Goal: Task Accomplishment & Management: Use online tool/utility

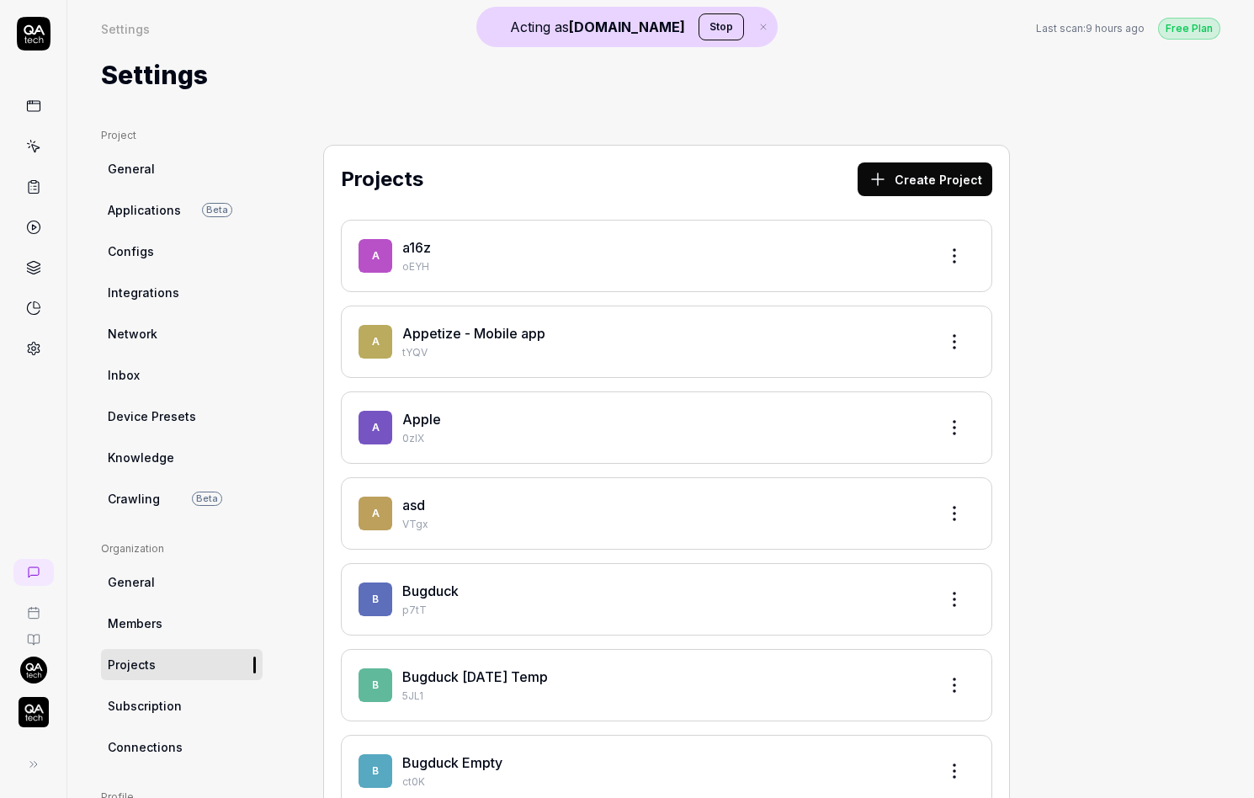
click at [30, 719] on img "button" at bounding box center [34, 712] width 30 height 30
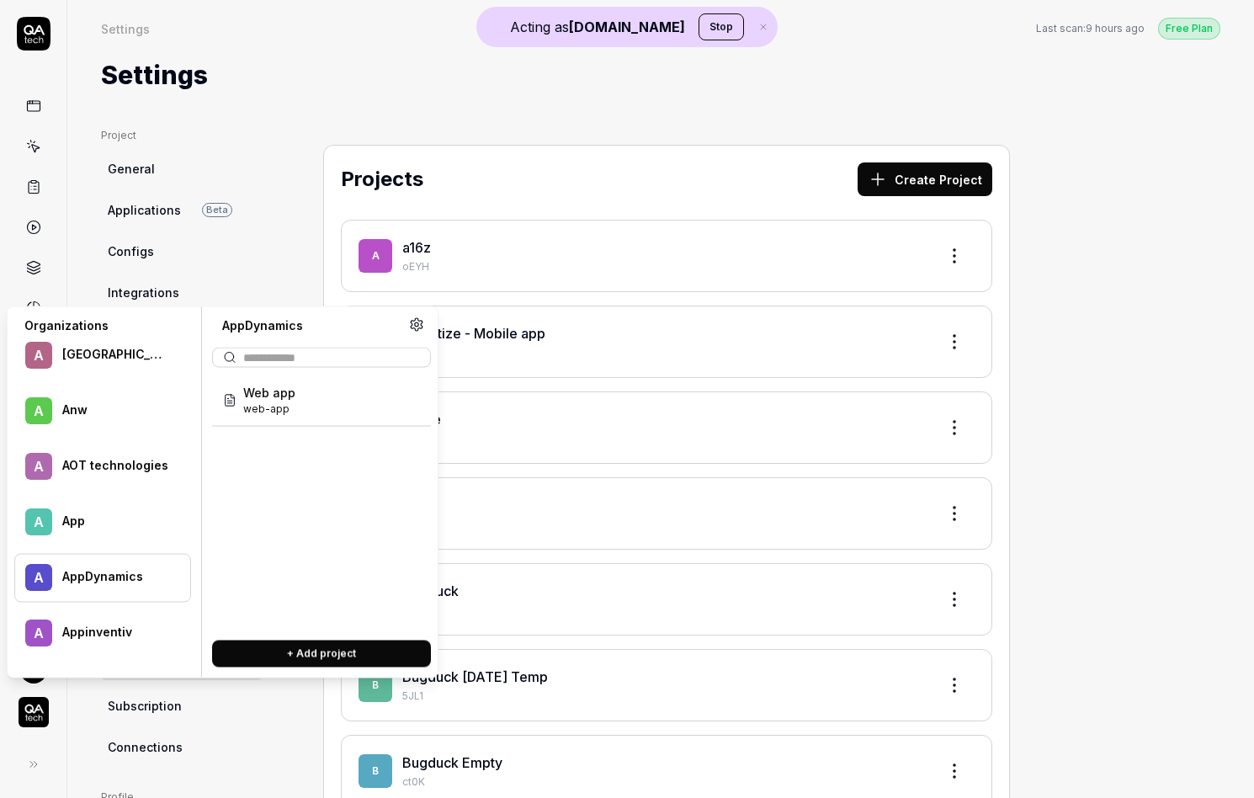
scroll to position [73543, 0]
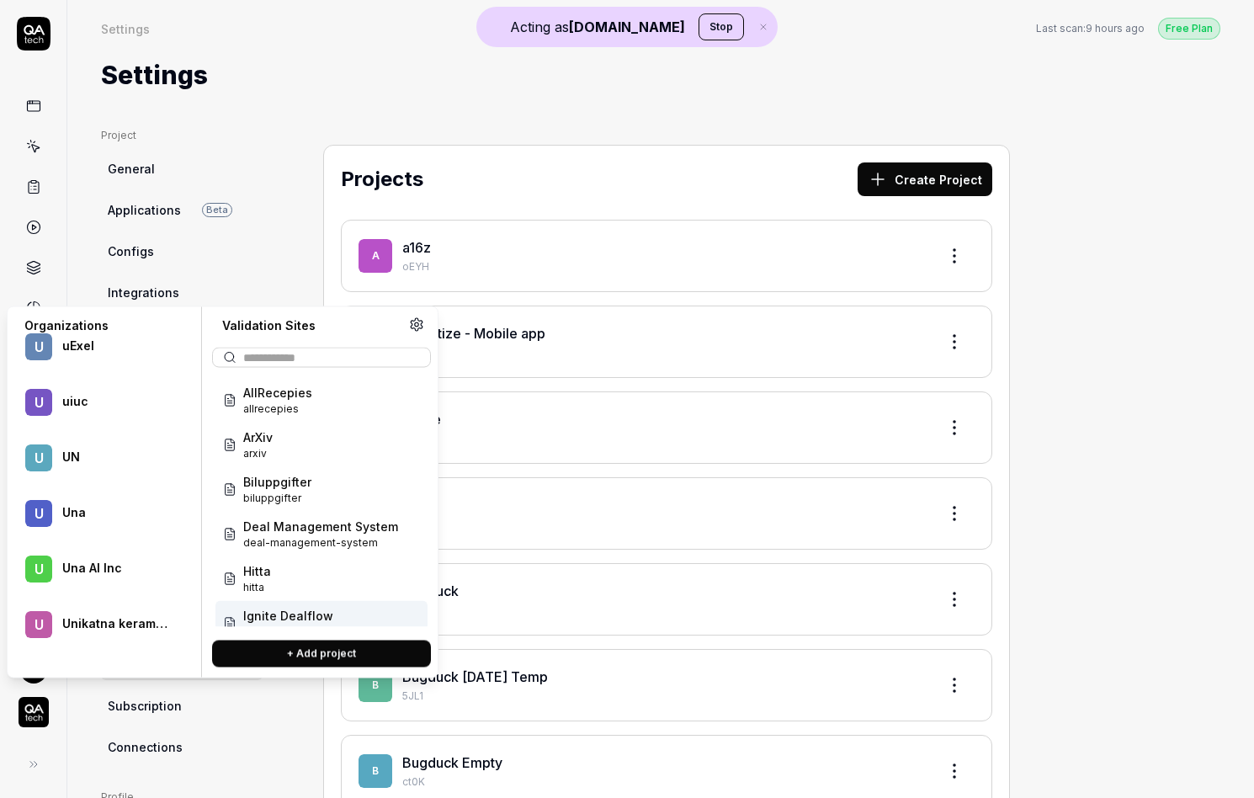
click at [285, 650] on button "+ Add project" at bounding box center [321, 653] width 219 height 27
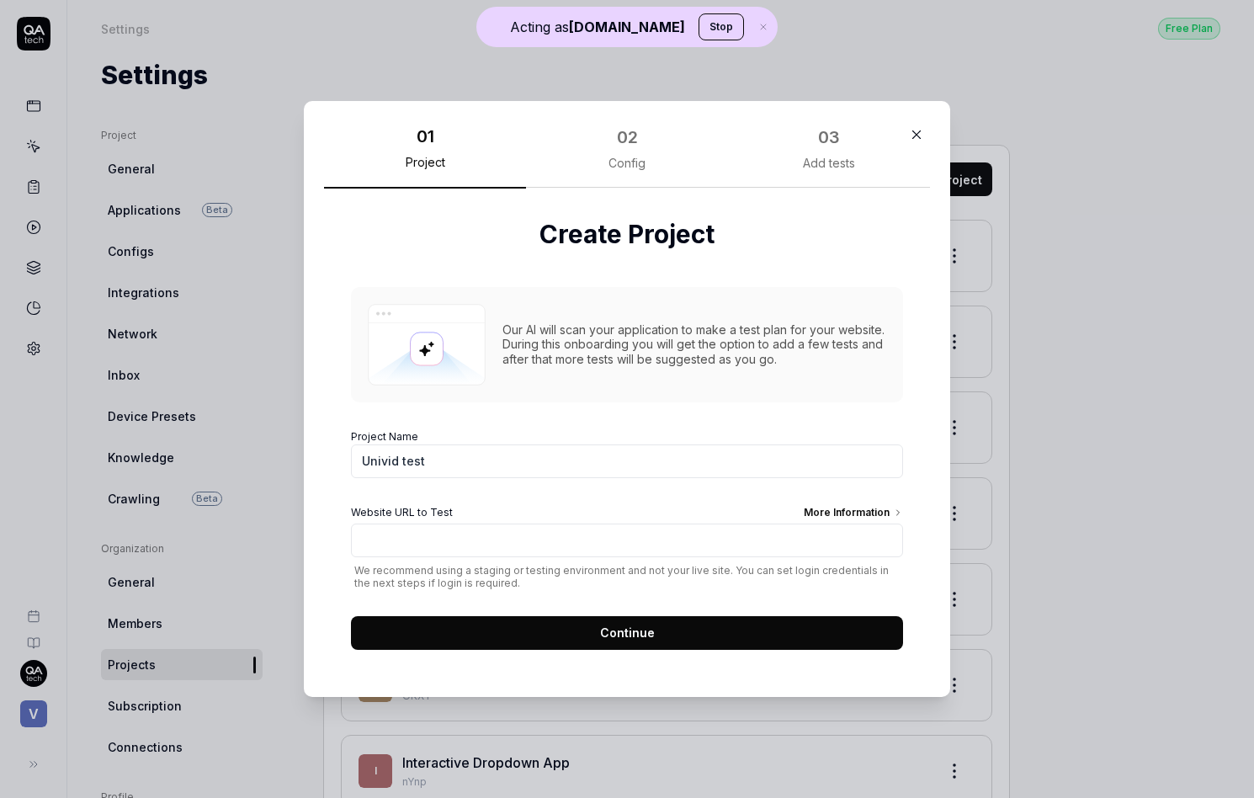
type input "Univid test"
click at [425, 532] on input "Website URL to Test More Information" at bounding box center [627, 540] width 552 height 34
type input "[URL][DOMAIN_NAME]"
click at [521, 611] on form "Project Name Univid test Website URL to Test More Information [URL][DOMAIN_NAME…" at bounding box center [627, 534] width 552 height 231
click at [531, 626] on button "Continue" at bounding box center [627, 633] width 552 height 34
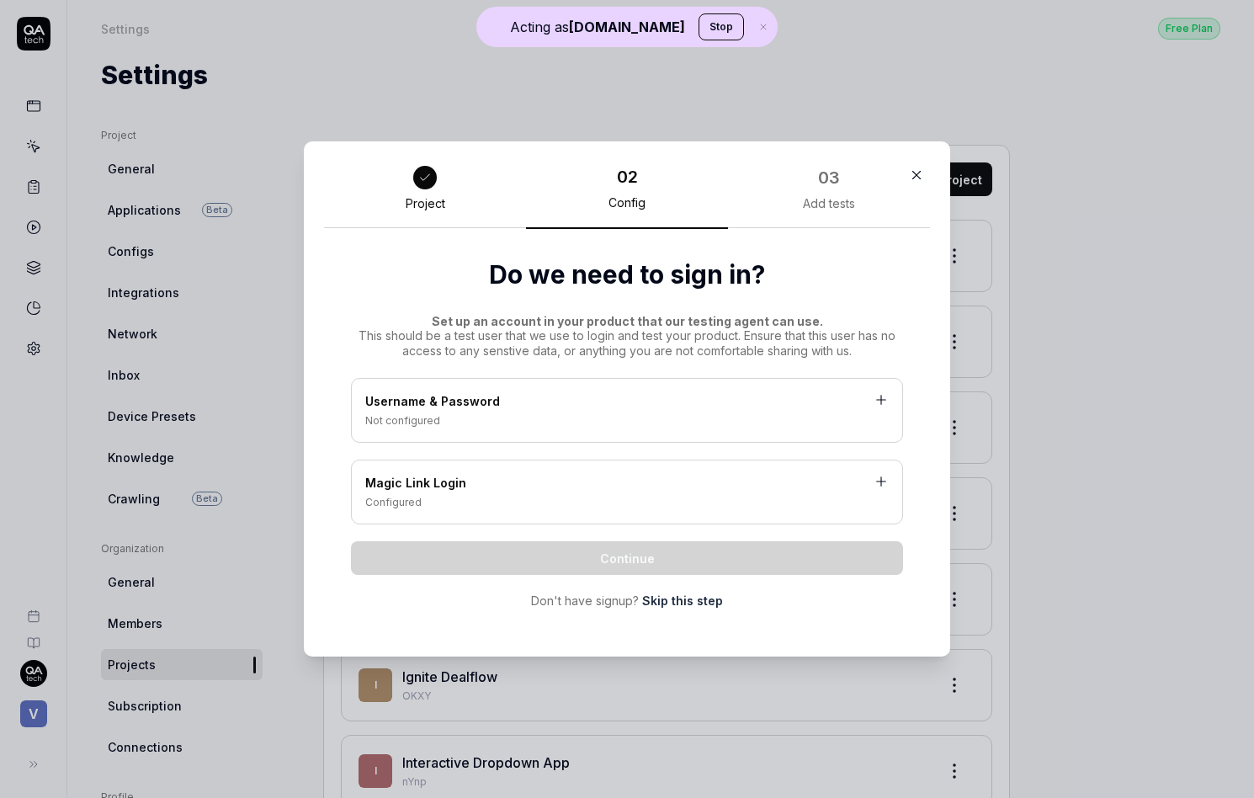
click at [491, 422] on div "Not configured" at bounding box center [626, 420] width 523 height 15
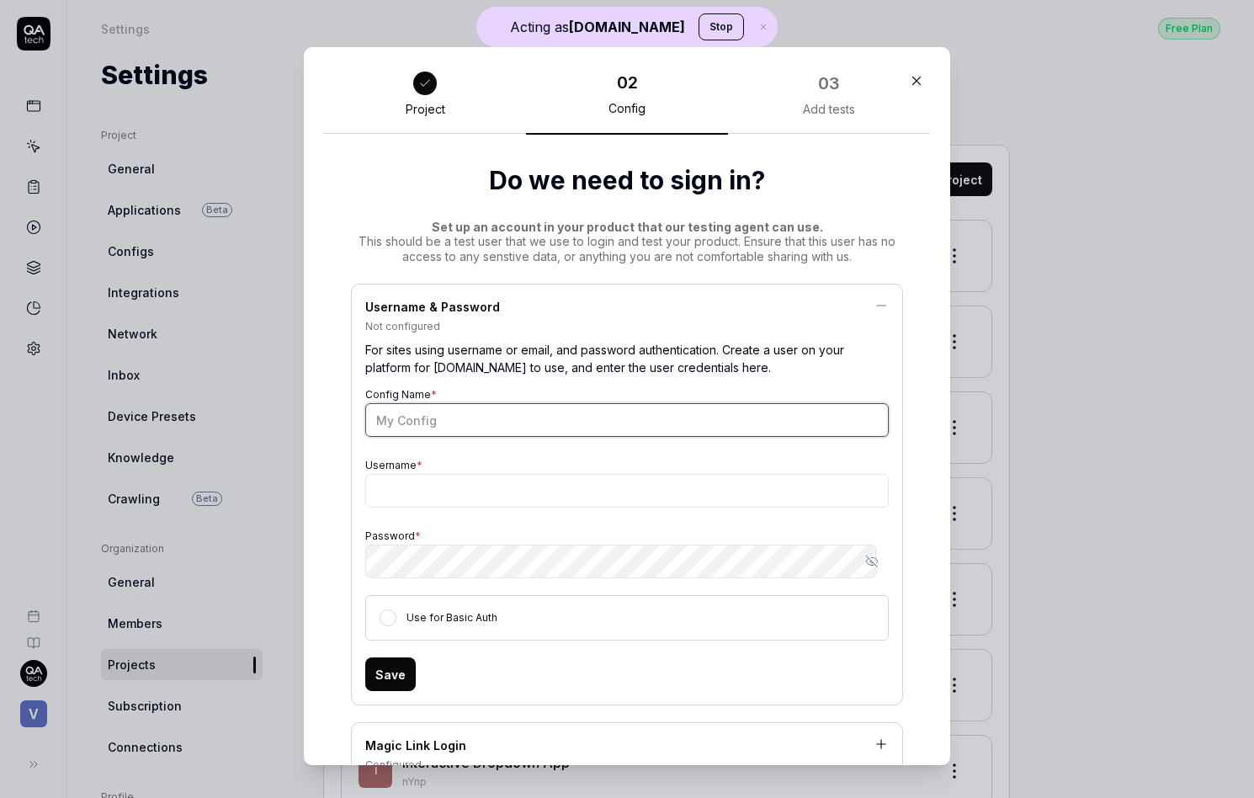
click at [471, 427] on input "Config Name *" at bounding box center [626, 420] width 523 height 34
type input "Login"
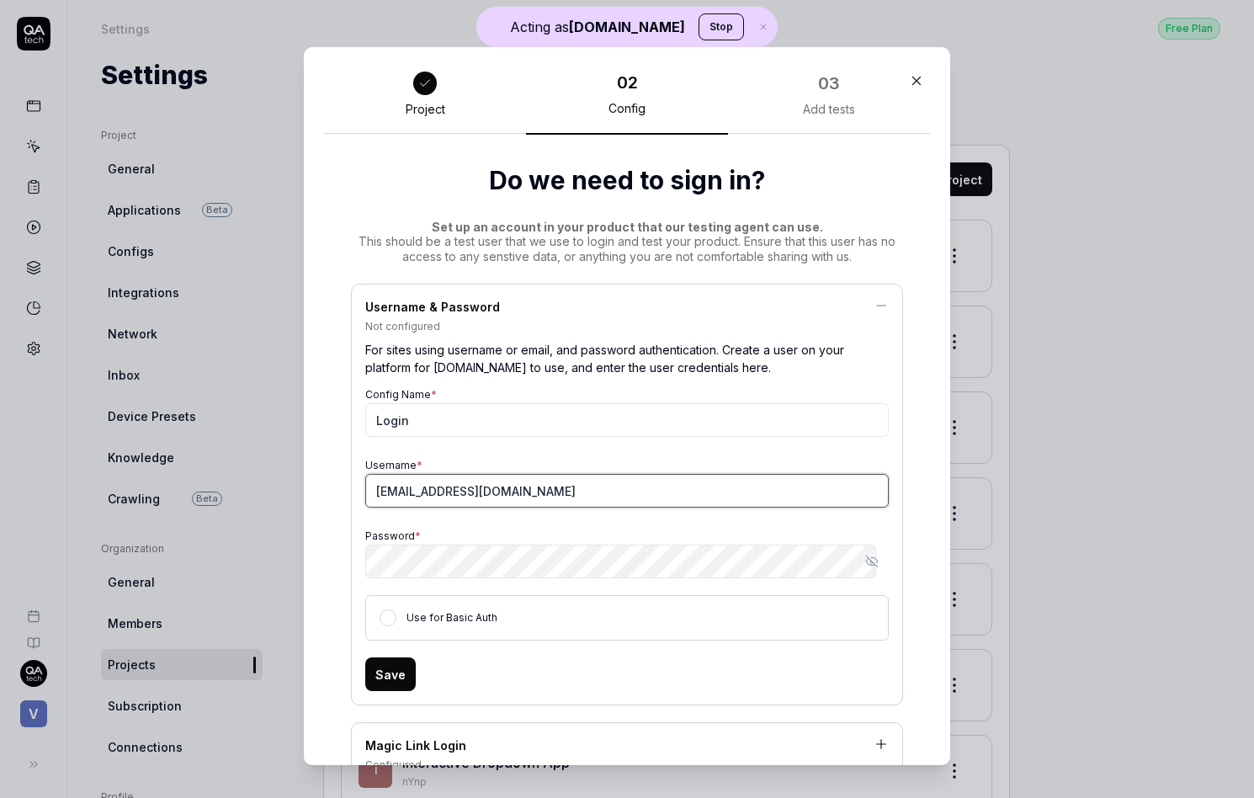
type input "[EMAIL_ADDRESS][DOMAIN_NAME]"
click at [392, 666] on button "Save" at bounding box center [390, 674] width 50 height 34
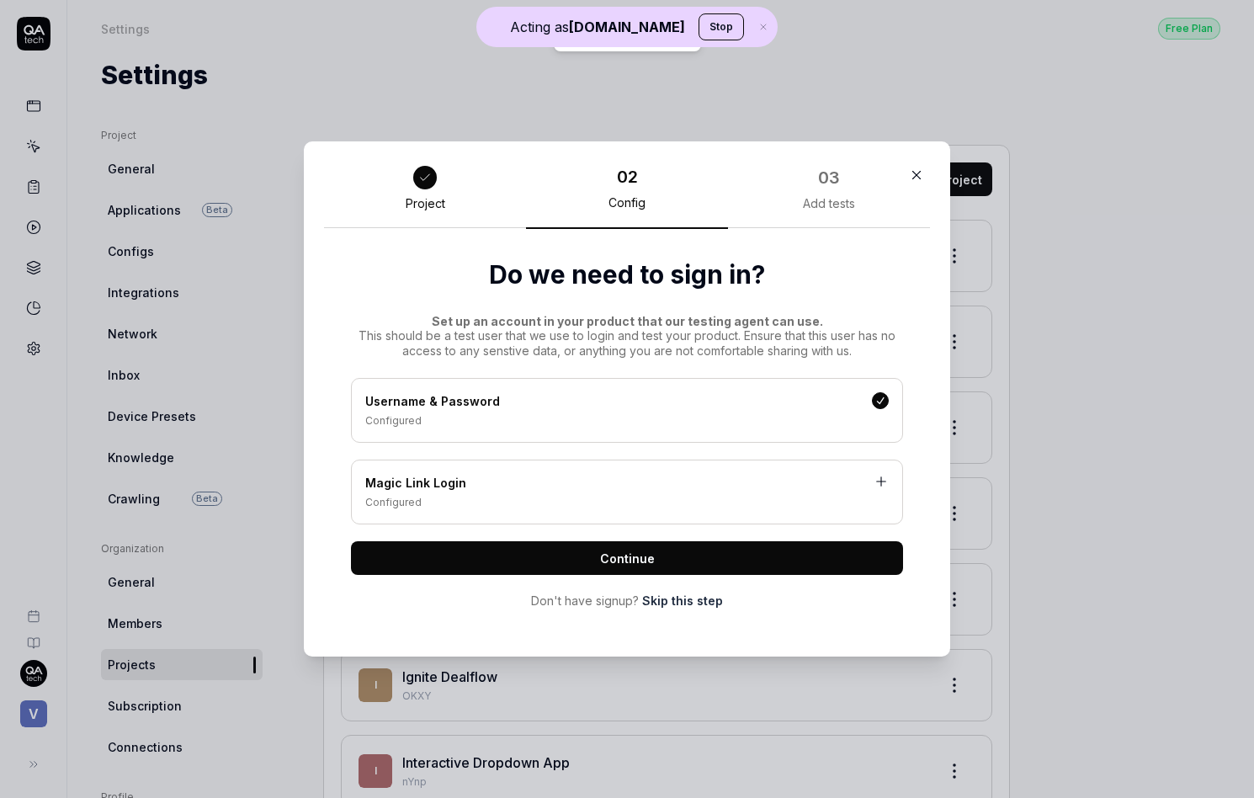
click at [632, 556] on span "Continue" at bounding box center [627, 559] width 55 height 18
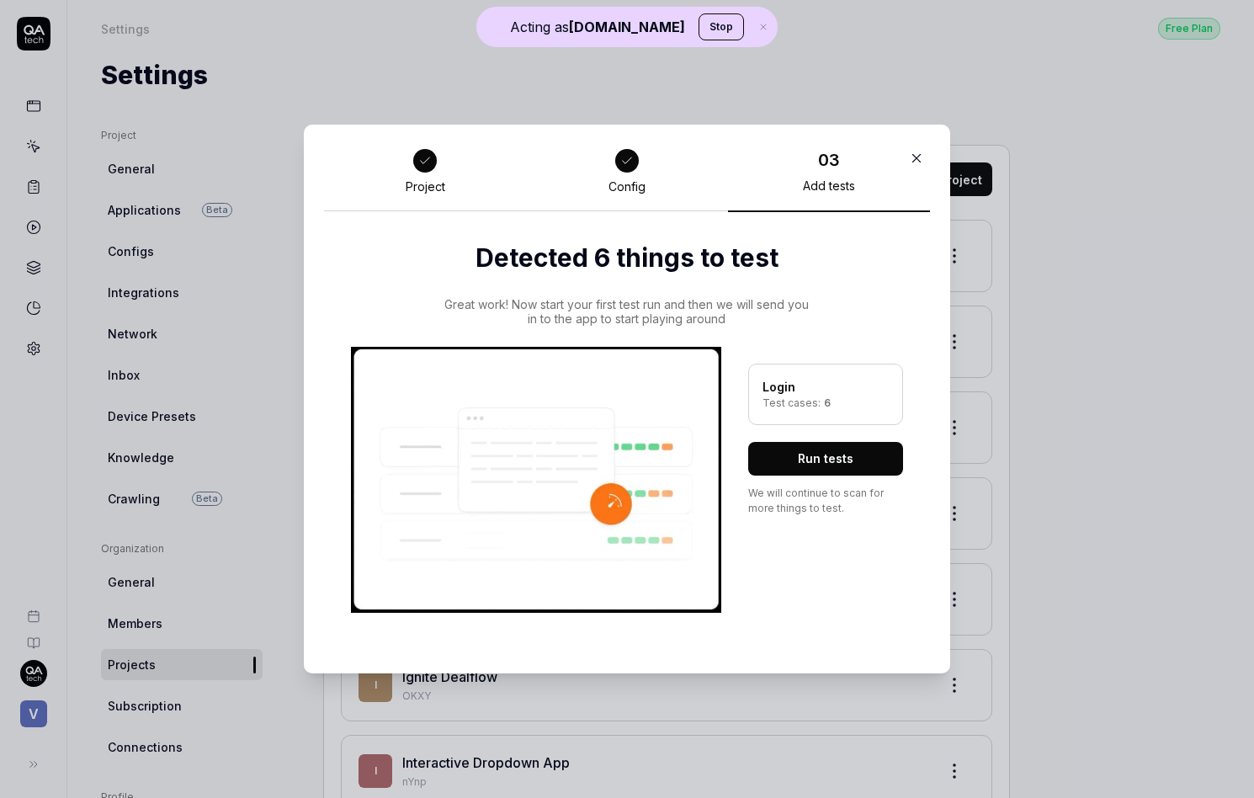
click at [824, 463] on button "Run tests" at bounding box center [825, 459] width 155 height 34
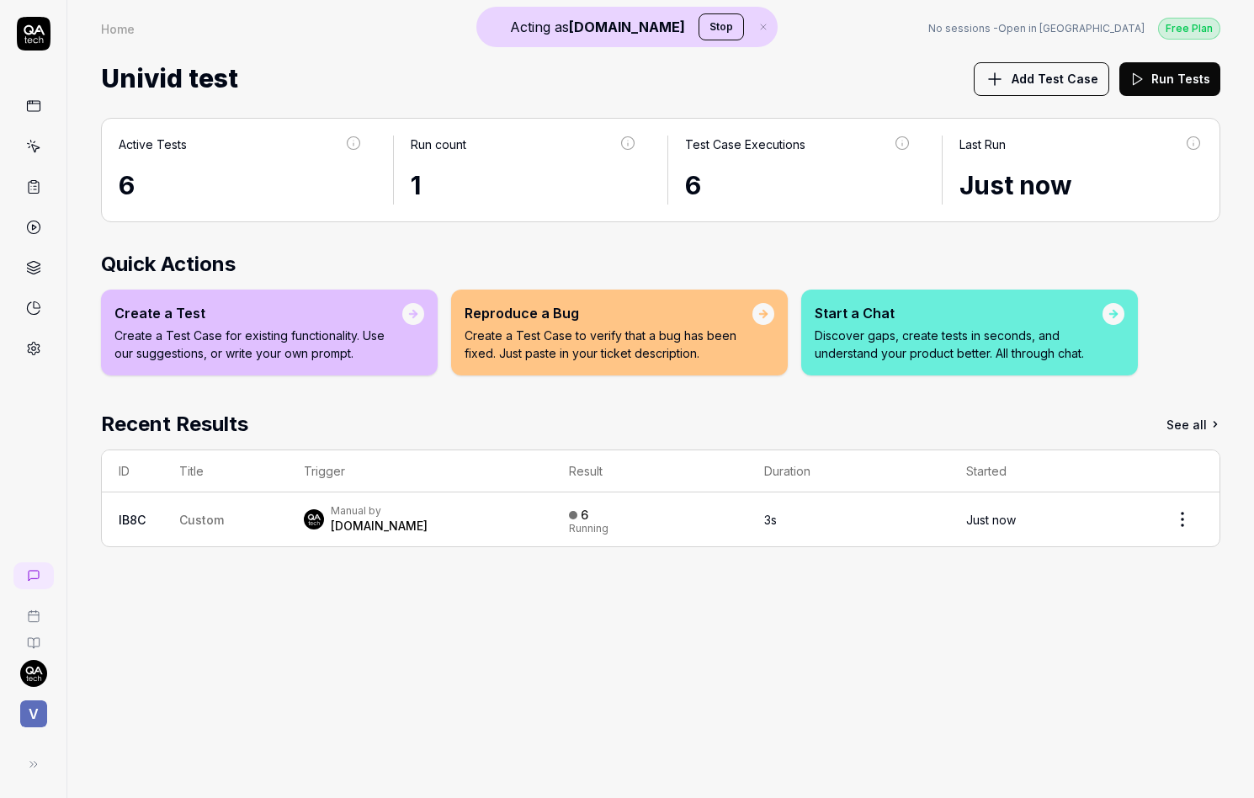
click at [136, 515] on link "IB8C" at bounding box center [132, 519] width 27 height 14
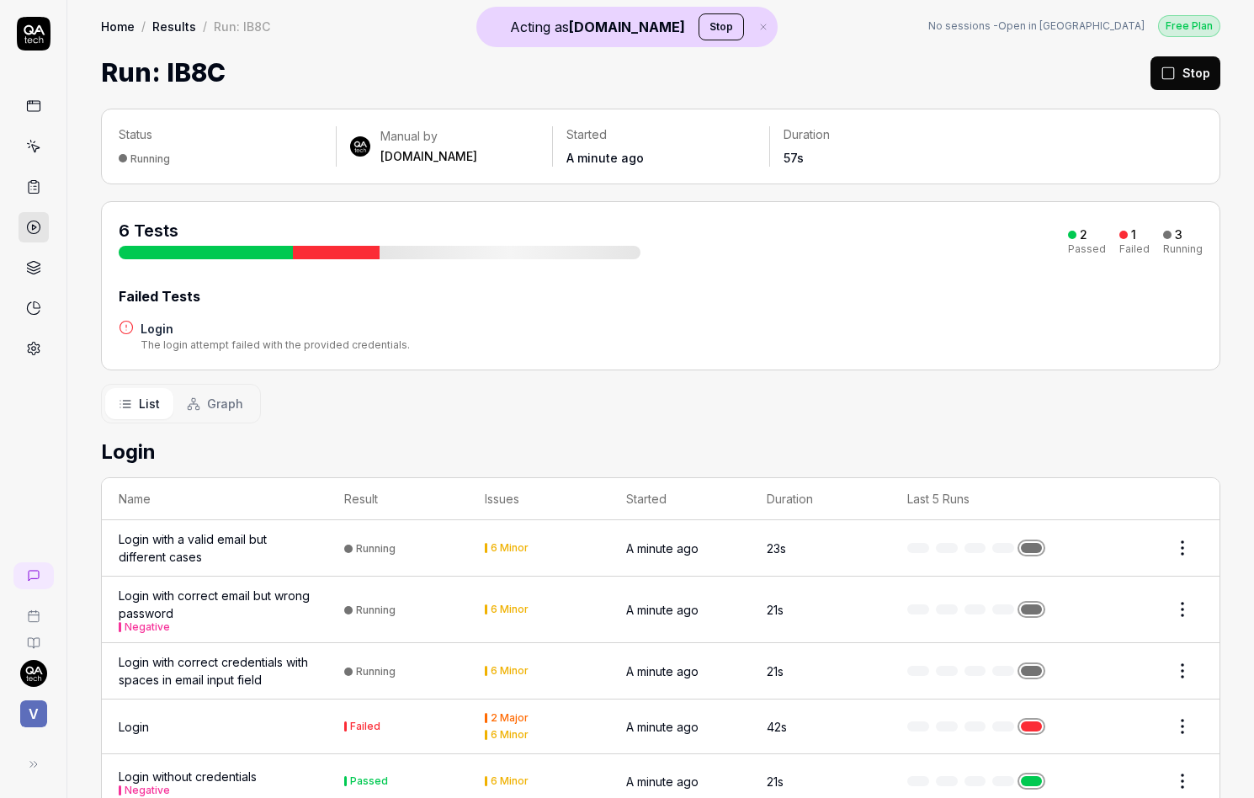
scroll to position [96, 0]
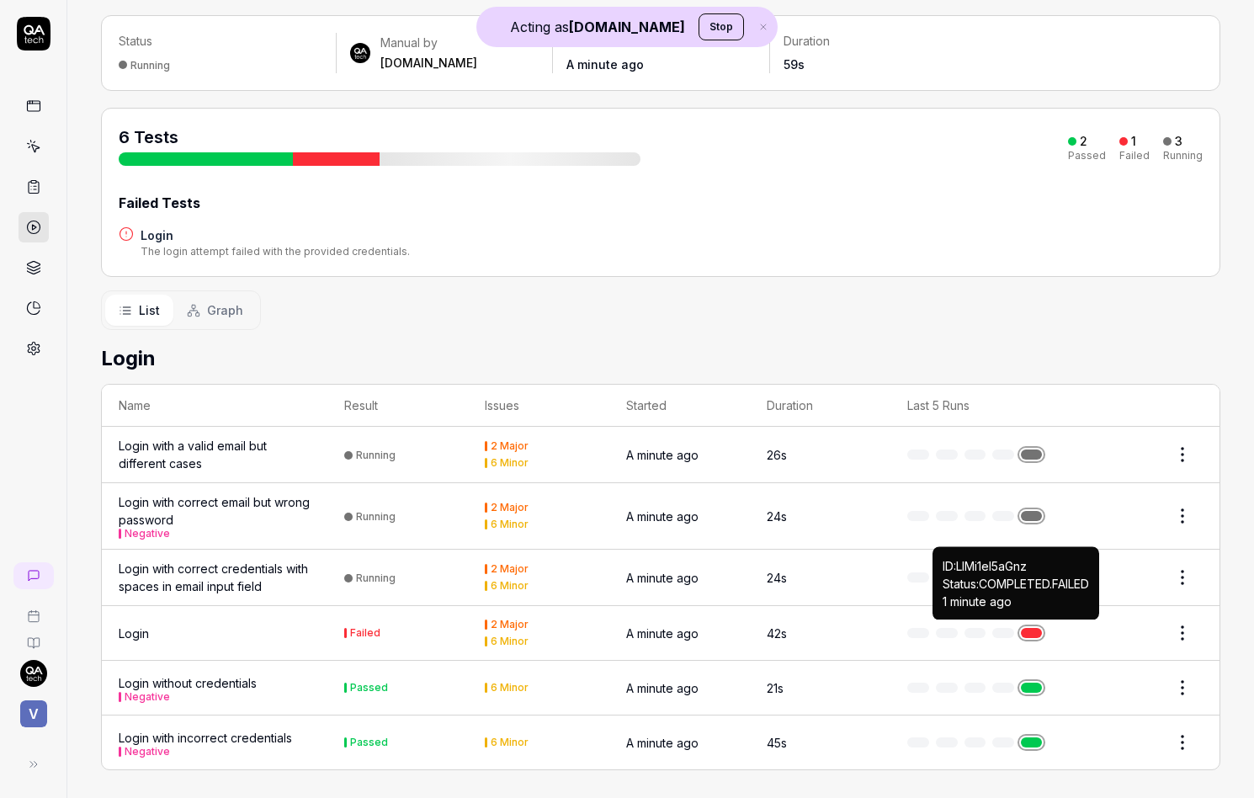
click at [1026, 628] on link at bounding box center [1032, 633] width 22 height 10
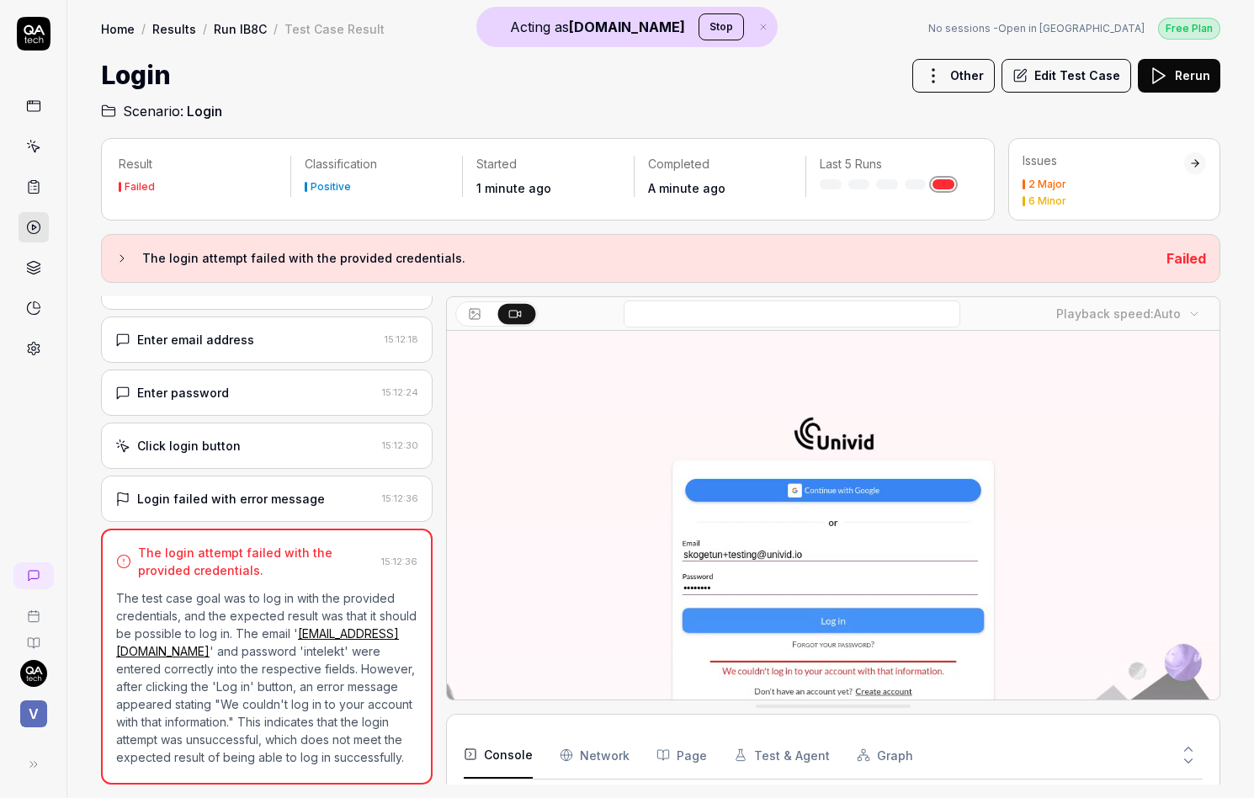
scroll to position [245, 0]
click at [235, 490] on div "Login failed with error message" at bounding box center [231, 499] width 188 height 18
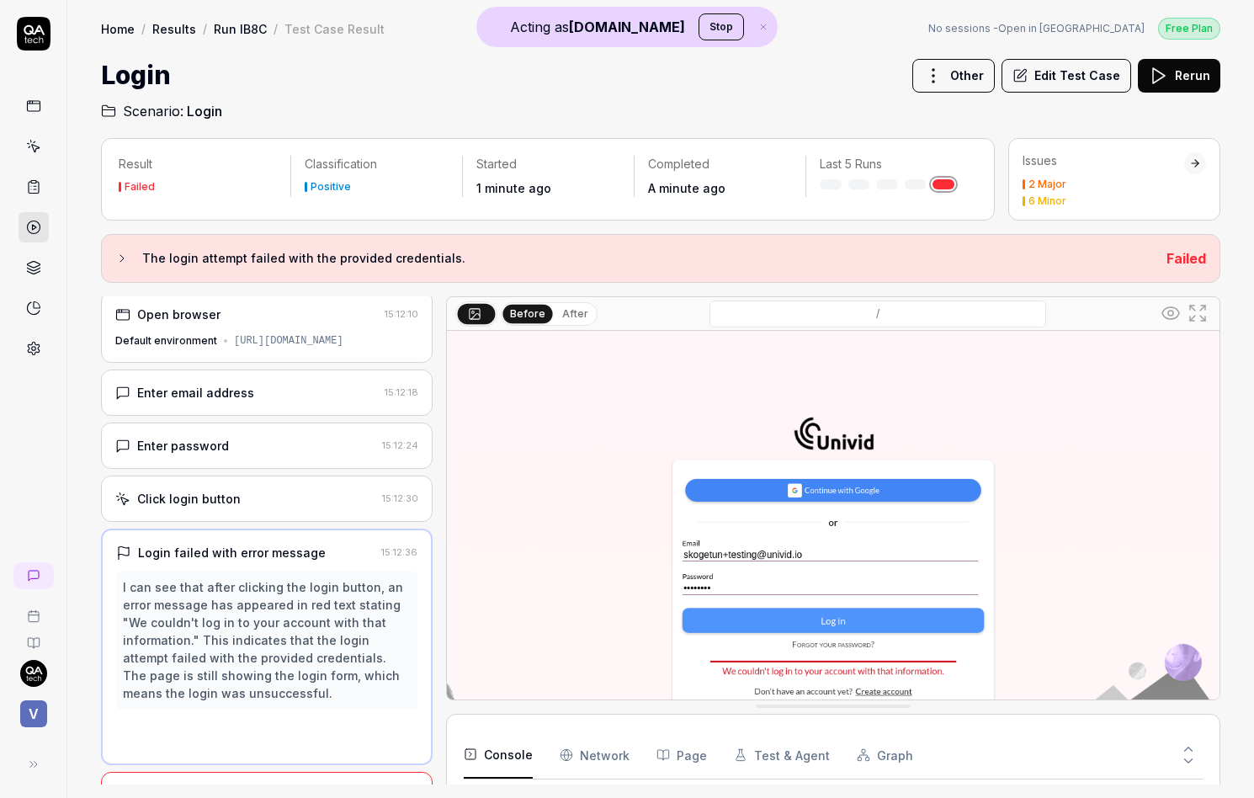
scroll to position [0, 0]
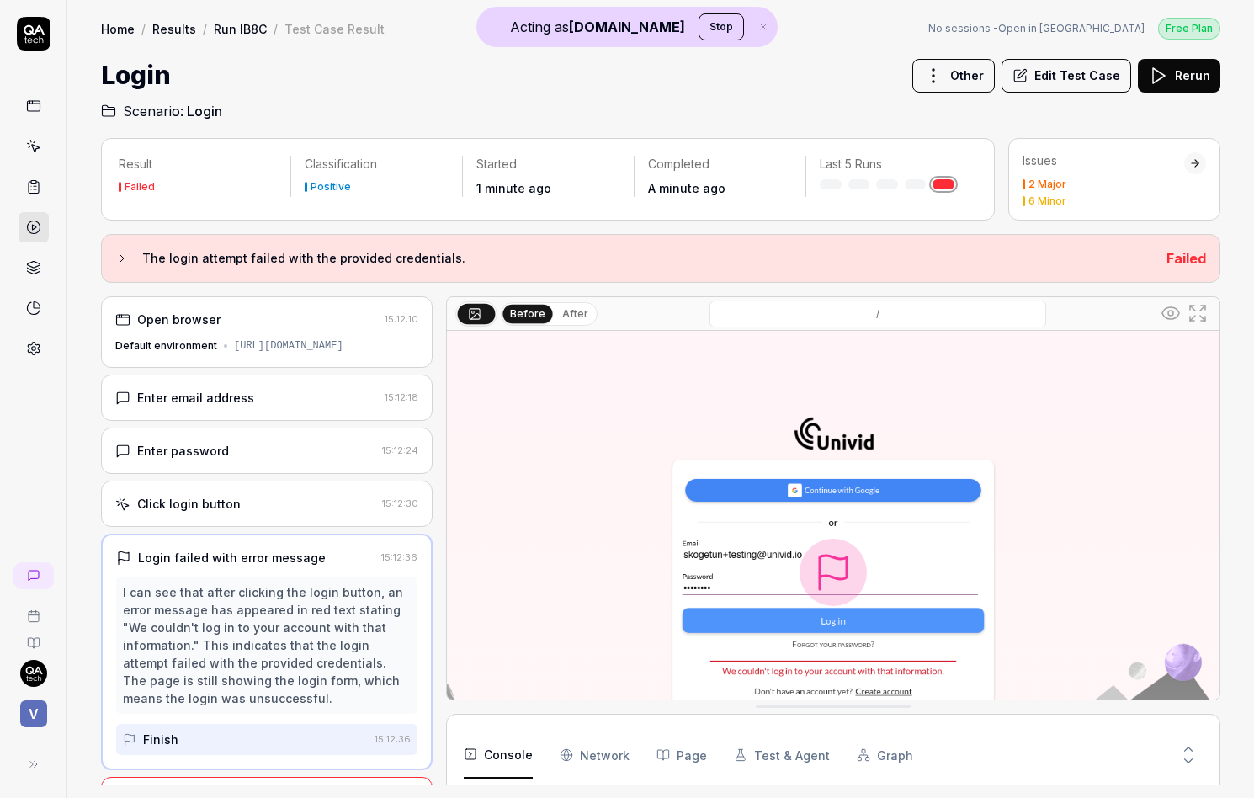
click at [40, 714] on span "V" at bounding box center [33, 713] width 27 height 27
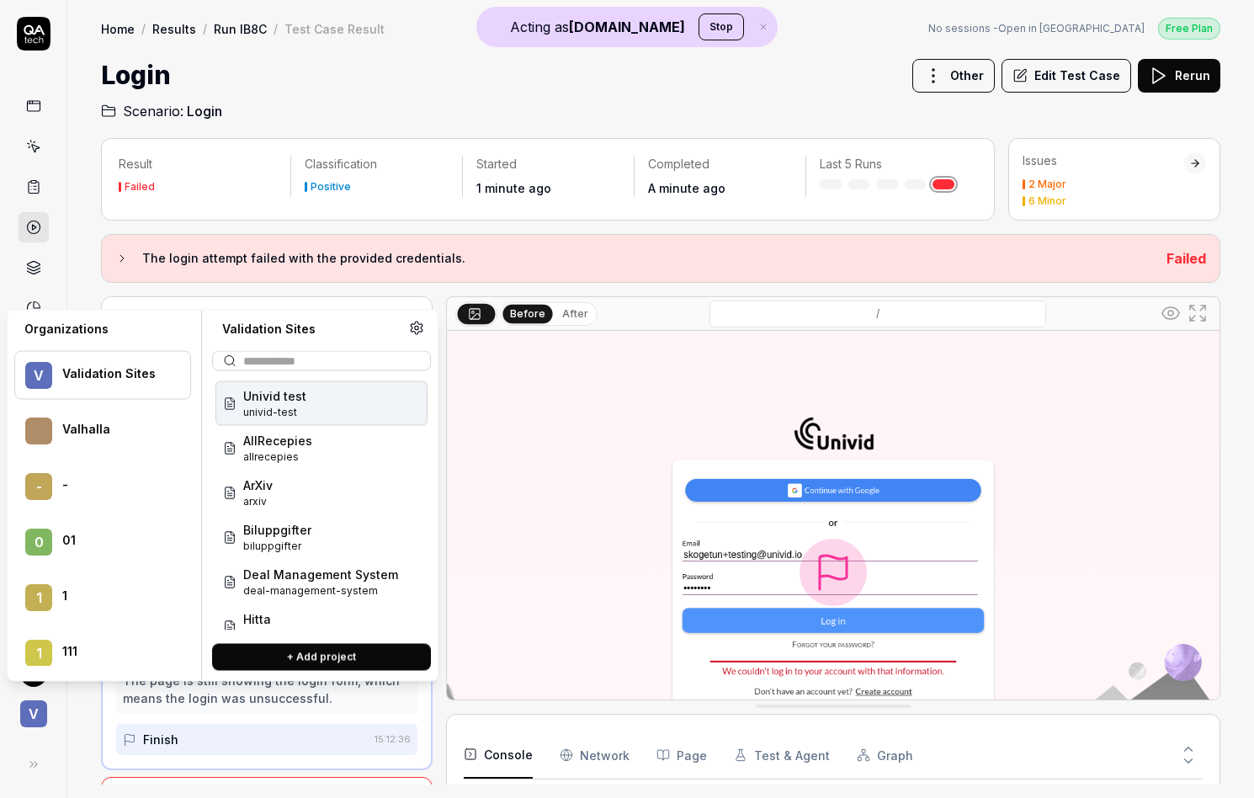
click at [40, 713] on span "V" at bounding box center [33, 713] width 27 height 27
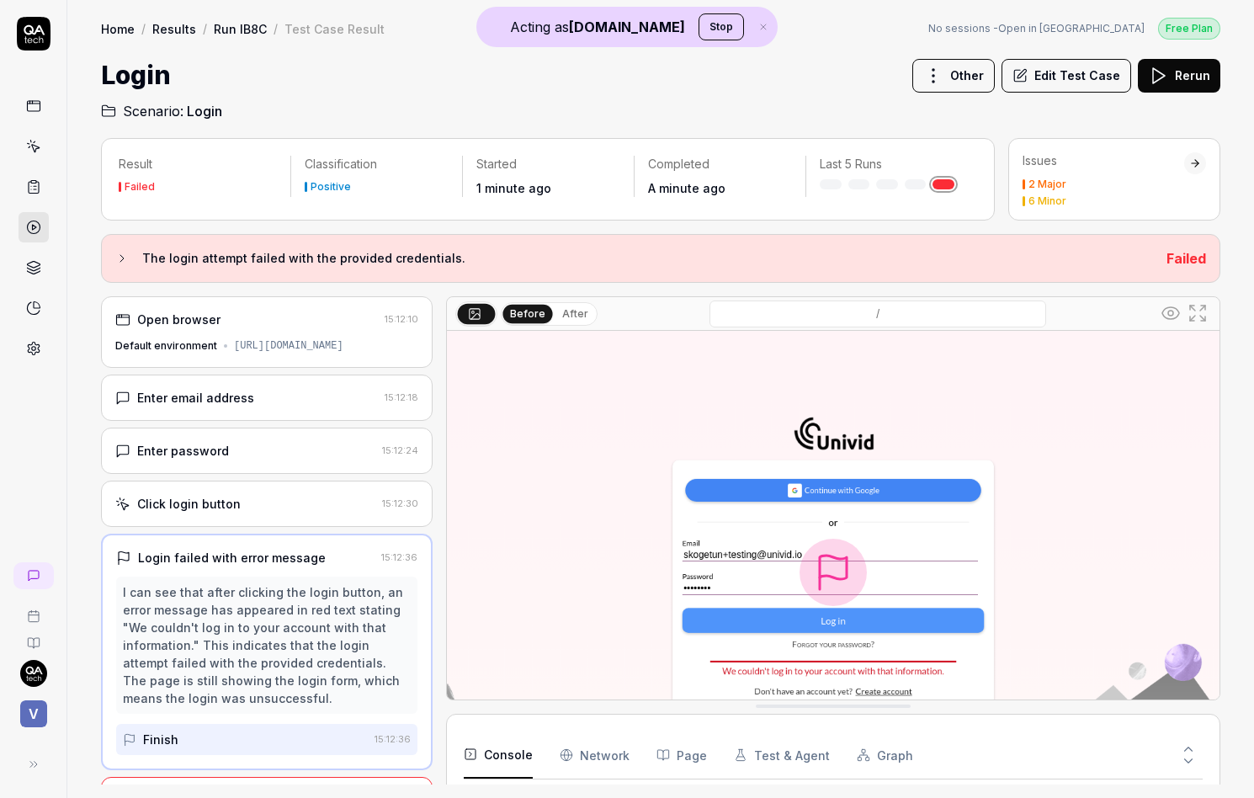
click at [37, 361] on link at bounding box center [34, 348] width 30 height 30
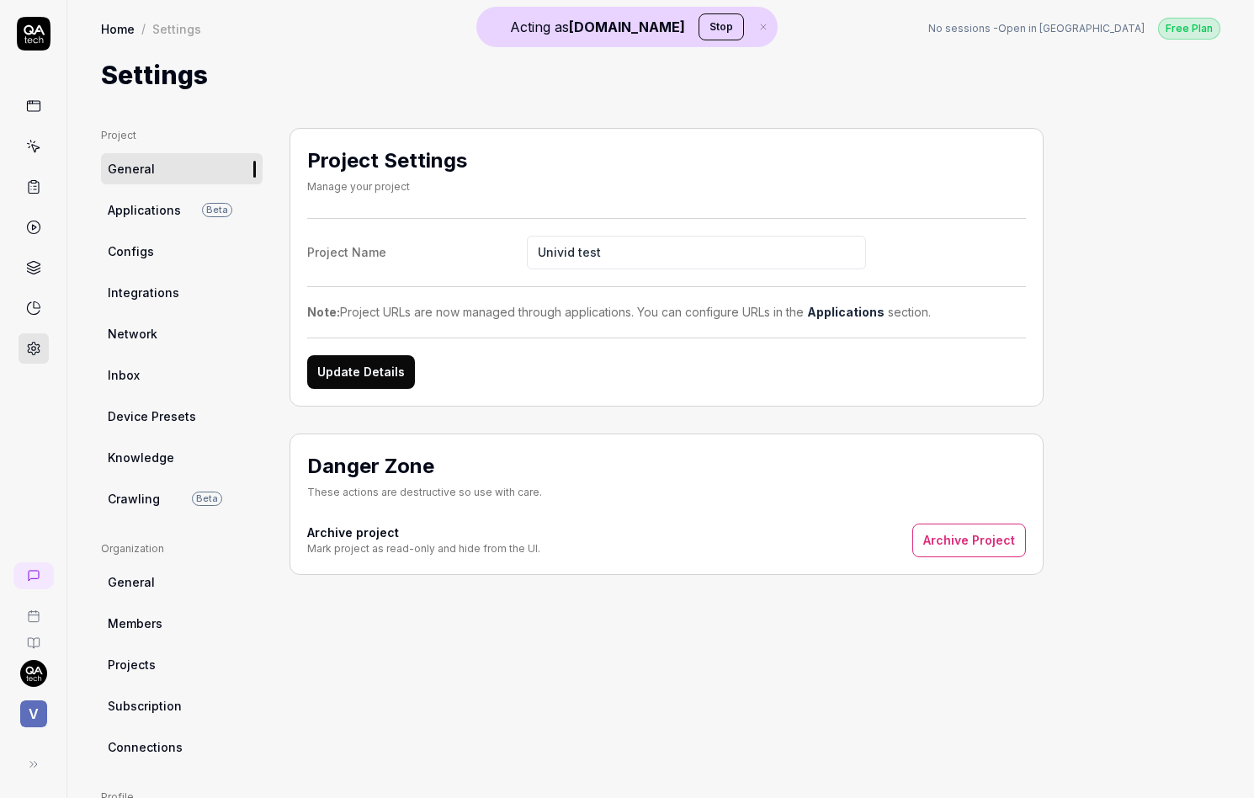
click at [237, 256] on link "Configs" at bounding box center [182, 251] width 162 height 31
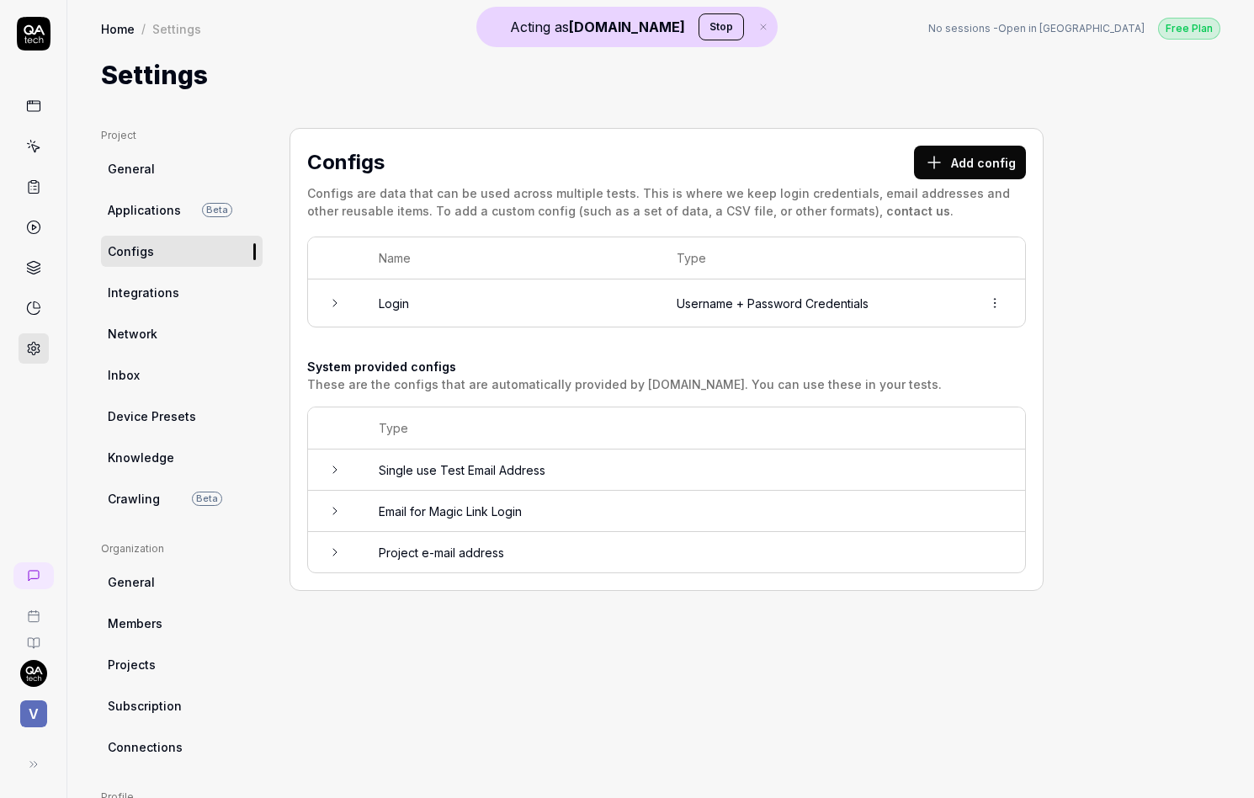
click at [410, 311] on td "Login" at bounding box center [511, 302] width 298 height 47
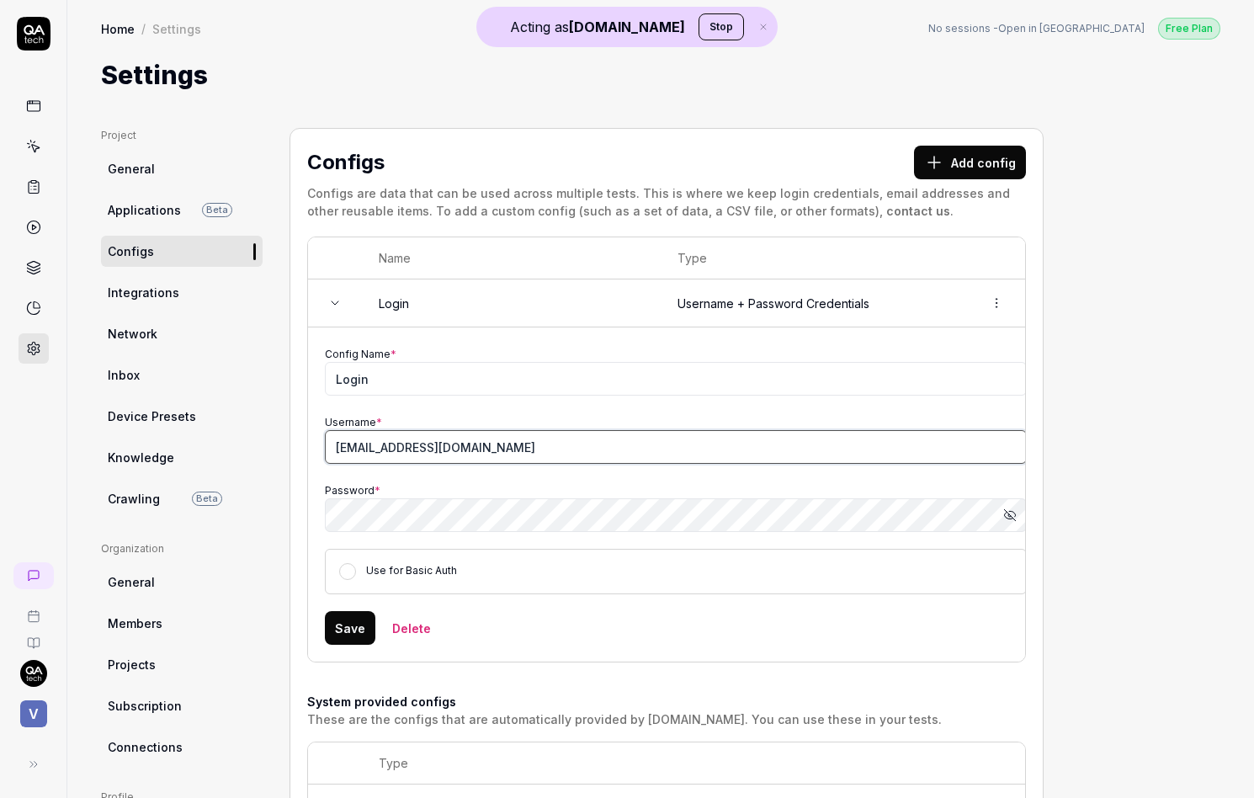
click at [456, 449] on input "[EMAIL_ADDRESS][DOMAIN_NAME]" at bounding box center [676, 447] width 702 height 34
drag, startPoint x: 456, startPoint y: 449, endPoint x: 591, endPoint y: 449, distance: 134.6
click at [591, 449] on input "[EMAIL_ADDRESS][DOMAIN_NAME]" at bounding box center [676, 447] width 702 height 34
type input "[EMAIL_ADDRESS][DOMAIN_NAME]"
click at [364, 626] on button "Save" at bounding box center [350, 628] width 50 height 34
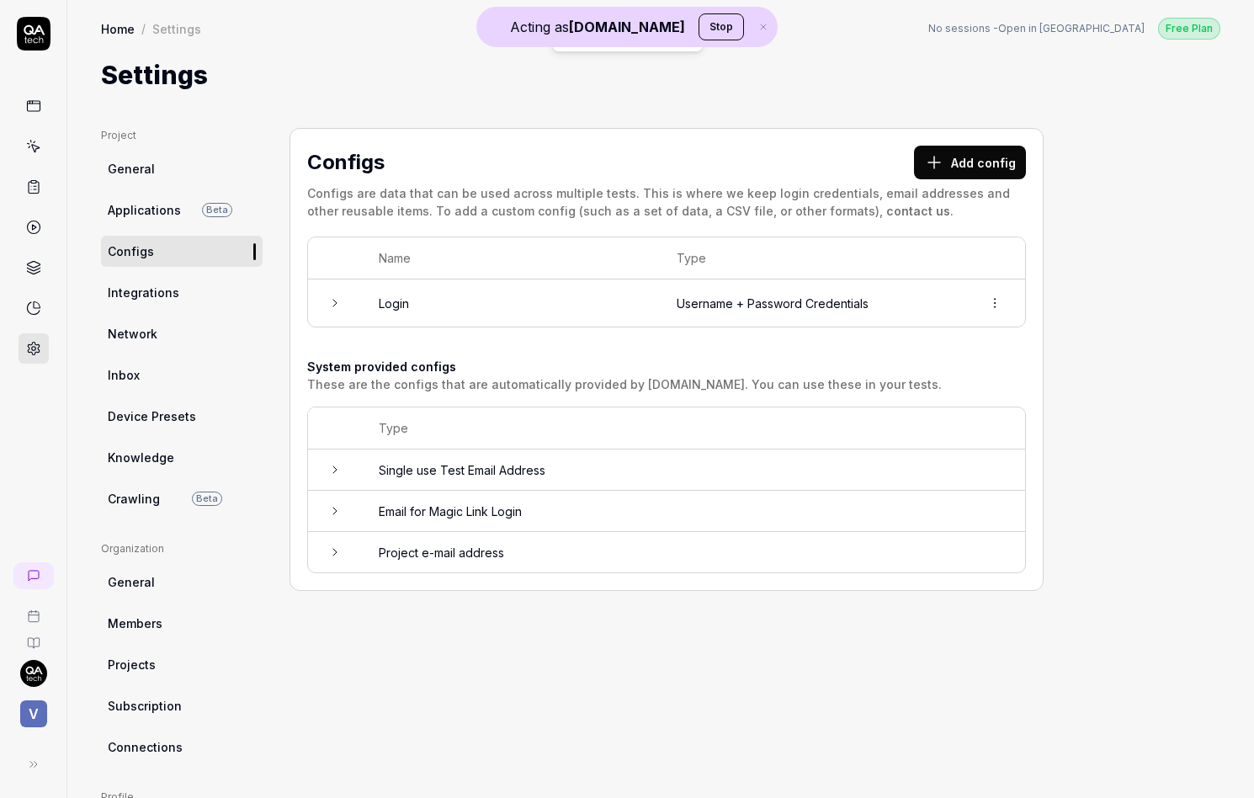
click at [41, 149] on link at bounding box center [34, 146] width 30 height 30
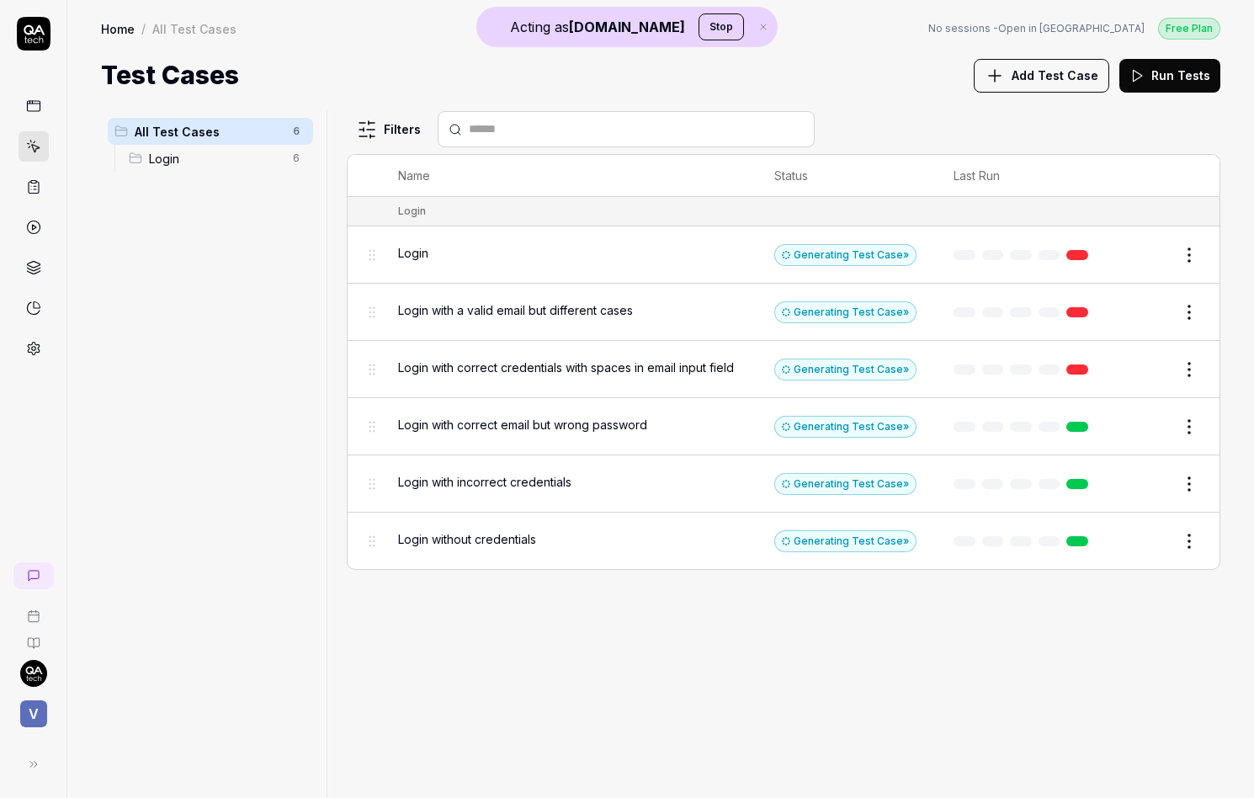
click at [33, 353] on icon at bounding box center [33, 348] width 15 height 15
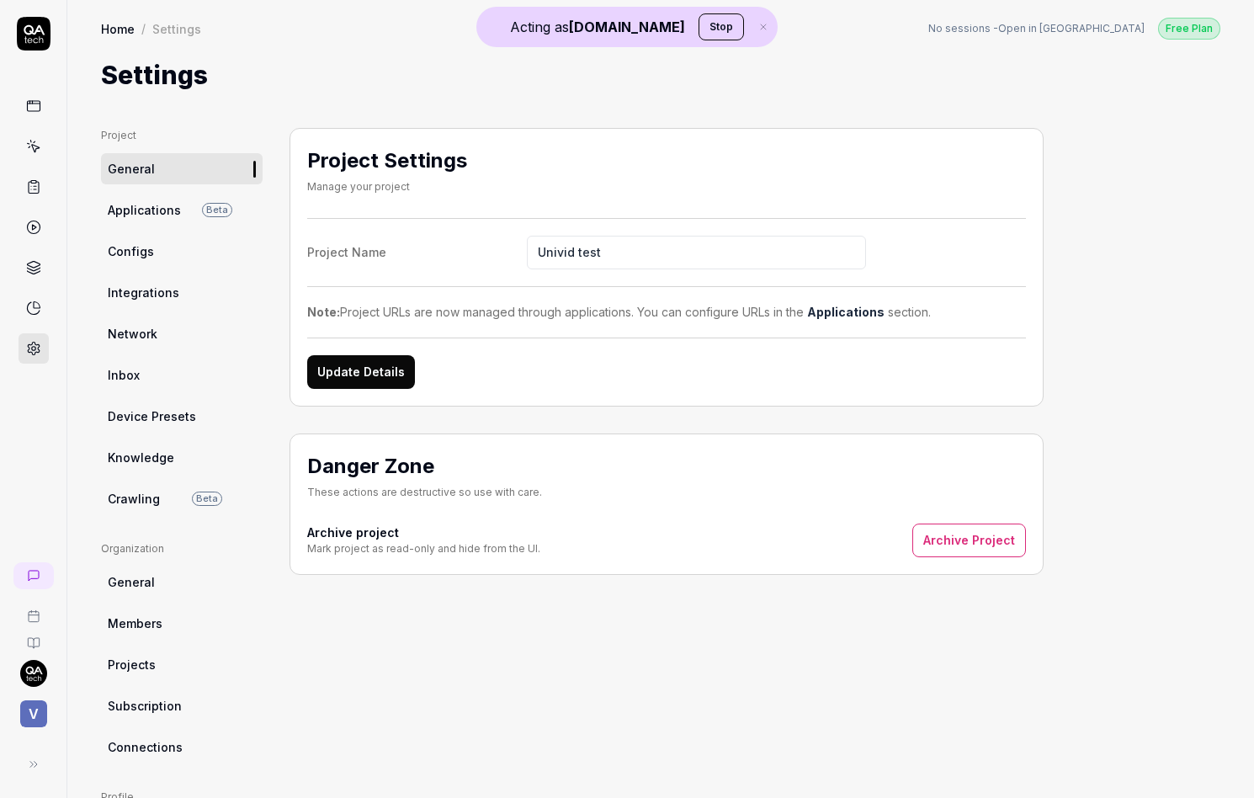
click at [162, 501] on link "Crawling Beta" at bounding box center [182, 498] width 162 height 31
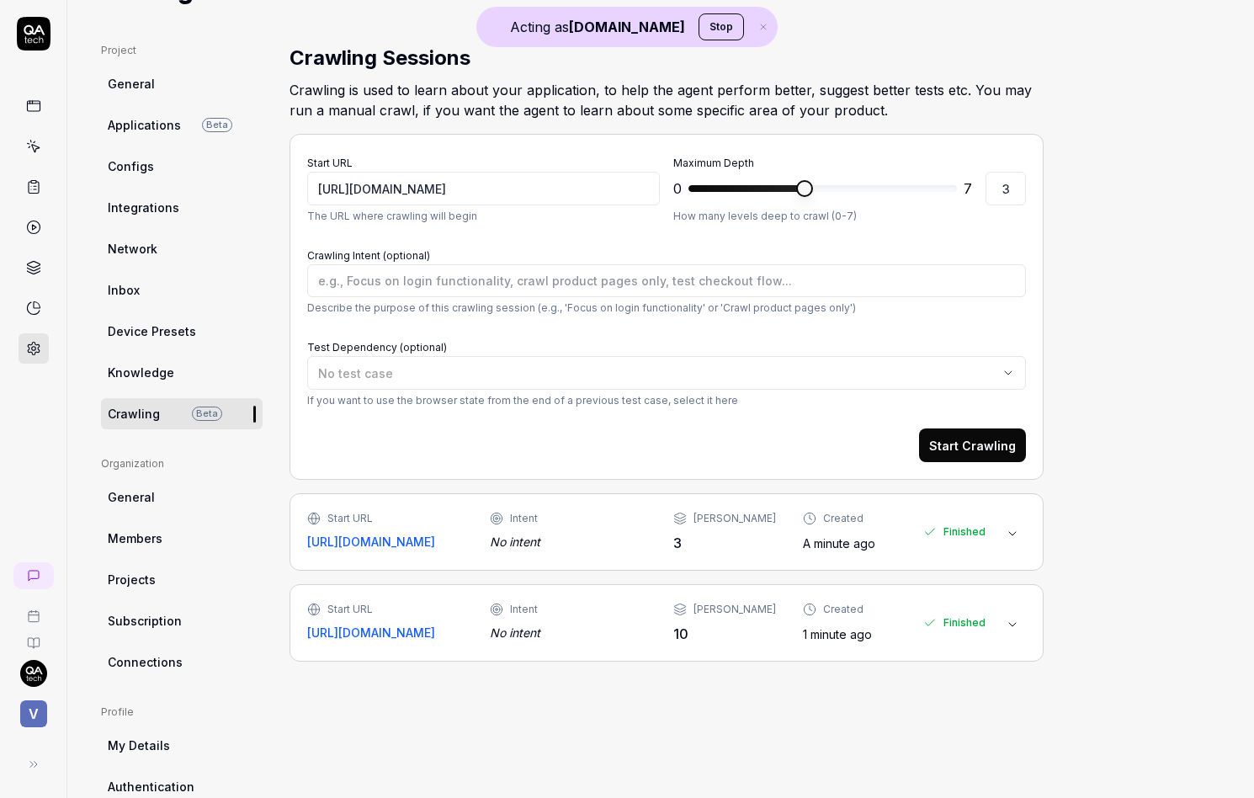
scroll to position [128, 0]
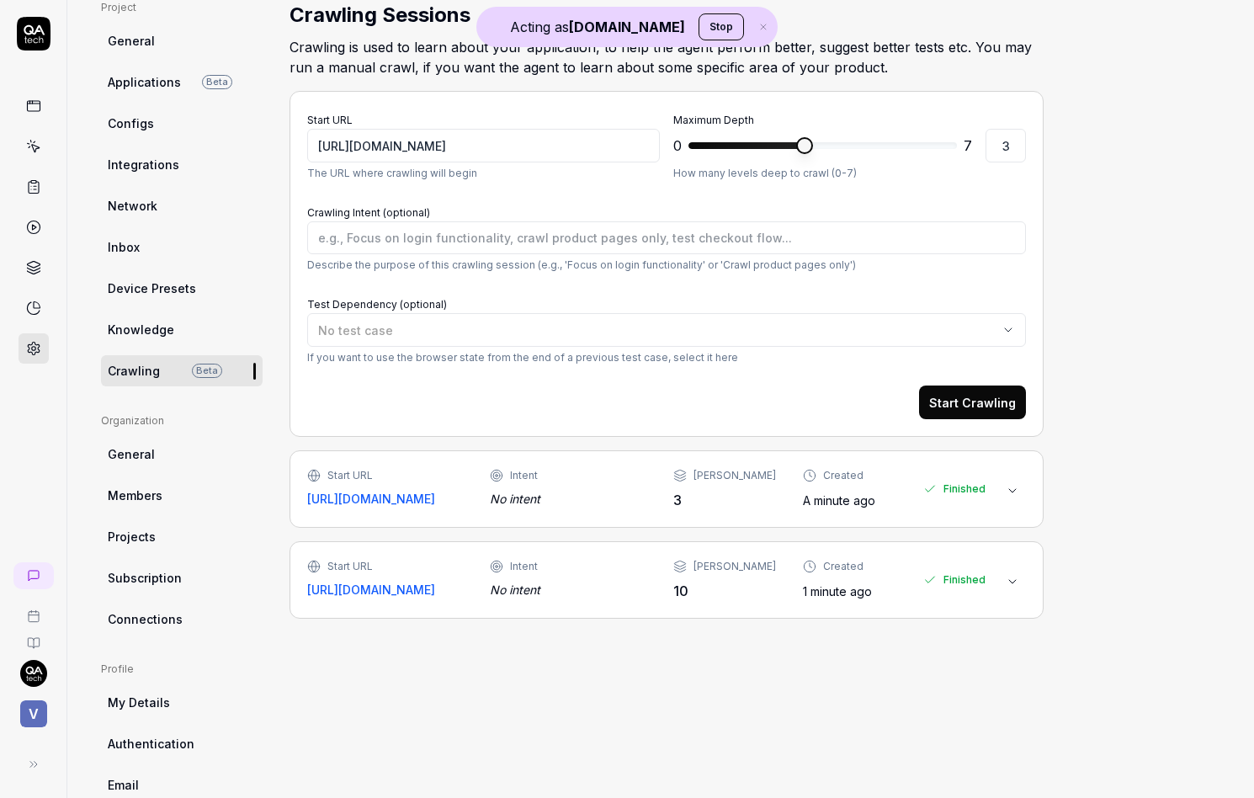
click at [605, 587] on div "No intent" at bounding box center [568, 590] width 156 height 18
click at [620, 515] on div "Start URL [URL][DOMAIN_NAME] Intent No intent Max Depth 3 Created A minute ago …" at bounding box center [666, 488] width 754 height 77
click at [630, 468] on div "Intent" at bounding box center [568, 475] width 156 height 15
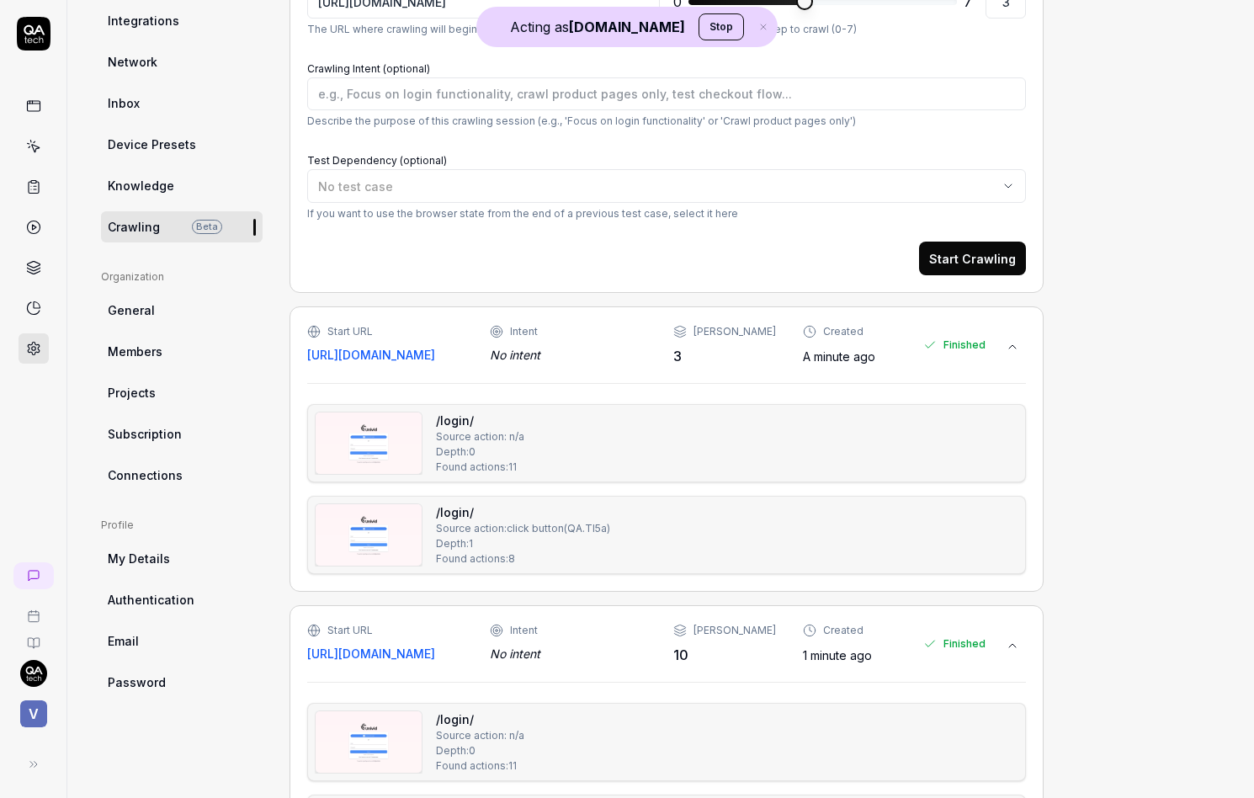
scroll to position [0, 0]
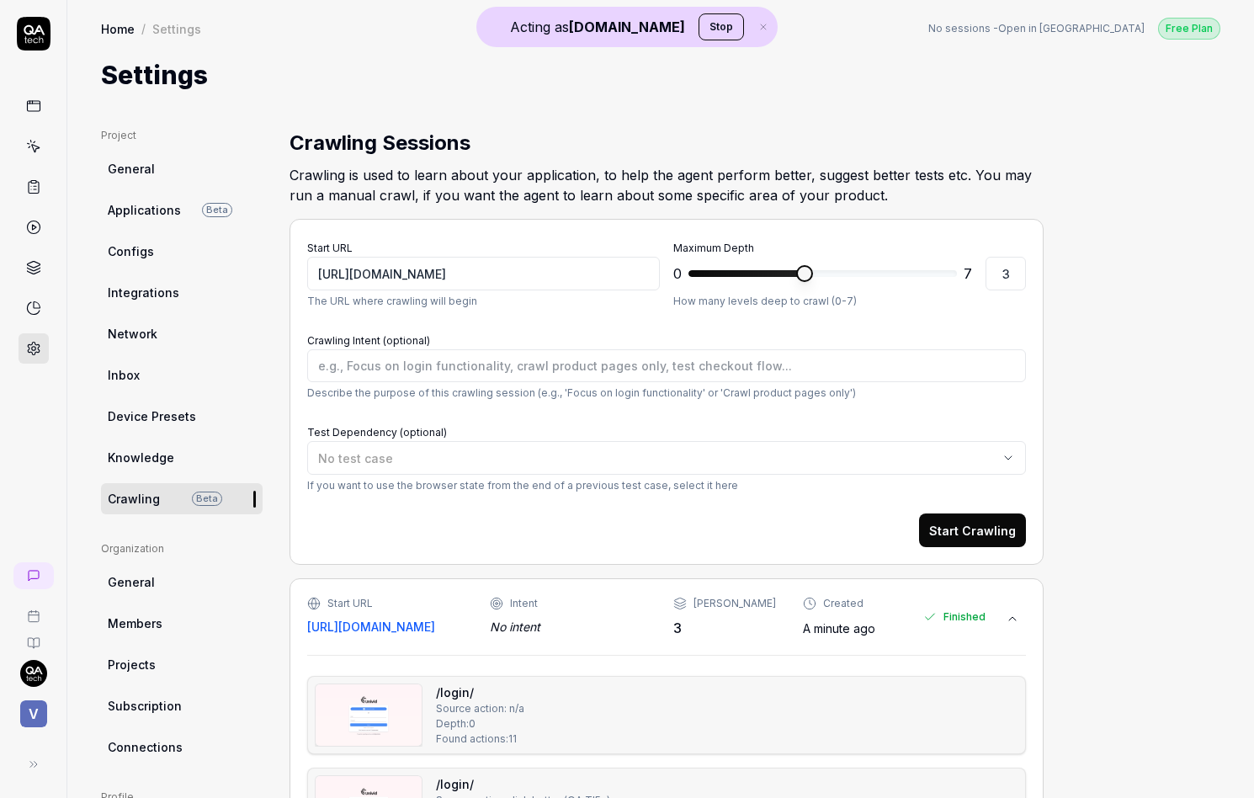
click at [37, 152] on icon at bounding box center [33, 146] width 15 height 15
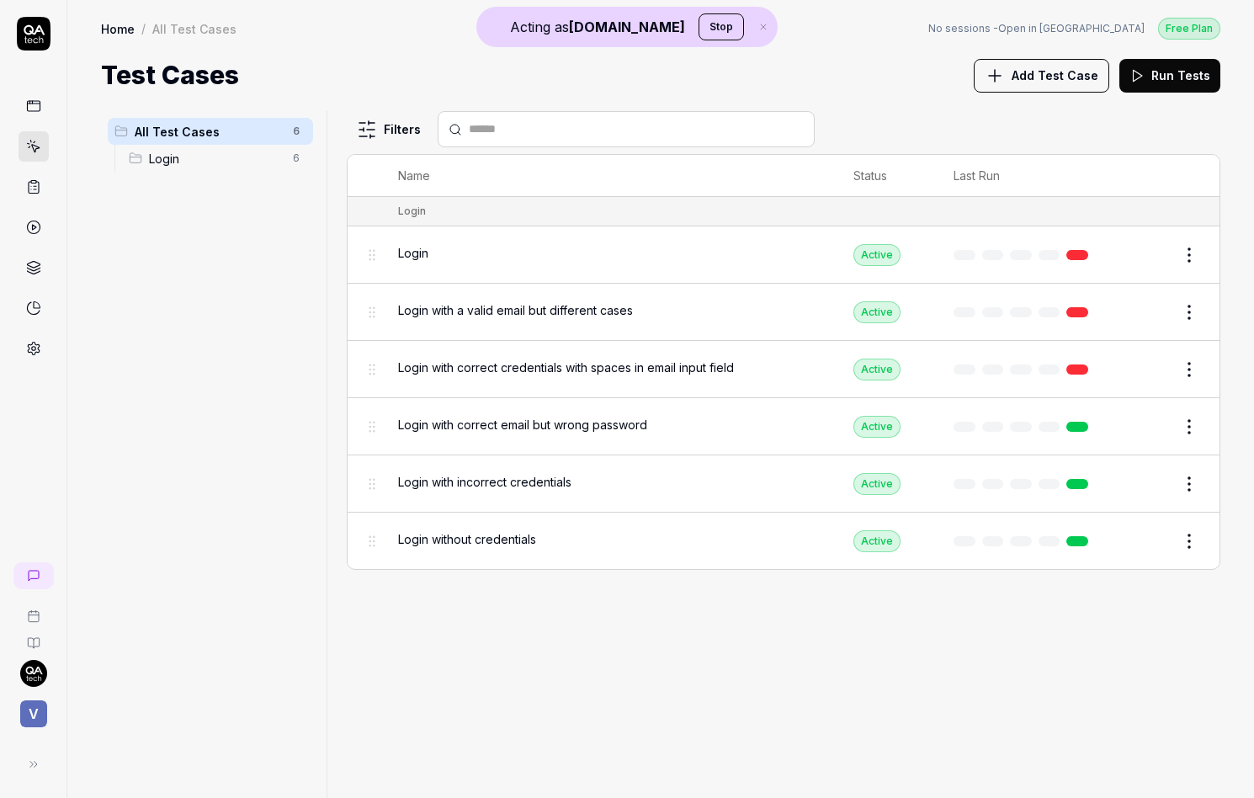
click at [613, 237] on div "Login" at bounding box center [609, 254] width 422 height 36
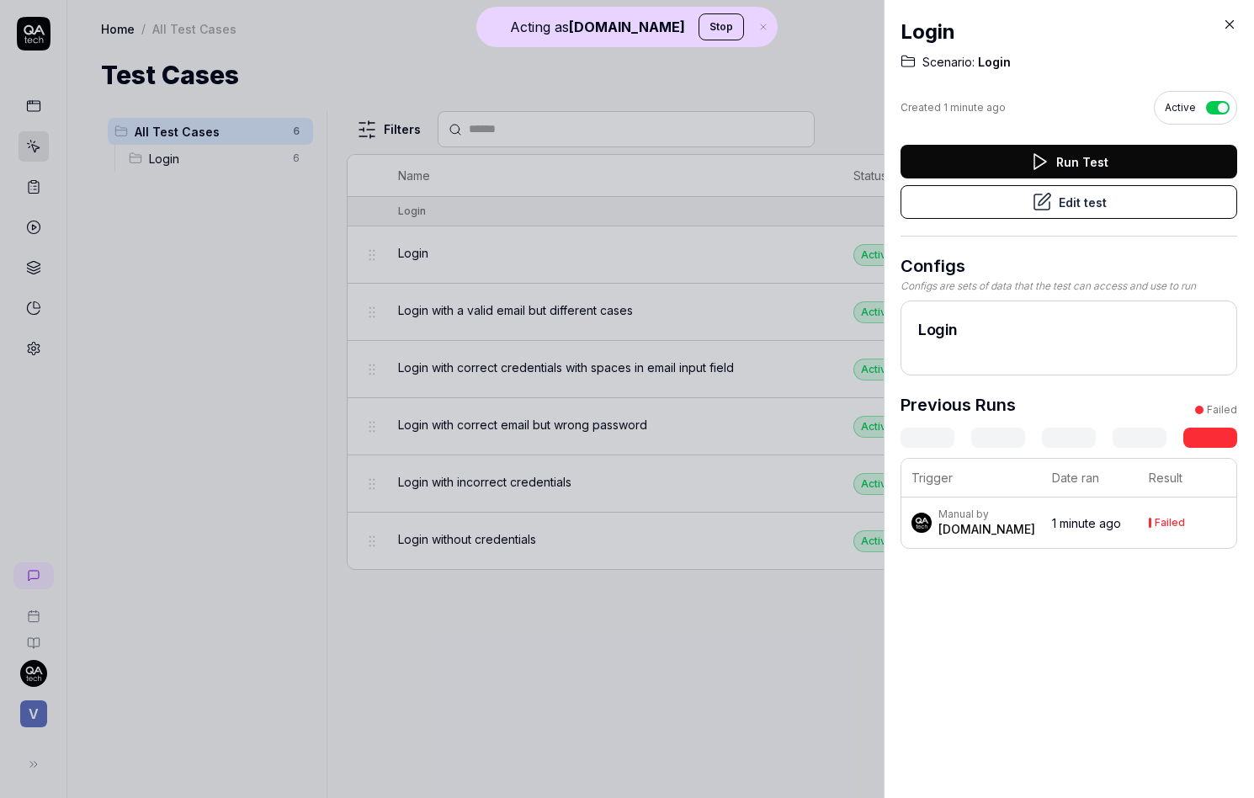
click at [1012, 166] on button "Run Test" at bounding box center [1068, 162] width 337 height 34
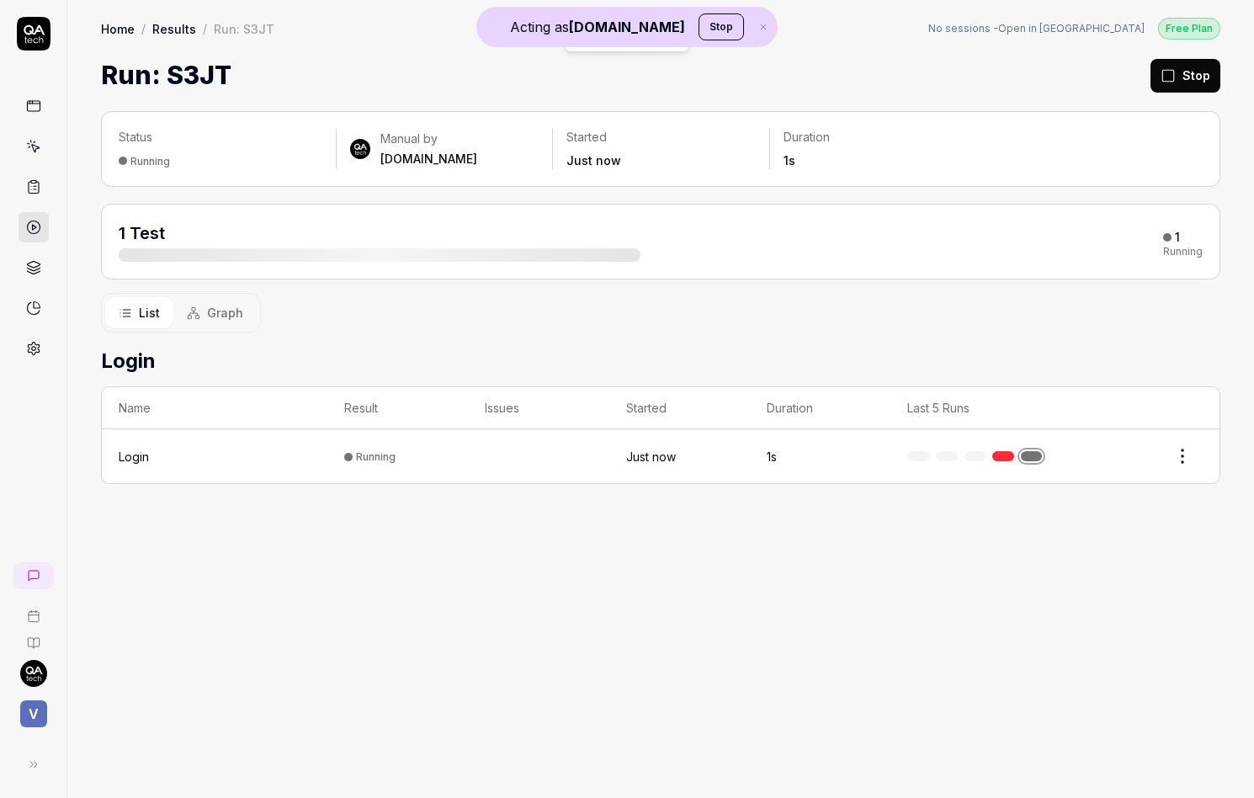
click at [433, 457] on td "Running" at bounding box center [397, 456] width 141 height 54
click at [133, 450] on div "Login" at bounding box center [134, 457] width 30 height 18
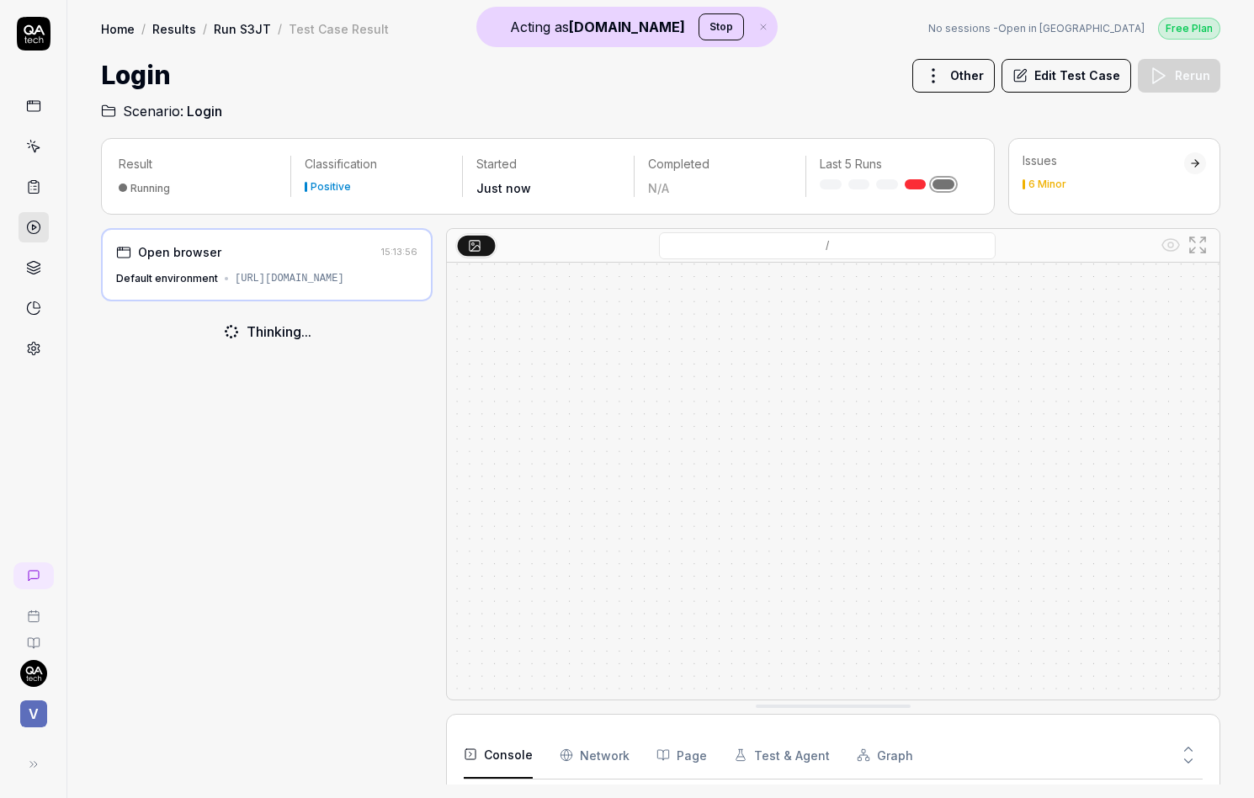
scroll to position [143, 0]
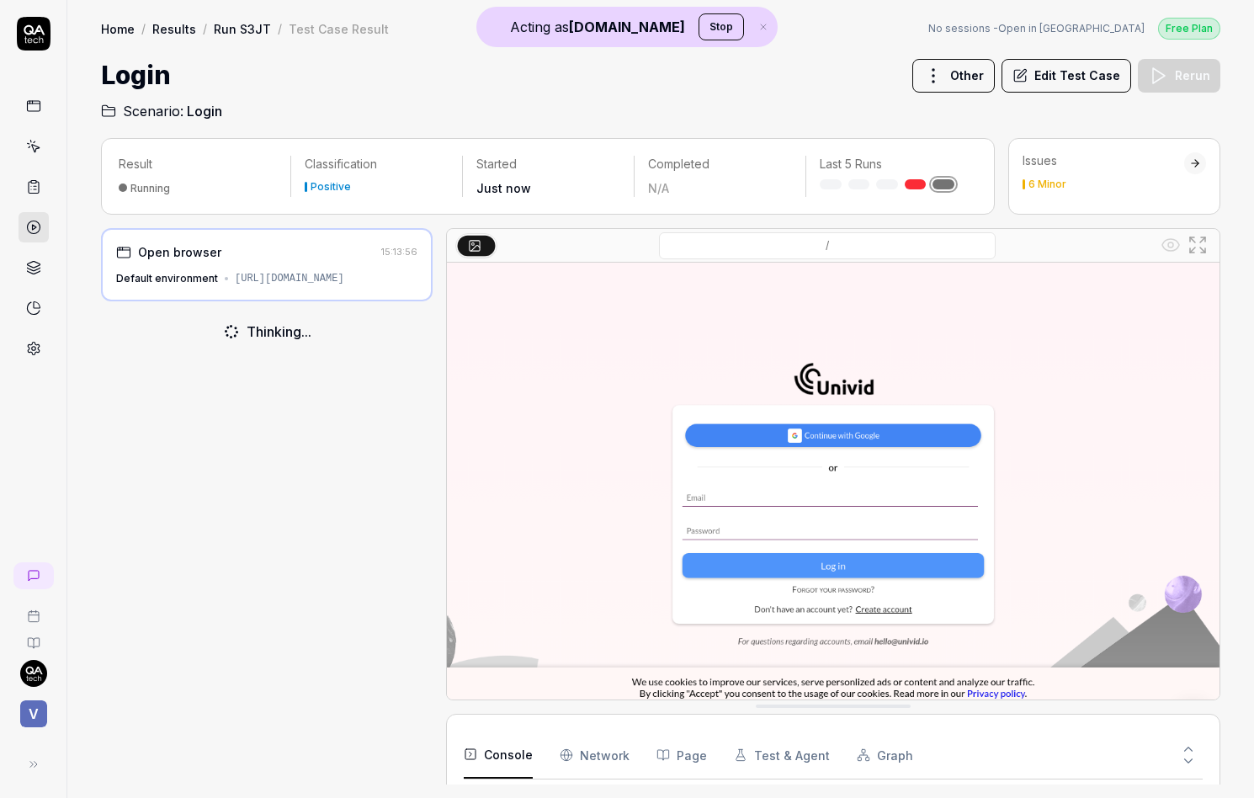
click at [275, 334] on div "Thinking..." at bounding box center [279, 331] width 65 height 20
drag, startPoint x: 275, startPoint y: 334, endPoint x: 332, endPoint y: 330, distance: 57.4
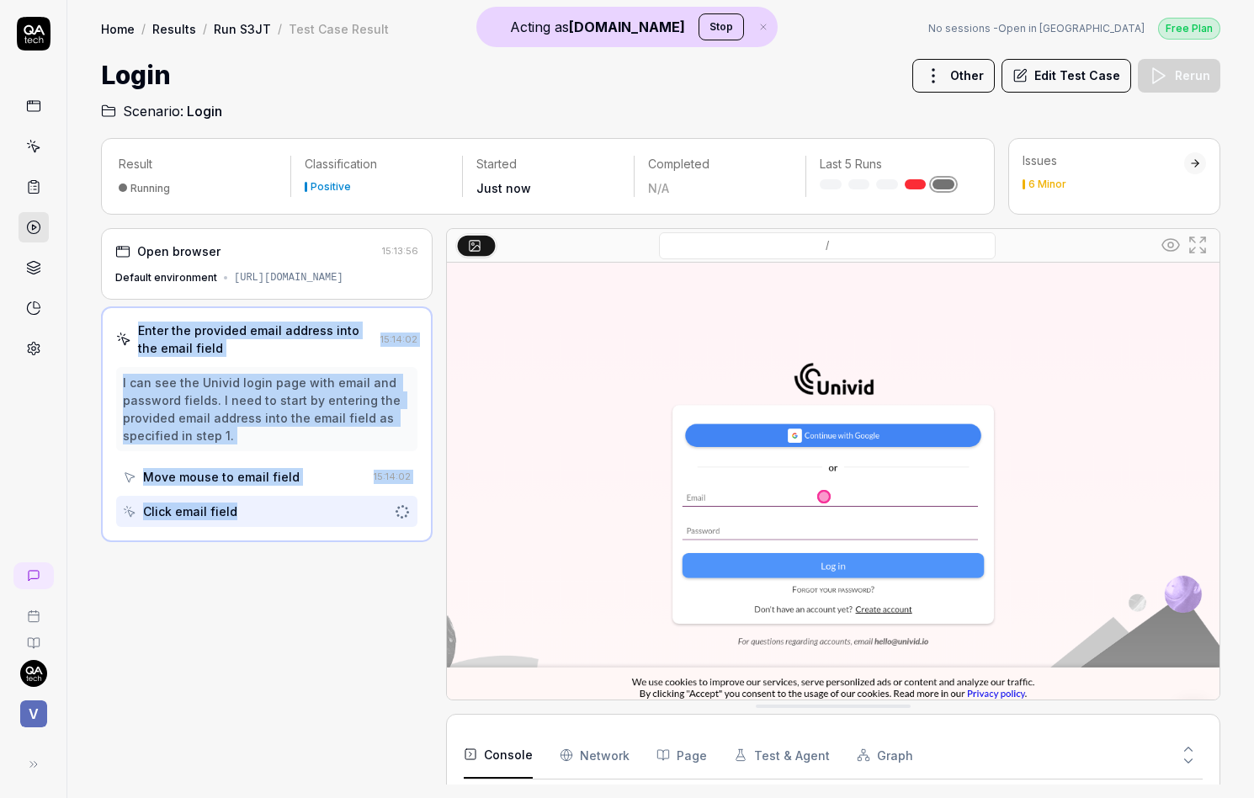
click at [311, 367] on div "I can see the Univid login page with email and password fields. I need to start…" at bounding box center [266, 409] width 301 height 84
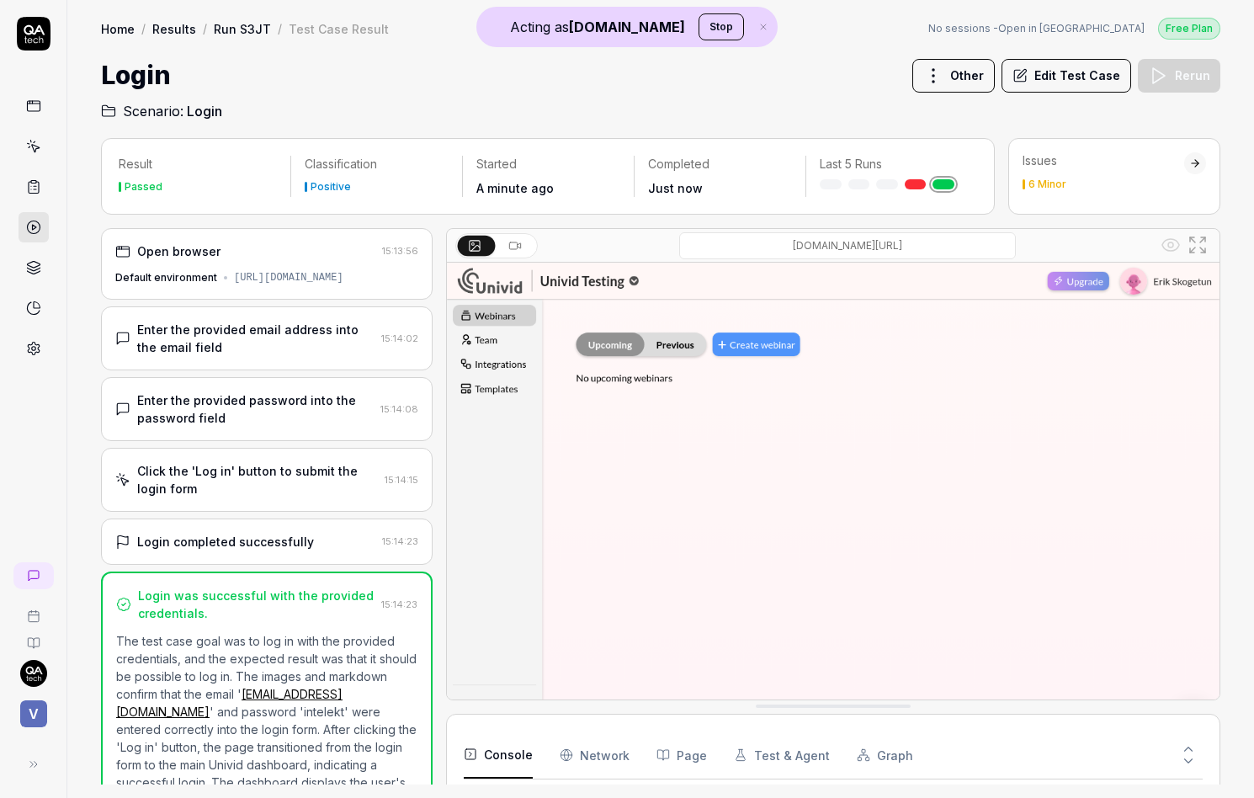
scroll to position [94, 0]
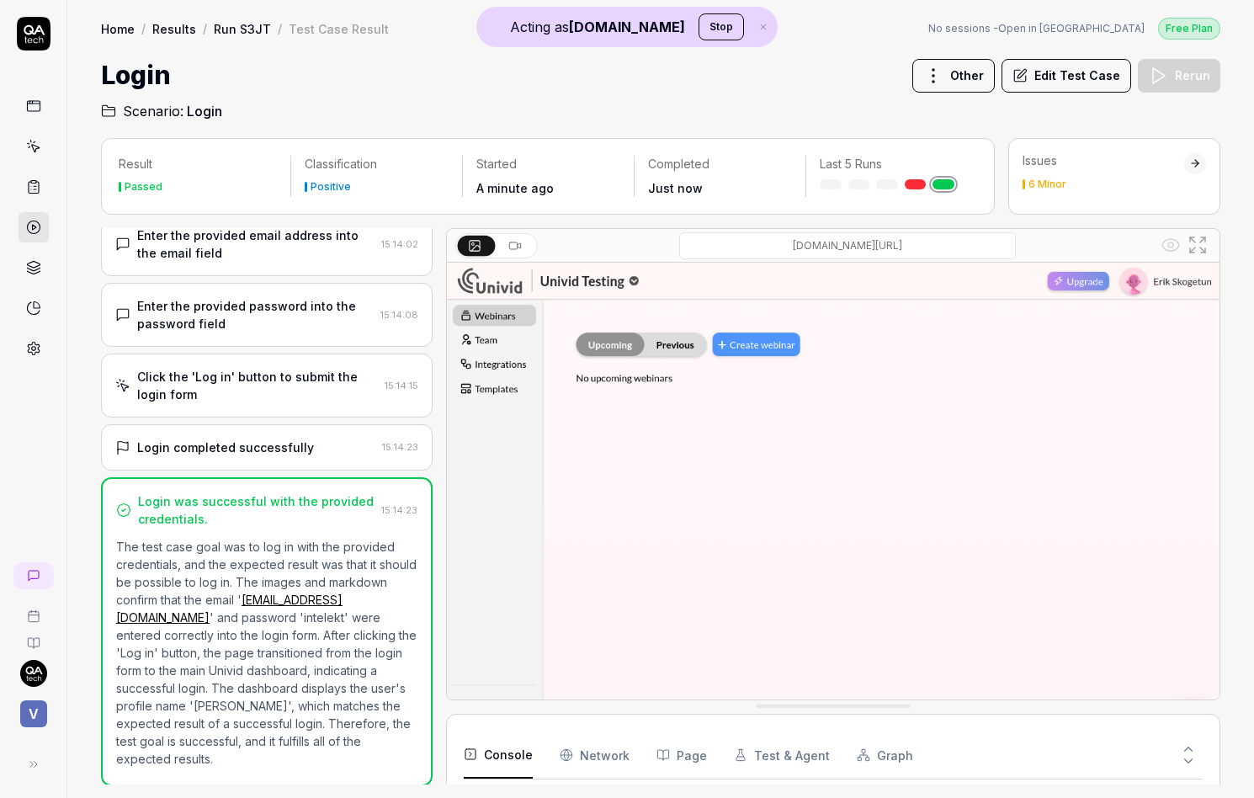
click at [28, 350] on icon at bounding box center [34, 349] width 12 height 13
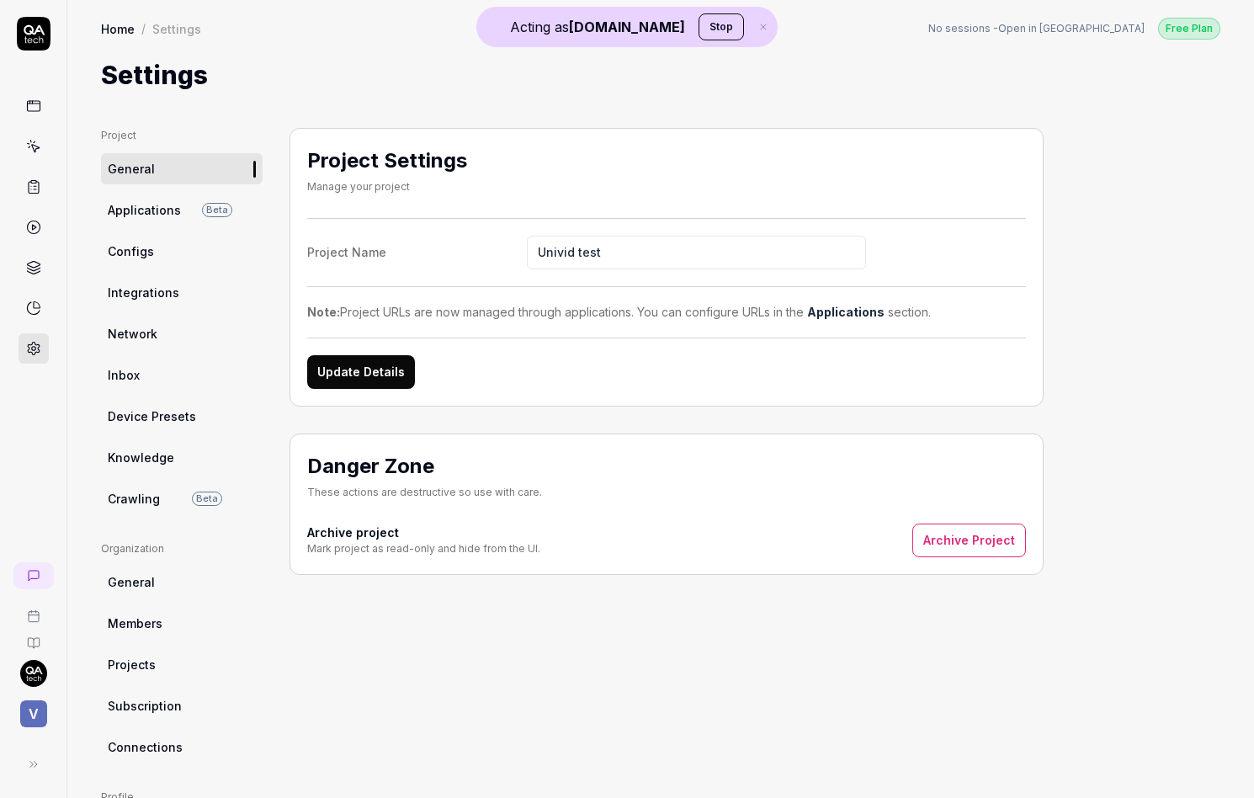
click at [173, 496] on link "Crawling Beta" at bounding box center [182, 498] width 162 height 31
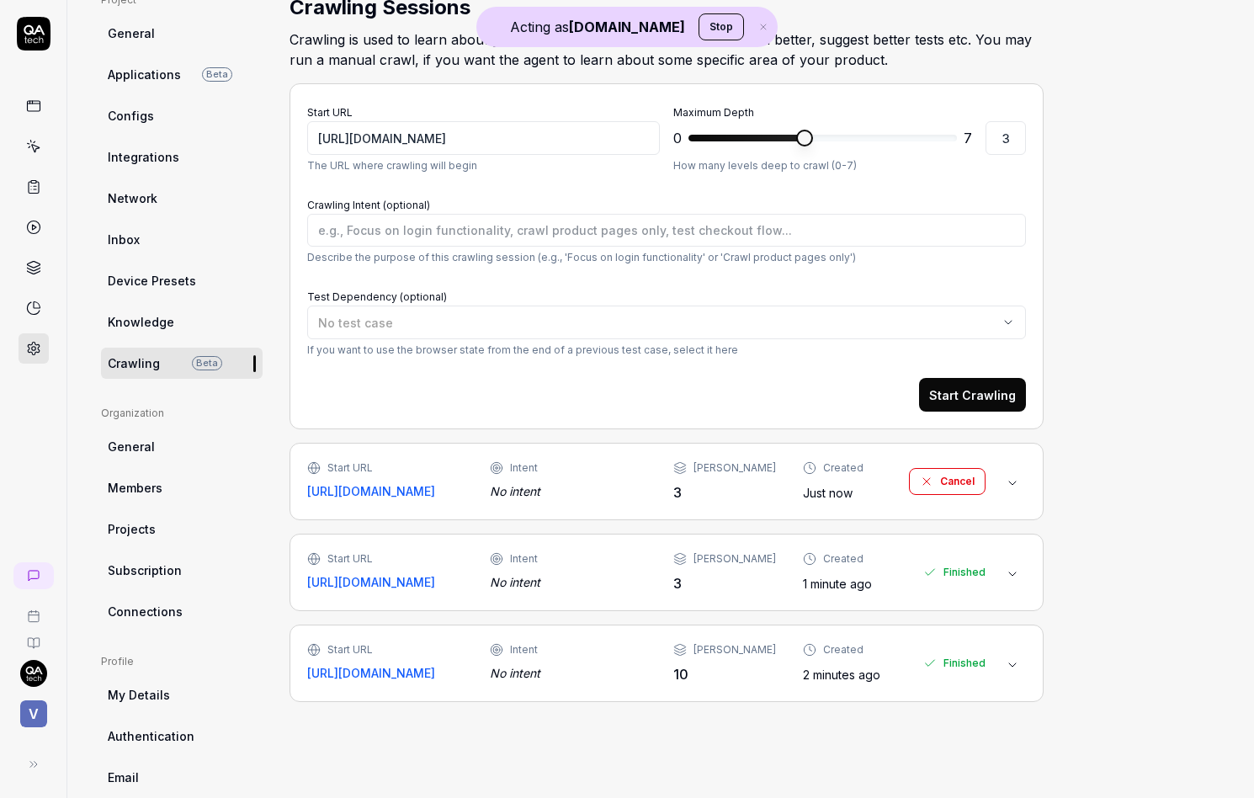
scroll to position [189, 0]
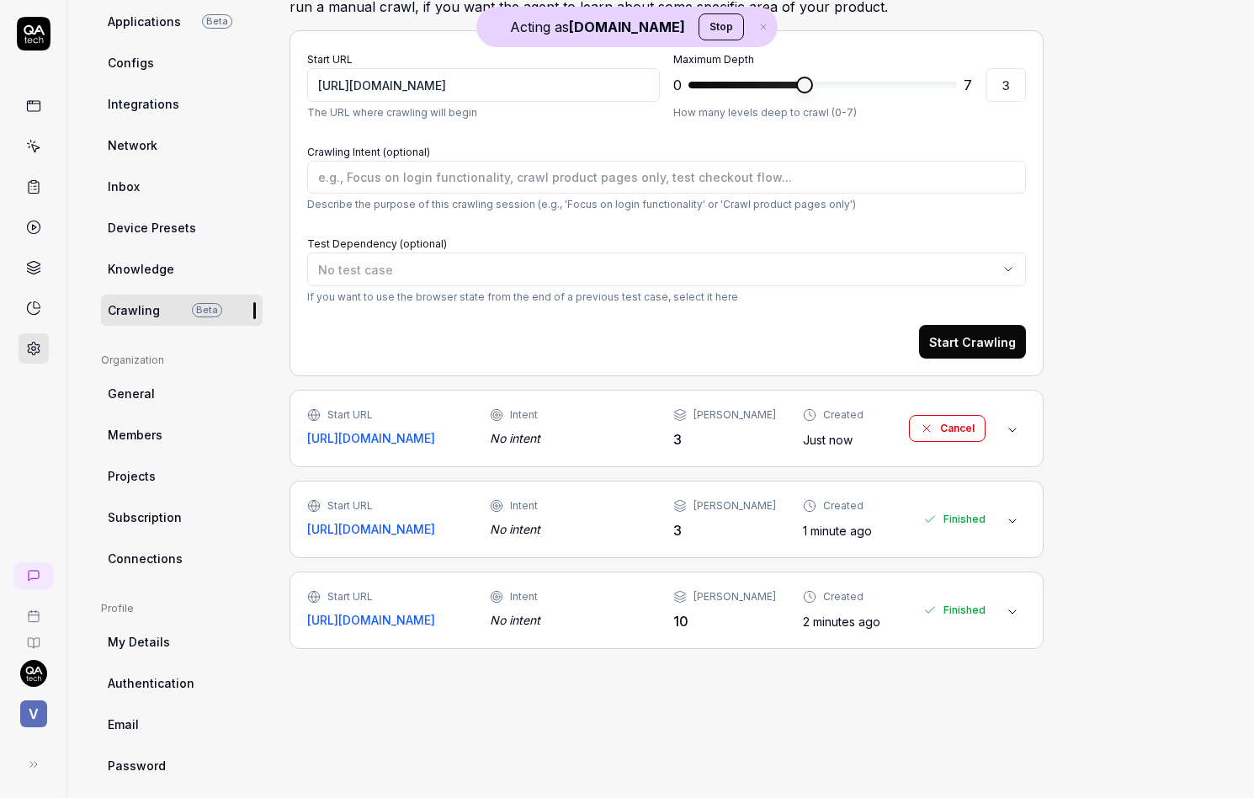
click at [640, 407] on div "Intent" at bounding box center [568, 414] width 156 height 15
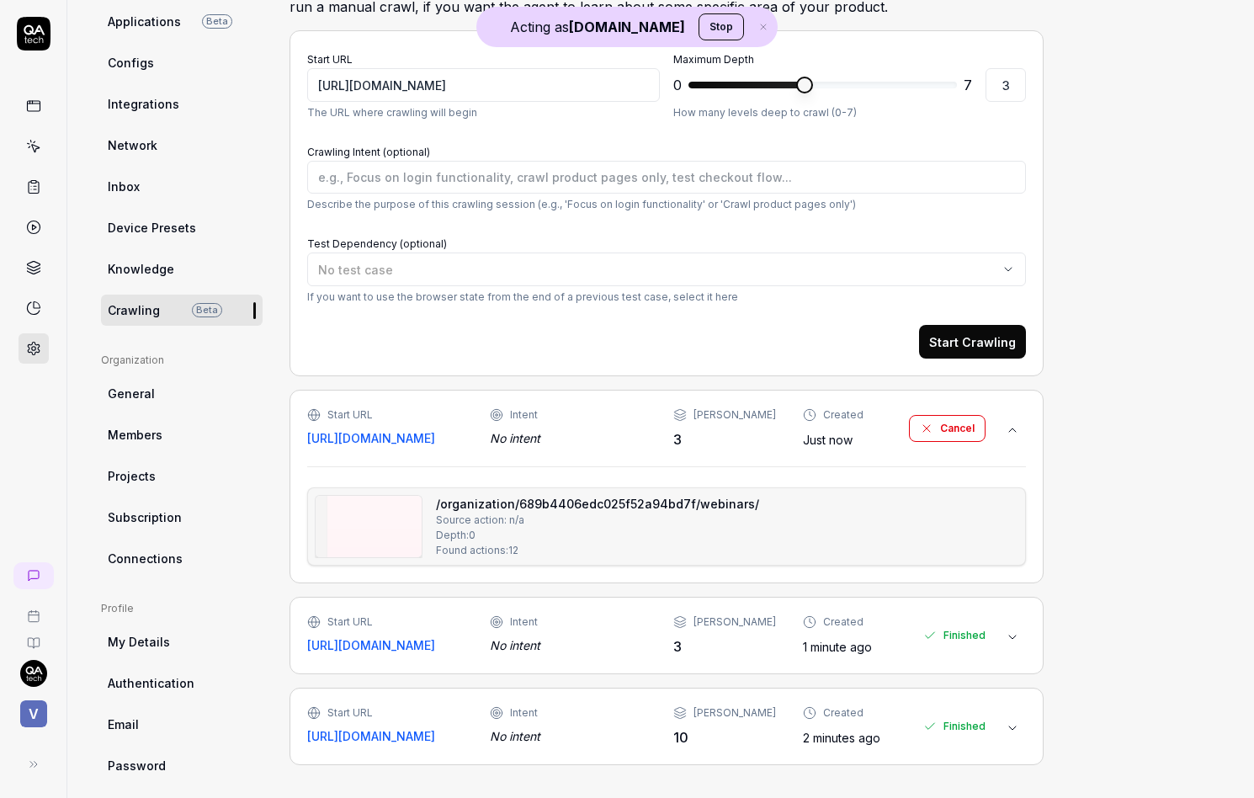
click at [341, 531] on img at bounding box center [369, 526] width 106 height 61
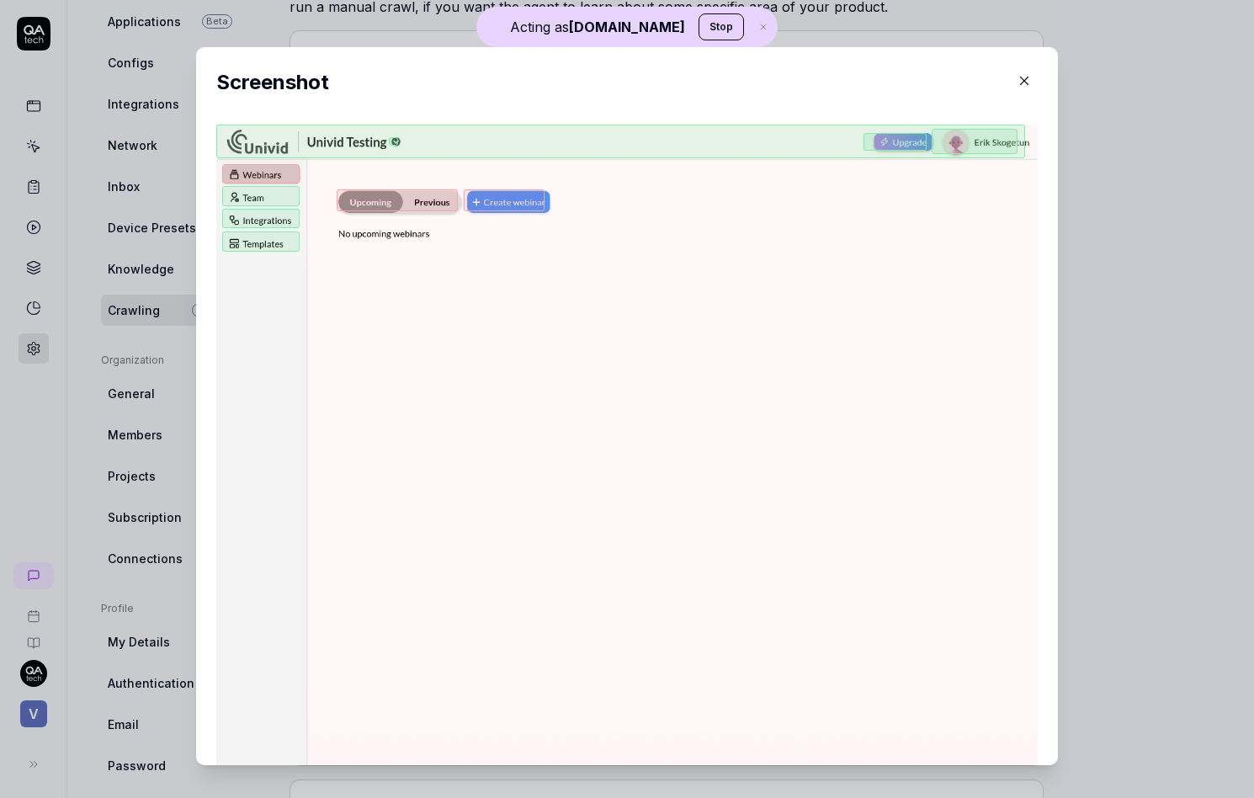
click at [582, 443] on img at bounding box center [626, 672] width 821 height 1095
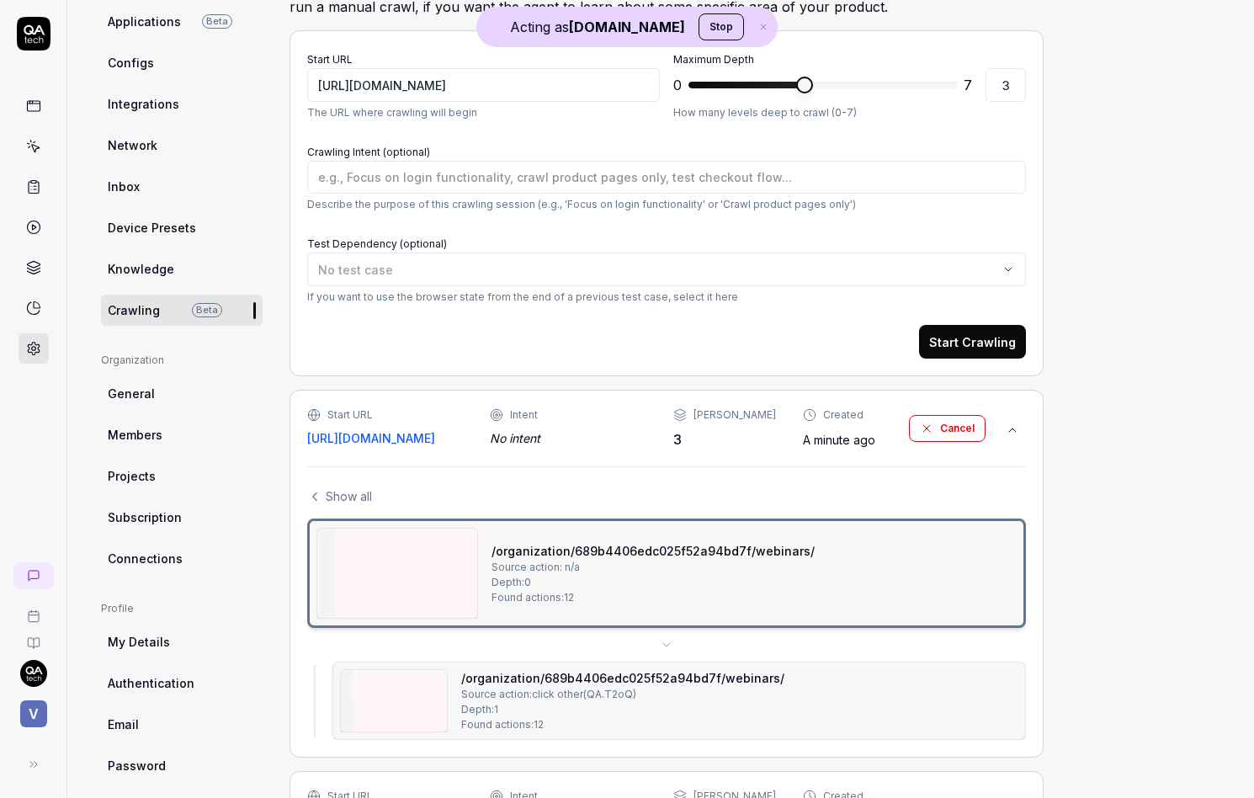
click at [367, 503] on div "Show all /organization/689b4406edc025f52a94bd7f/webinars/ Source action: n/a De…" at bounding box center [666, 613] width 719 height 252
click at [364, 502] on span "Show all" at bounding box center [349, 496] width 46 height 18
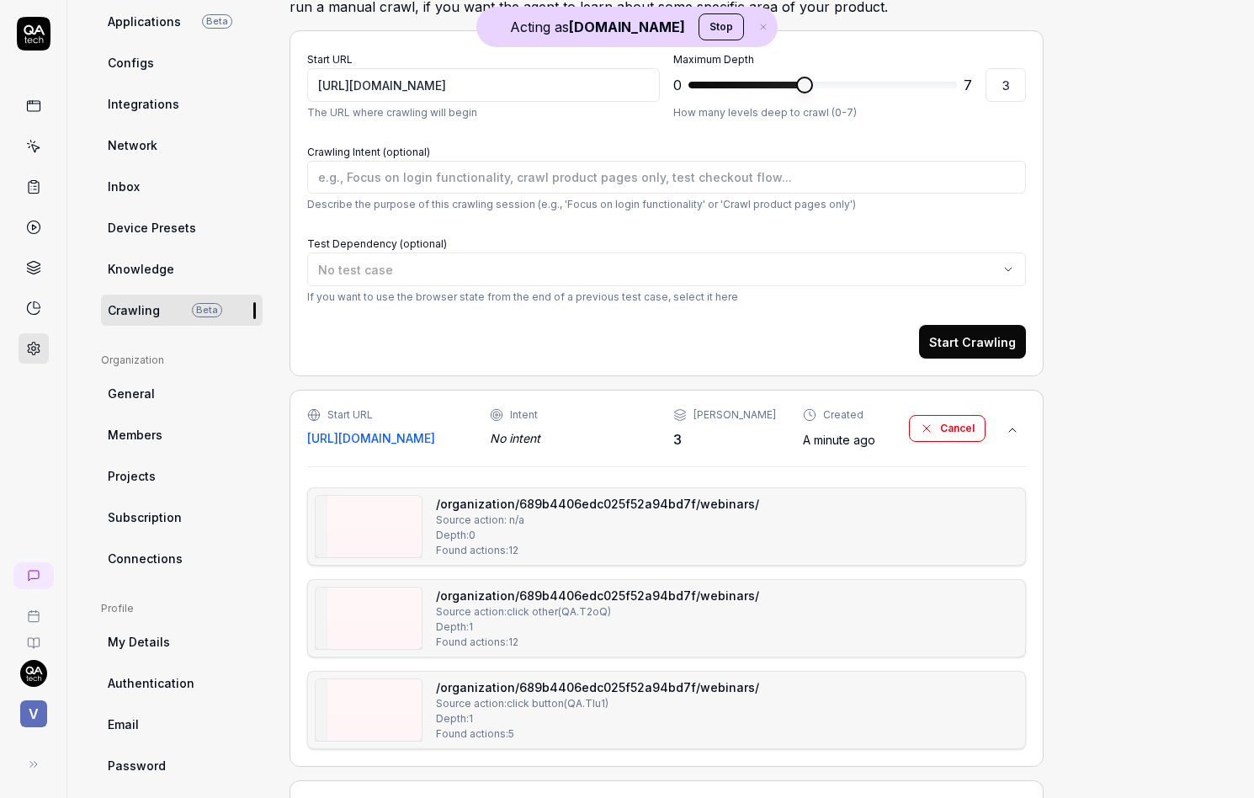
scroll to position [369, 0]
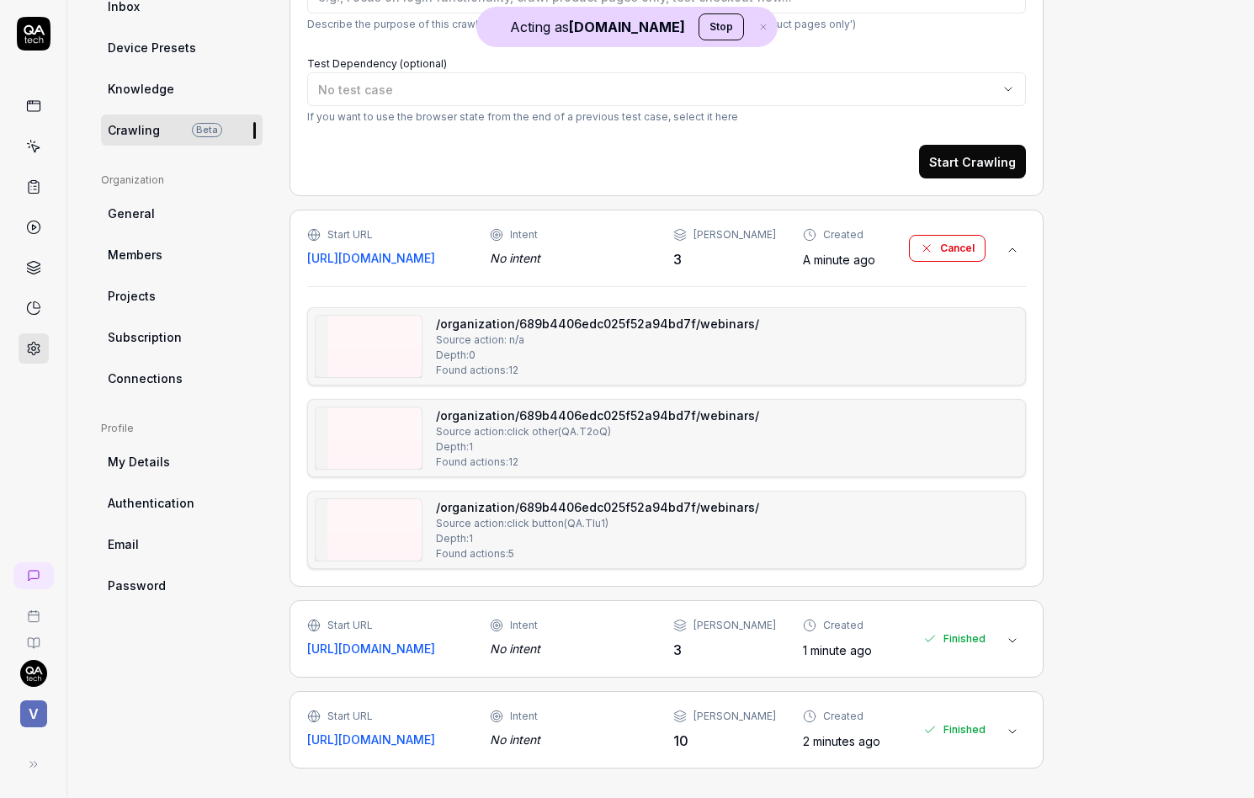
type textarea "*"
click at [395, 433] on img at bounding box center [369, 437] width 106 height 61
click at [362, 533] on img at bounding box center [369, 529] width 106 height 61
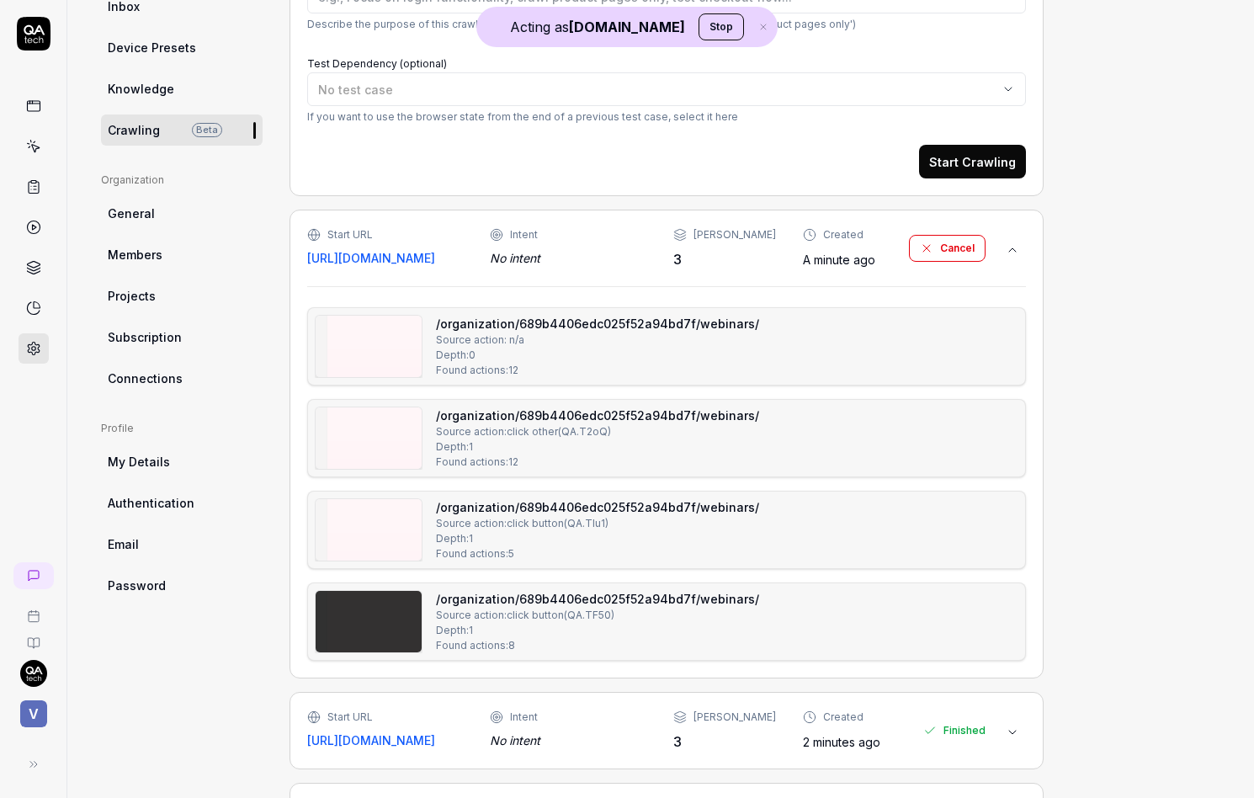
type textarea "*"
click at [395, 531] on img at bounding box center [369, 529] width 106 height 61
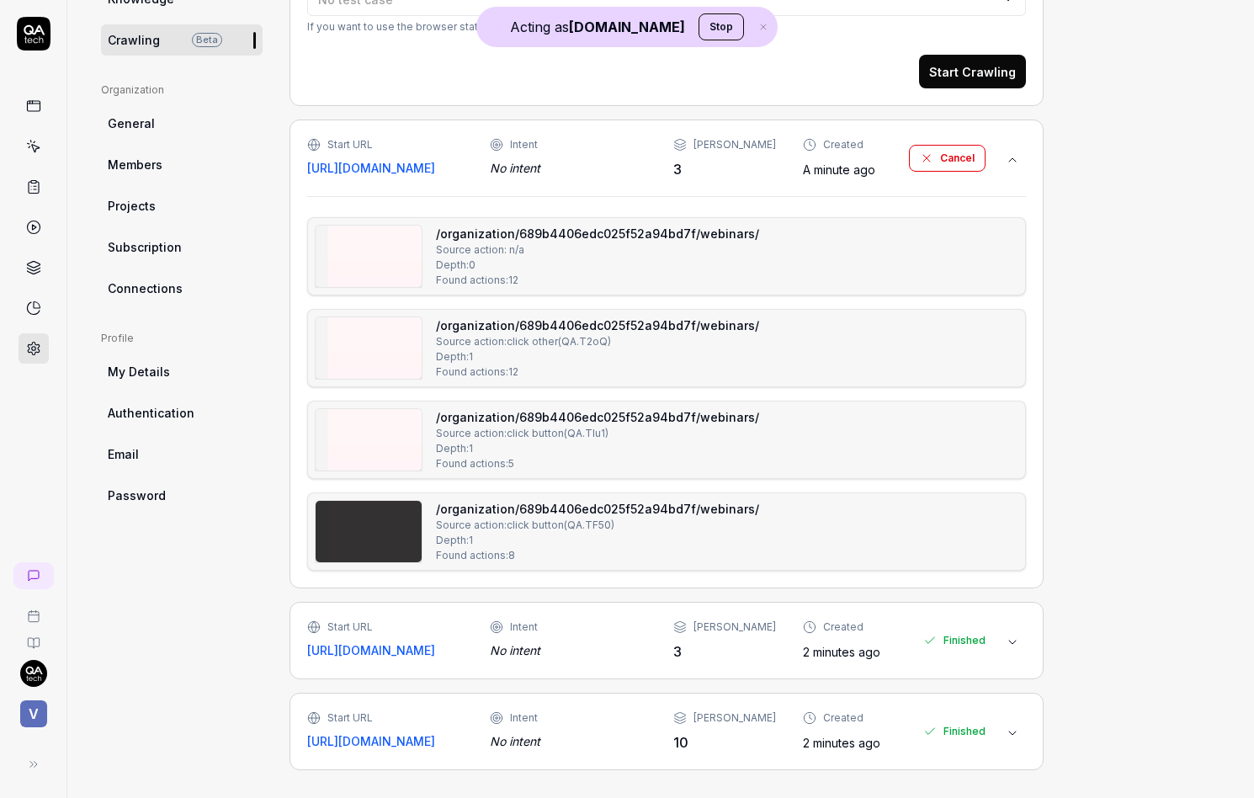
scroll to position [460, 0]
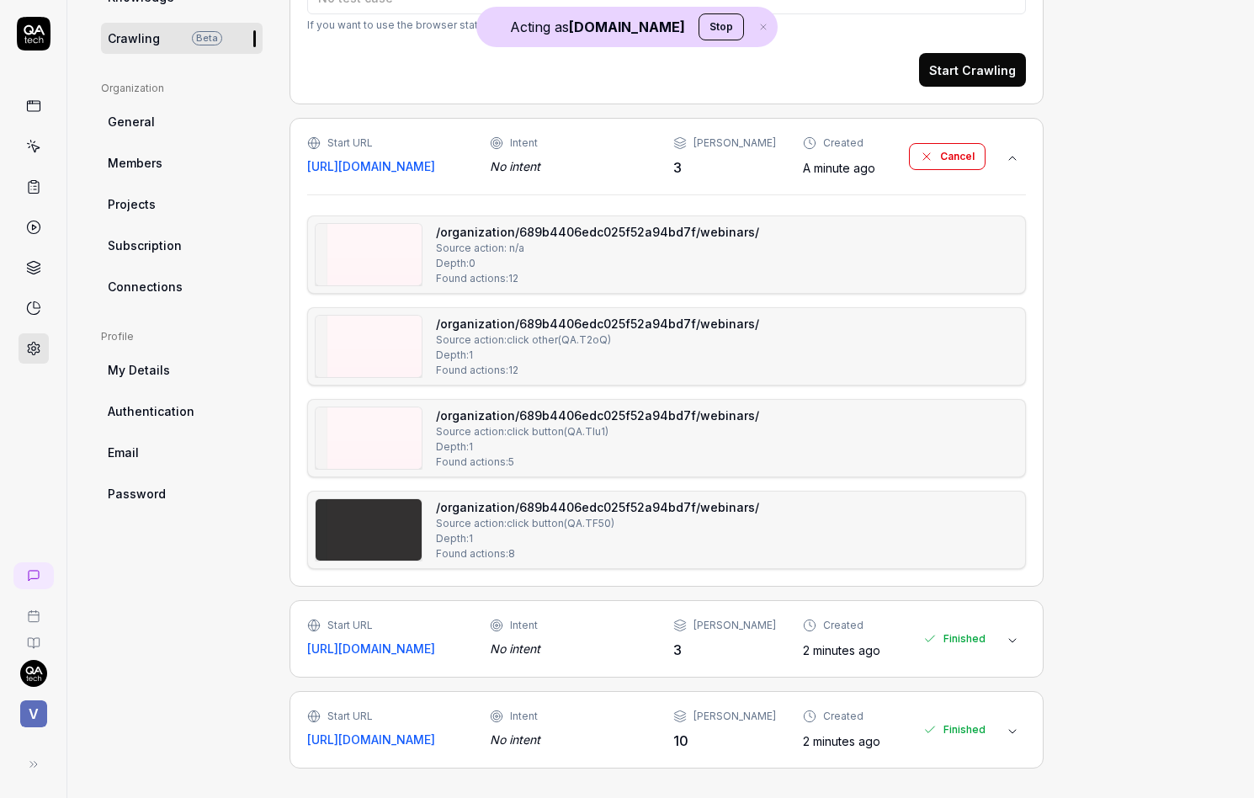
click at [393, 542] on img at bounding box center [369, 529] width 106 height 61
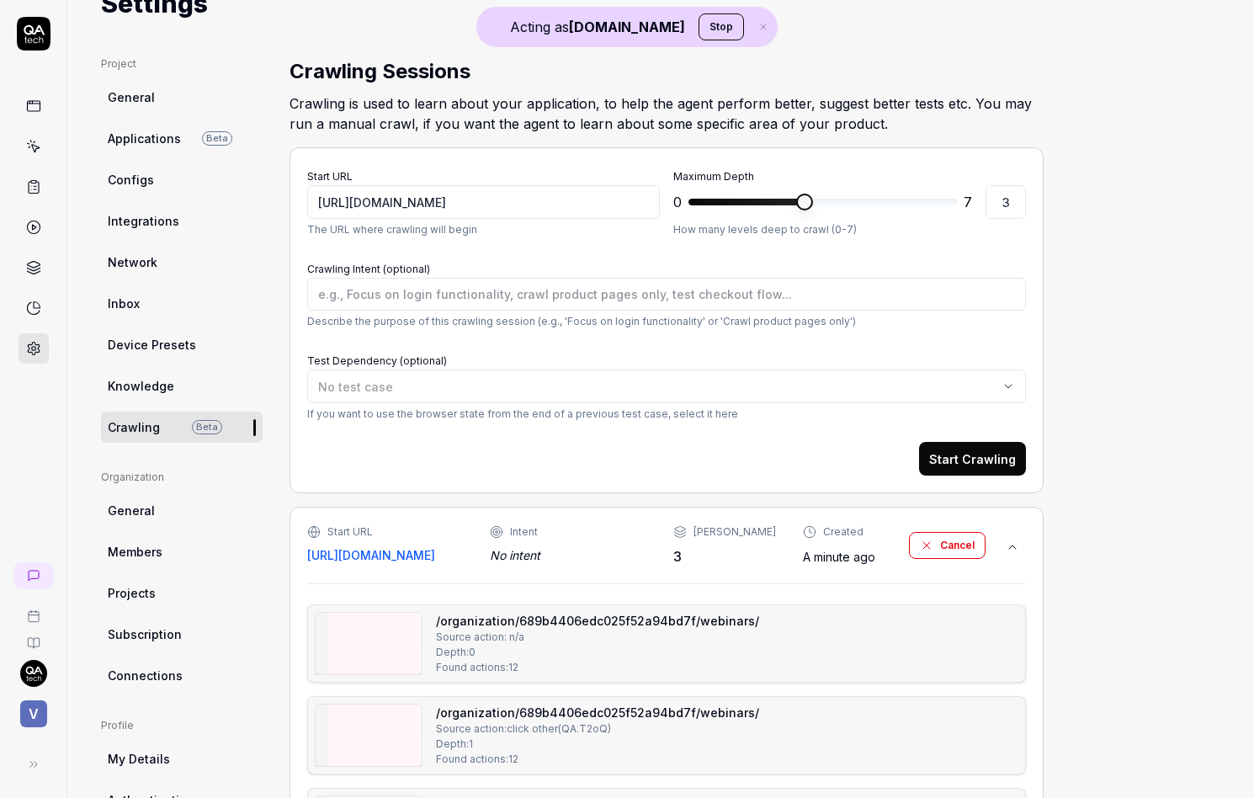
scroll to position [30, 0]
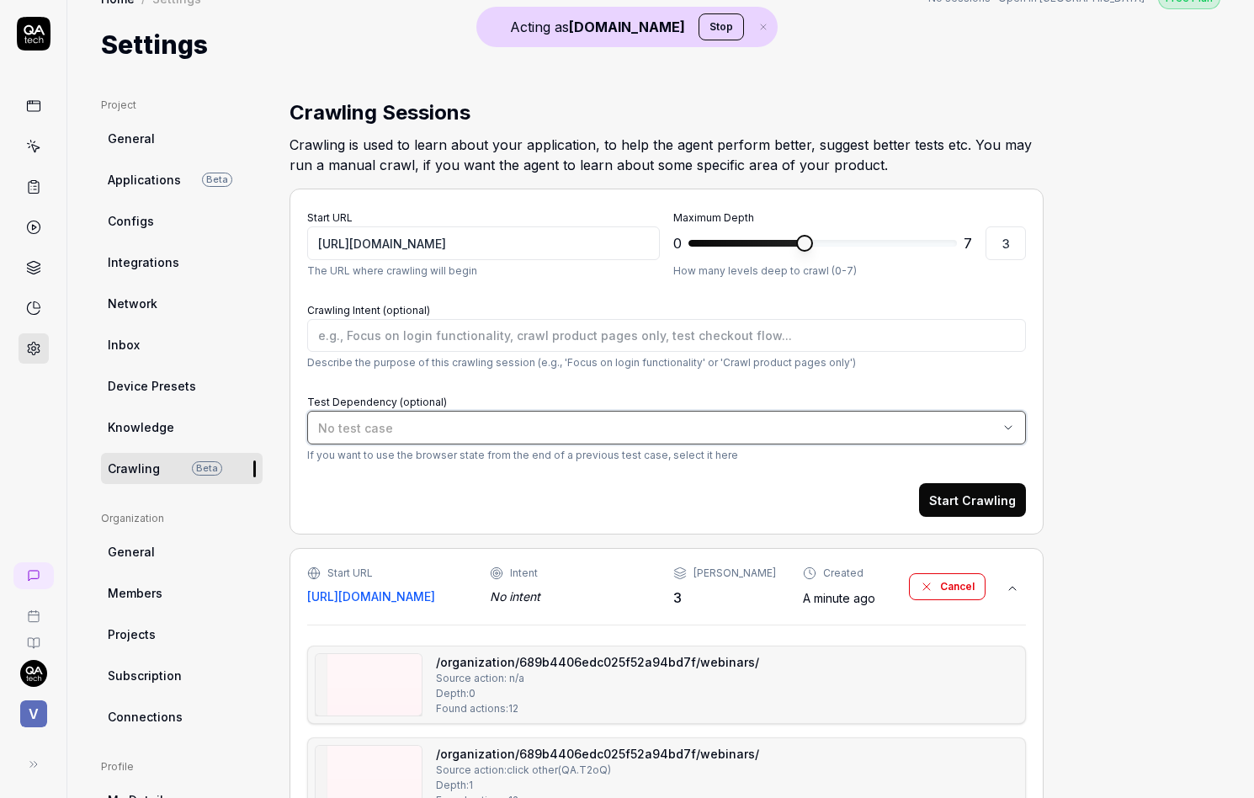
click at [523, 432] on div "No test case" at bounding box center [658, 428] width 680 height 18
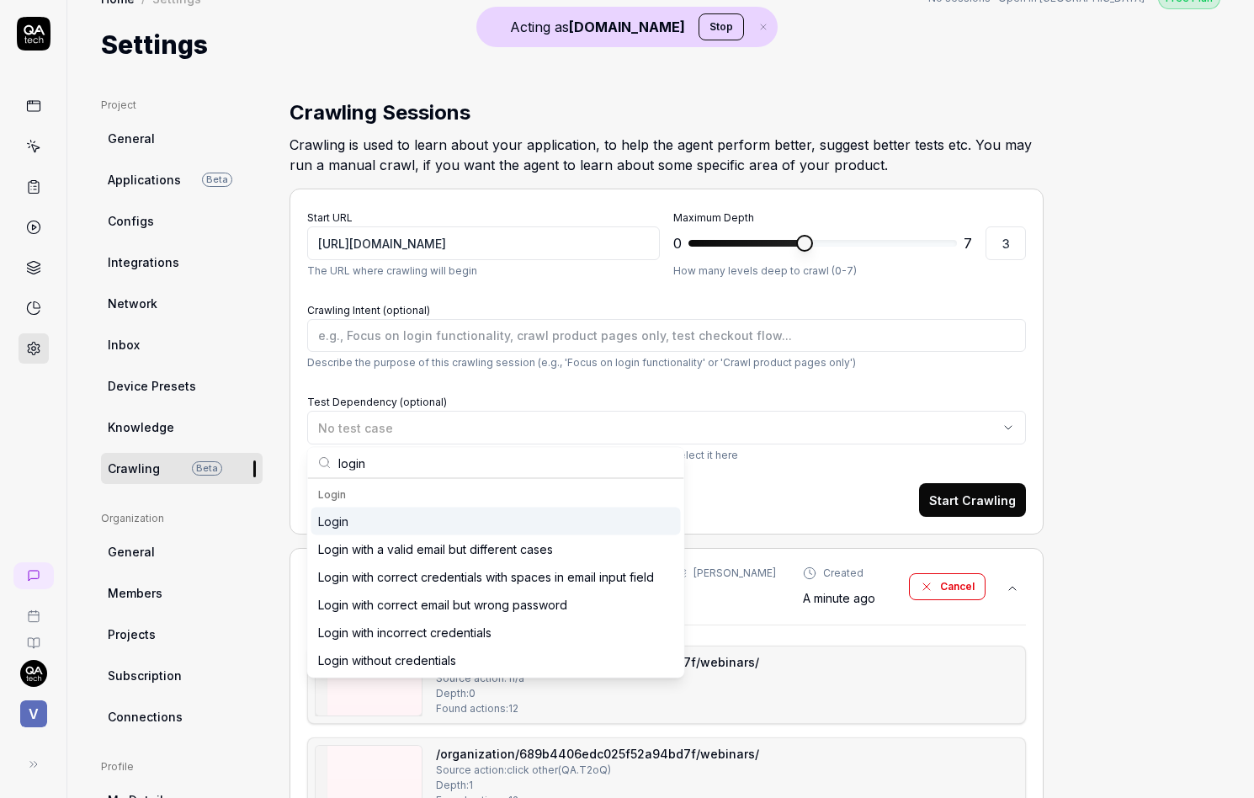
type input "login"
click at [460, 516] on div "Login" at bounding box center [495, 521] width 369 height 28
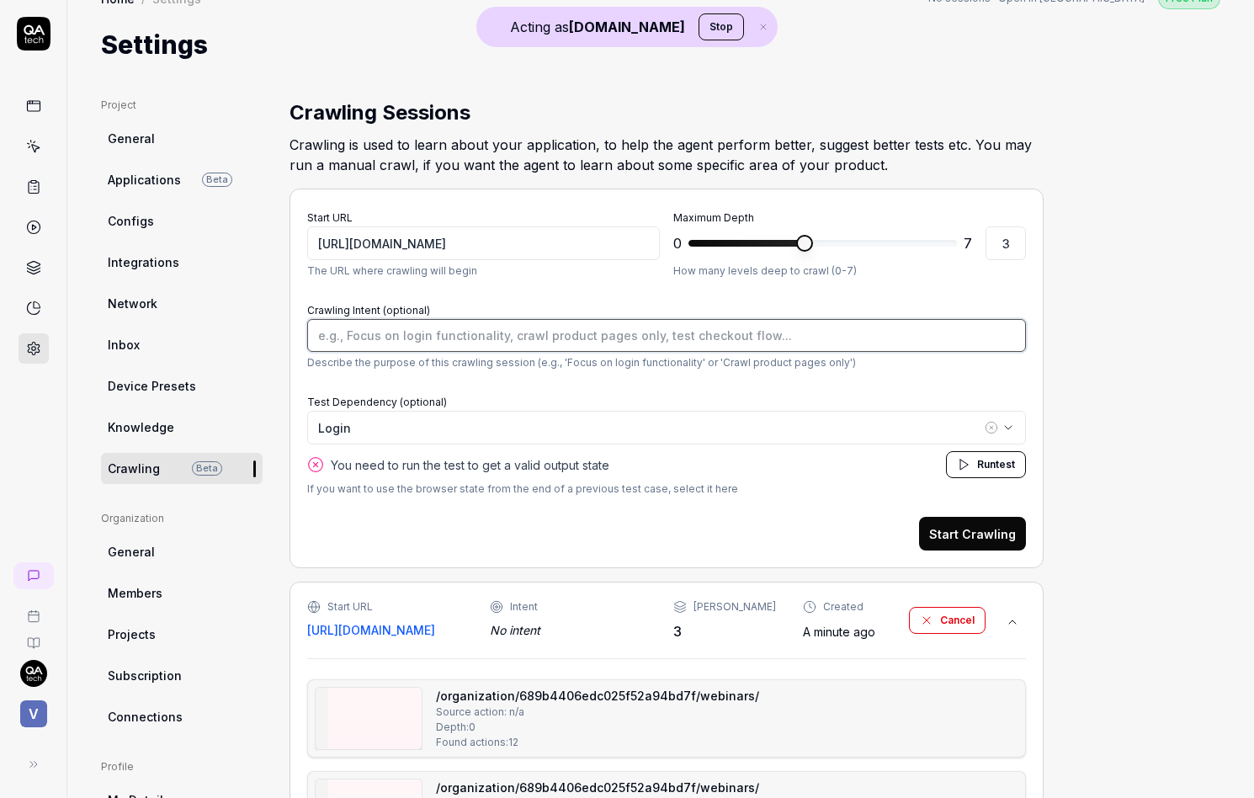
click at [547, 337] on textarea "Crawling Intent (optional)" at bounding box center [666, 335] width 719 height 33
type textarea "*"
type textarea "Y"
type textarea "*"
type textarea "Yo"
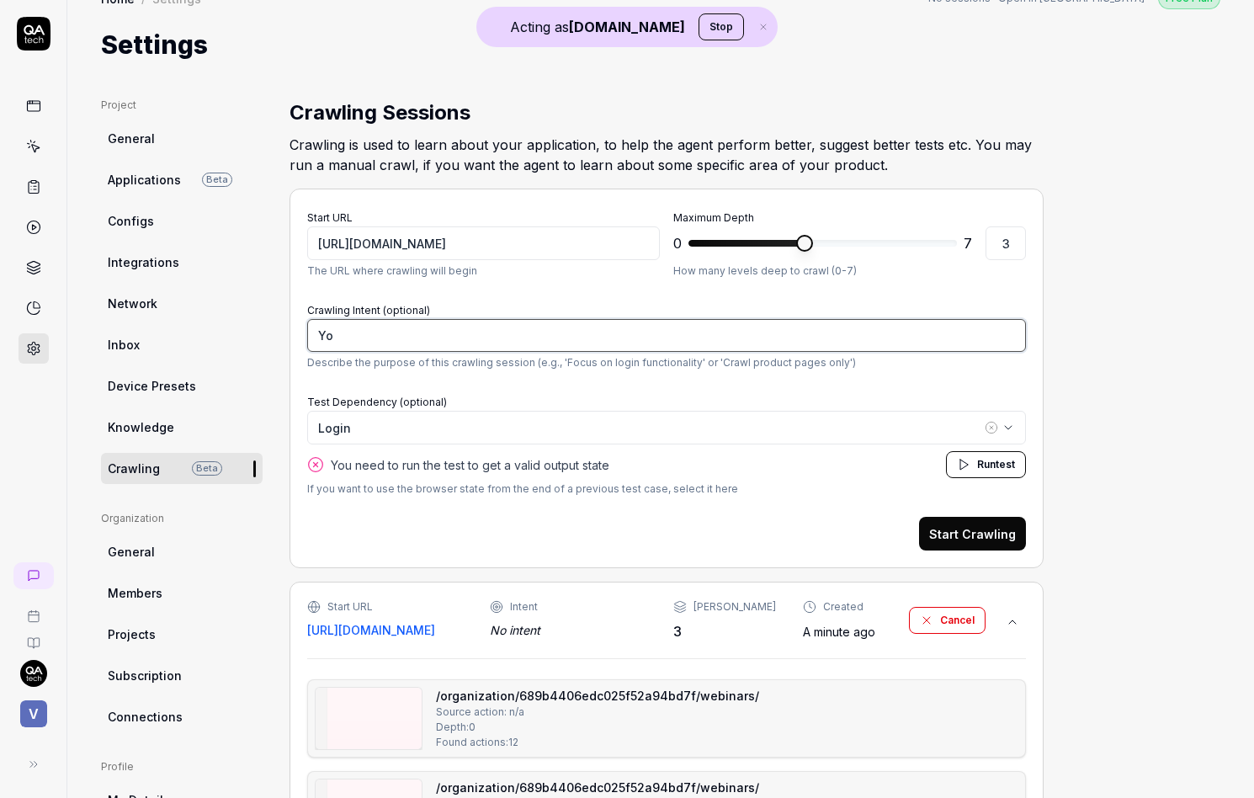
type textarea "*"
type textarea "You"
type textarea "*"
type textarea "You"
type textarea "*"
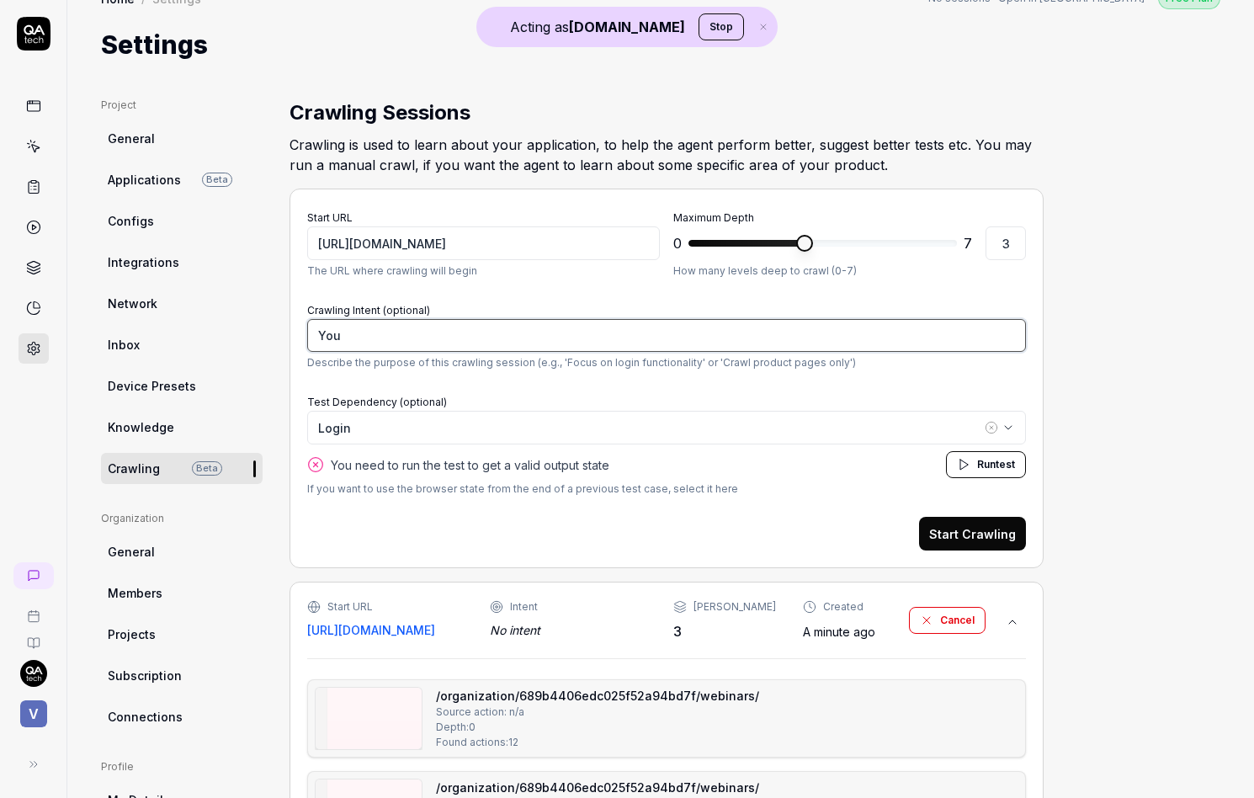
type textarea "You c"
type textarea "*"
type textarea "You can"
type textarea "*"
type textarea "You can"
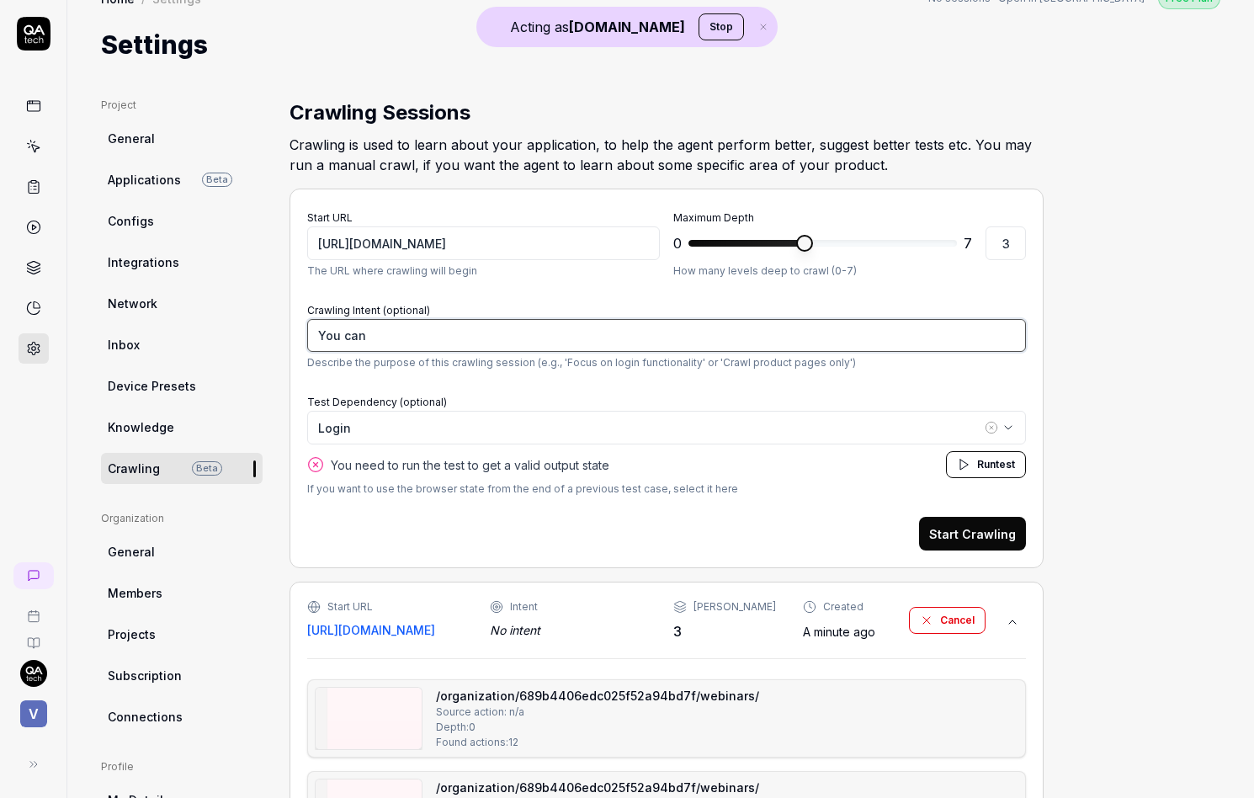
type textarea "*"
type textarea "You can c"
type textarea "*"
type textarea "You can cl"
type textarea "*"
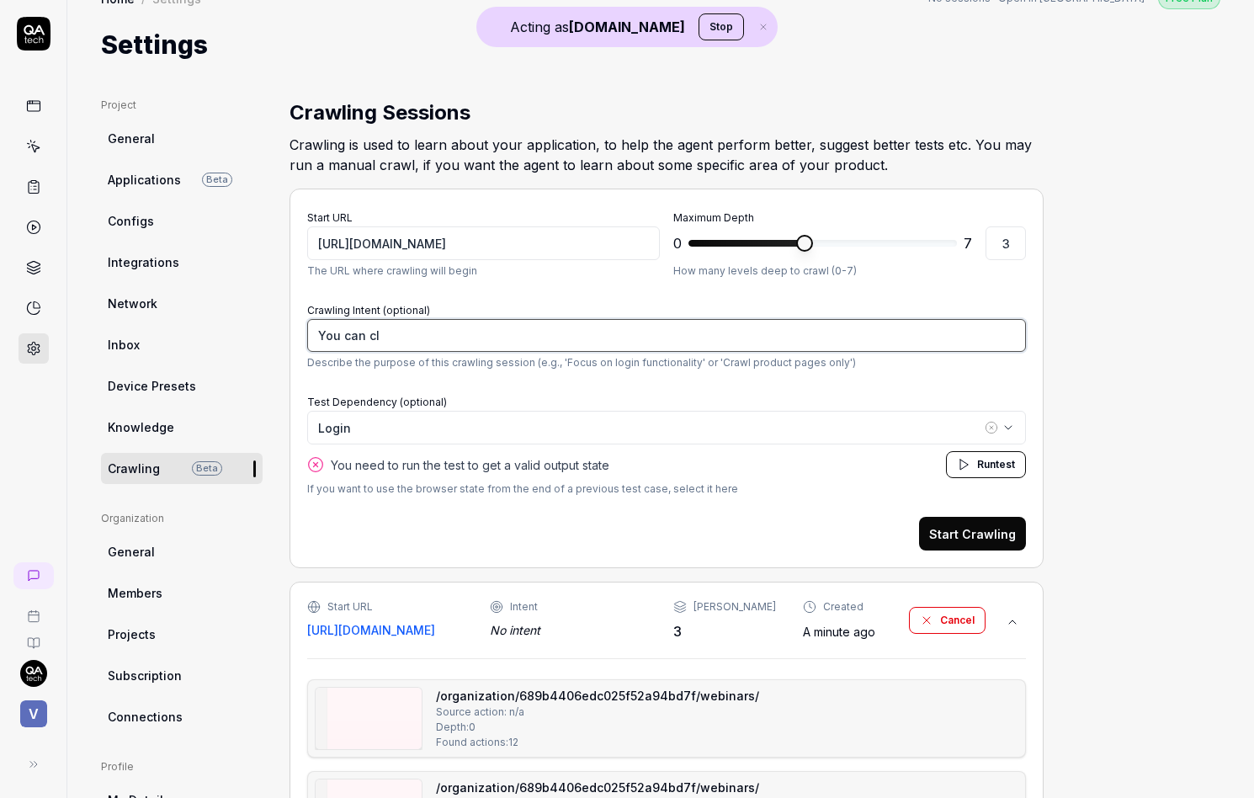
type textarea "You can cli"
type textarea "*"
type textarea "You can clic"
type textarea "*"
type textarea "You can click"
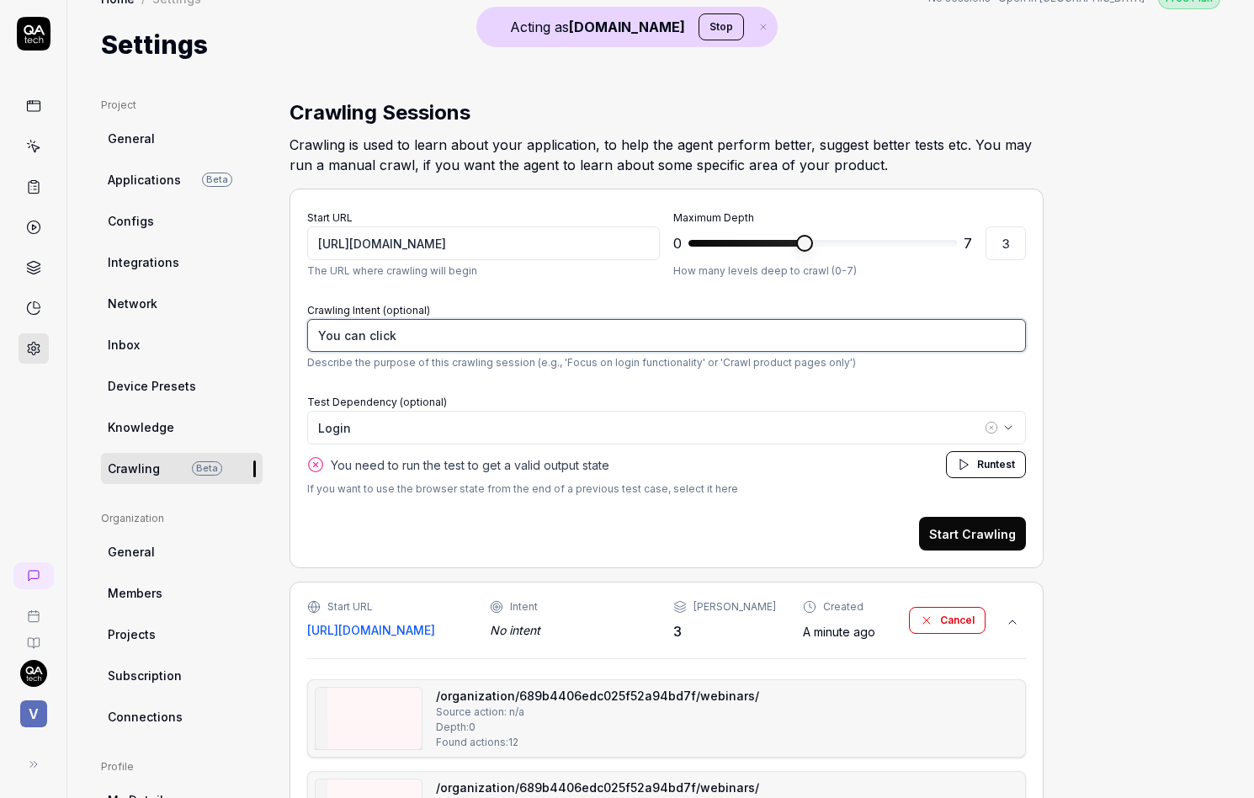
type textarea "*"
type textarea "You can click"
type textarea "*"
type textarea "You can click t"
type textarea "*"
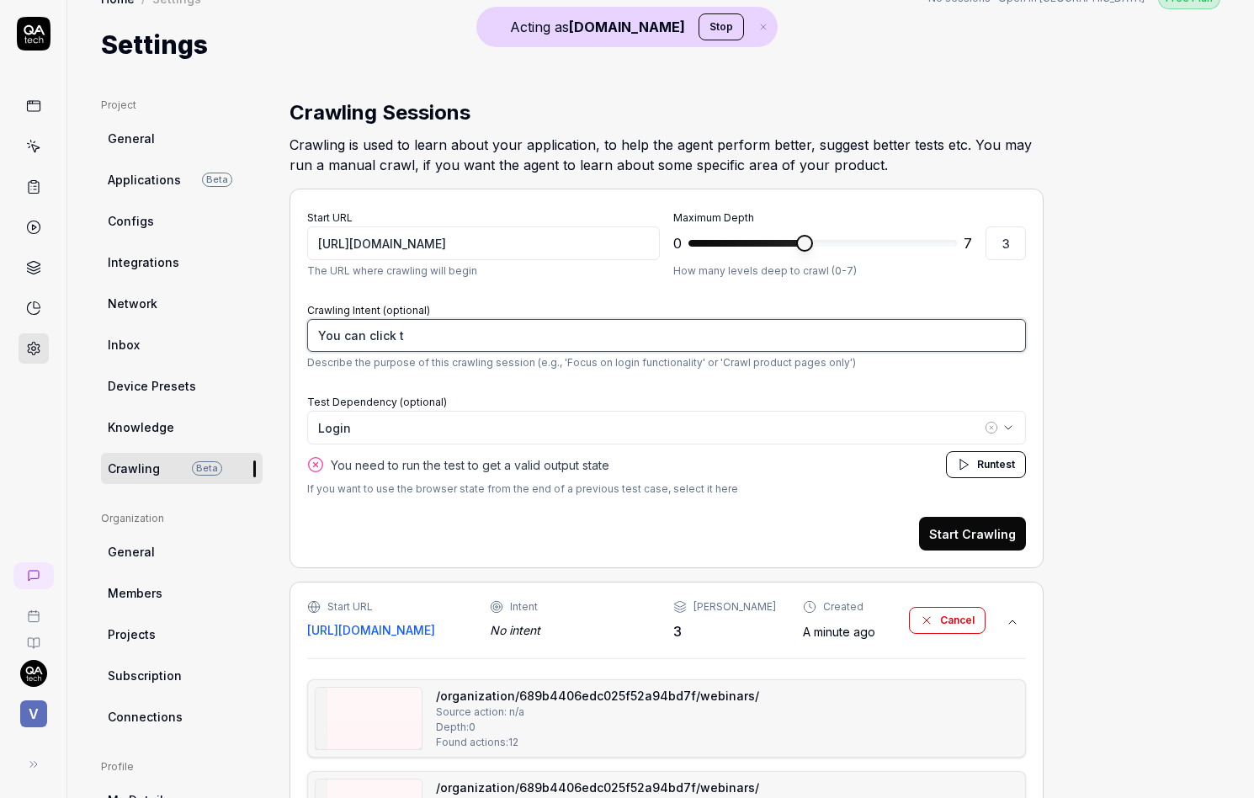
type textarea "You can click th"
type textarea "*"
type textarea "You can click the"
type textarea "*"
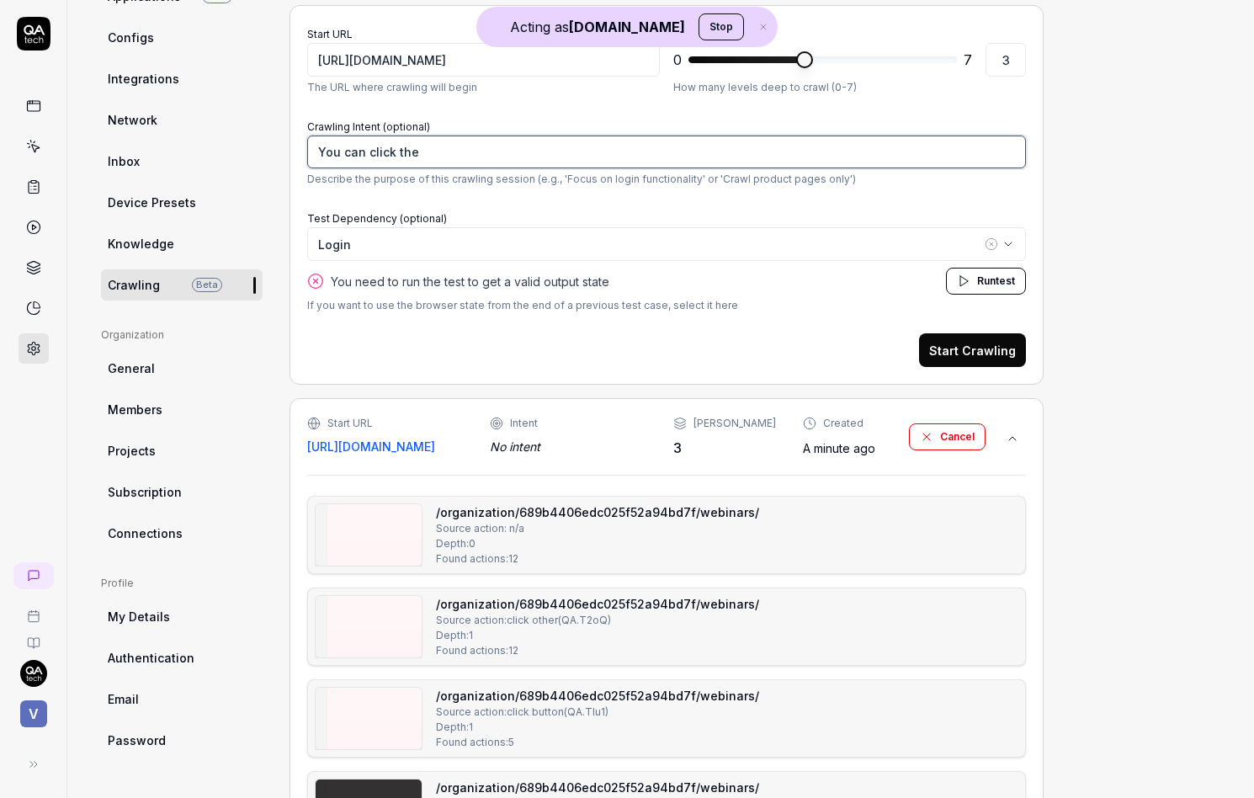
scroll to position [231, 0]
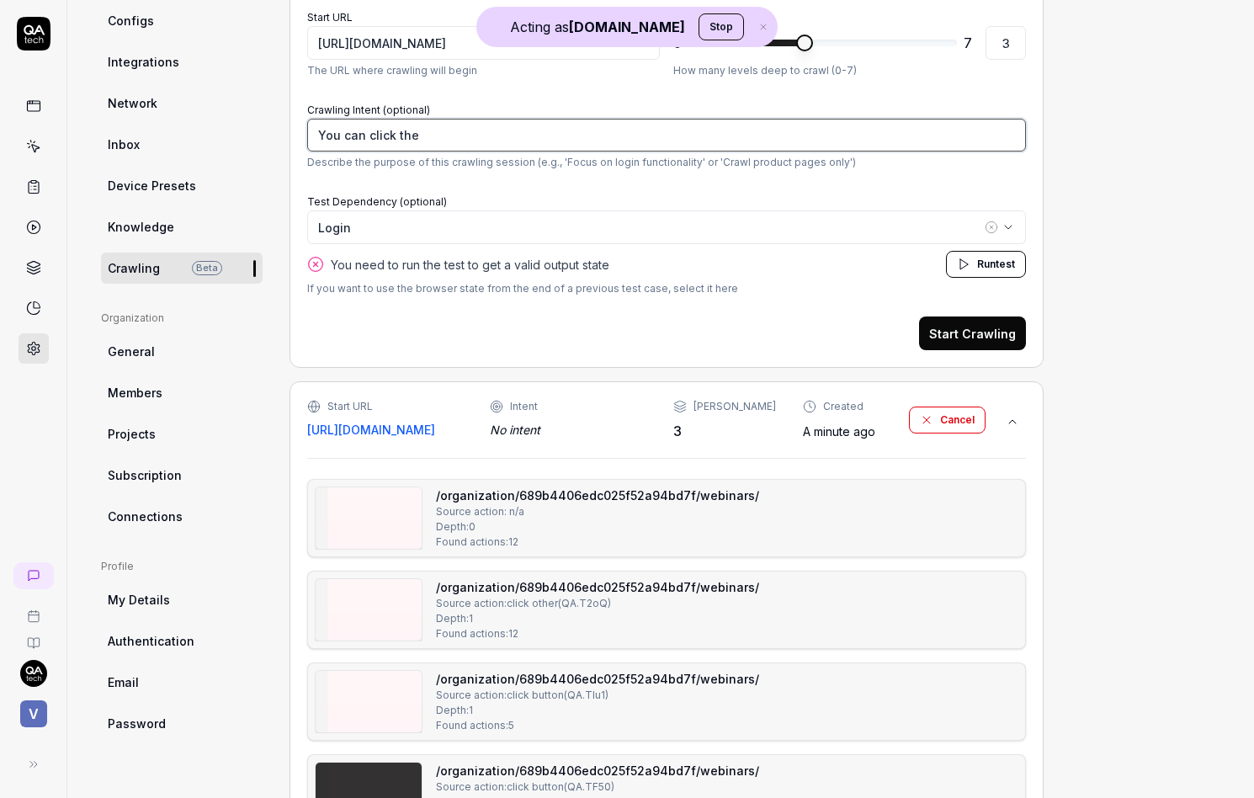
type textarea "You can click the"
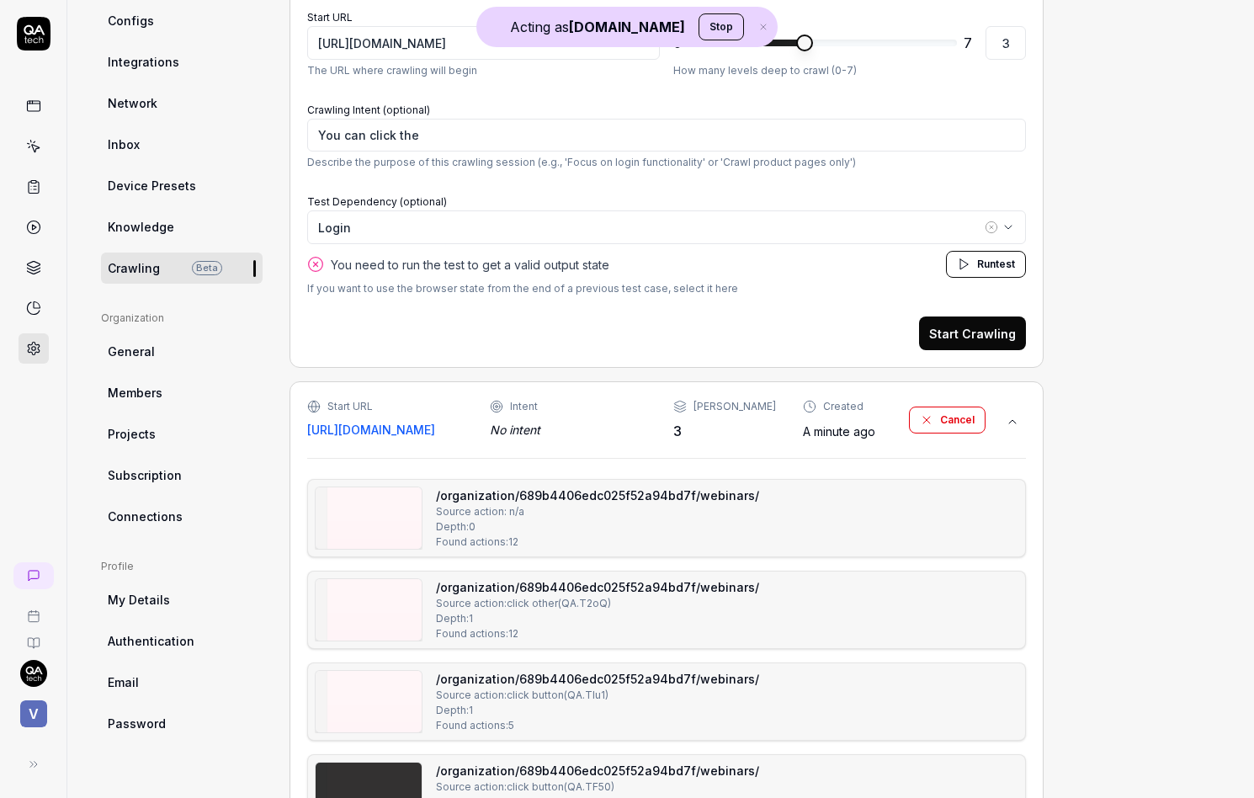
click at [383, 512] on img at bounding box center [369, 517] width 106 height 61
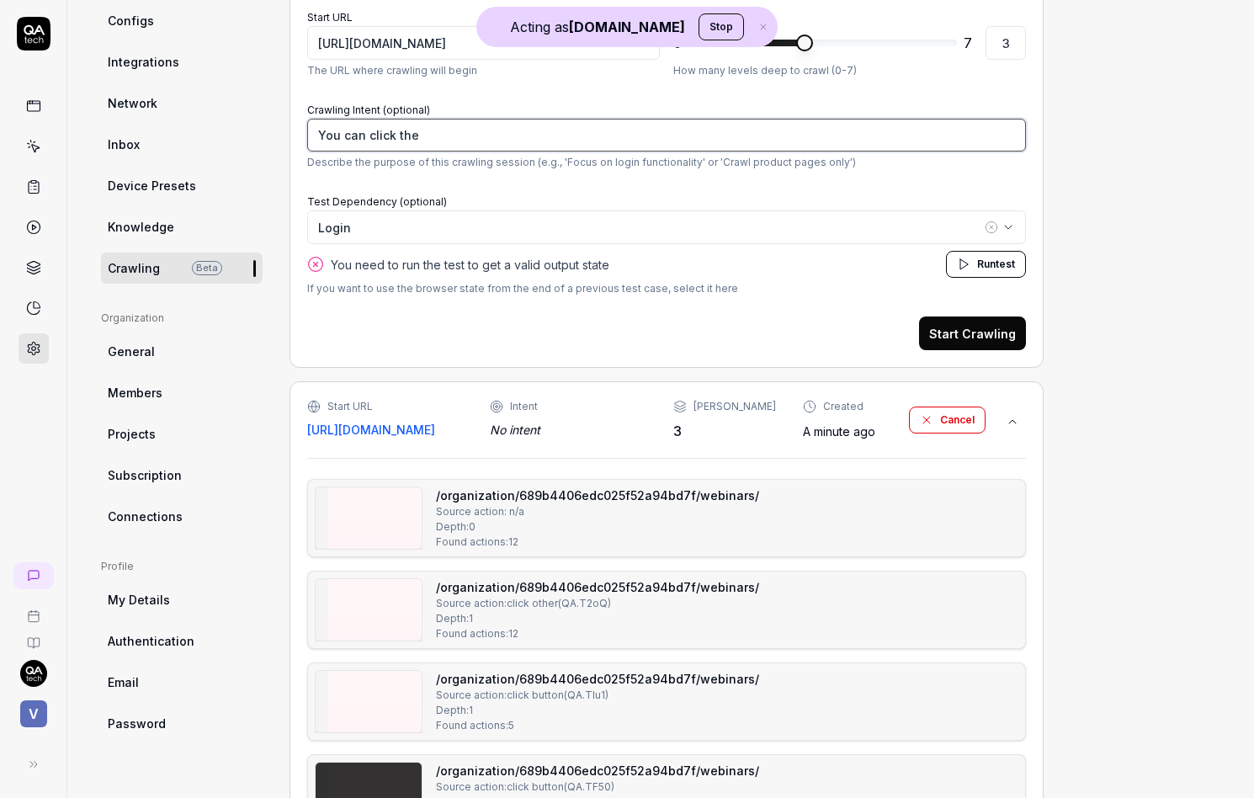
click at [460, 139] on textarea "You can click the" at bounding box center [666, 135] width 719 height 33
type textarea "*"
type textarea "You can click the u"
type textarea "*"
type textarea "You can click the up"
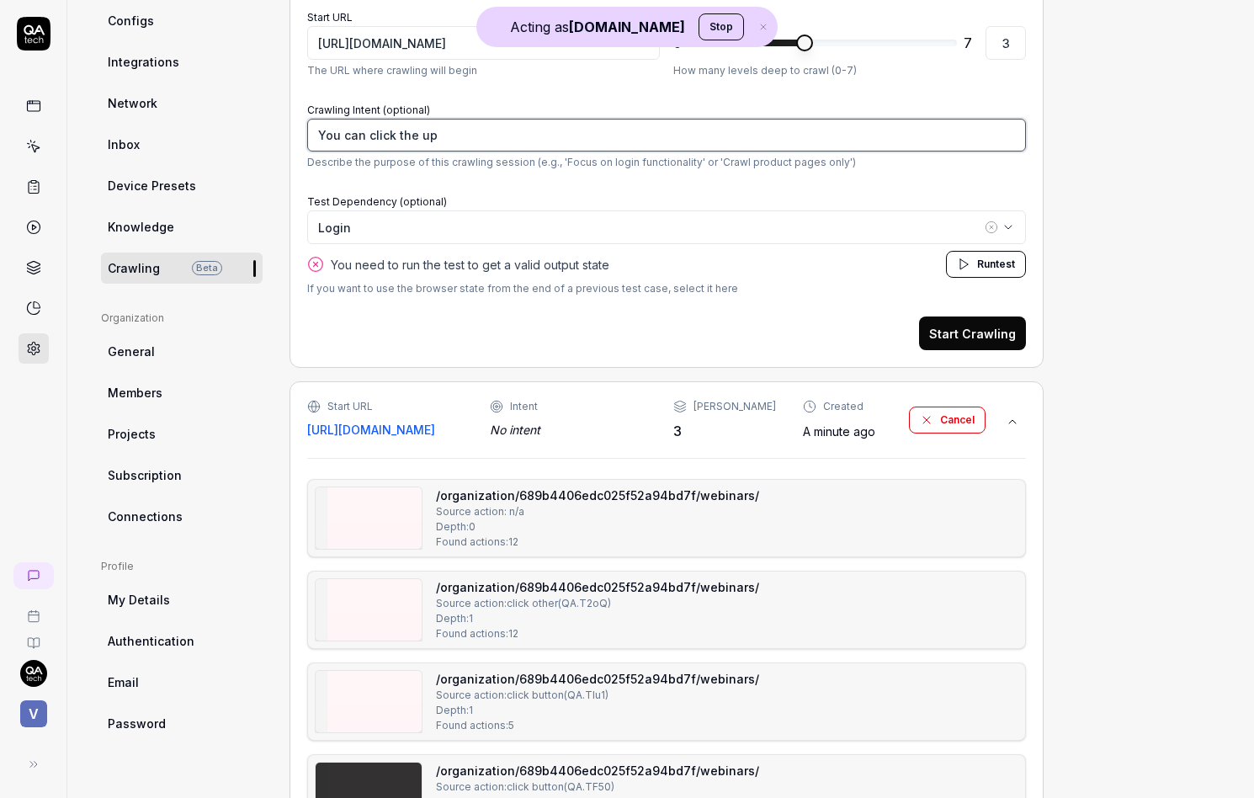
type textarea "*"
type textarea "You can click the upc"
type textarea "*"
type textarea "You can click the upco"
type textarea "*"
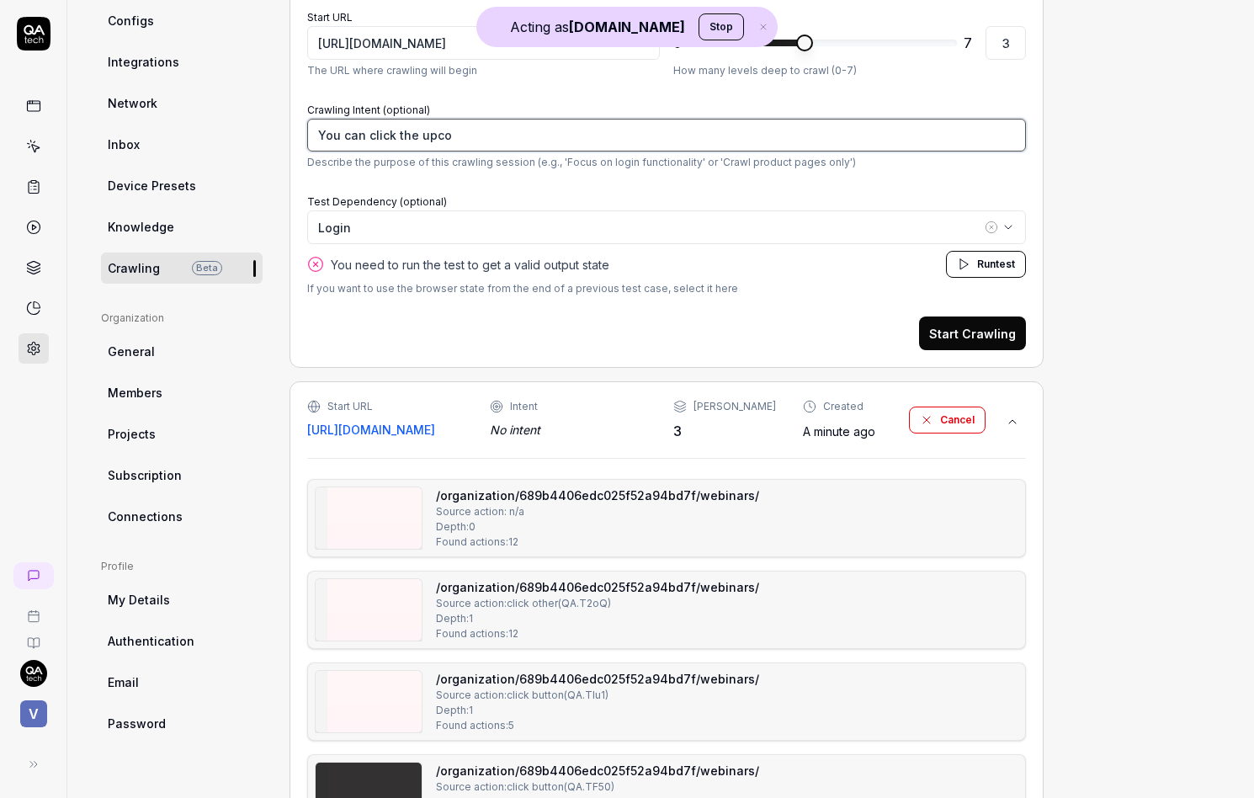
type textarea "You can click the upcom"
type textarea "*"
type textarea "You can click the upcomi"
type textarea "*"
type textarea "You can click the upcomin"
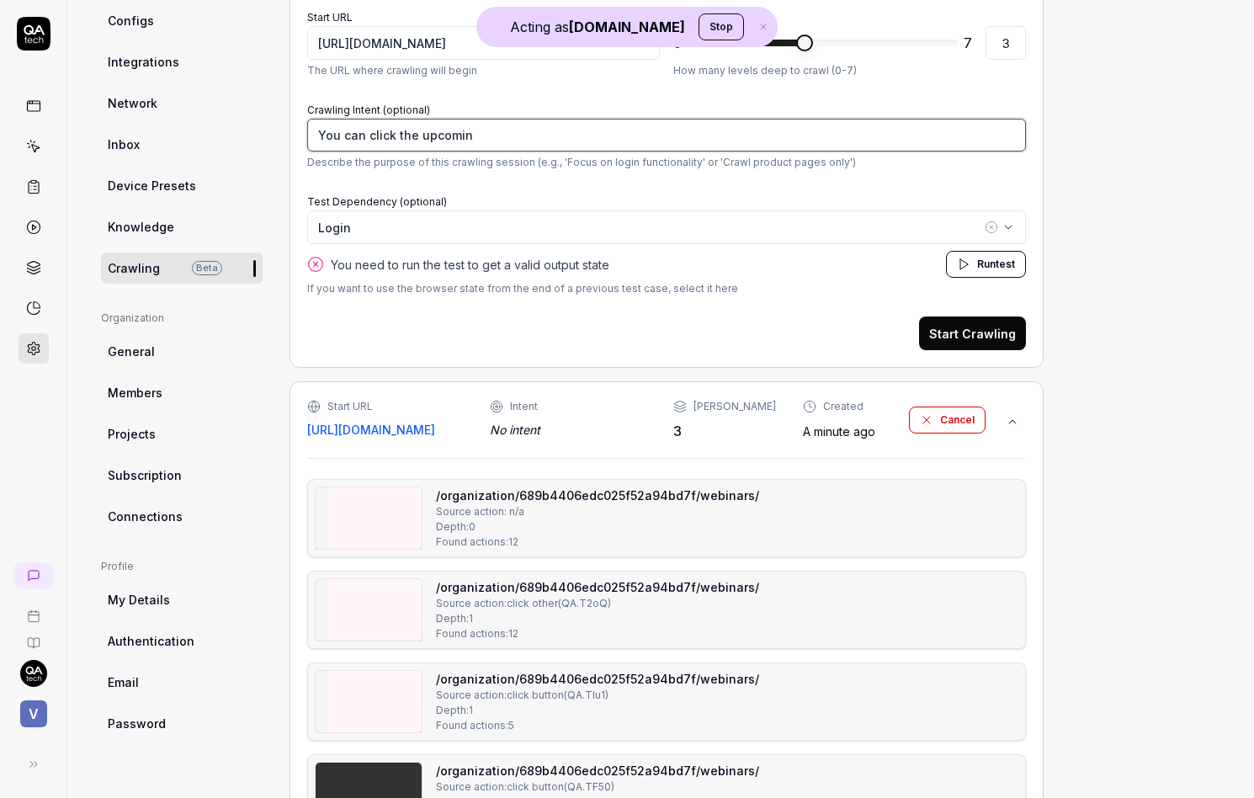
type textarea "*"
type textarea "You can click the upcoming"
type textarea "*"
type textarea "You can click the upcoming7"
type textarea "*"
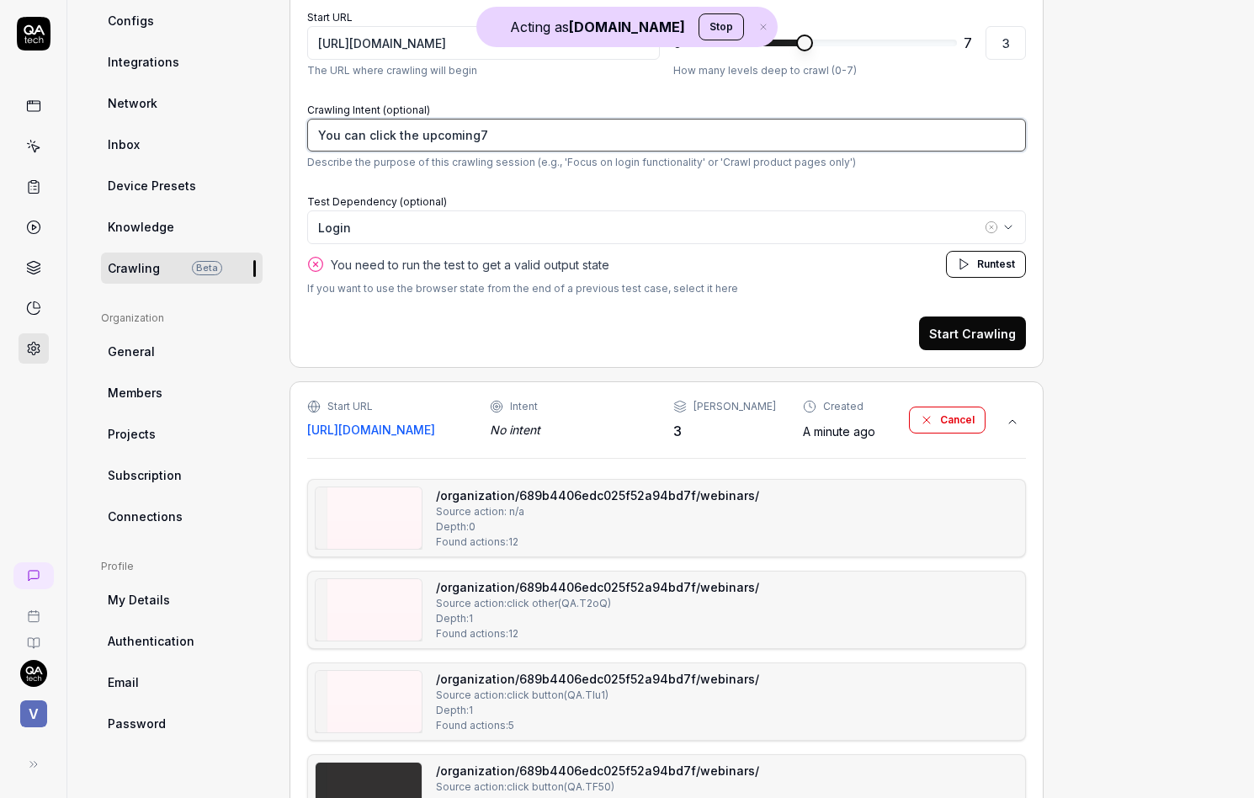
type textarea "You can click the upcoming"
type textarea "*"
type textarea "You can click the upcoming/"
type textarea "*"
type textarea "You can click the upcoming/p"
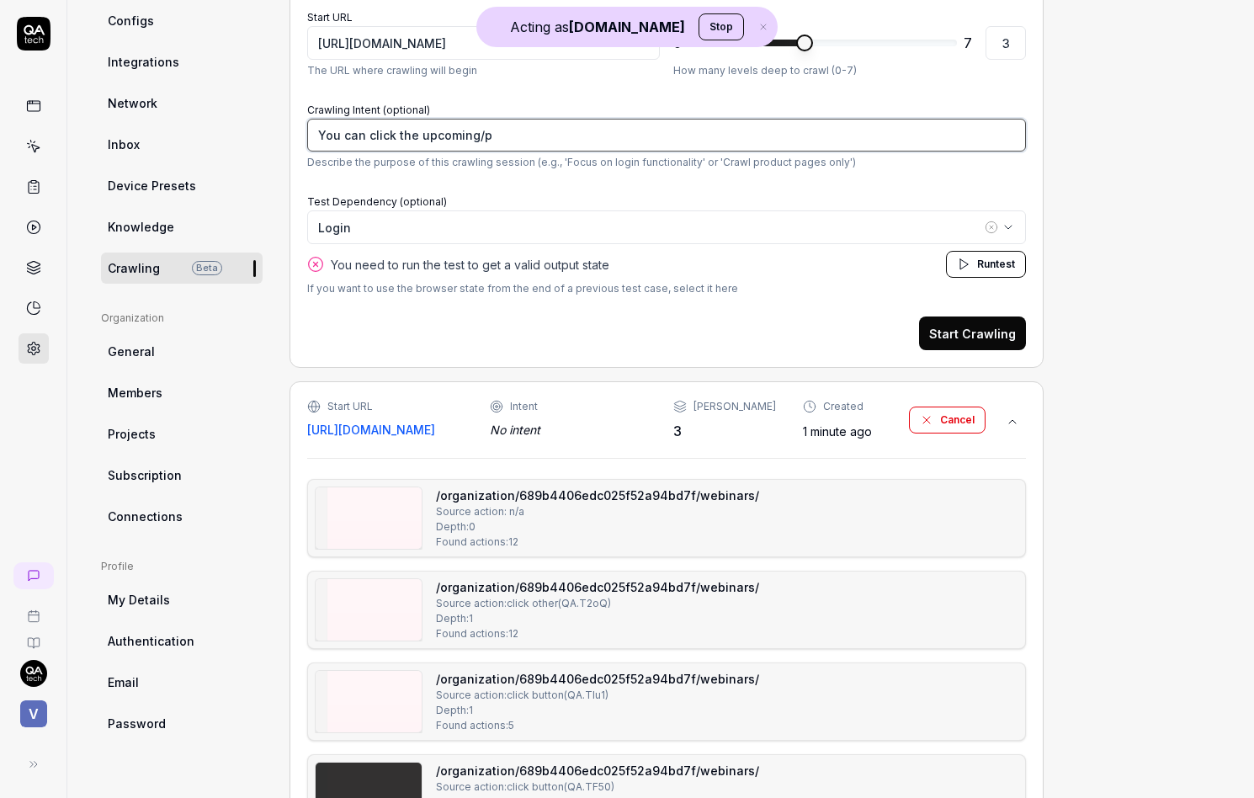
type textarea "*"
type textarea "You can click the upcoming/pr"
type textarea "*"
type textarea "You can click the upcoming/pre"
type textarea "*"
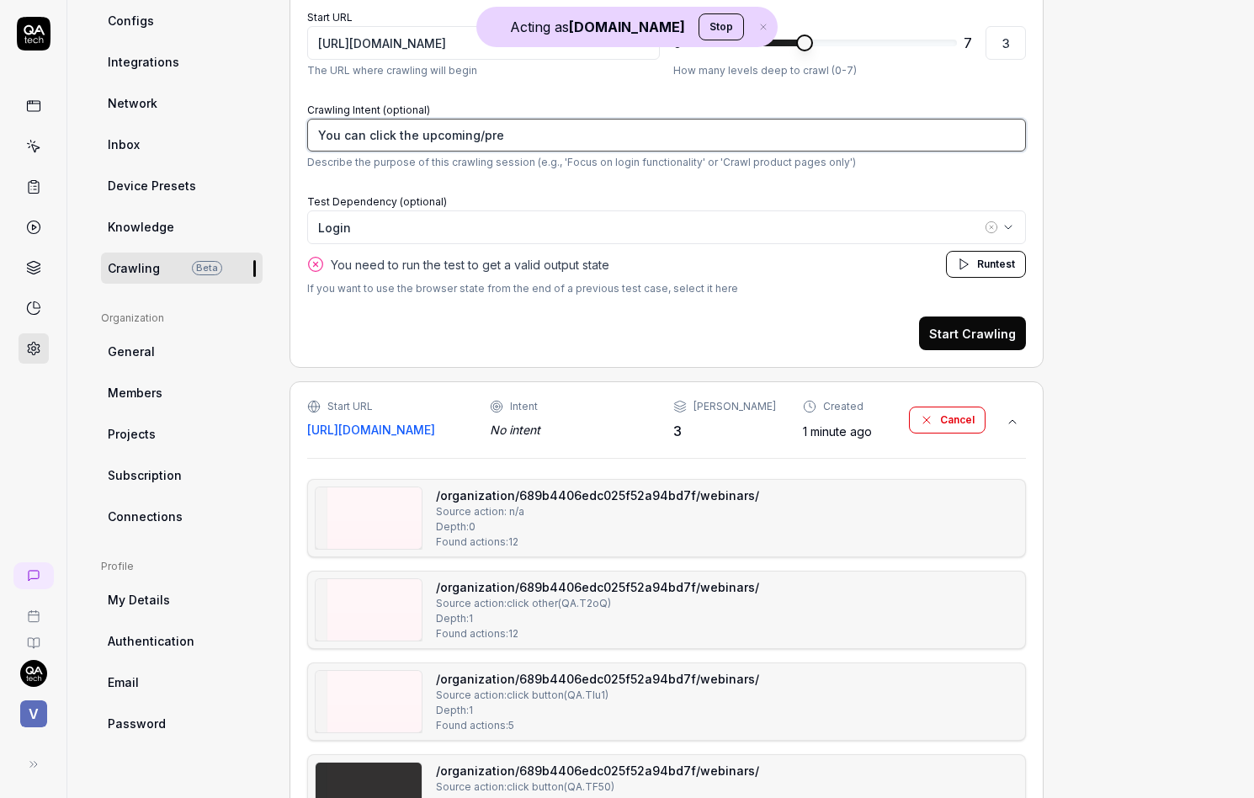
type textarea "You can click the upcoming/prev"
type textarea "*"
type textarea "You can click the upcoming/previ"
type textarea "*"
type textarea "You can click the upcoming/previo"
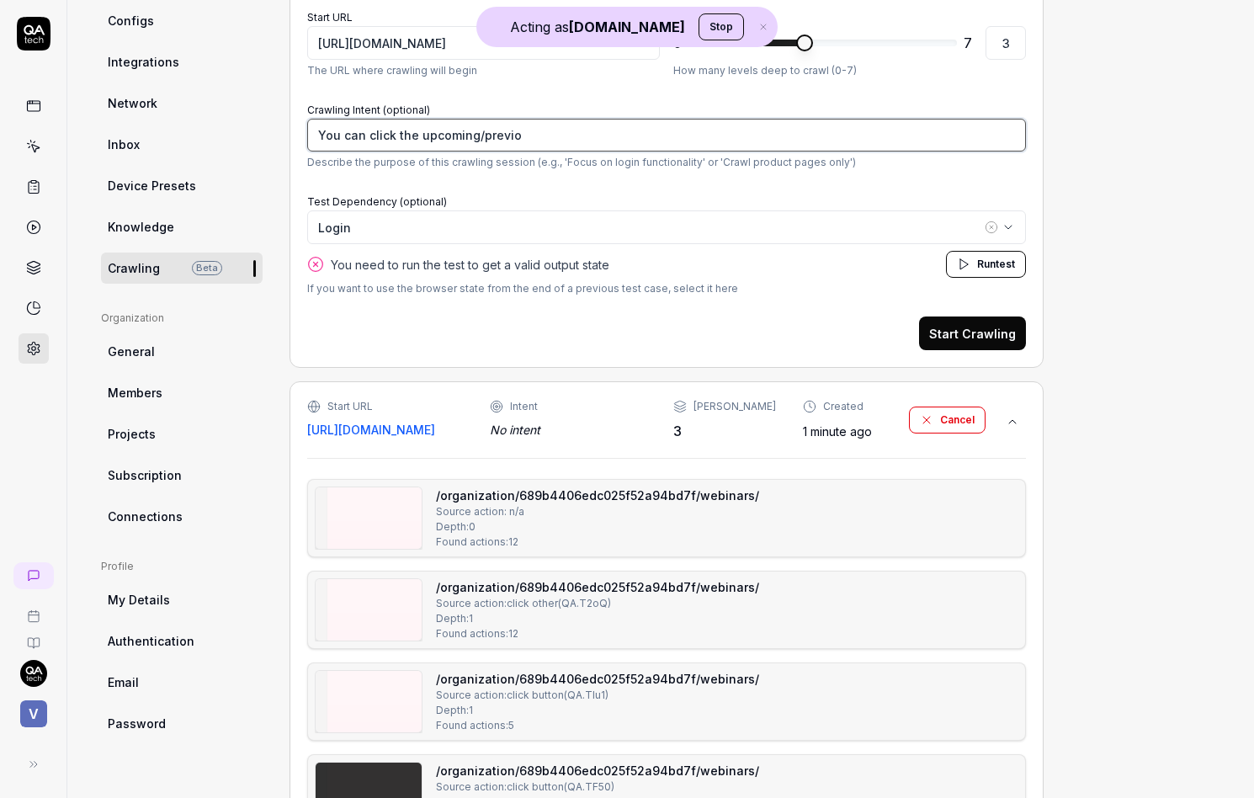
type textarea "*"
type textarea "You can click the upcoming/previous"
type textarea "*"
type textarea "You can click the upcoming/previous"
type textarea "*"
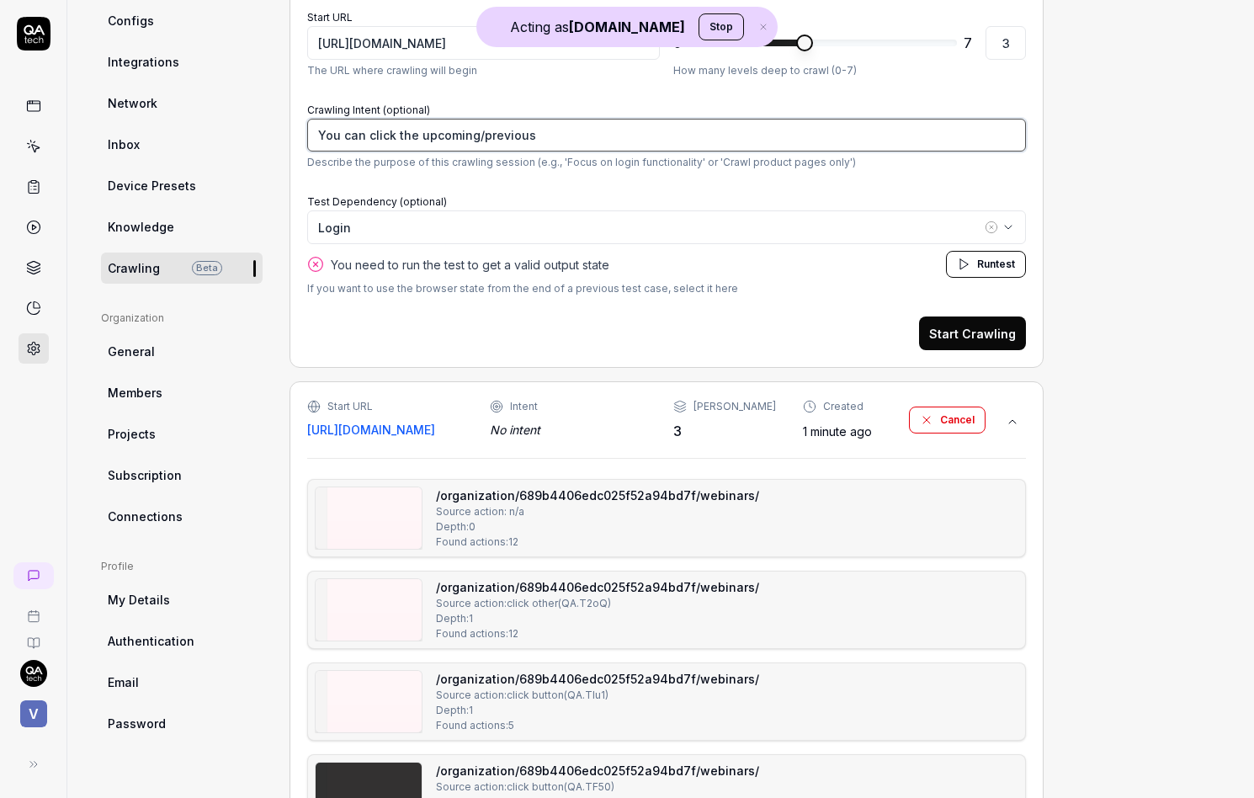
type textarea "You can click the upcoming/previous n"
type textarea "*"
type textarea "You can click the upcoming/previous nu"
type textarea "*"
type textarea "You can click the upcoming/previous n"
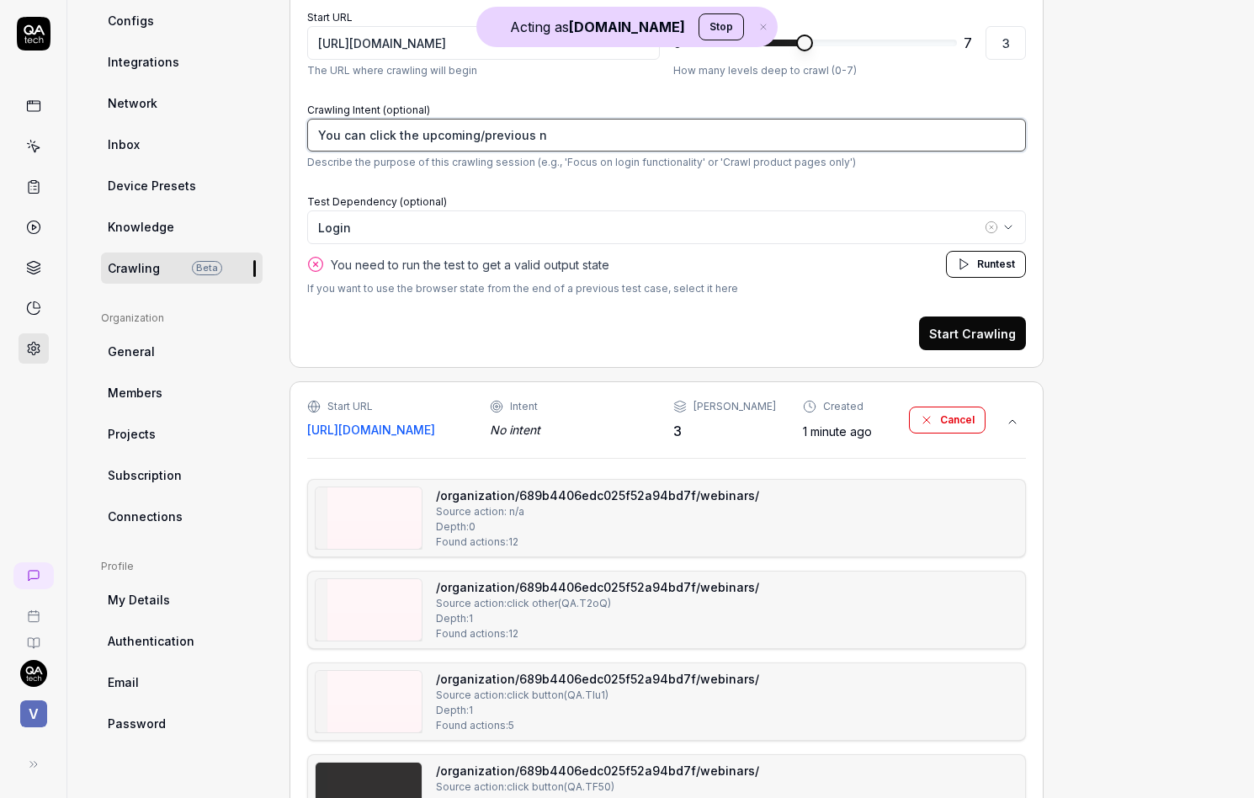
type textarea "*"
type textarea "You can click the upcoming/previous"
type textarea "*"
type textarea "You can click the upcoming/previous b"
type textarea "*"
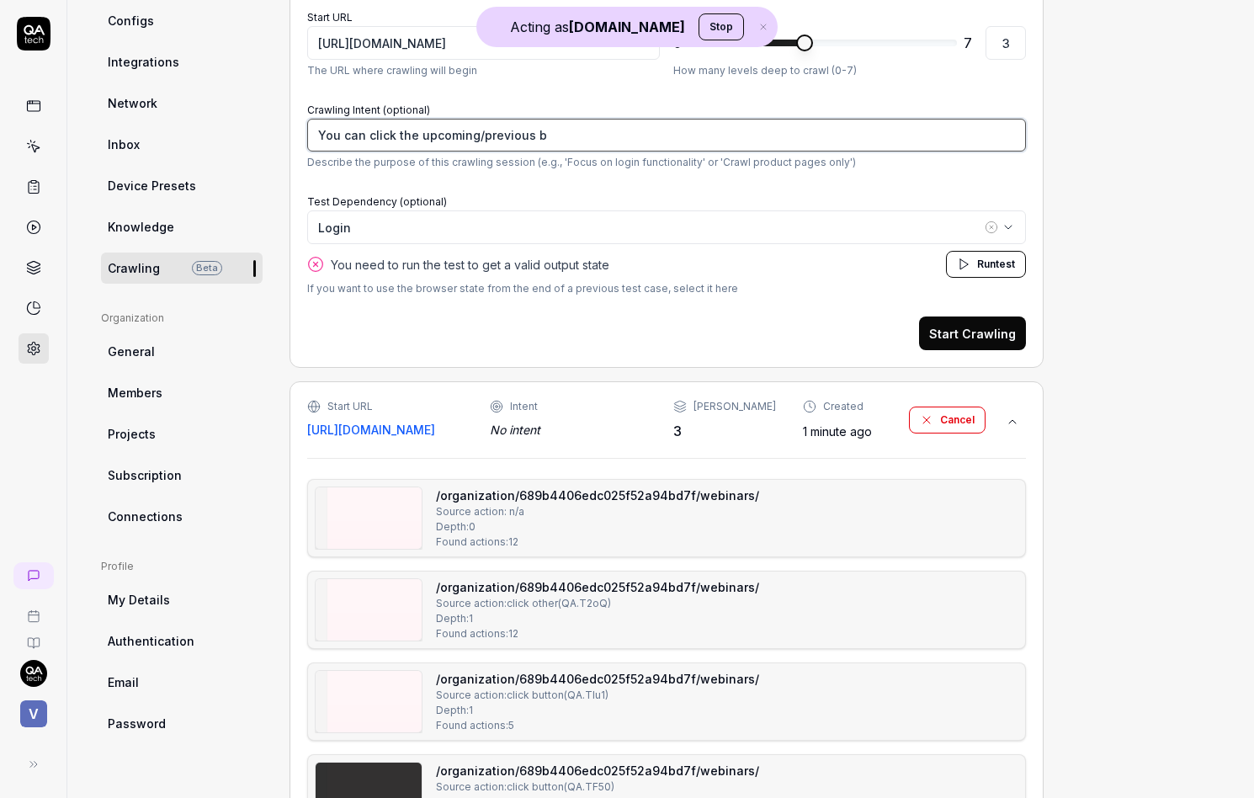
type textarea "You can click the upcoming/previous bu"
type textarea "*"
type textarea "You can click the upcoming/previous but"
type textarea "*"
type textarea "You can click the upcoming/previous butt"
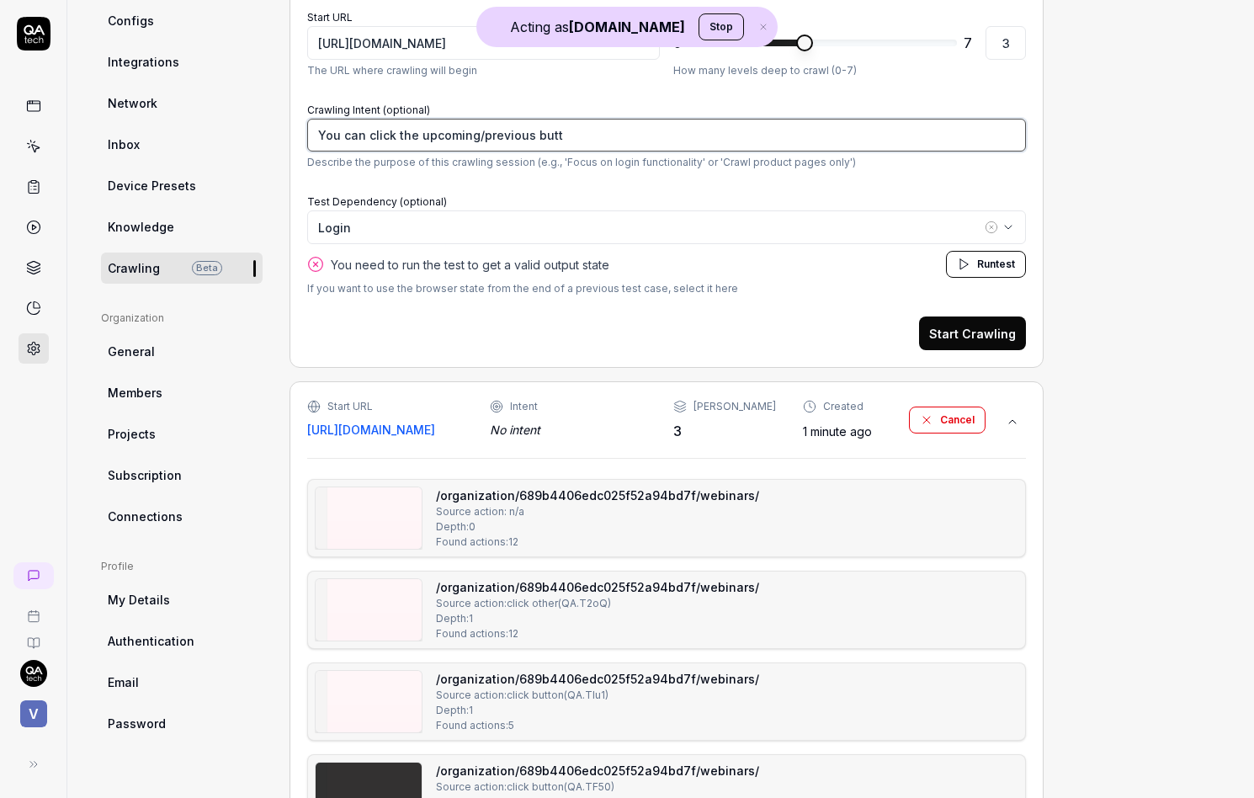
type textarea "*"
type textarea "You can click the upcoming/previous butto"
type textarea "*"
type textarea "You can click the upcoming/previous button"
type textarea "*"
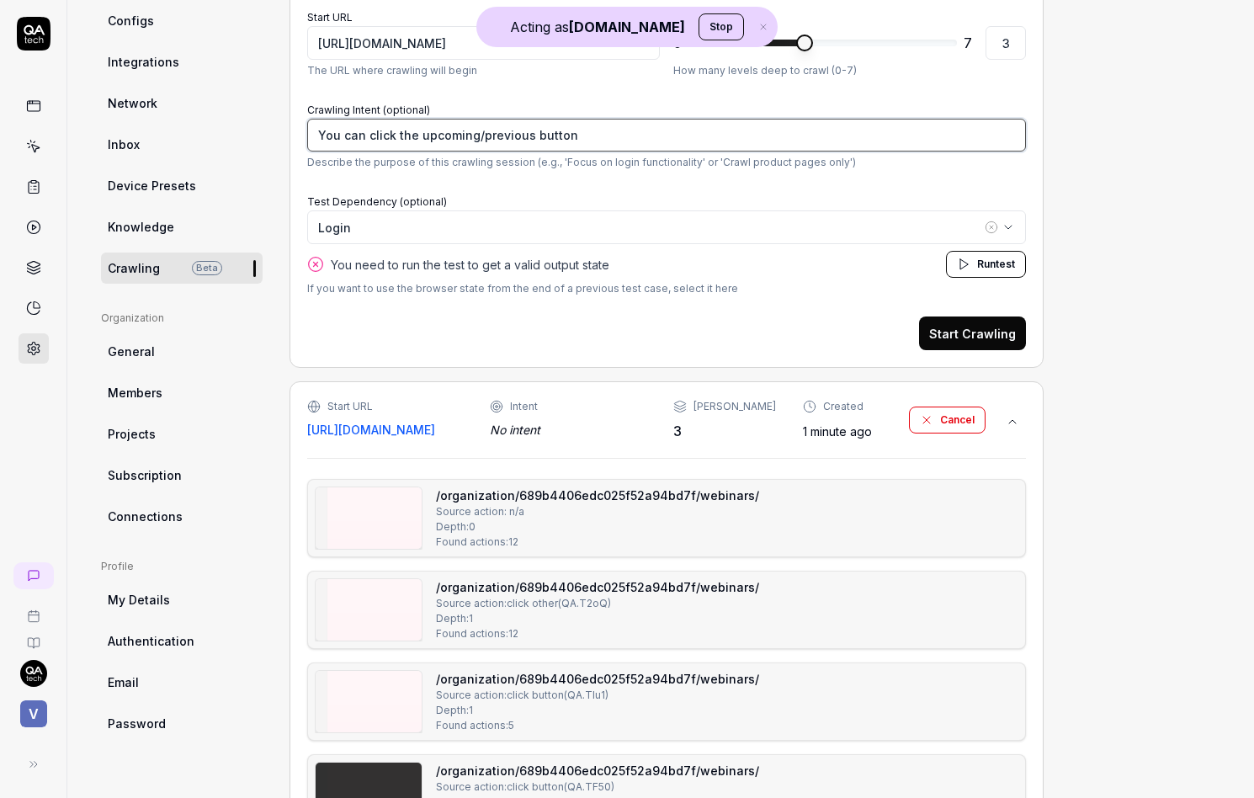
type textarea "You can click the upcoming/previous button"
type textarea "*"
type textarea "You can click the upcoming/previous button a"
type textarea "*"
type textarea "You can click the upcoming/previous button an"
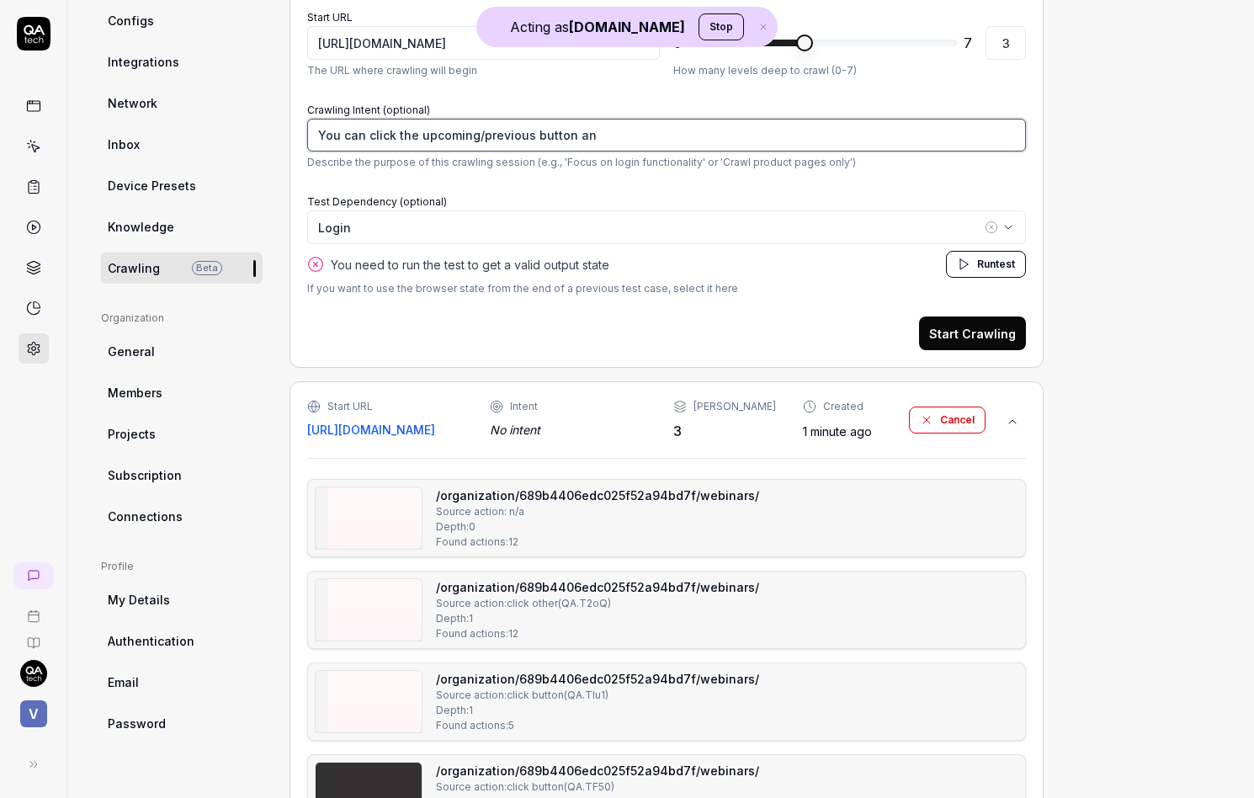
type textarea "*"
type textarea "You can click the upcoming/previous button and"
type textarea "*"
type textarea "You can click the upcoming/previous button and"
type textarea "*"
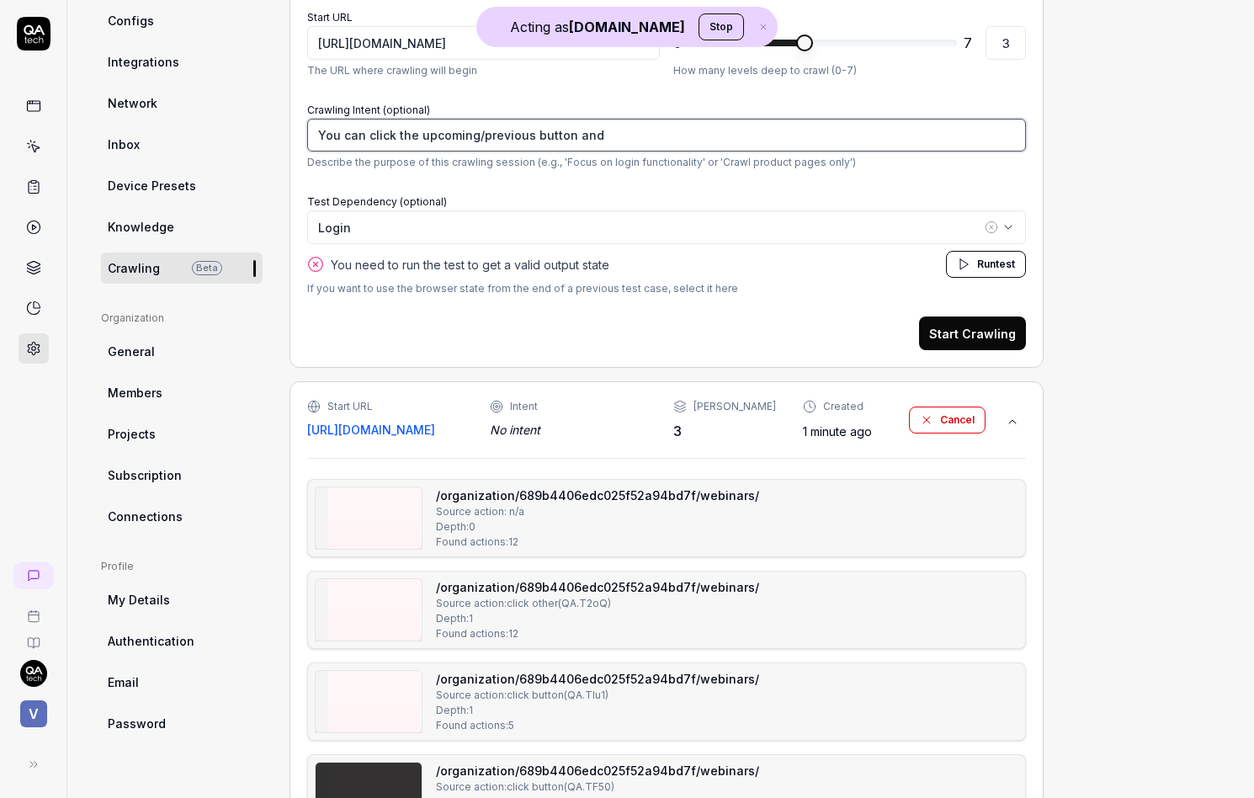
type textarea "You can click the upcoming/previous button and g"
type textarea "*"
type textarea "You can click the upcoming/previous button and go"
type textarea "*"
type textarea "You can click the upcoming/previous button and go"
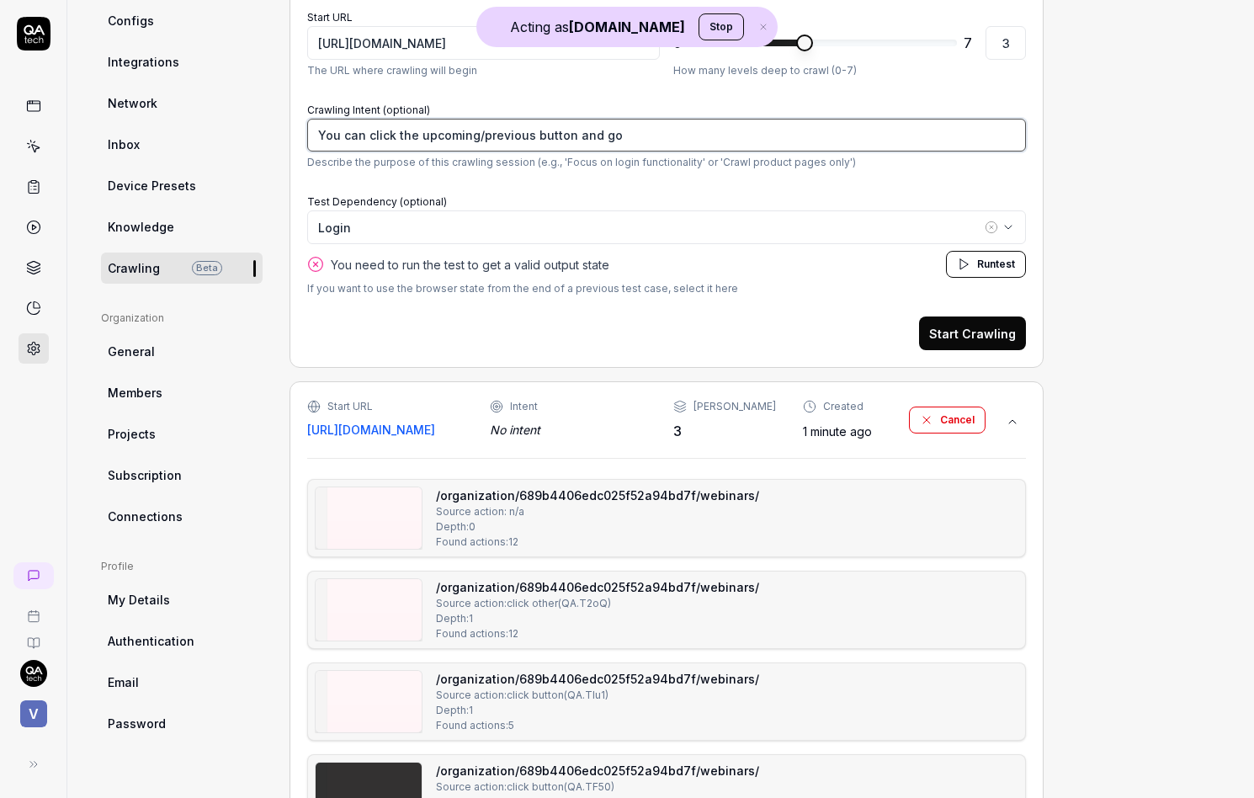
type textarea "*"
type textarea "You can click the upcoming/previous button and go i"
type textarea "*"
type textarea "You can click the upcoming/previous button and go in"
type textarea "*"
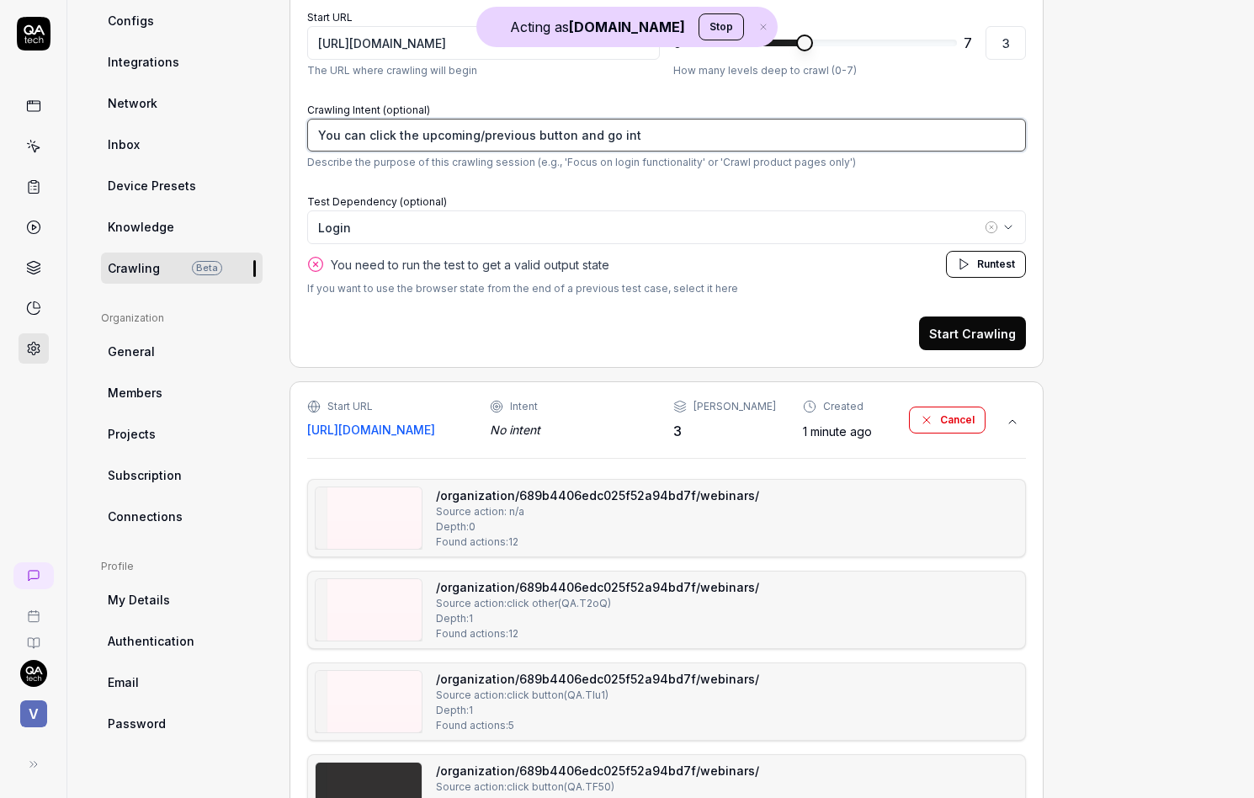
type textarea "You can click the upcoming/previous button and go into"
type textarea "*"
type textarea "You can click the upcoming/previous button and go into"
type textarea "*"
type textarea "You can click the upcoming/previous button and go into a"
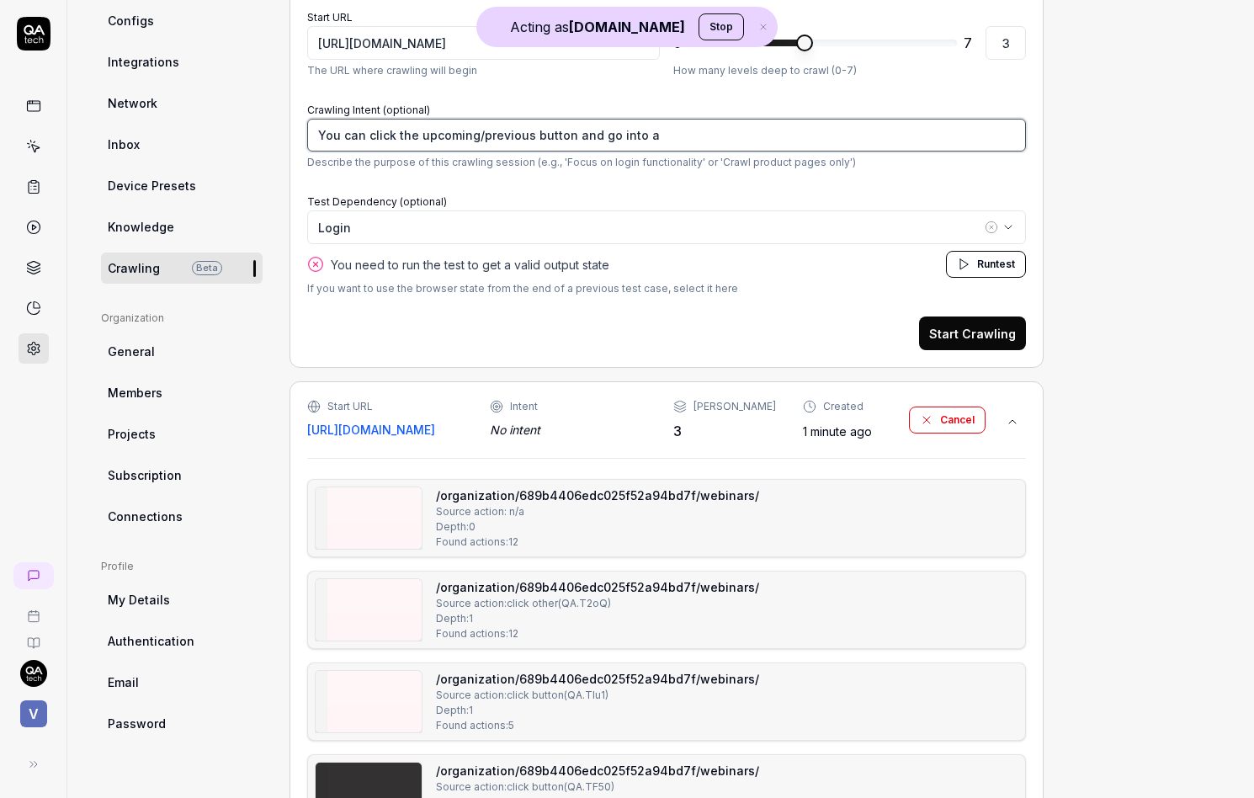
type textarea "*"
type textarea "You can click the upcoming/previous button and go into a"
type textarea "*"
type textarea "You can click the upcoming/previous button and go into a w"
type textarea "*"
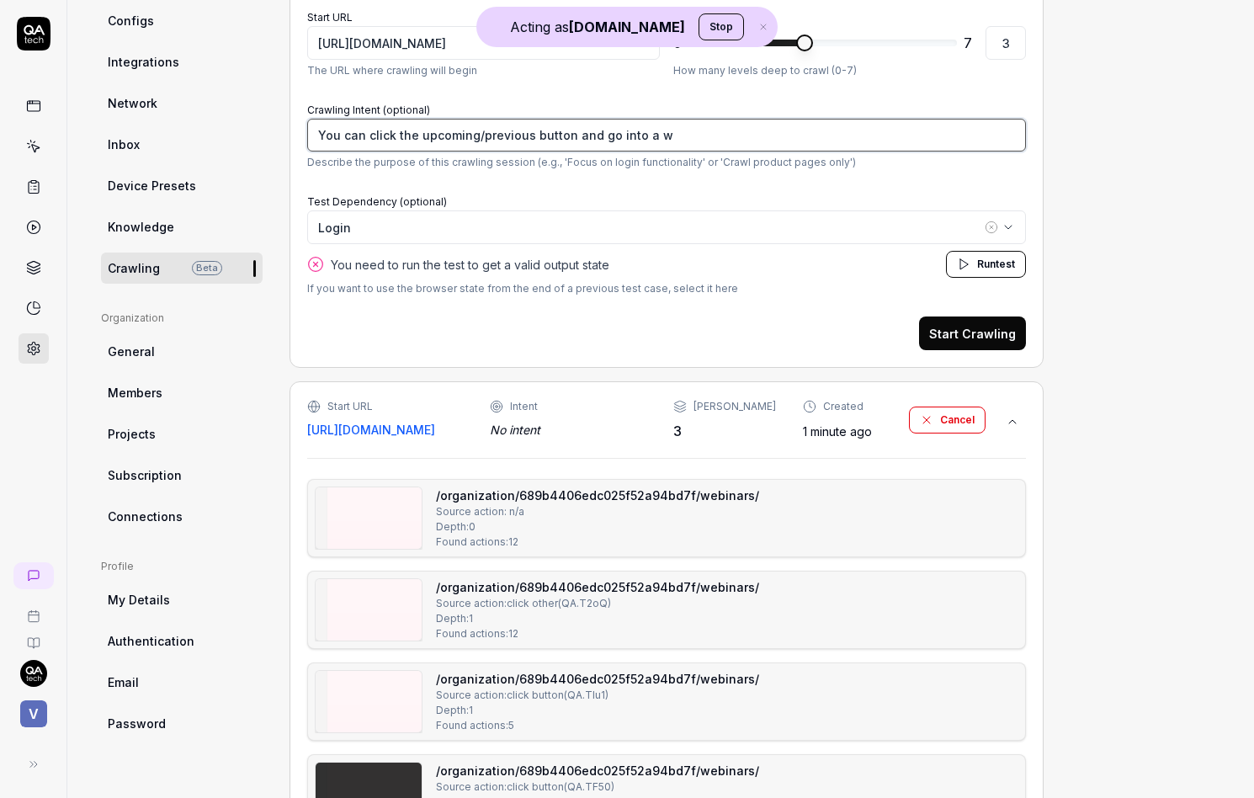
type textarea "You can click the upcoming/previous button and go into a we"
type textarea "*"
type textarea "You can click the upcoming/previous button and go into a web"
type textarea "*"
type textarea "You can click the upcoming/previous button and go into a webi"
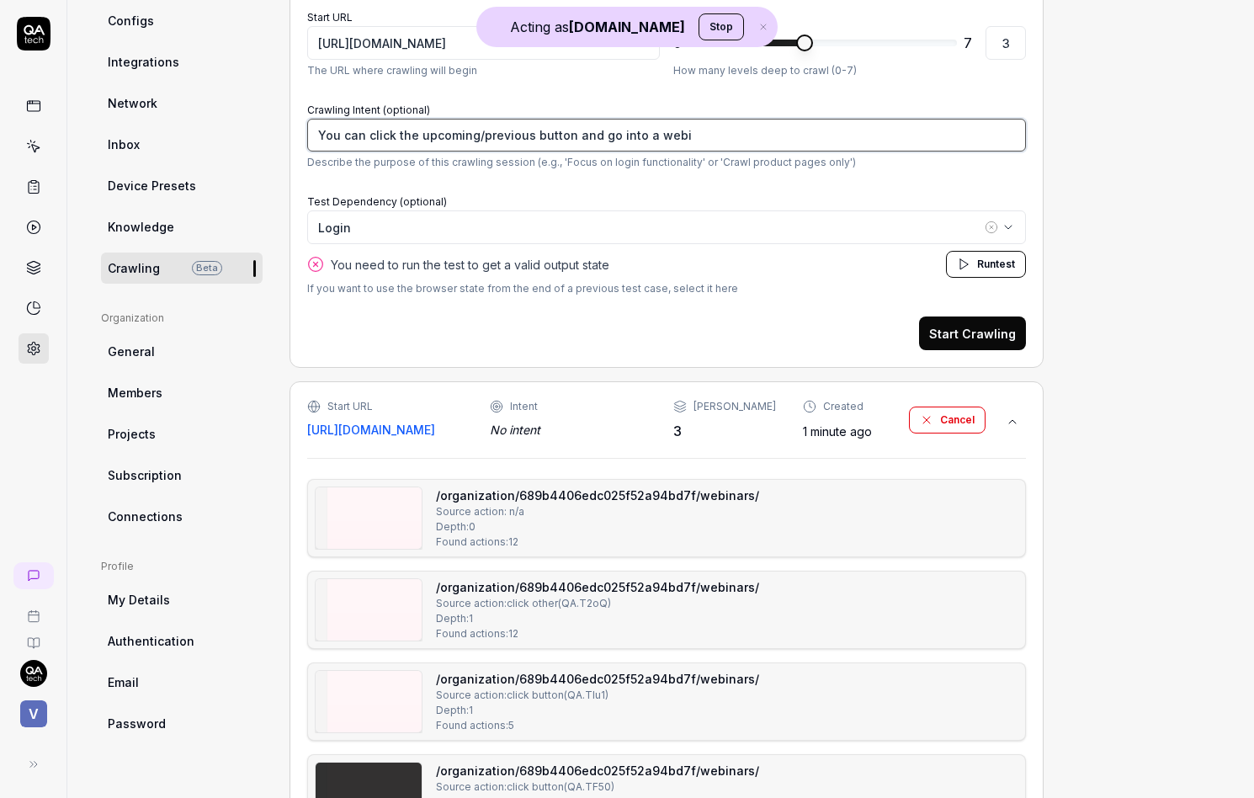
type textarea "*"
type textarea "You can click the upcoming/previous button and go into a webin"
type textarea "*"
type textarea "You can click the upcoming/previous button and go into a webina"
type textarea "*"
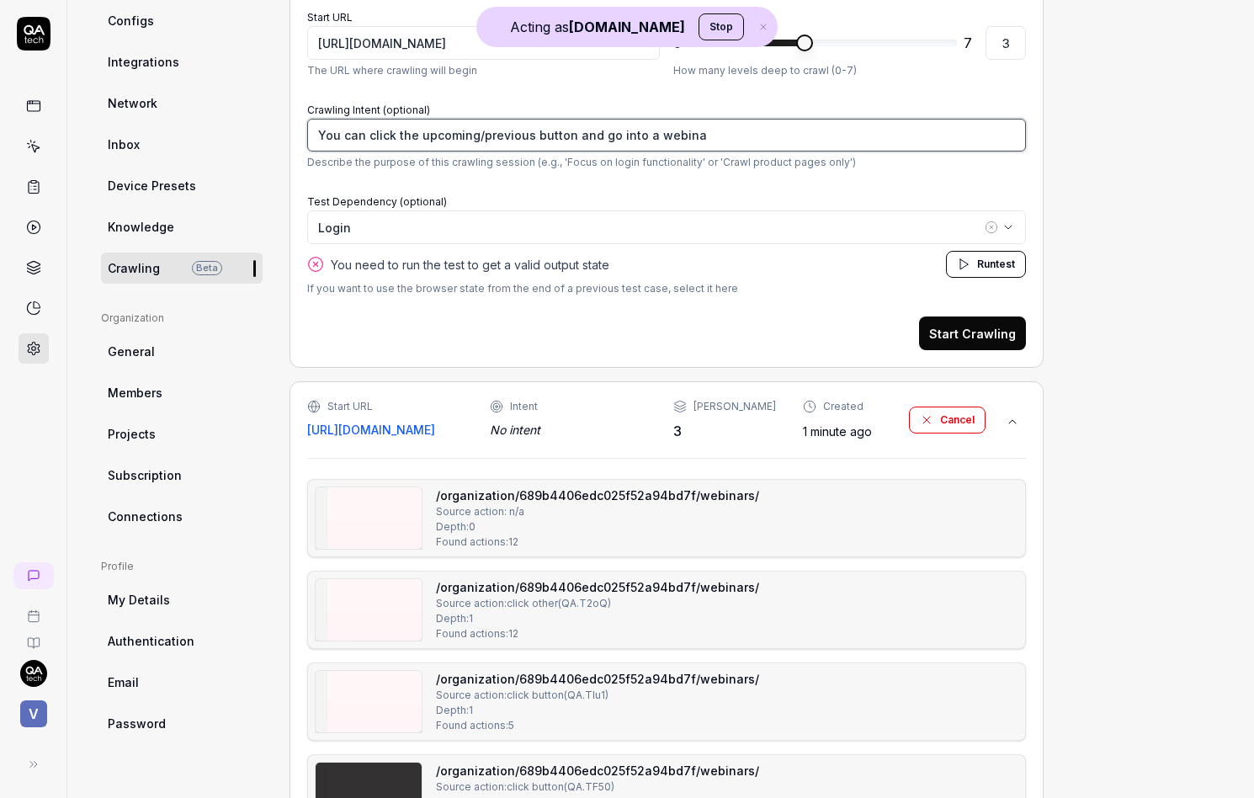
type textarea "You can click the upcoming/previous button and go into a webinar"
type textarea "*"
type textarea "You can click the upcoming/previous button and go into a webinar"
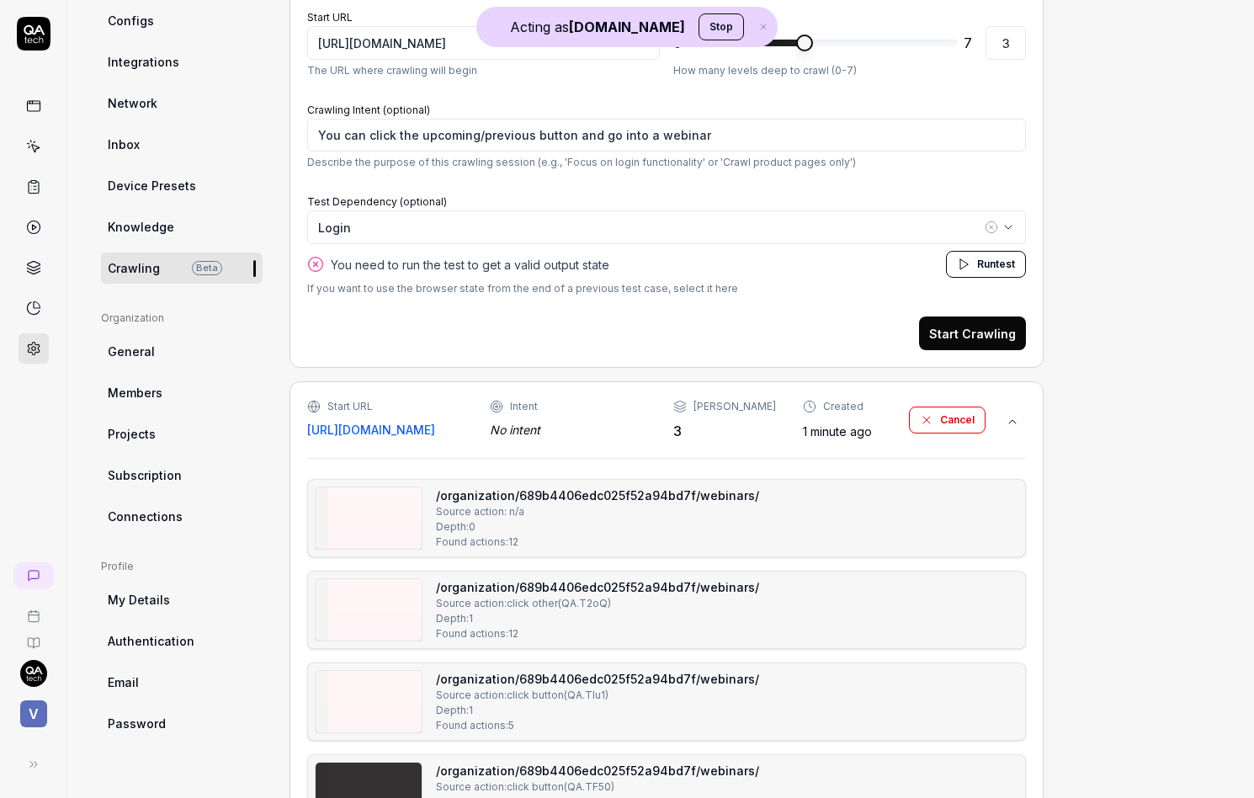
click at [985, 345] on button "Start Crawling" at bounding box center [972, 333] width 107 height 34
type textarea "*"
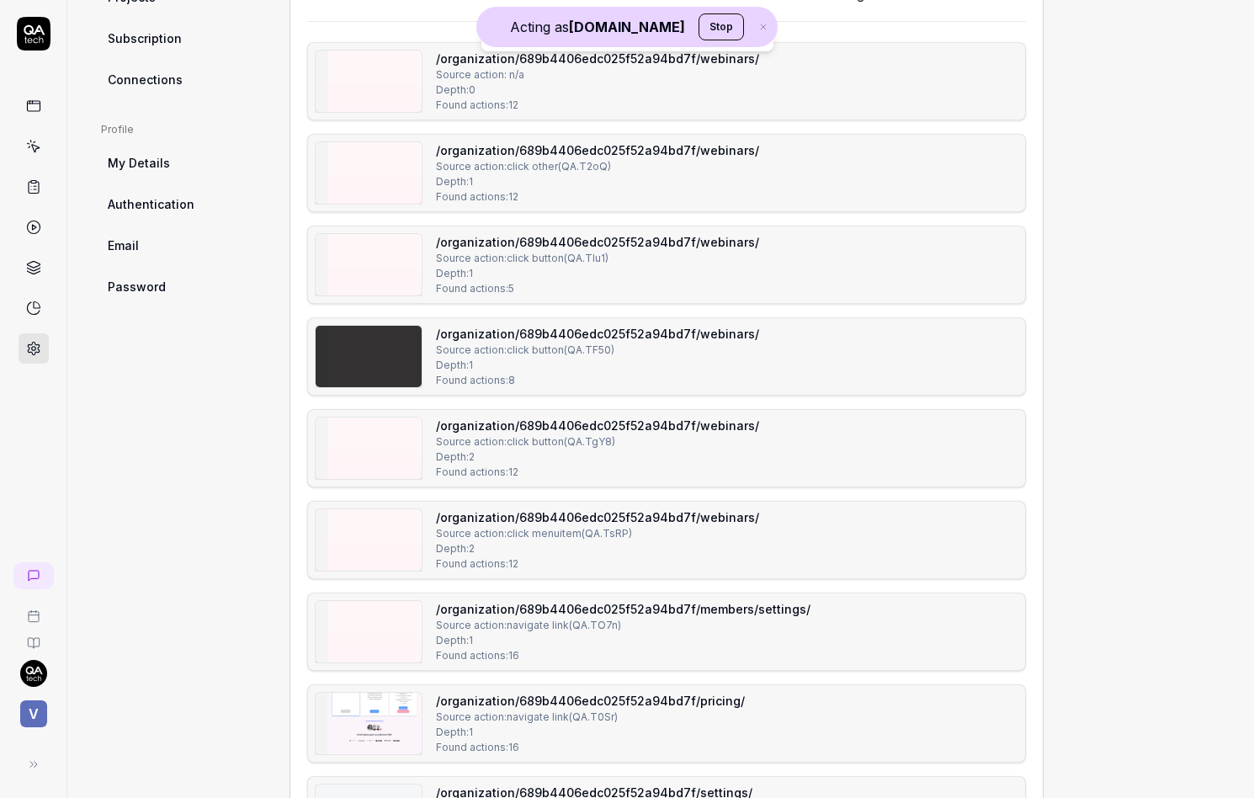
scroll to position [761, 0]
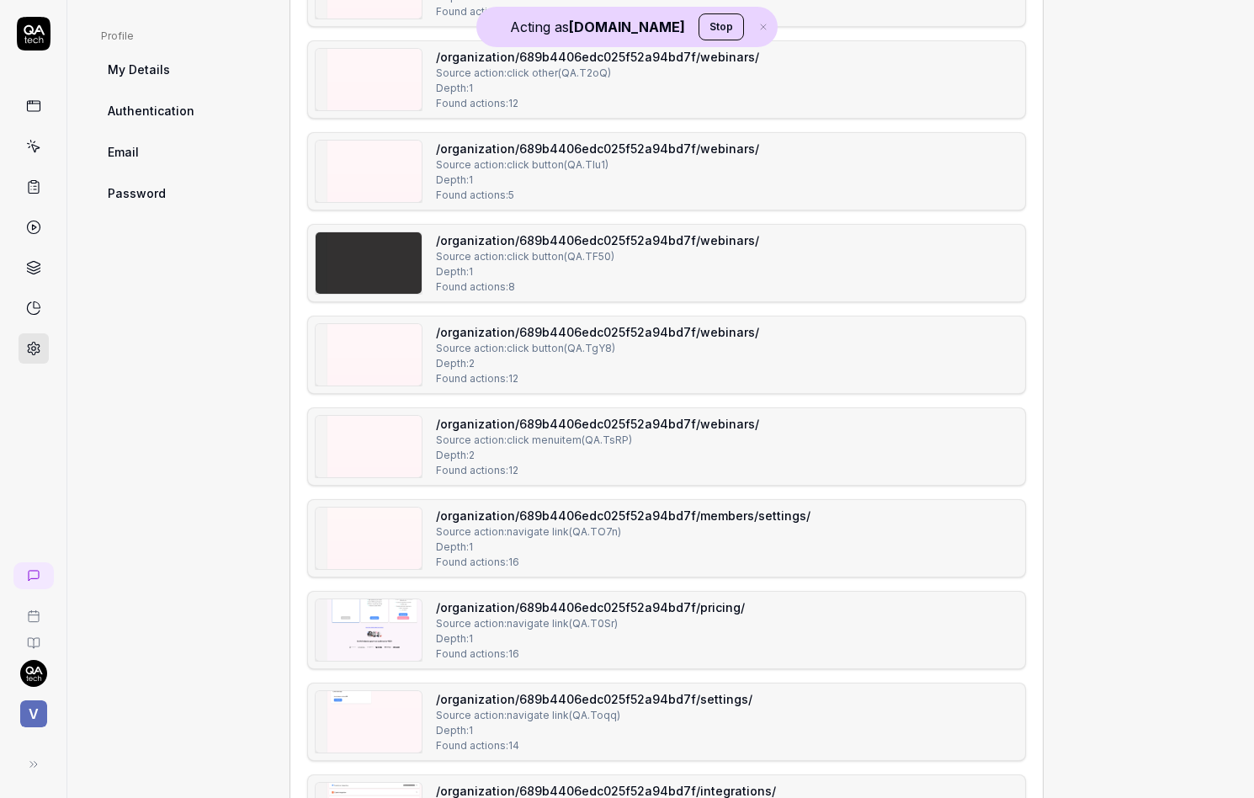
click at [398, 273] on img at bounding box center [369, 262] width 106 height 61
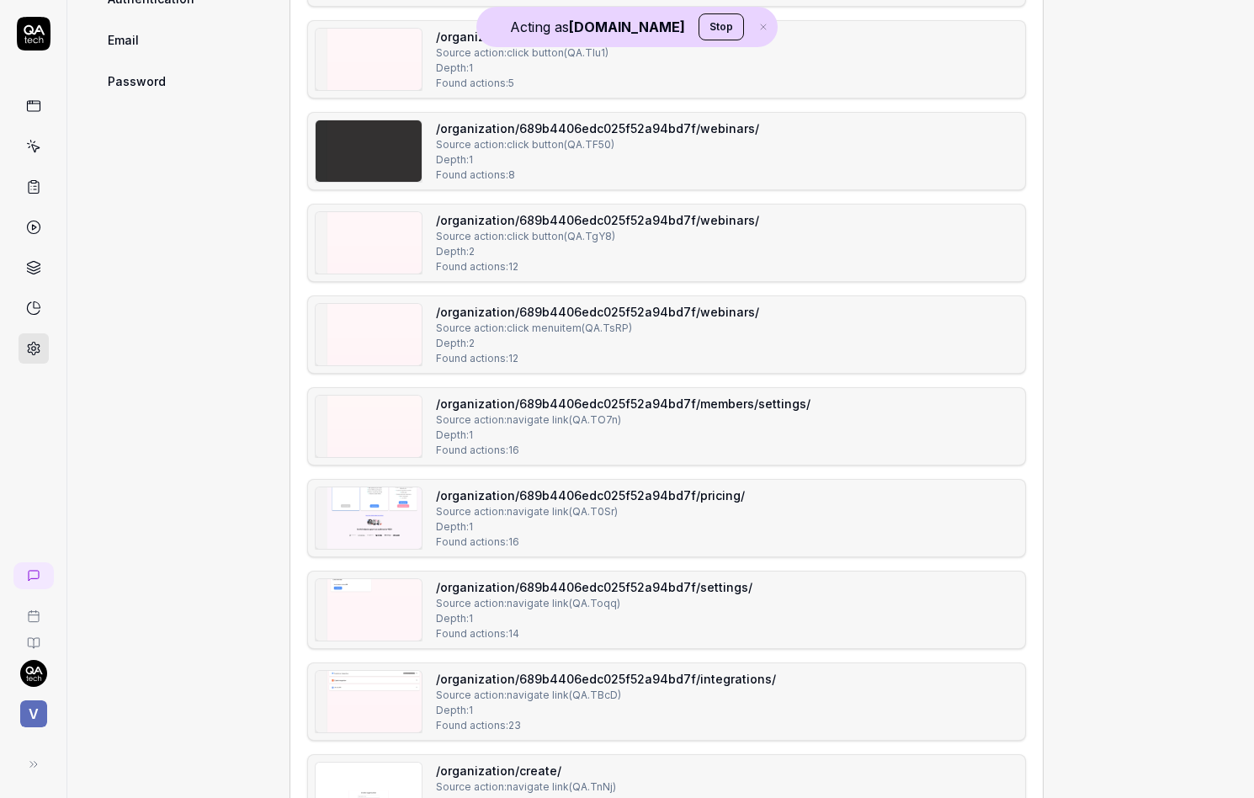
scroll to position [976, 0]
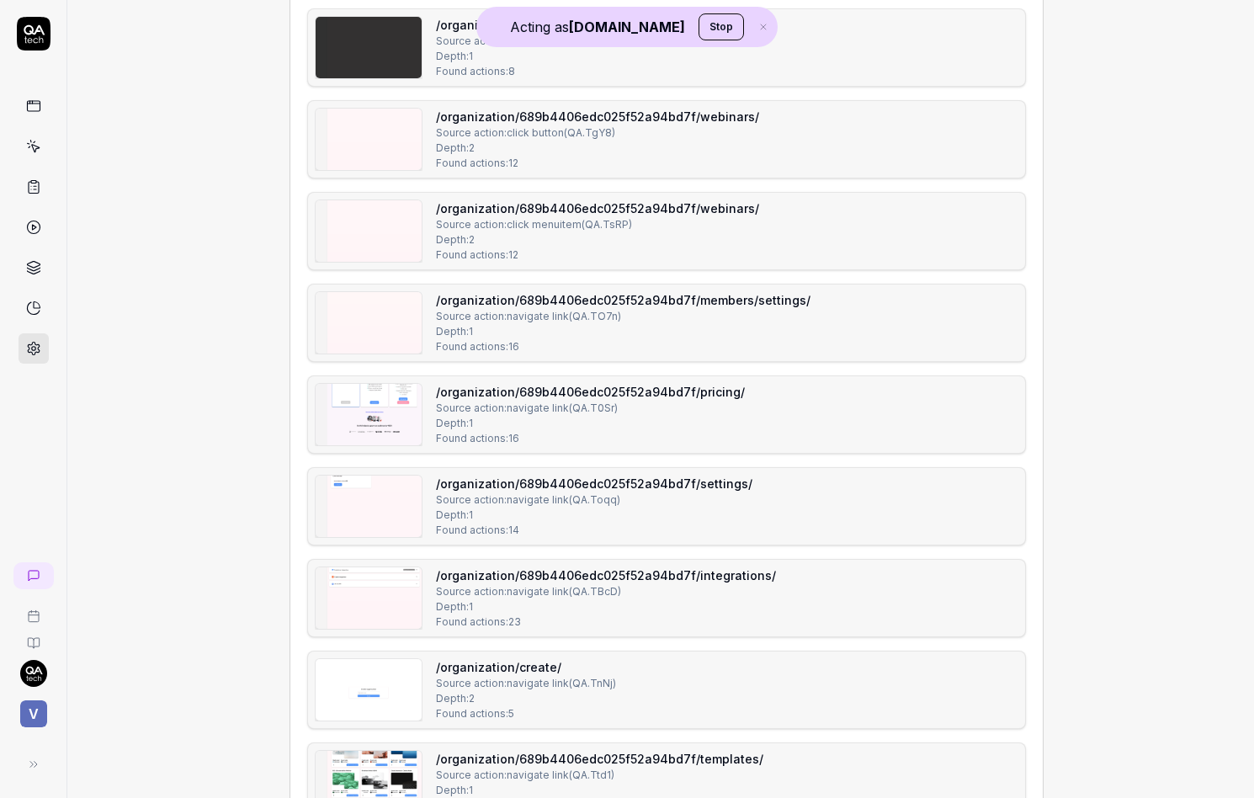
click at [354, 439] on img at bounding box center [369, 414] width 106 height 61
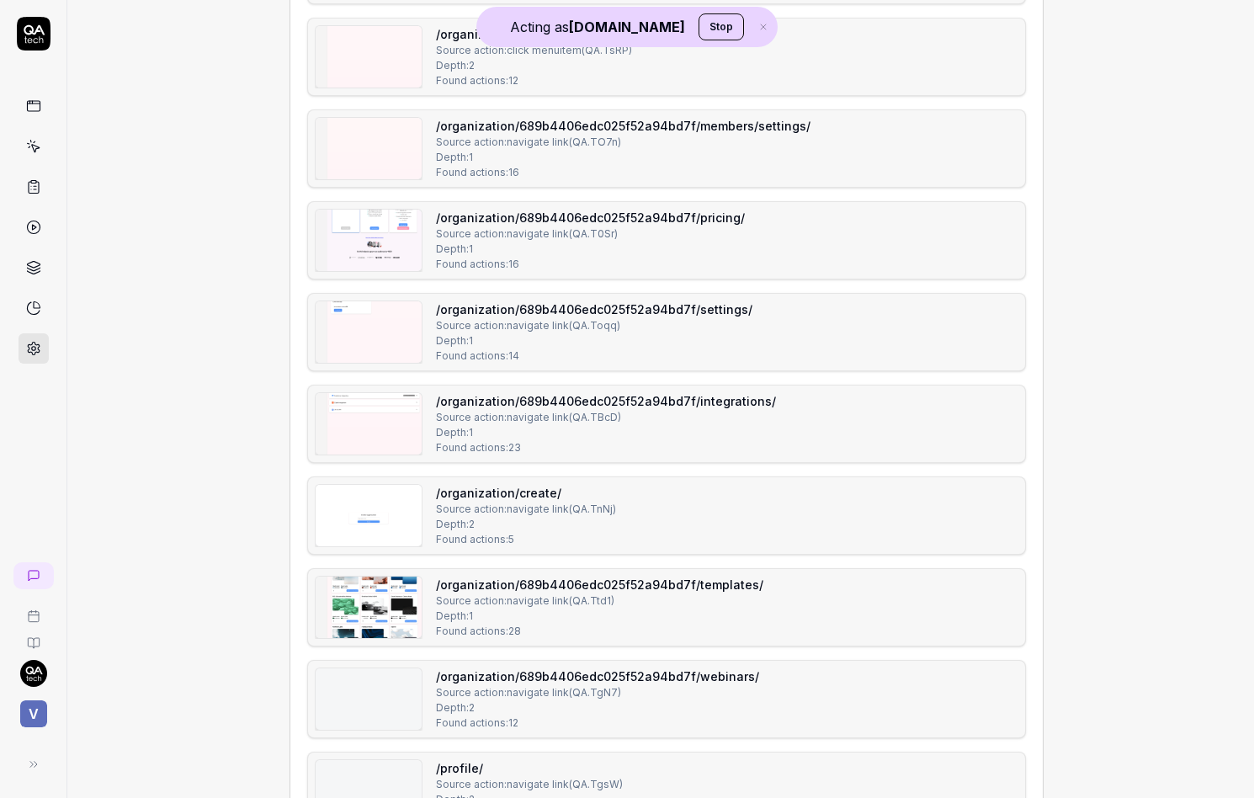
scroll to position [1178, 0]
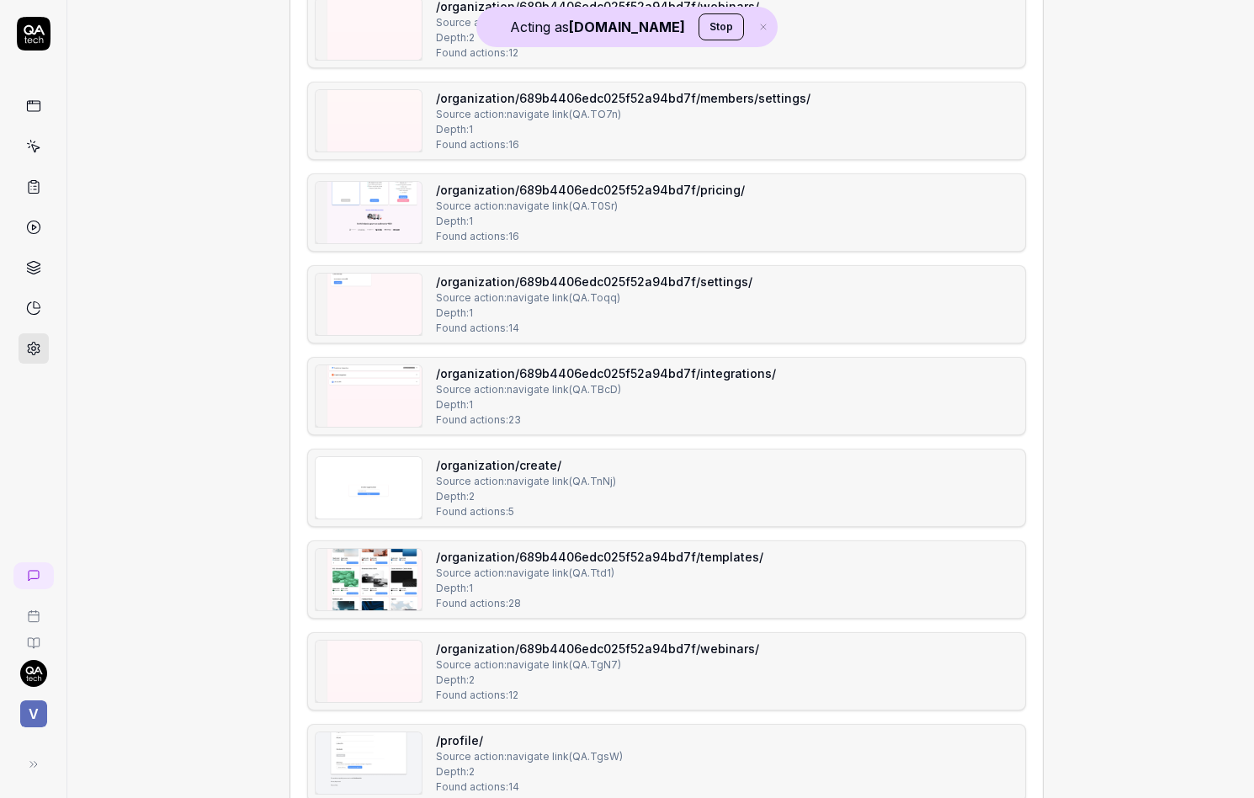
click at [386, 311] on img at bounding box center [369, 304] width 106 height 61
click at [385, 494] on img at bounding box center [369, 487] width 106 height 61
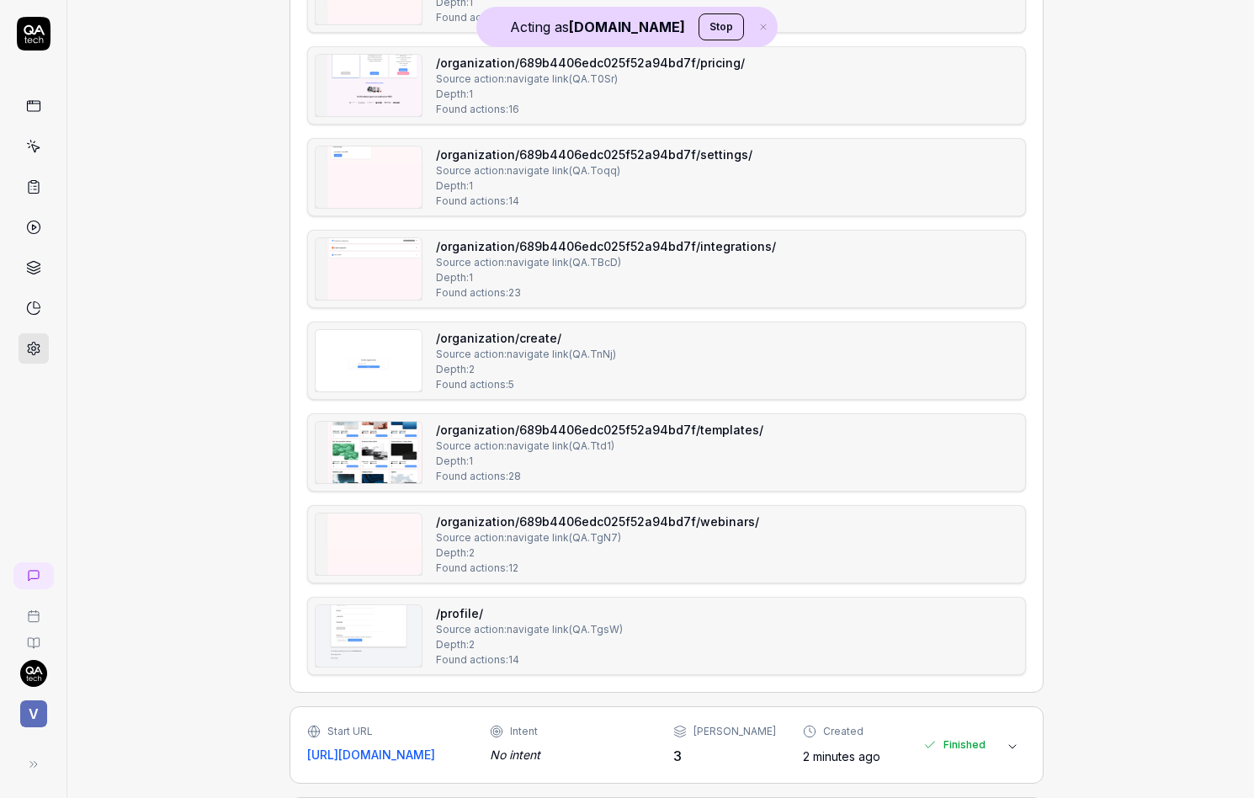
scroll to position [1378, 0]
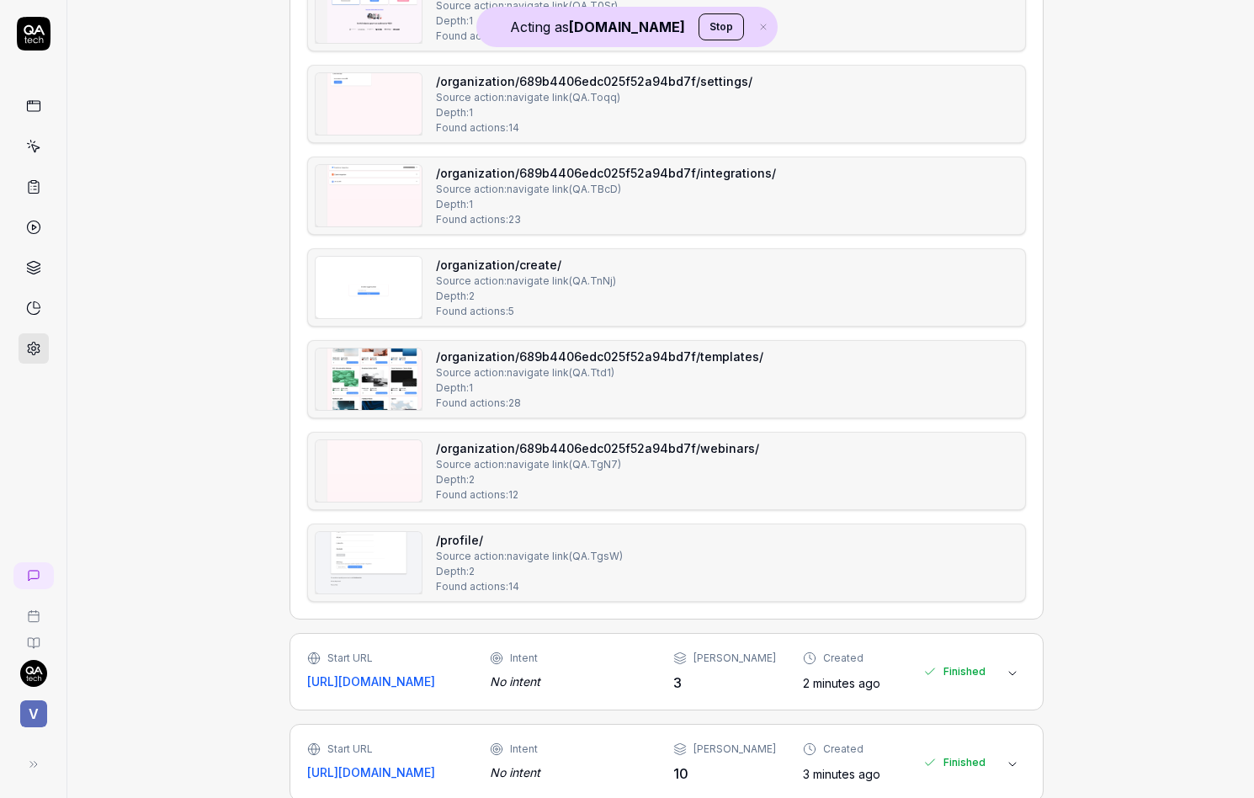
click at [397, 387] on img at bounding box center [369, 378] width 106 height 61
click at [364, 464] on img at bounding box center [369, 470] width 106 height 61
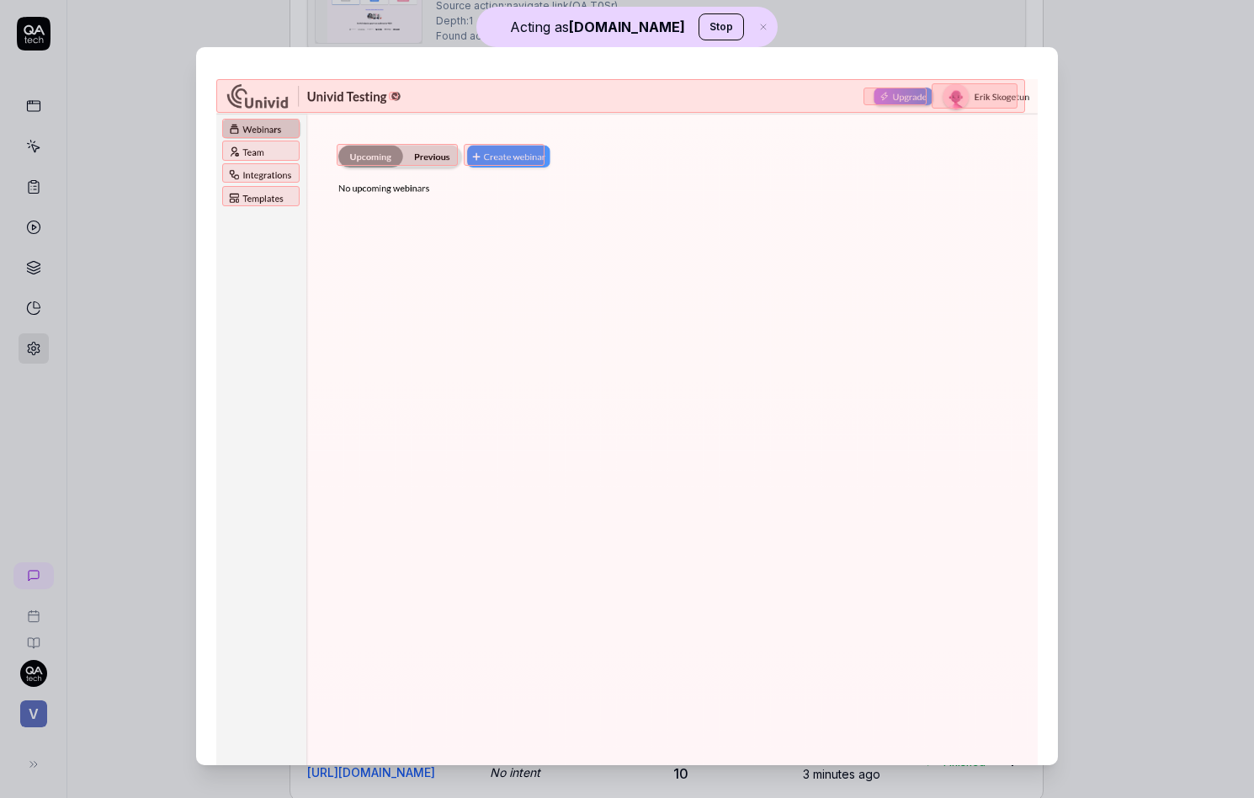
scroll to position [62, 0]
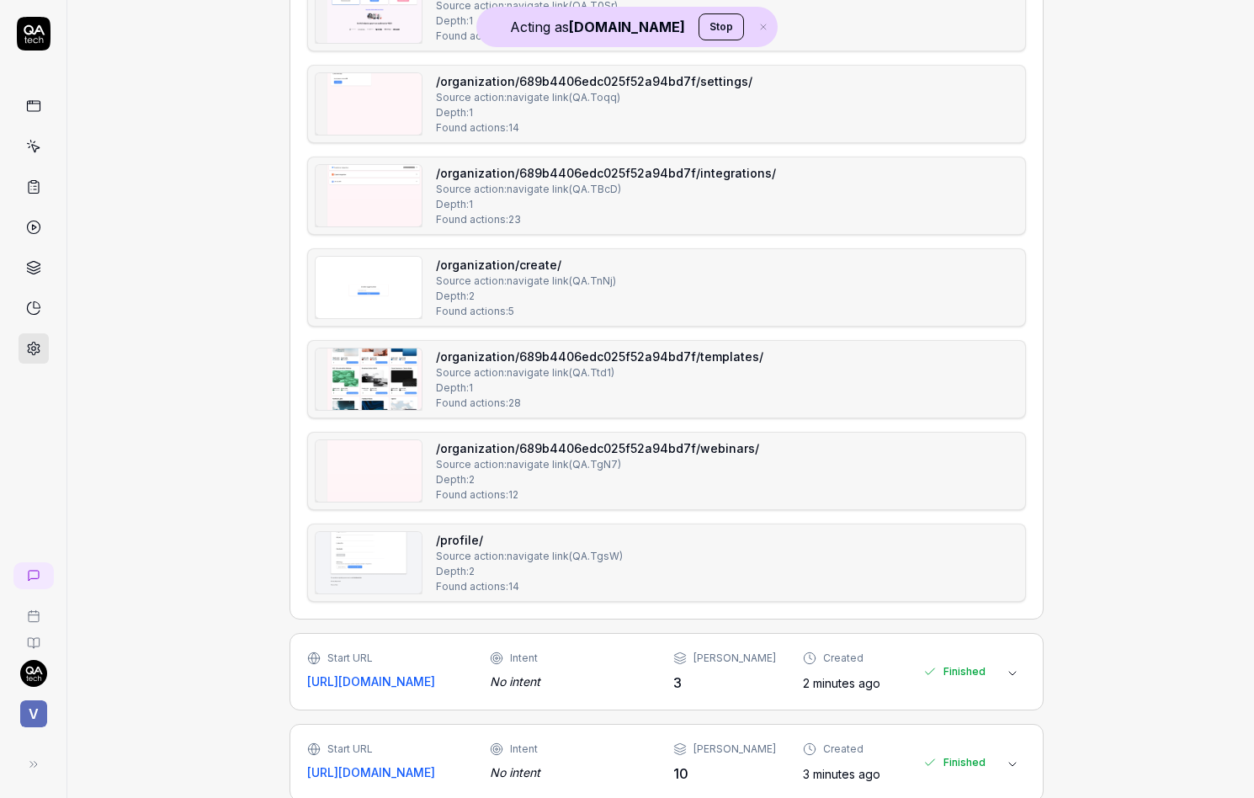
click at [353, 568] on img at bounding box center [369, 562] width 106 height 61
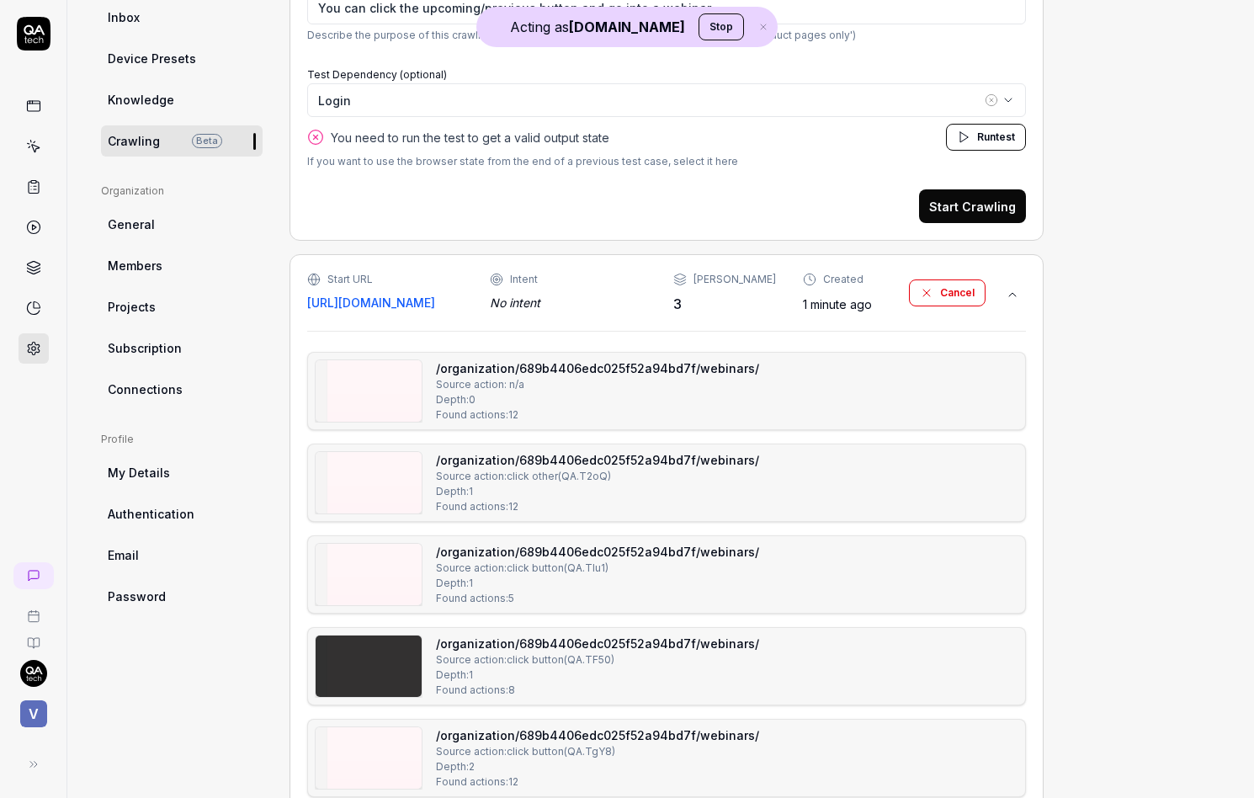
scroll to position [360, 0]
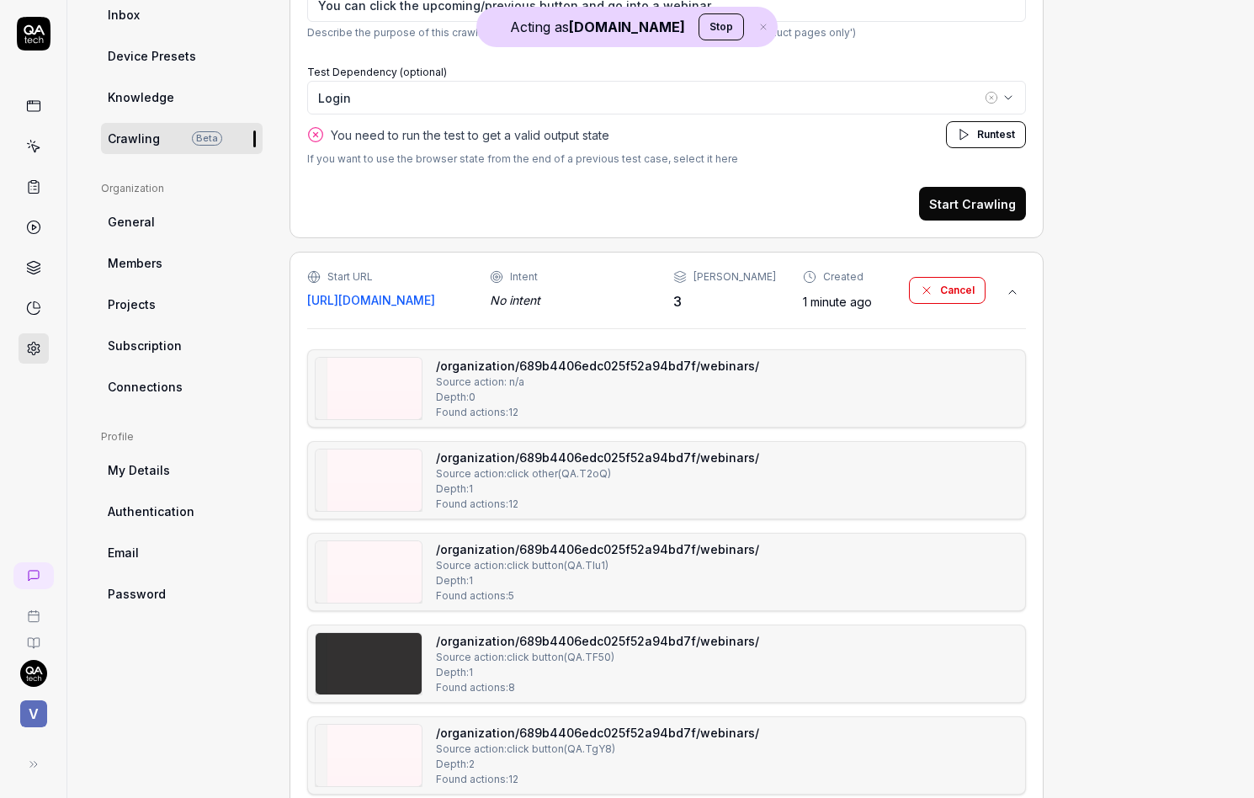
click at [965, 199] on button "Start Crawling" at bounding box center [972, 204] width 107 height 34
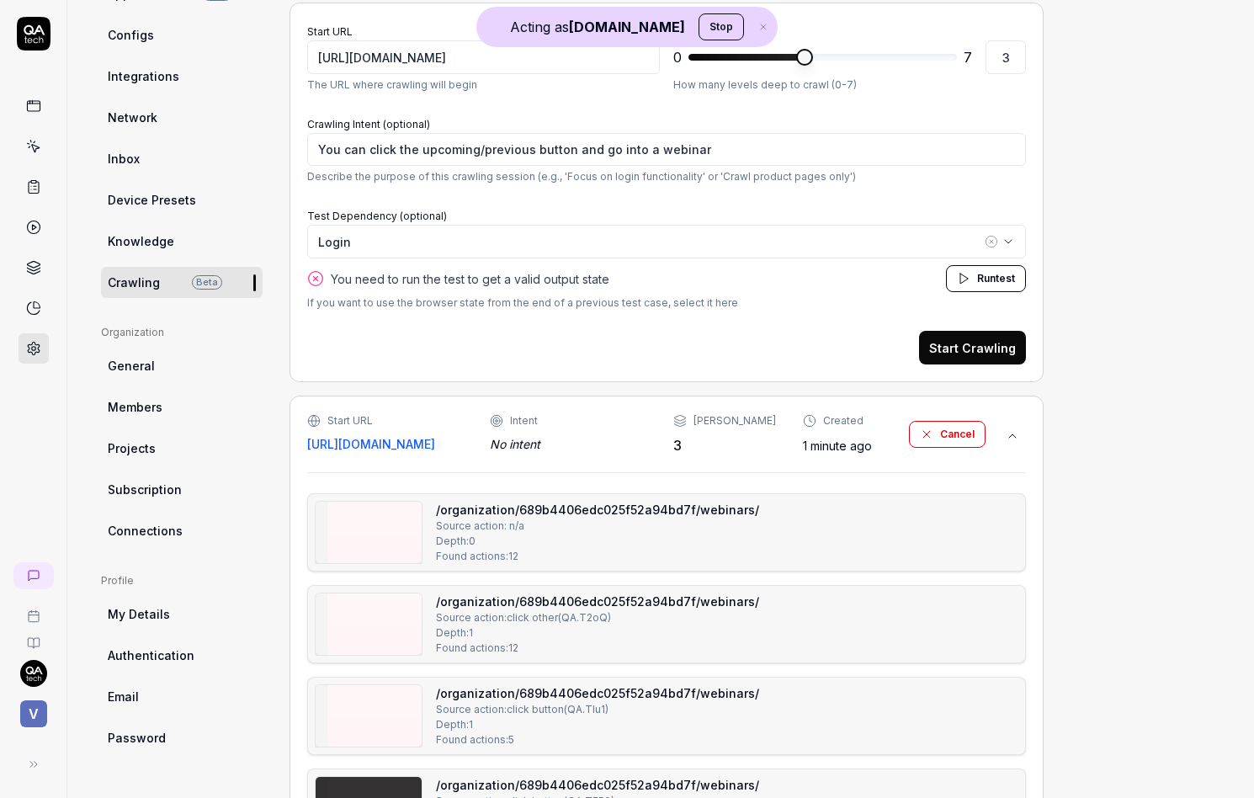
scroll to position [207, 0]
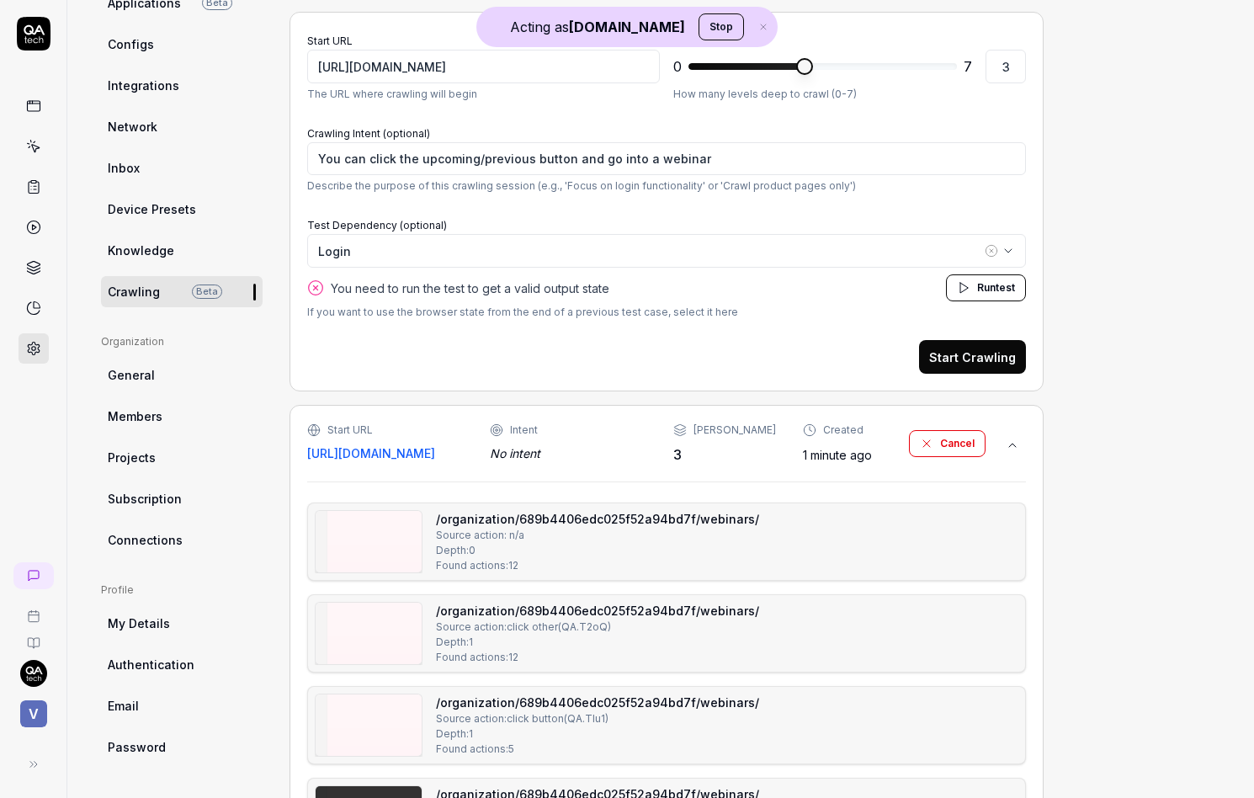
click at [977, 287] on span "Run" at bounding box center [986, 287] width 19 height 13
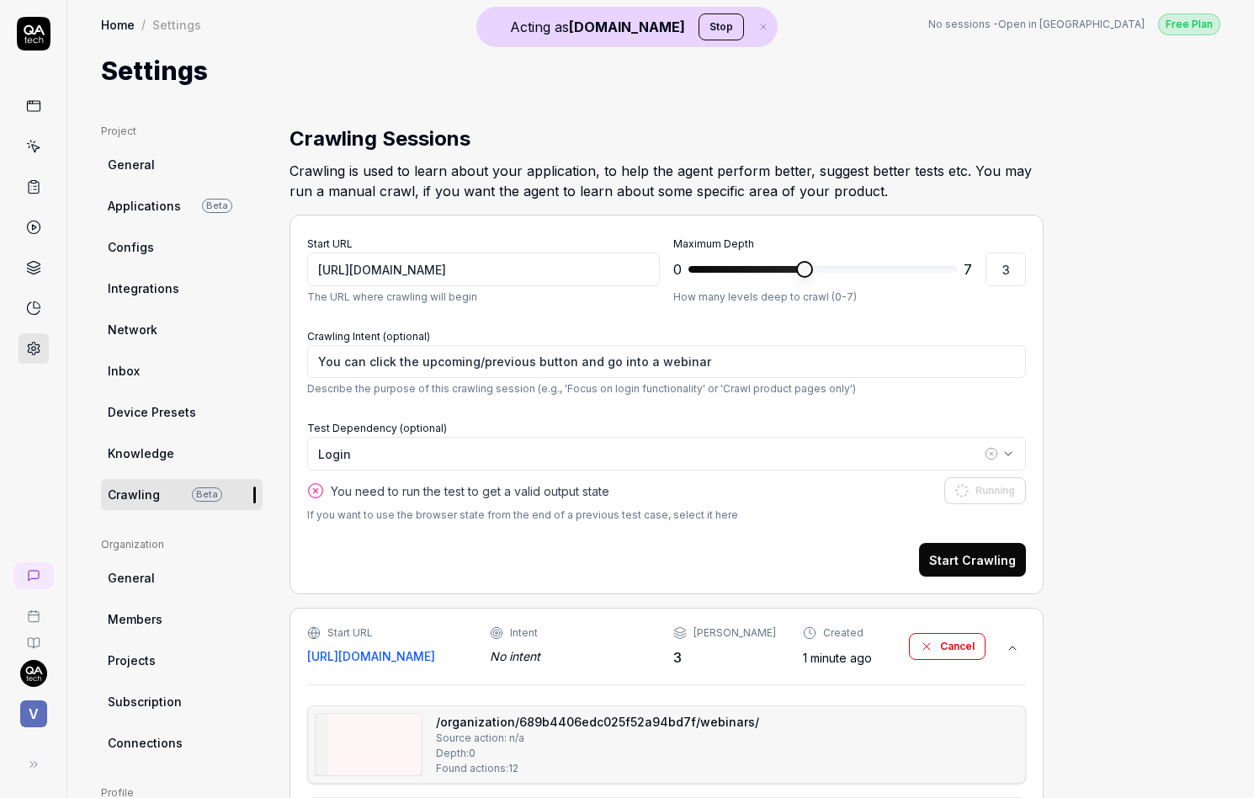
scroll to position [0, 0]
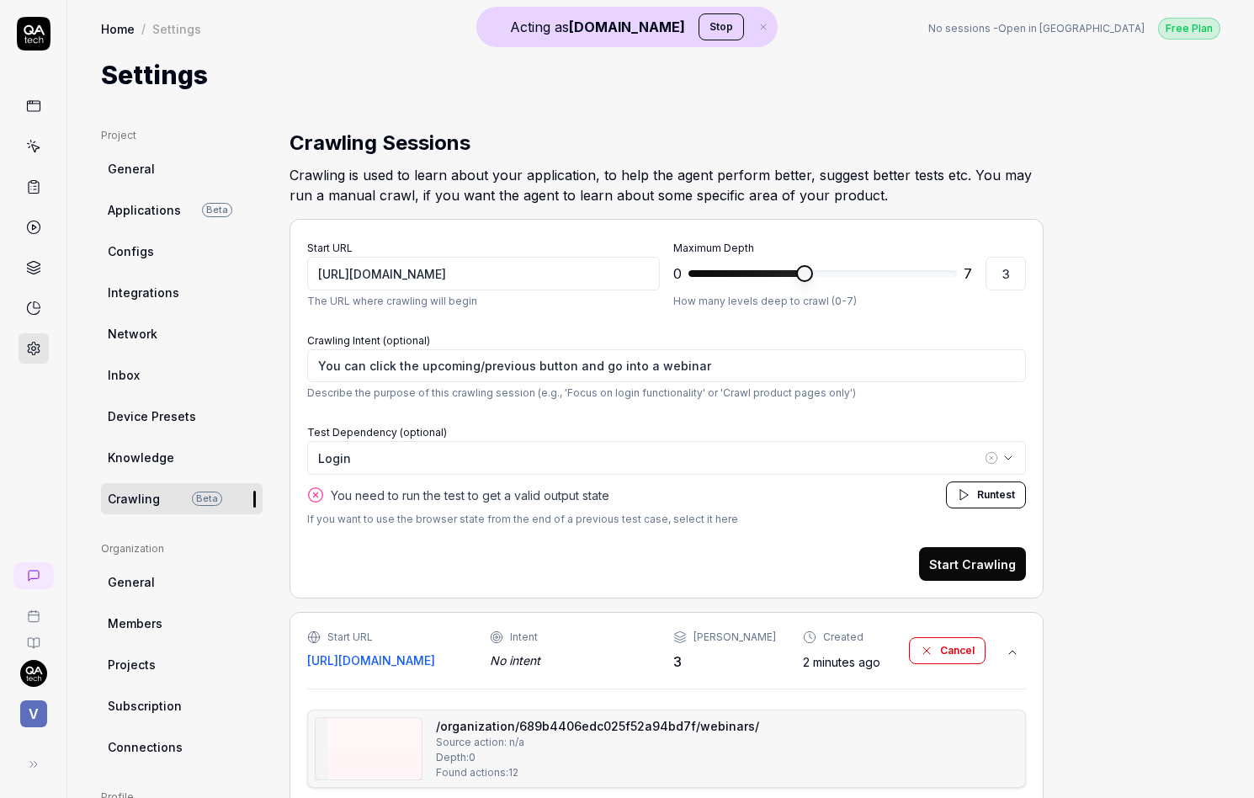
type textarea "*"
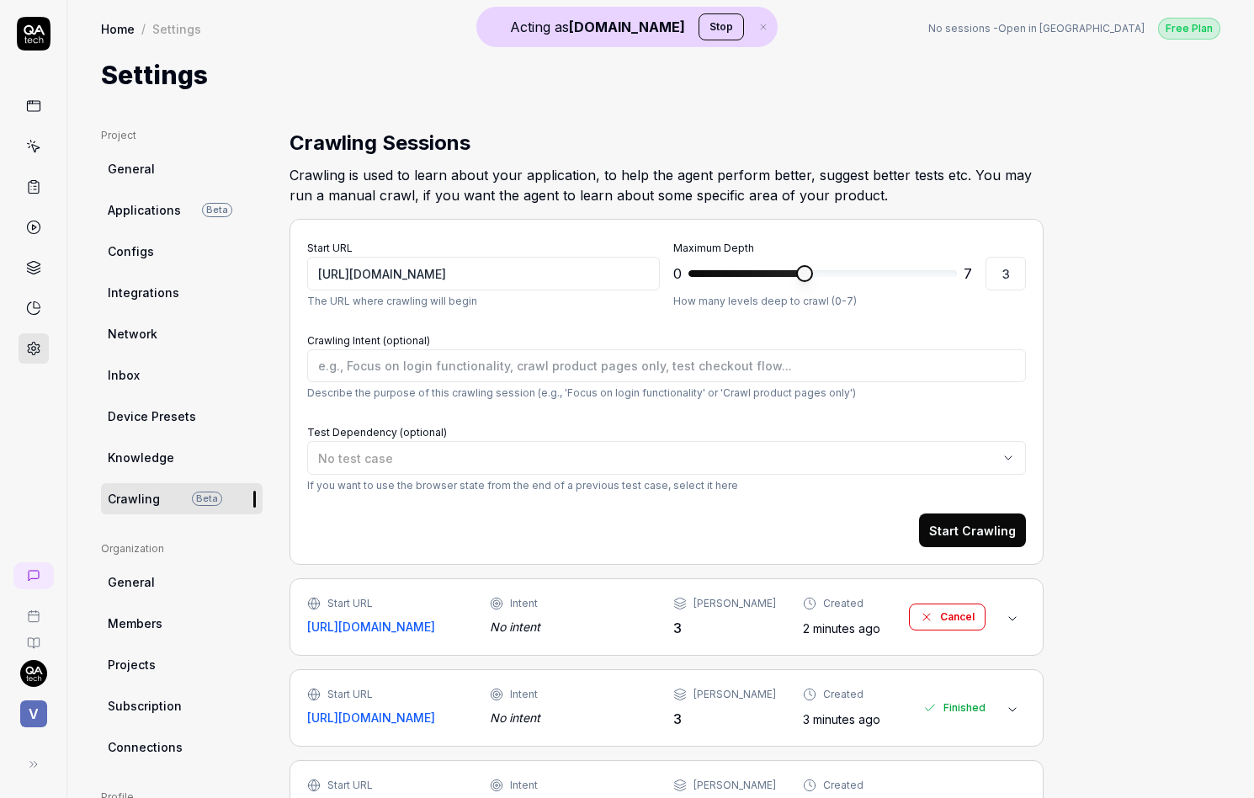
type textarea "*"
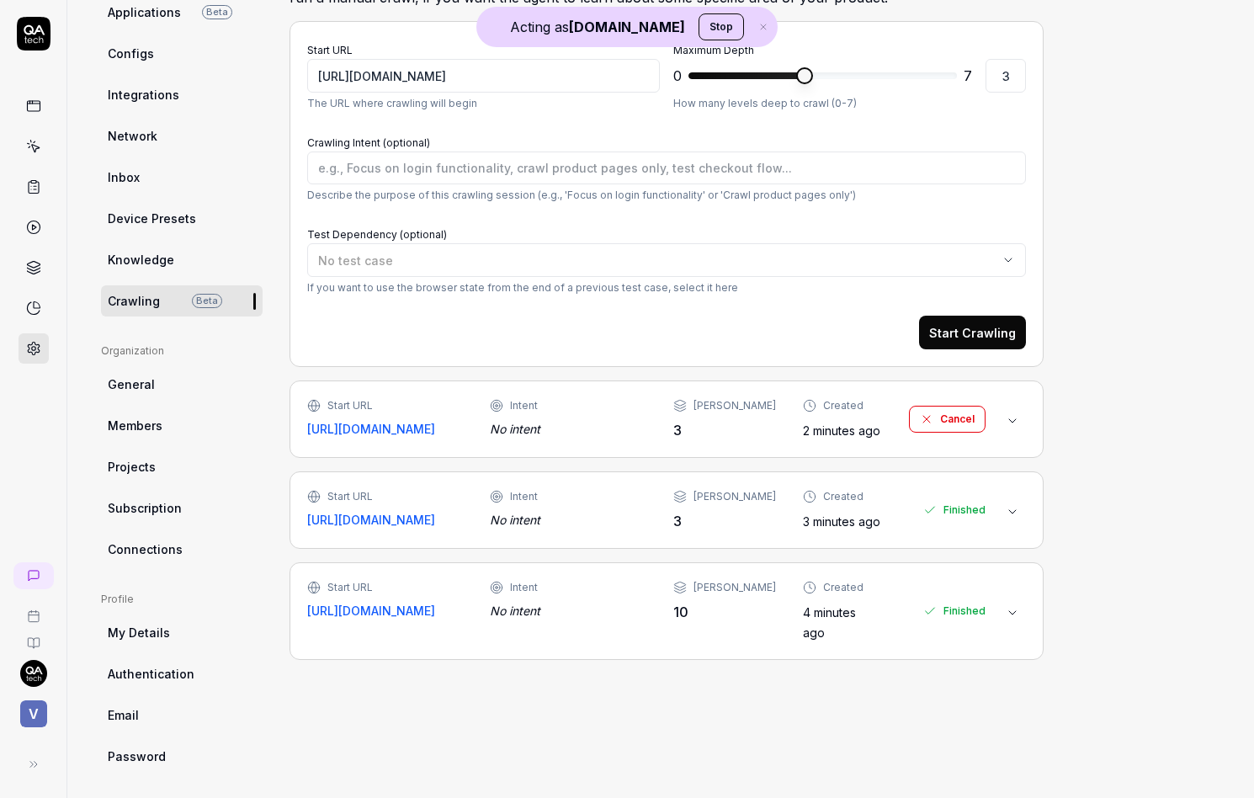
scroll to position [204, 0]
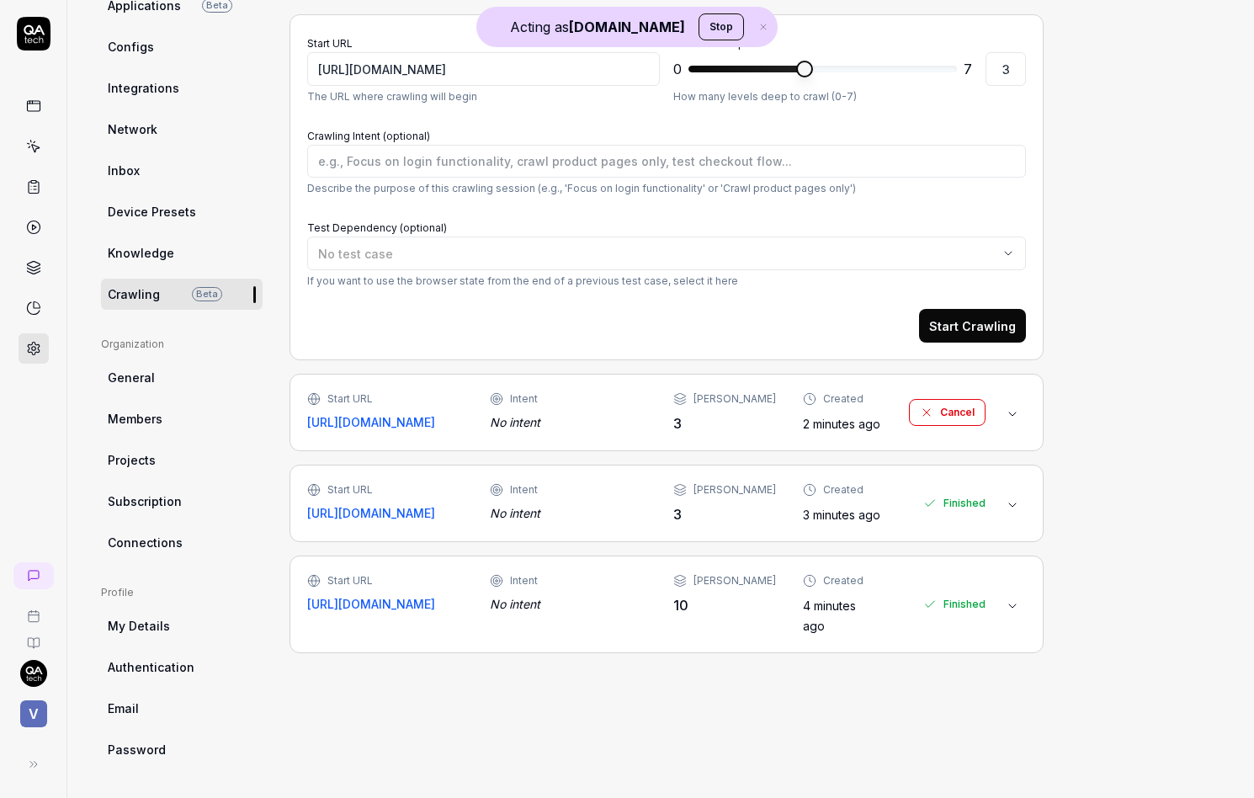
click at [580, 374] on div "Start URL https://app.univid.io Intent No intent Max Depth 3 Created 2 minutes …" at bounding box center [666, 412] width 754 height 77
click at [588, 408] on div "Intent No intent" at bounding box center [568, 411] width 156 height 40
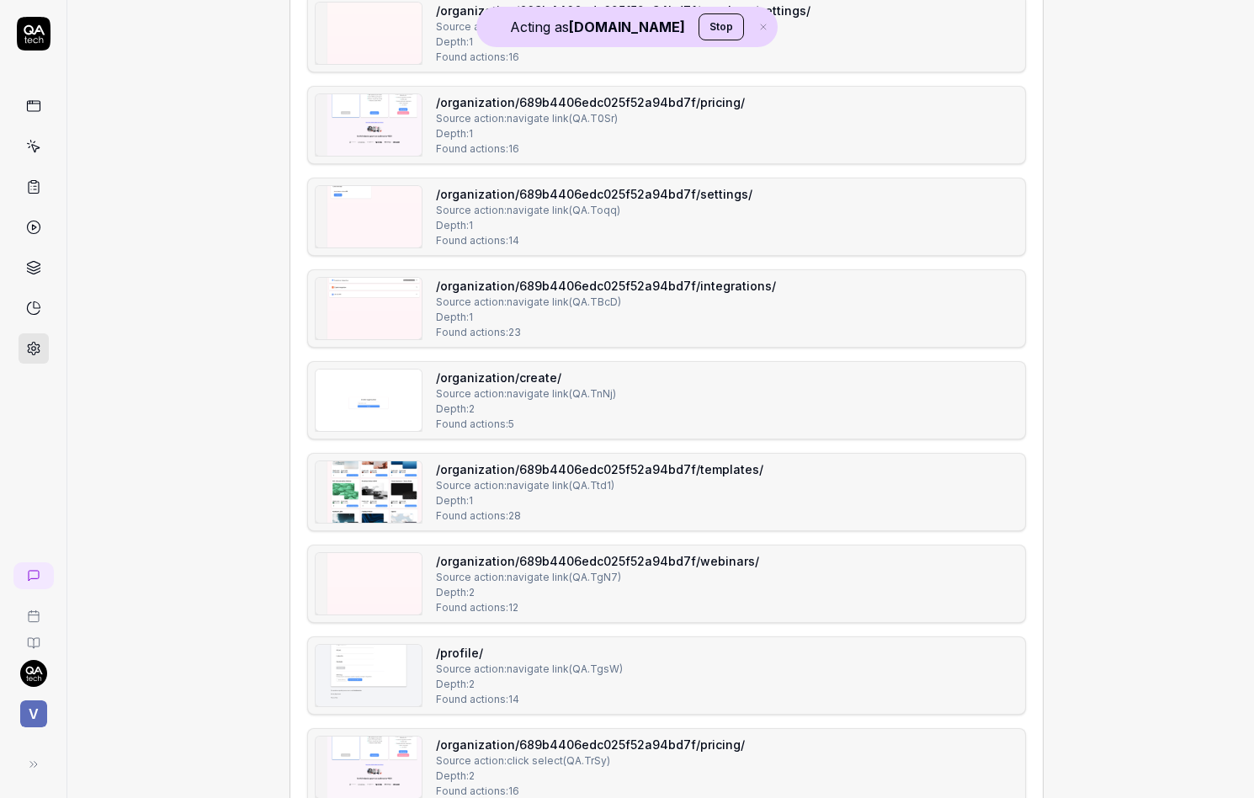
scroll to position [1836, 0]
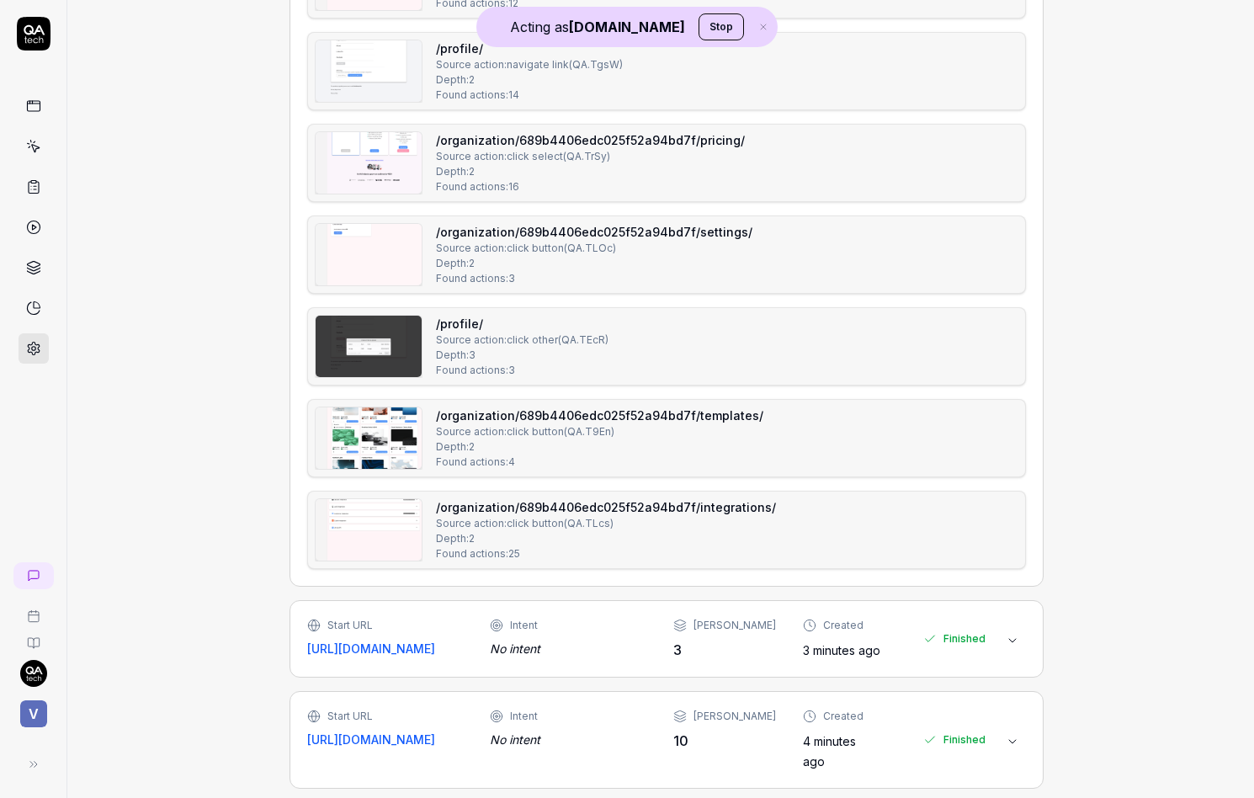
click at [362, 549] on img at bounding box center [369, 529] width 106 height 61
click at [374, 452] on img at bounding box center [369, 437] width 106 height 61
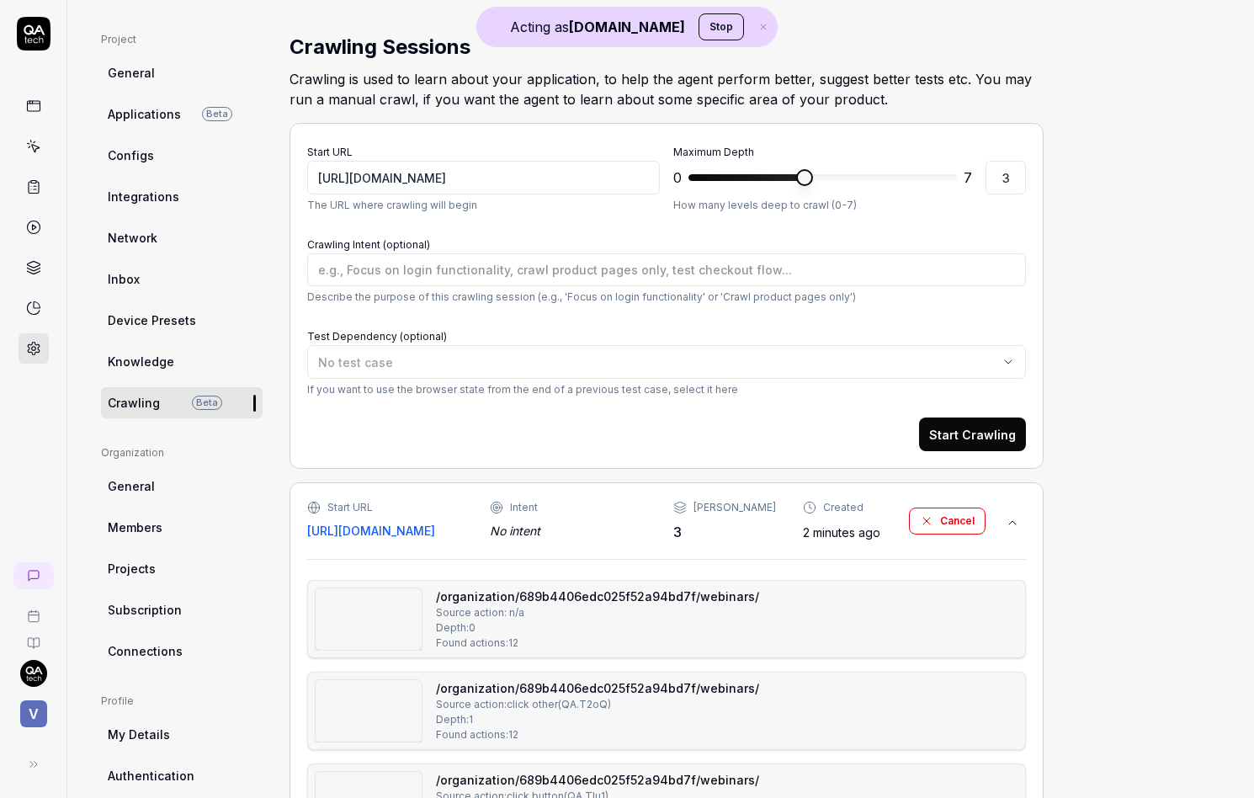
scroll to position [119, 0]
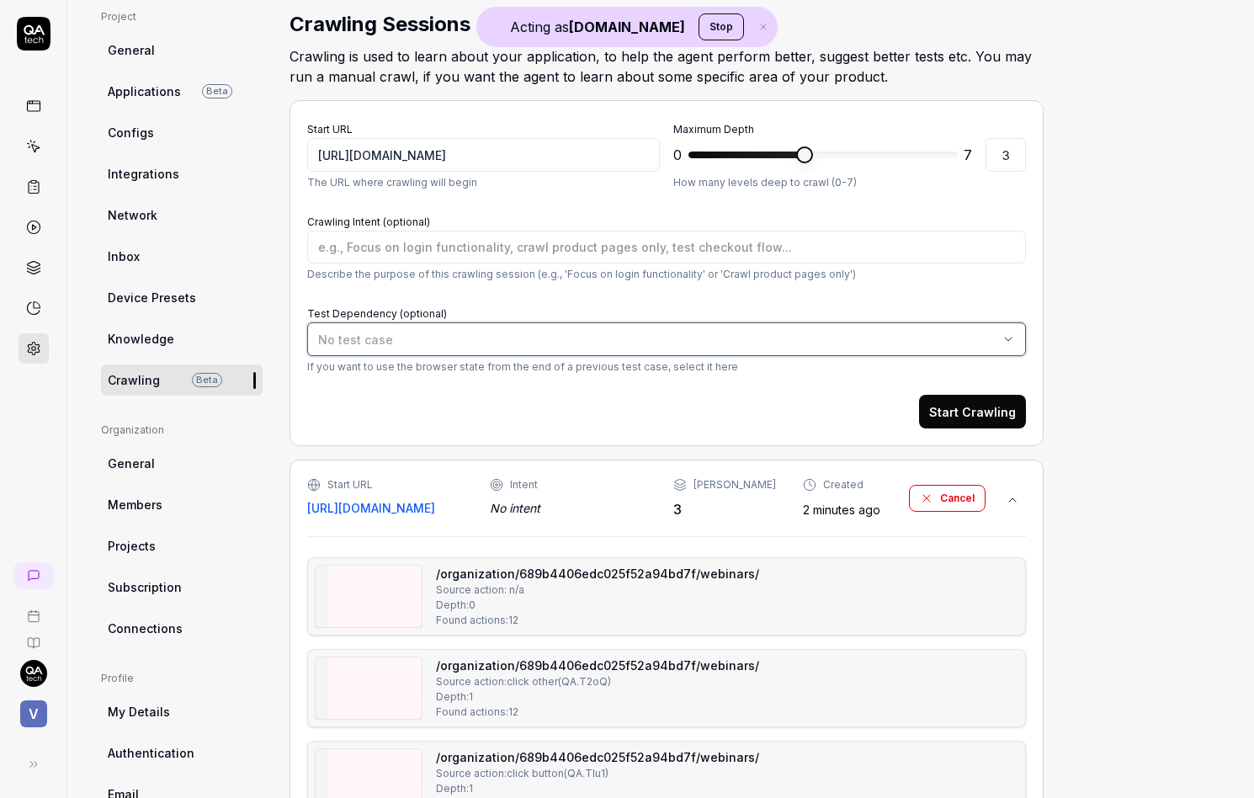
click at [402, 335] on div "No test case" at bounding box center [658, 340] width 680 height 18
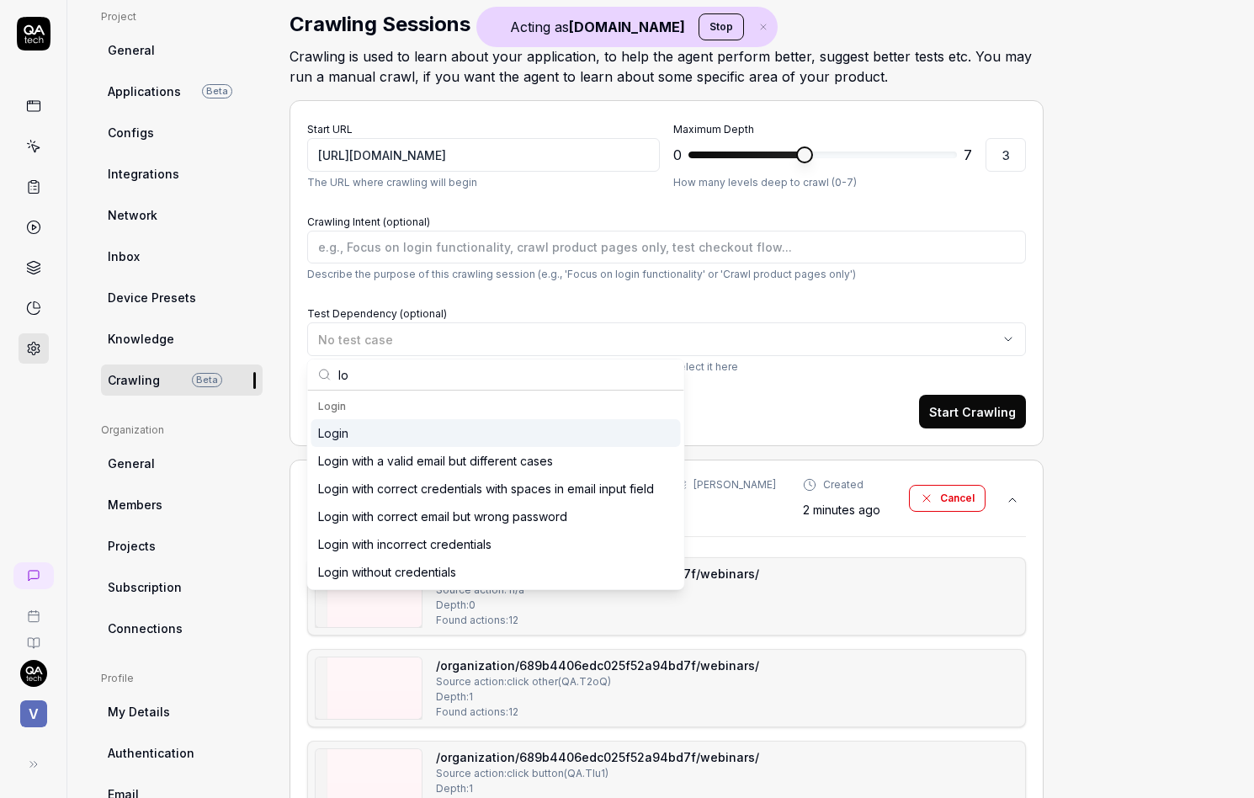
type input "lo"
click at [383, 421] on div "Login" at bounding box center [495, 433] width 369 height 28
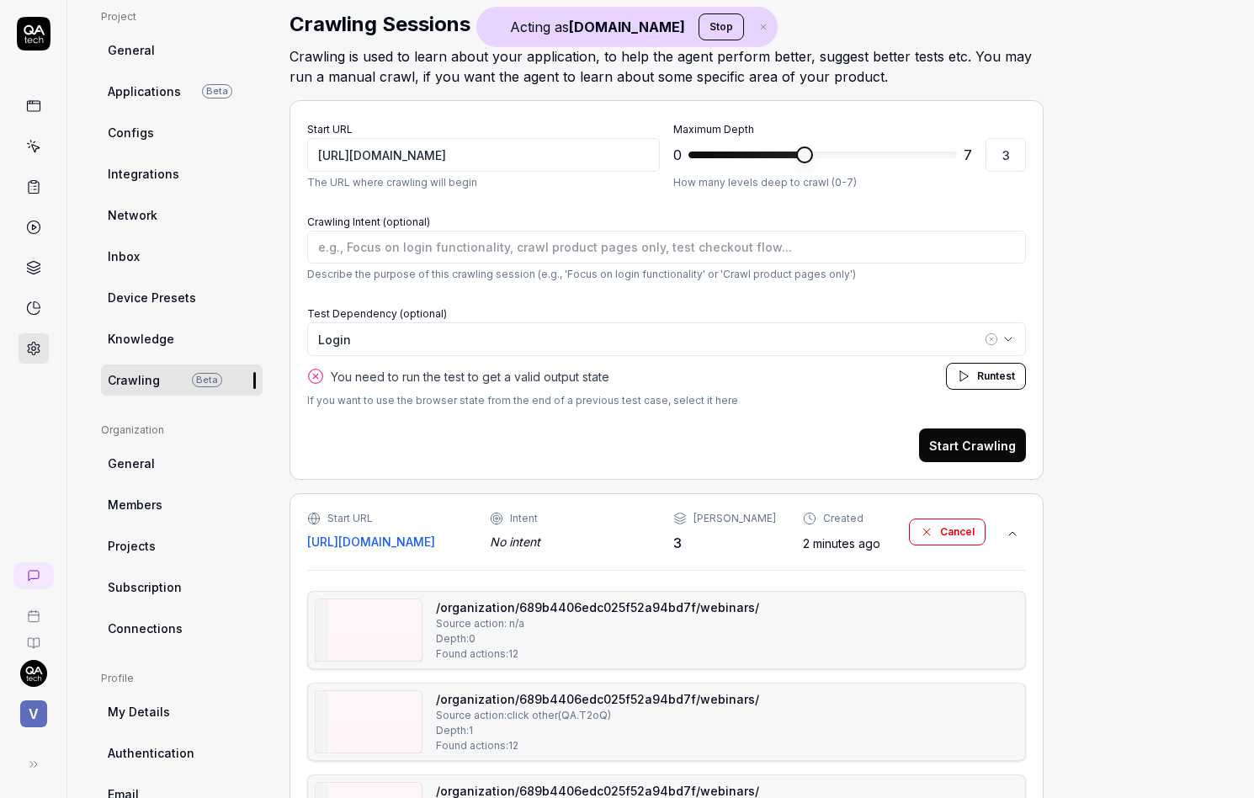
type textarea "*"
type input "0"
click at [688, 157] on span at bounding box center [688, 154] width 0 height 7
click at [969, 441] on button "Start Crawling" at bounding box center [972, 445] width 107 height 34
click at [756, 29] on icon "button" at bounding box center [763, 27] width 15 height 10
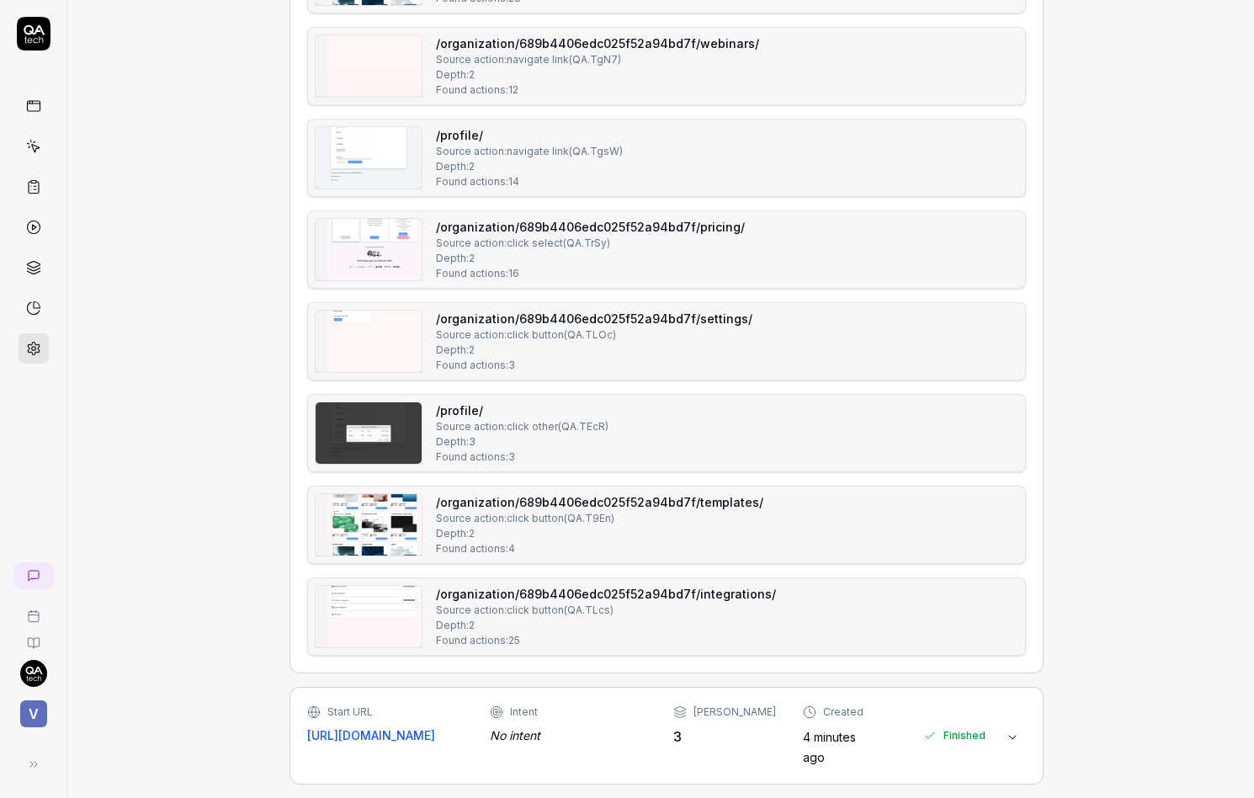
scroll to position [1870, 0]
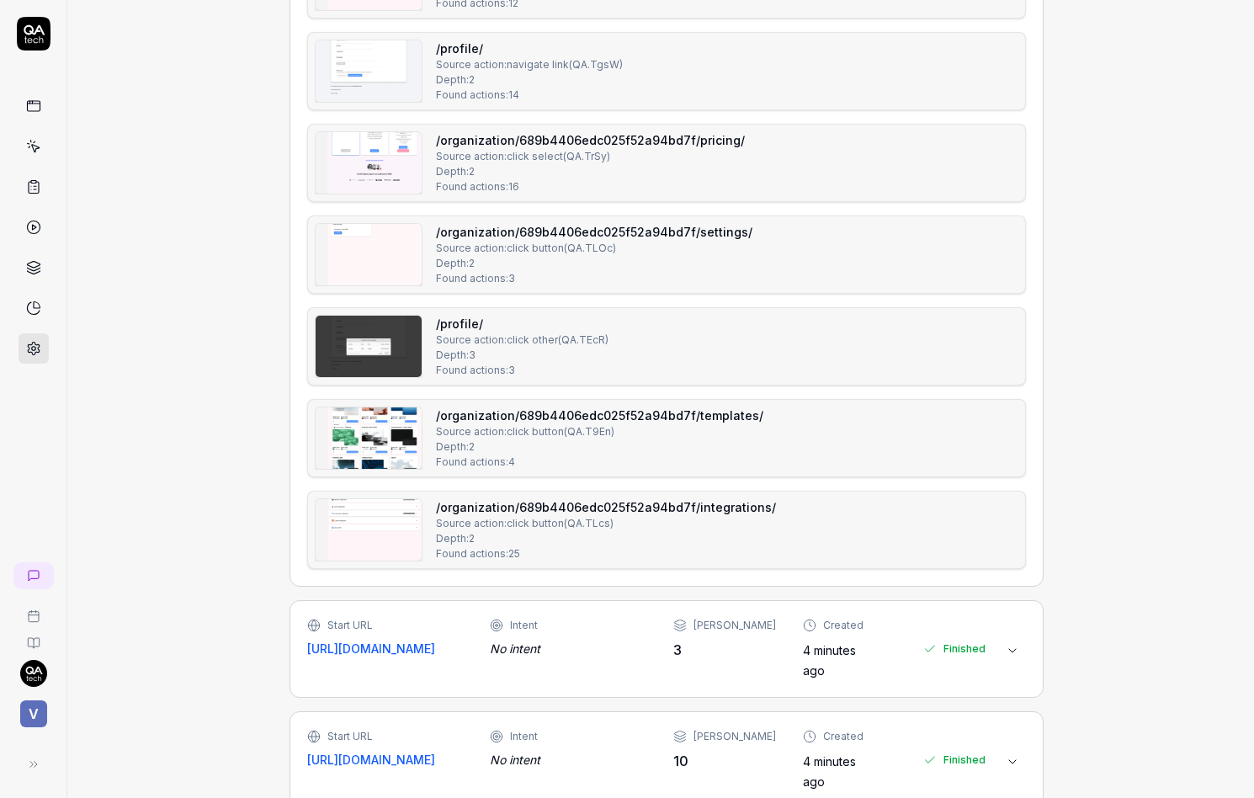
click at [397, 443] on img at bounding box center [369, 437] width 106 height 61
click at [378, 545] on img at bounding box center [369, 529] width 106 height 61
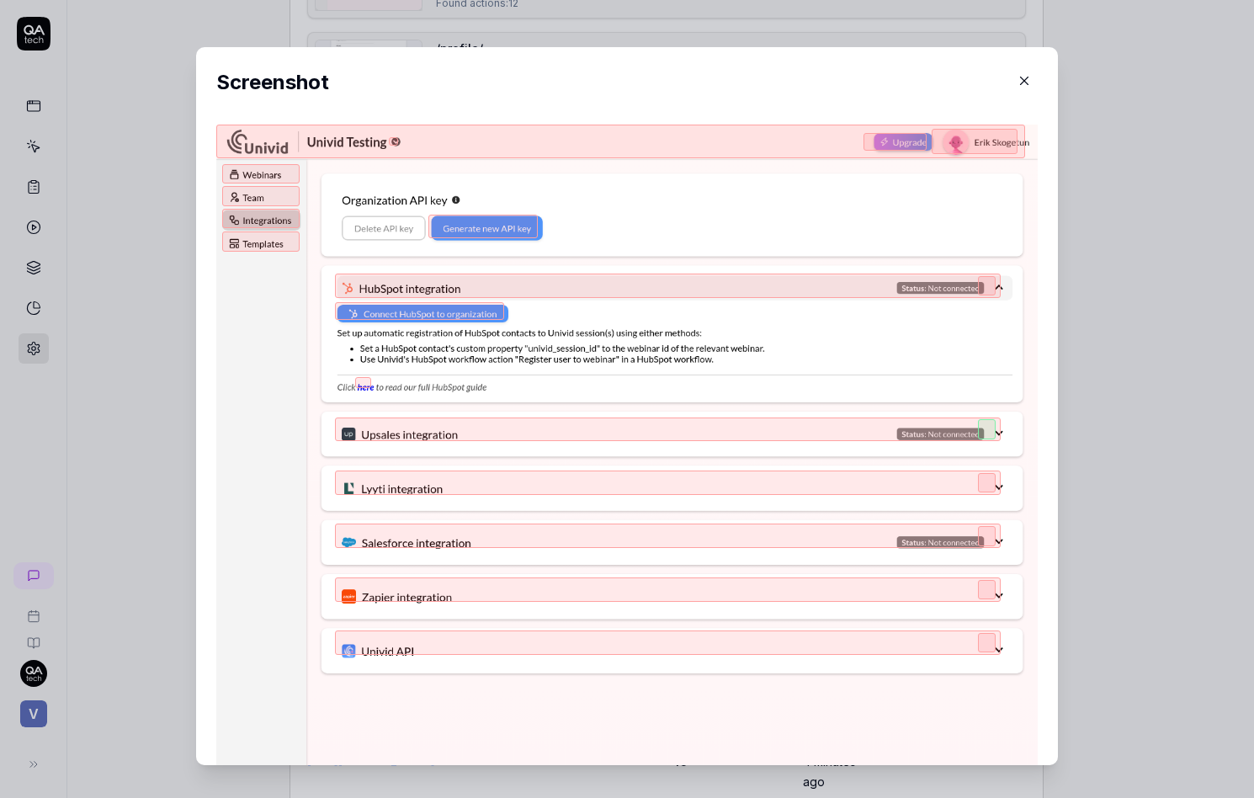
click at [171, 467] on div "​ Screenshot" at bounding box center [626, 406] width 929 height 758
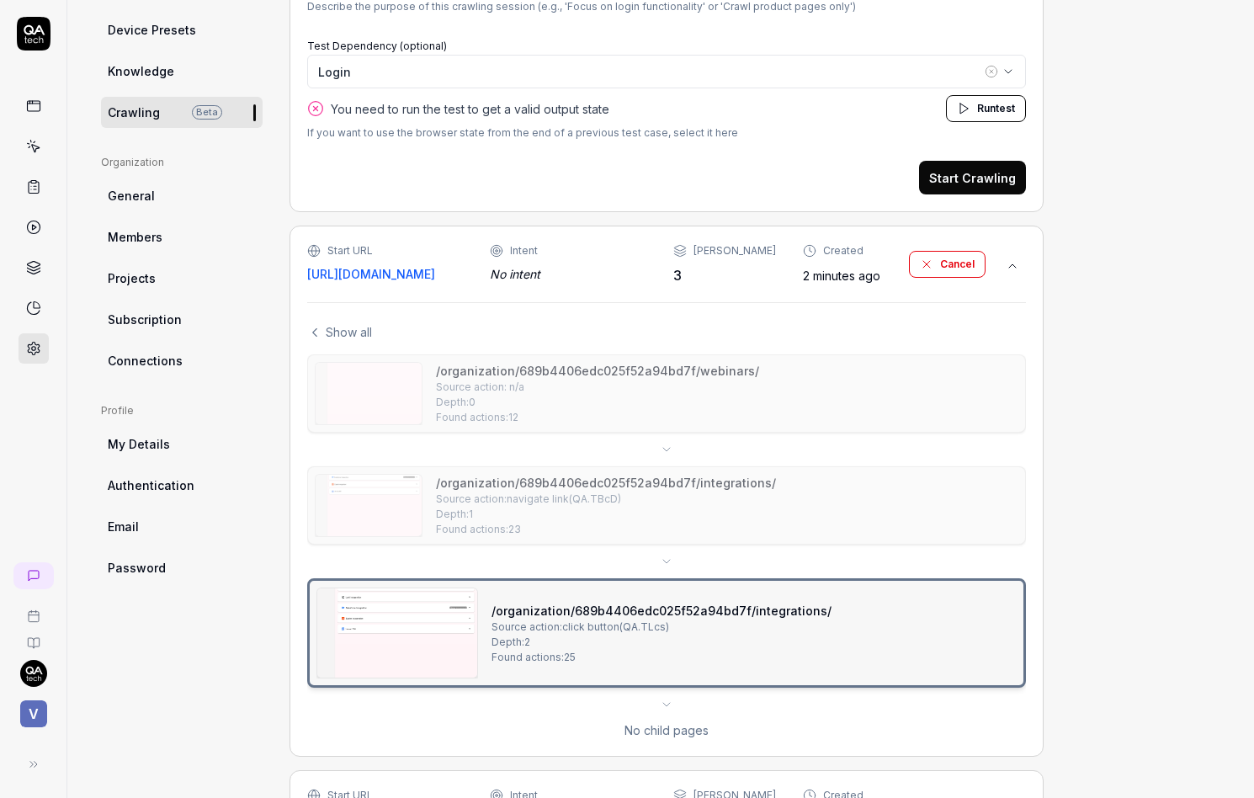
click at [340, 328] on span "Show all" at bounding box center [349, 332] width 46 height 18
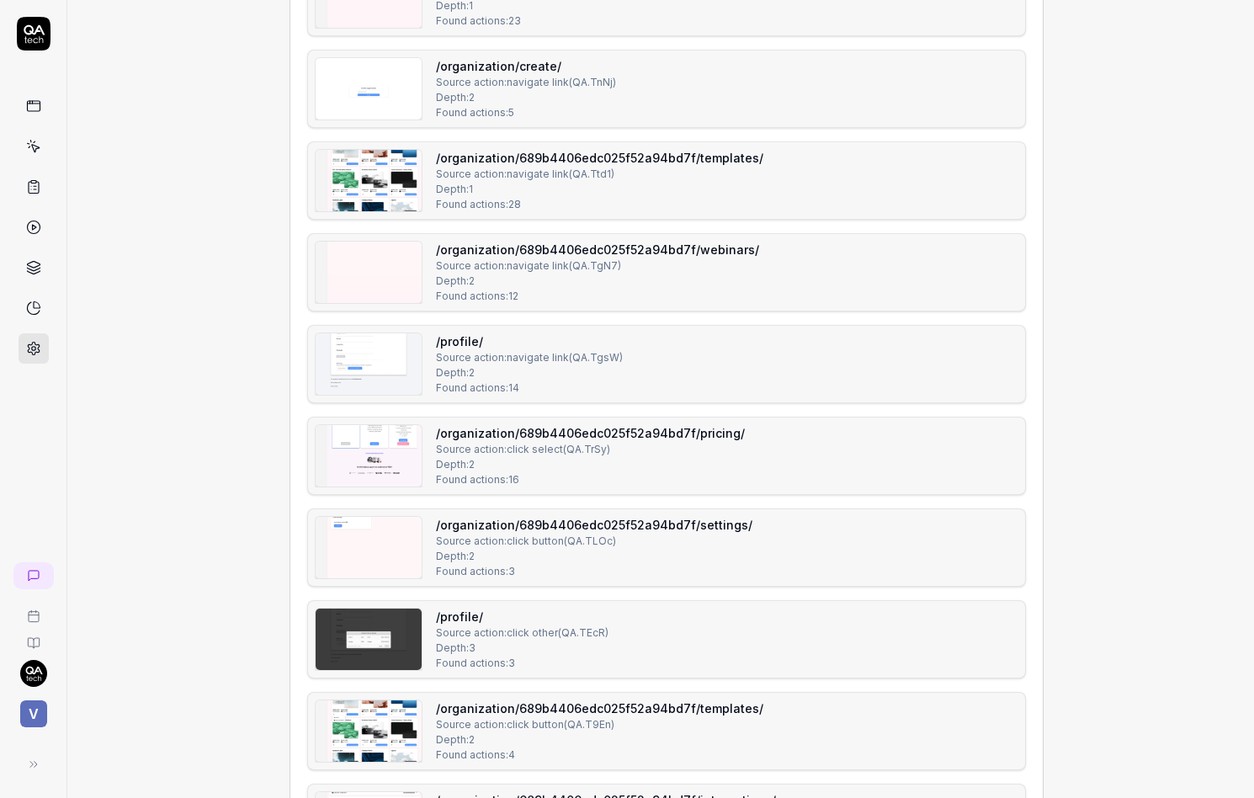
scroll to position [1575, 0]
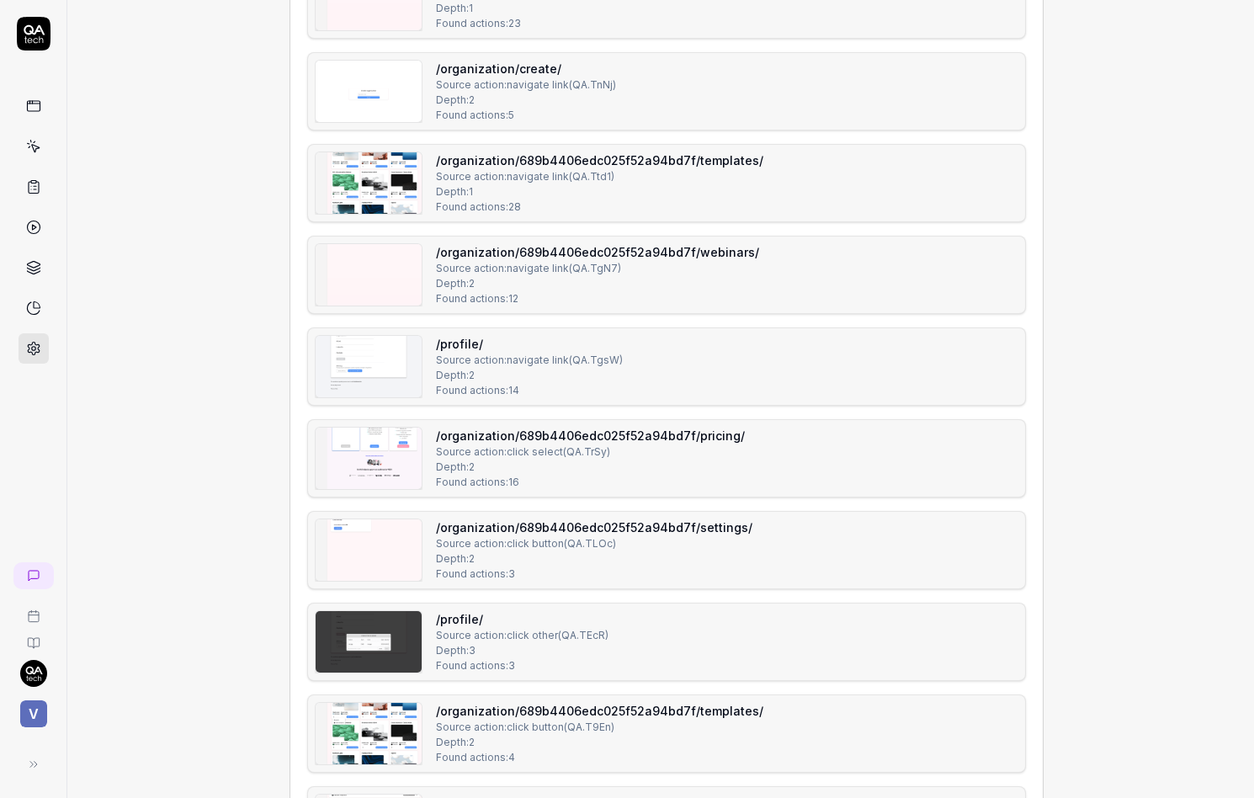
click at [356, 369] on img at bounding box center [369, 366] width 106 height 61
click at [345, 264] on img at bounding box center [369, 274] width 106 height 61
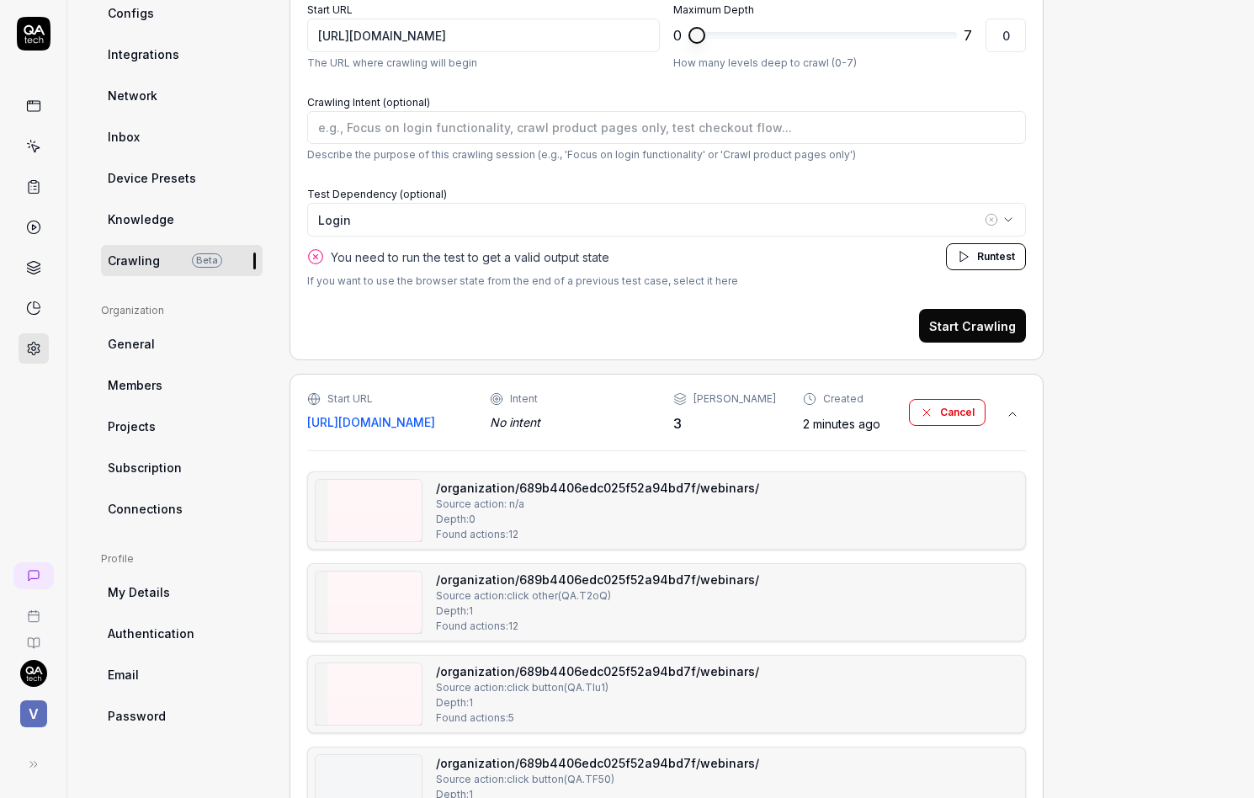
scroll to position [0, 0]
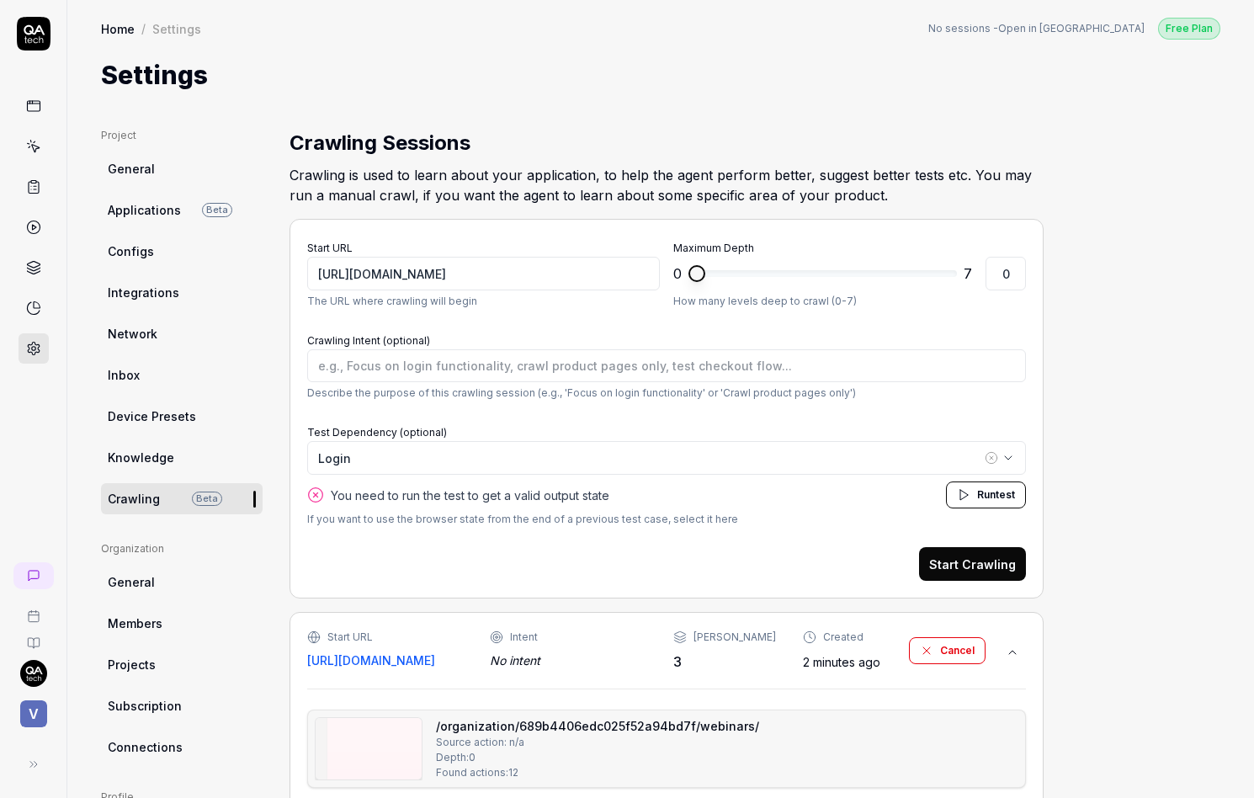
click at [47, 151] on link at bounding box center [34, 146] width 30 height 30
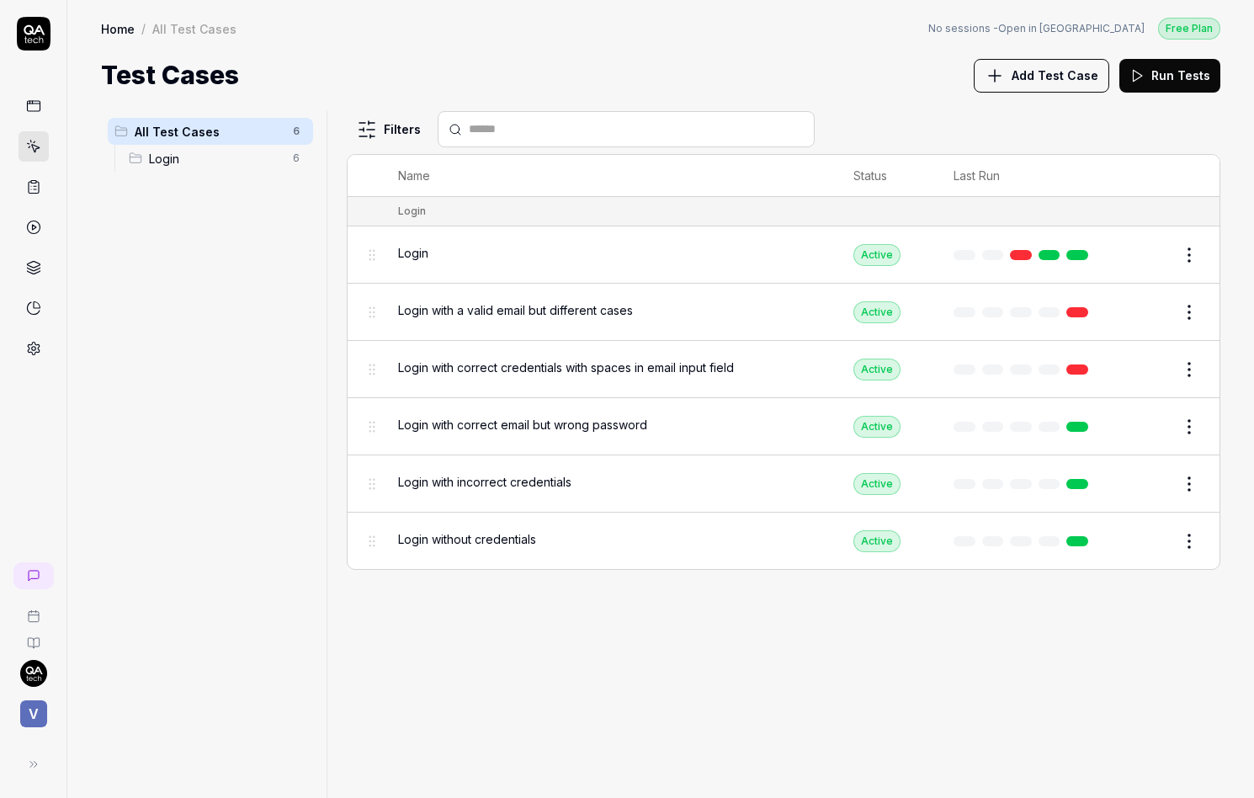
click at [440, 260] on div "Login" at bounding box center [609, 254] width 422 height 36
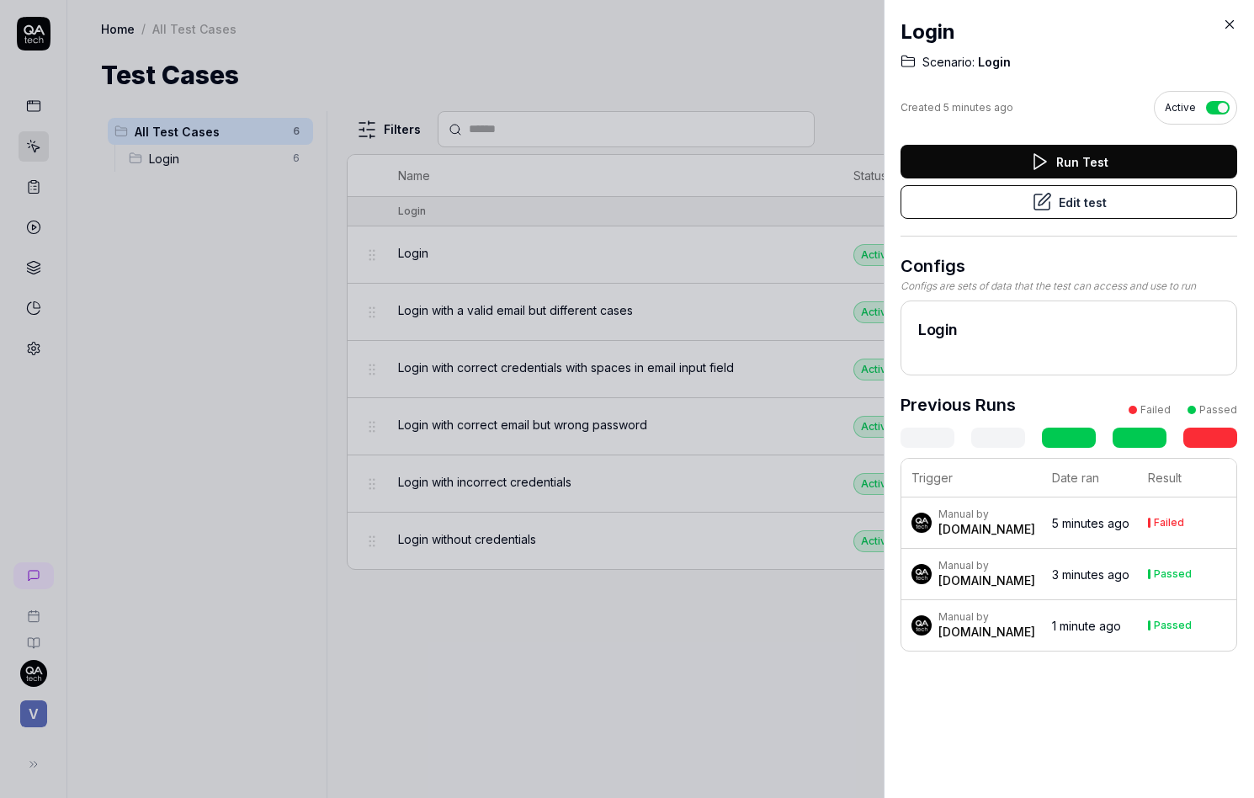
click at [1065, 208] on button "Edit test" at bounding box center [1068, 202] width 337 height 34
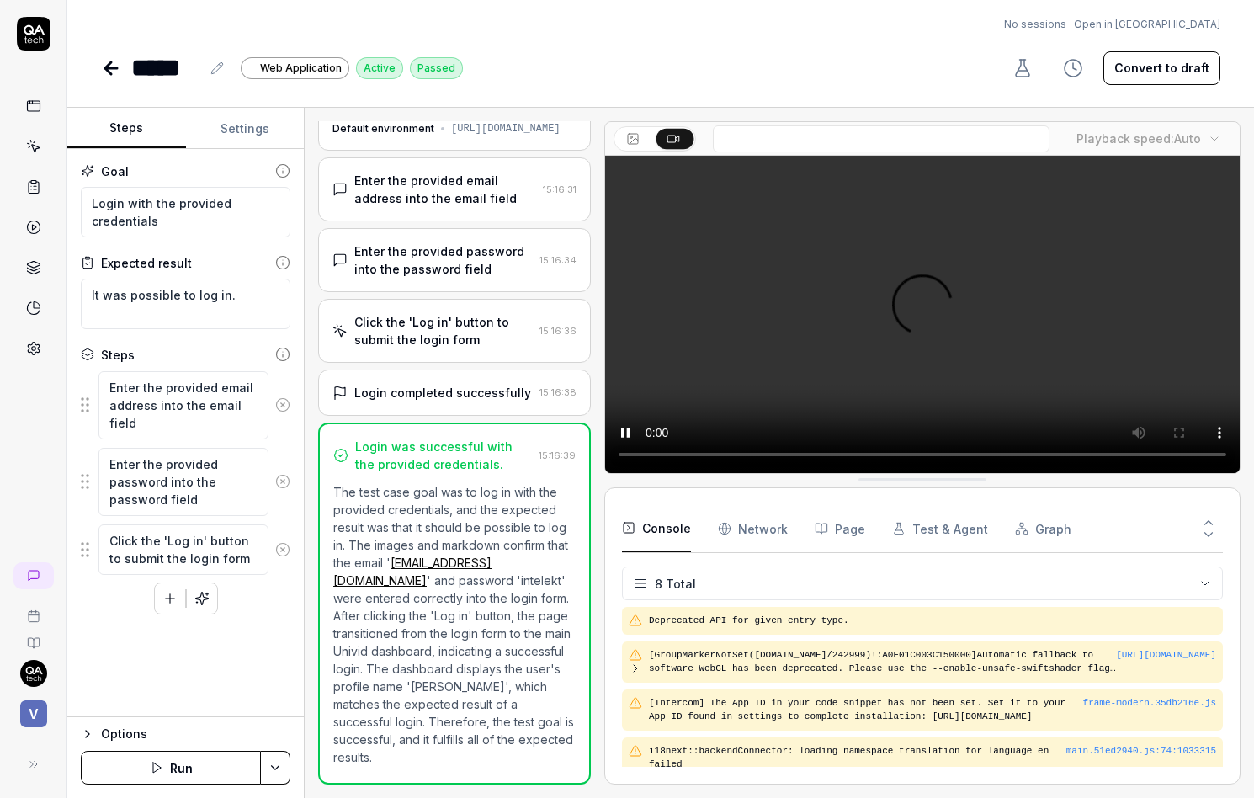
scroll to position [219, 0]
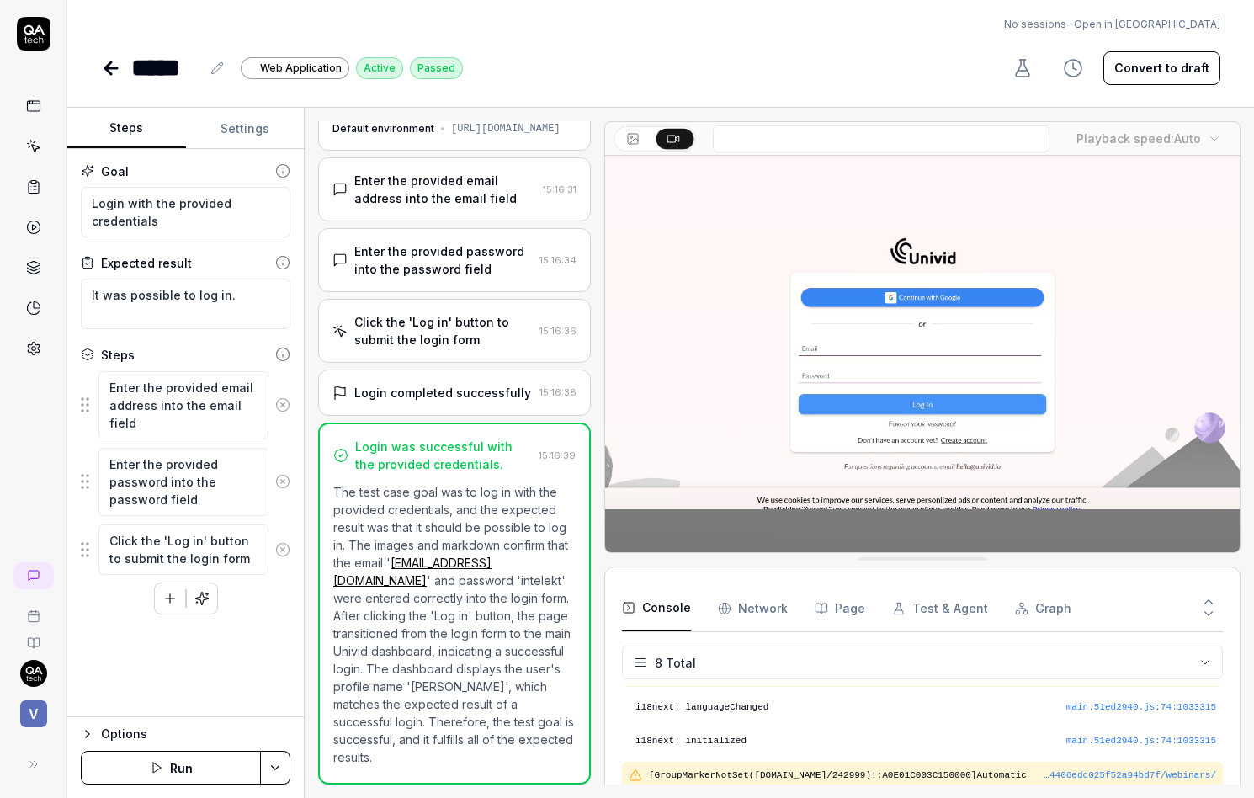
click at [192, 788] on div "Options Run" at bounding box center [185, 757] width 236 height 82
click at [194, 766] on button "Run" at bounding box center [171, 768] width 180 height 34
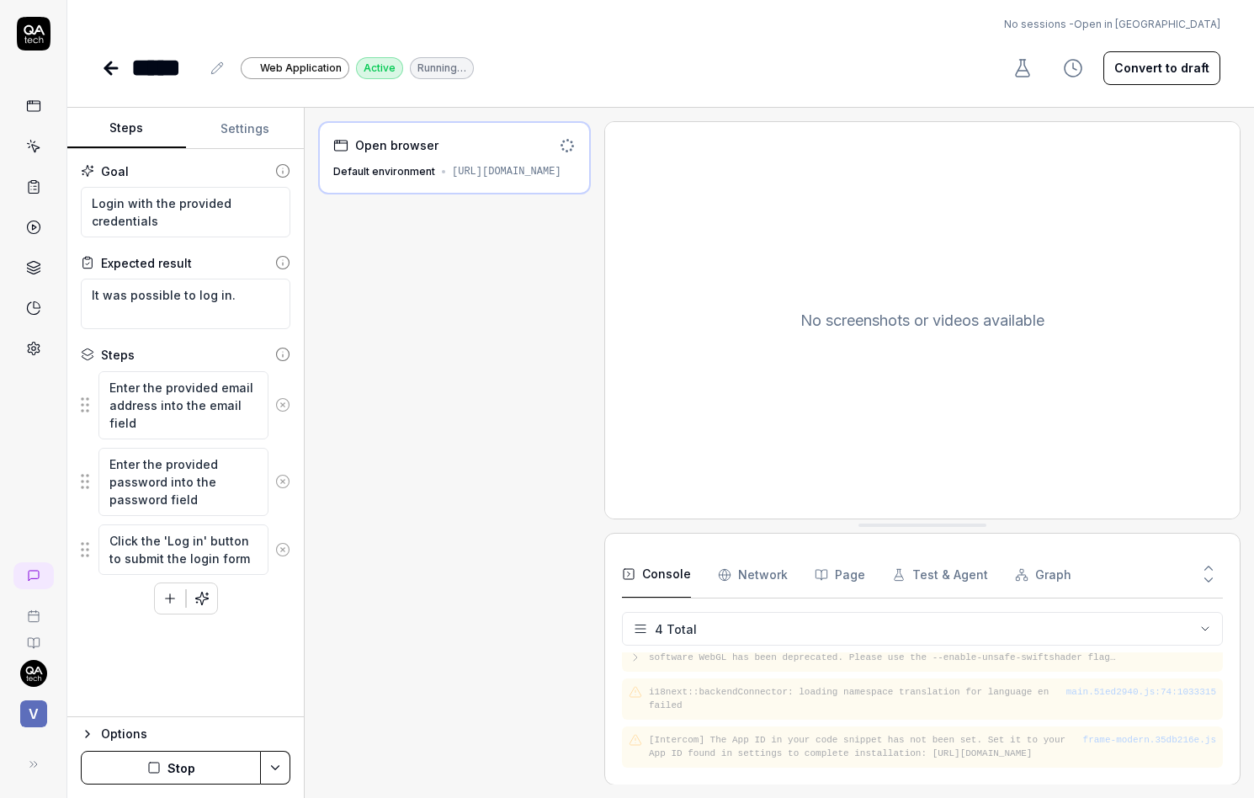
scroll to position [88, 0]
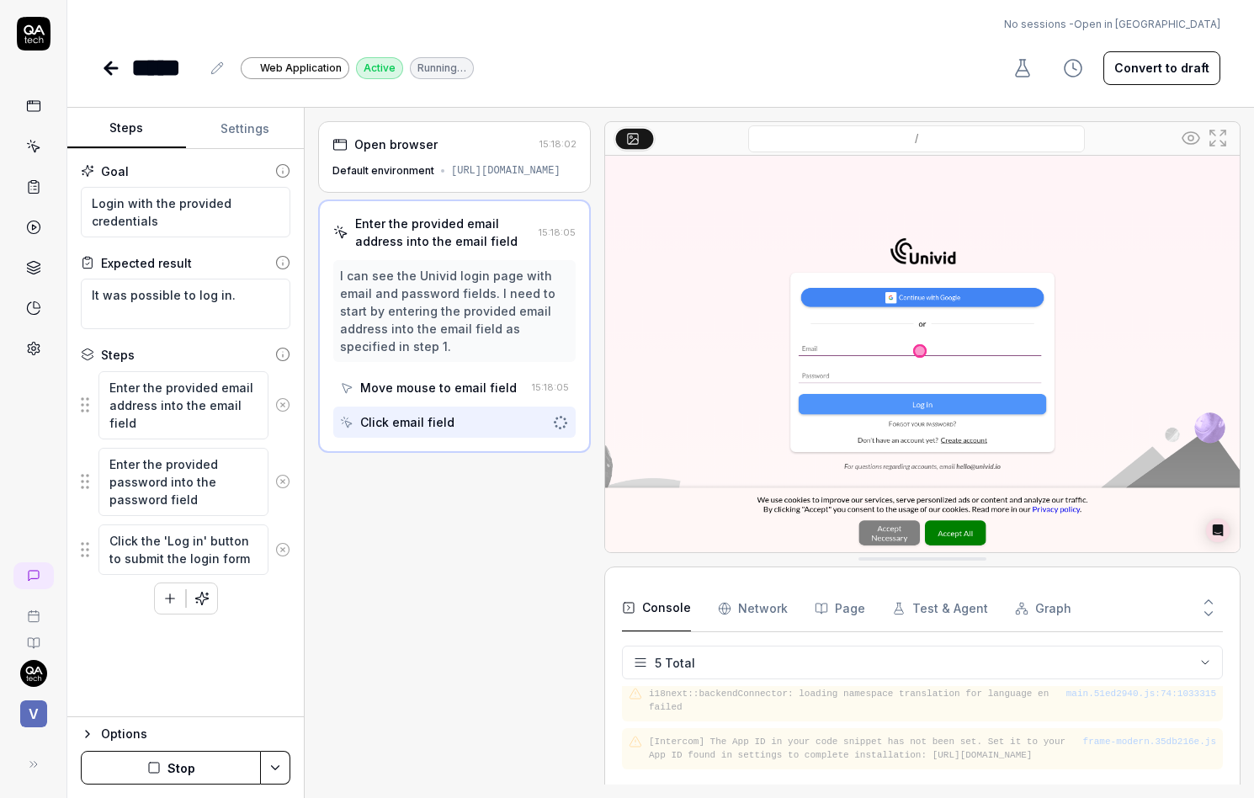
click at [377, 166] on div "Default environment" at bounding box center [383, 170] width 102 height 15
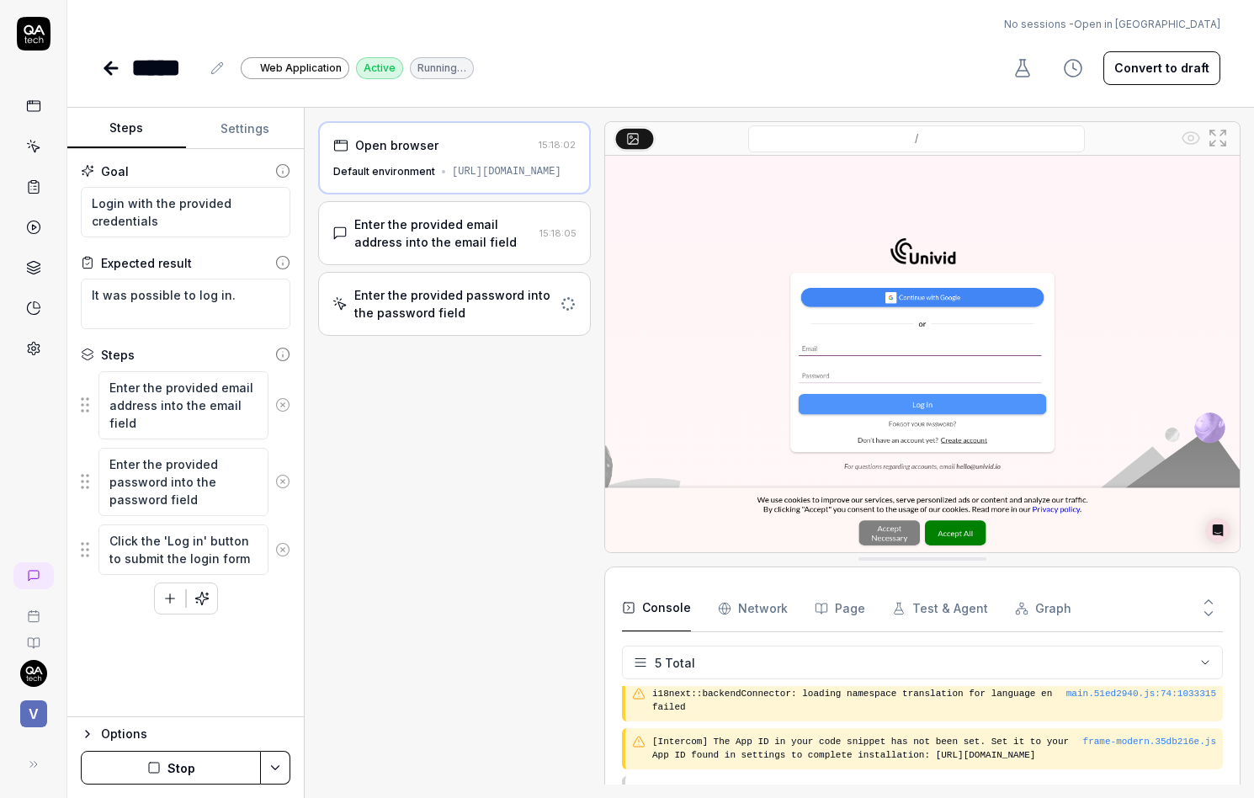
click at [414, 251] on div "Enter the provided email address into the email field" at bounding box center [443, 232] width 178 height 35
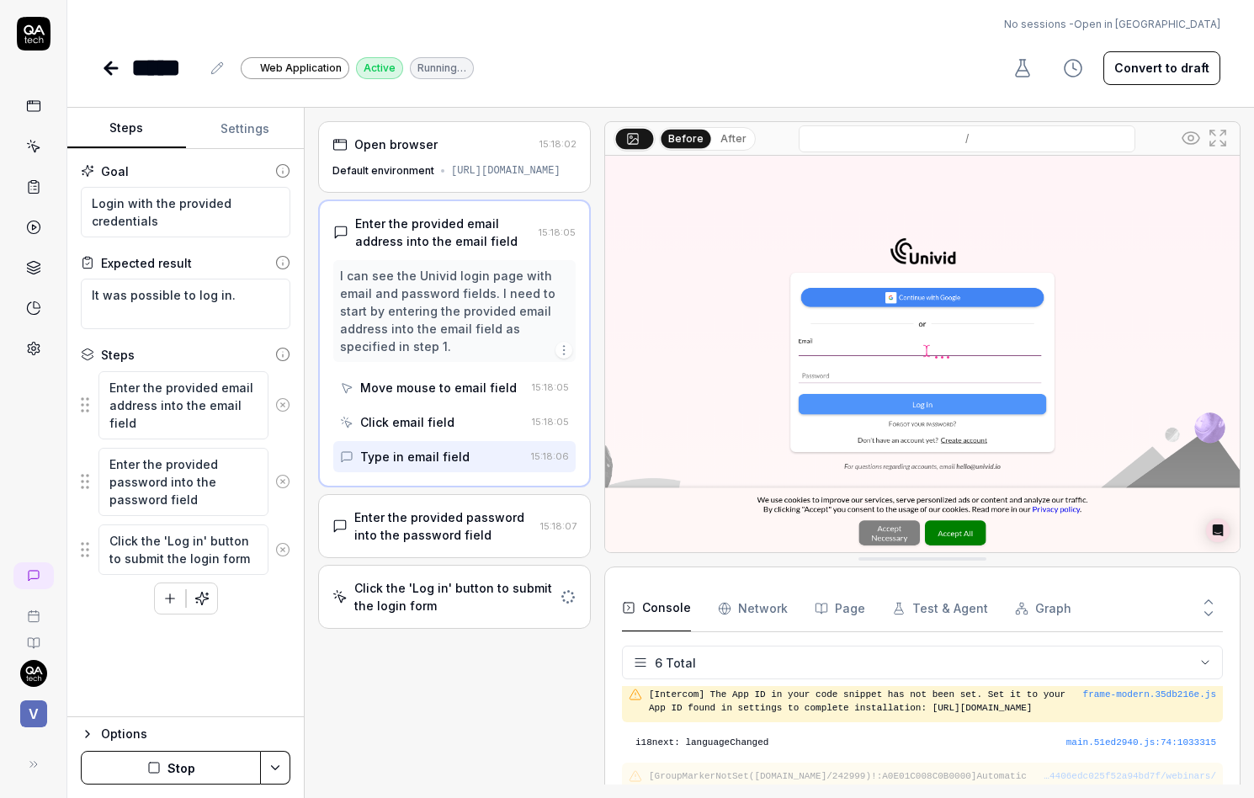
scroll to position [136, 0]
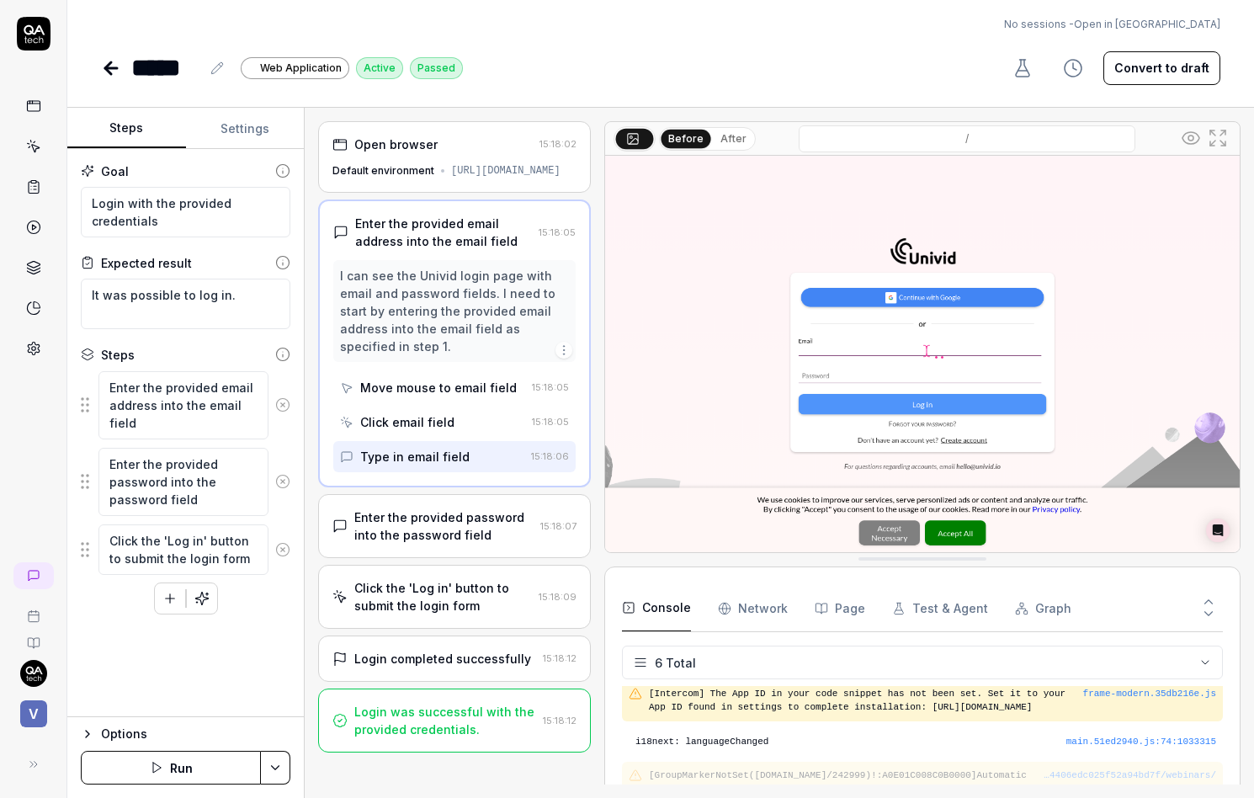
click at [29, 142] on icon at bounding box center [33, 146] width 15 height 15
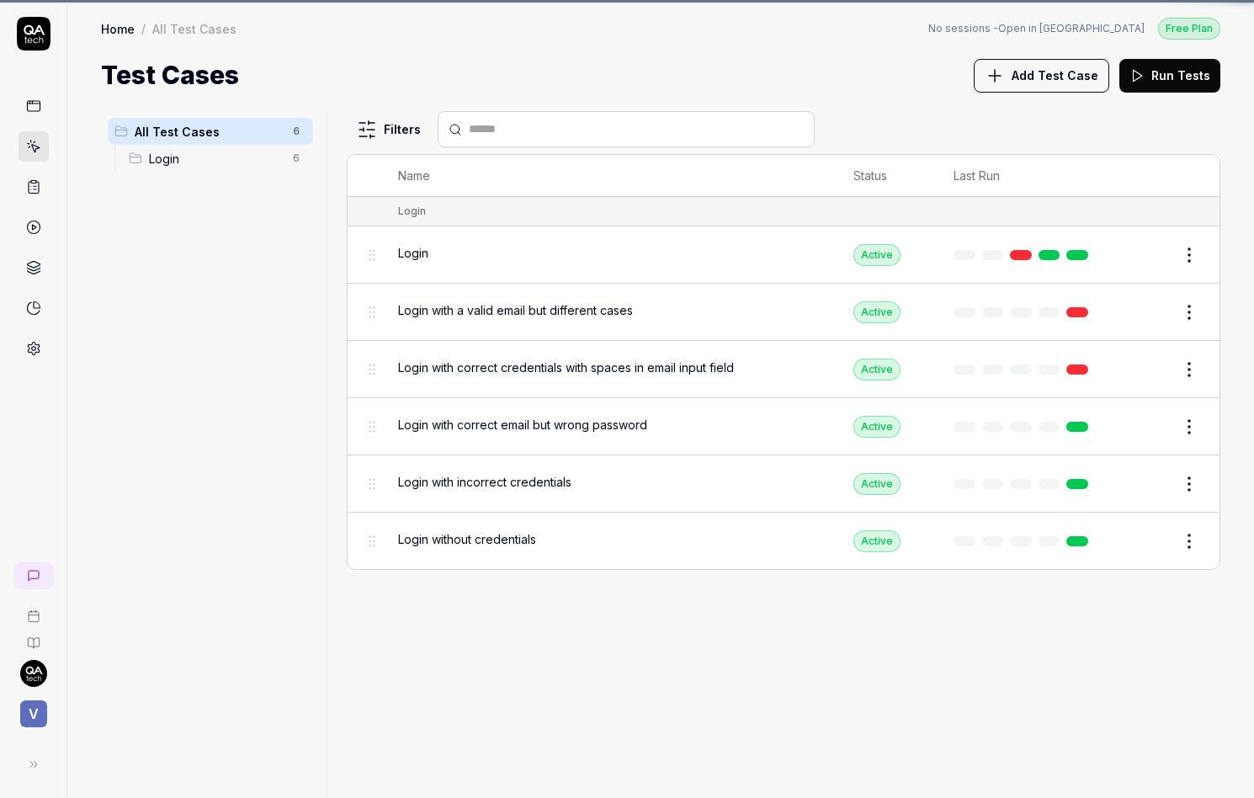
click at [50, 354] on div at bounding box center [33, 190] width 66 height 347
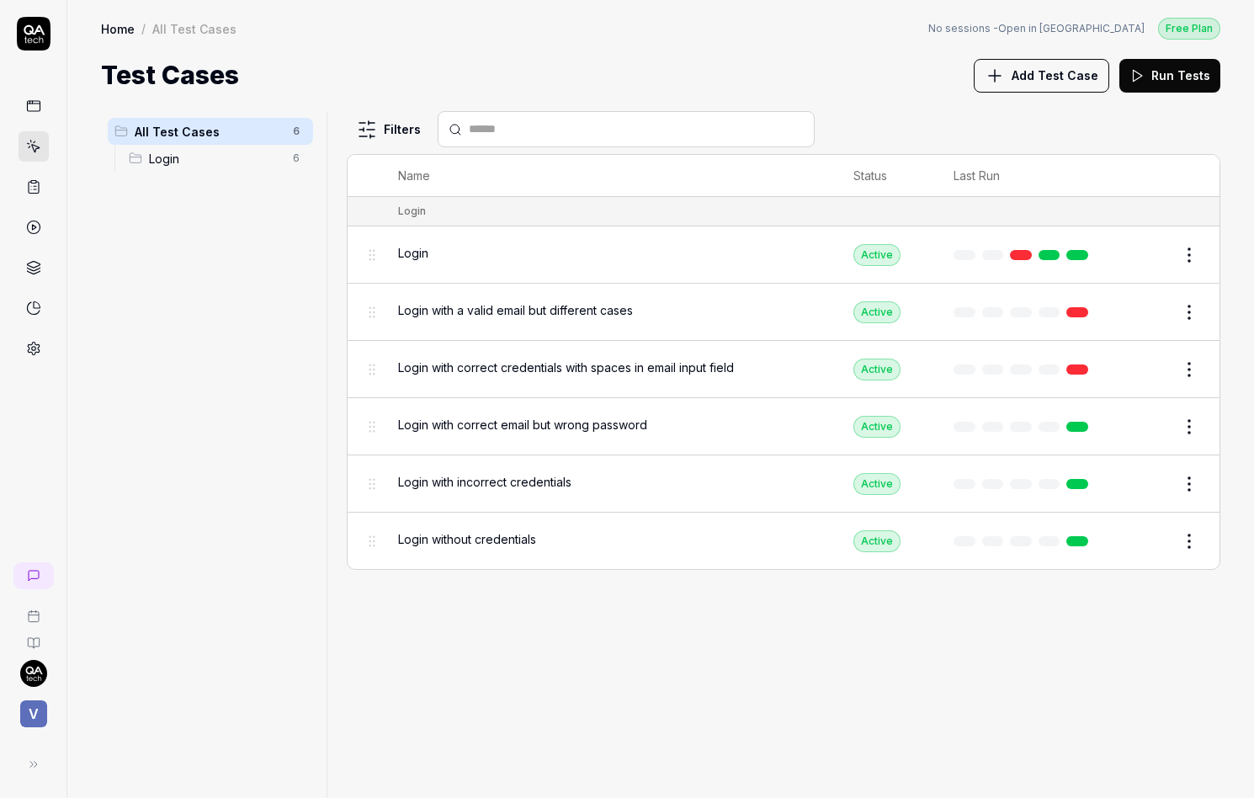
click at [37, 349] on icon at bounding box center [34, 349] width 12 height 13
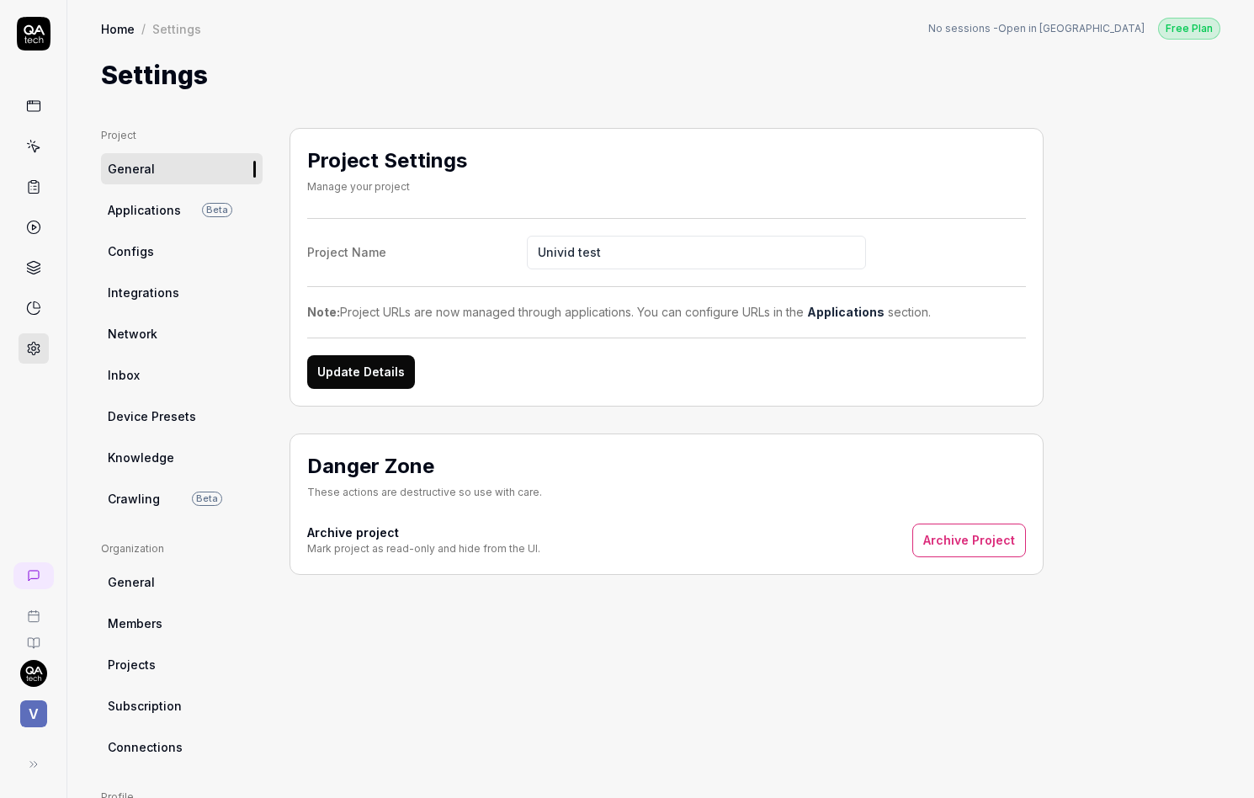
click at [185, 503] on link "Crawling Beta" at bounding box center [182, 498] width 162 height 31
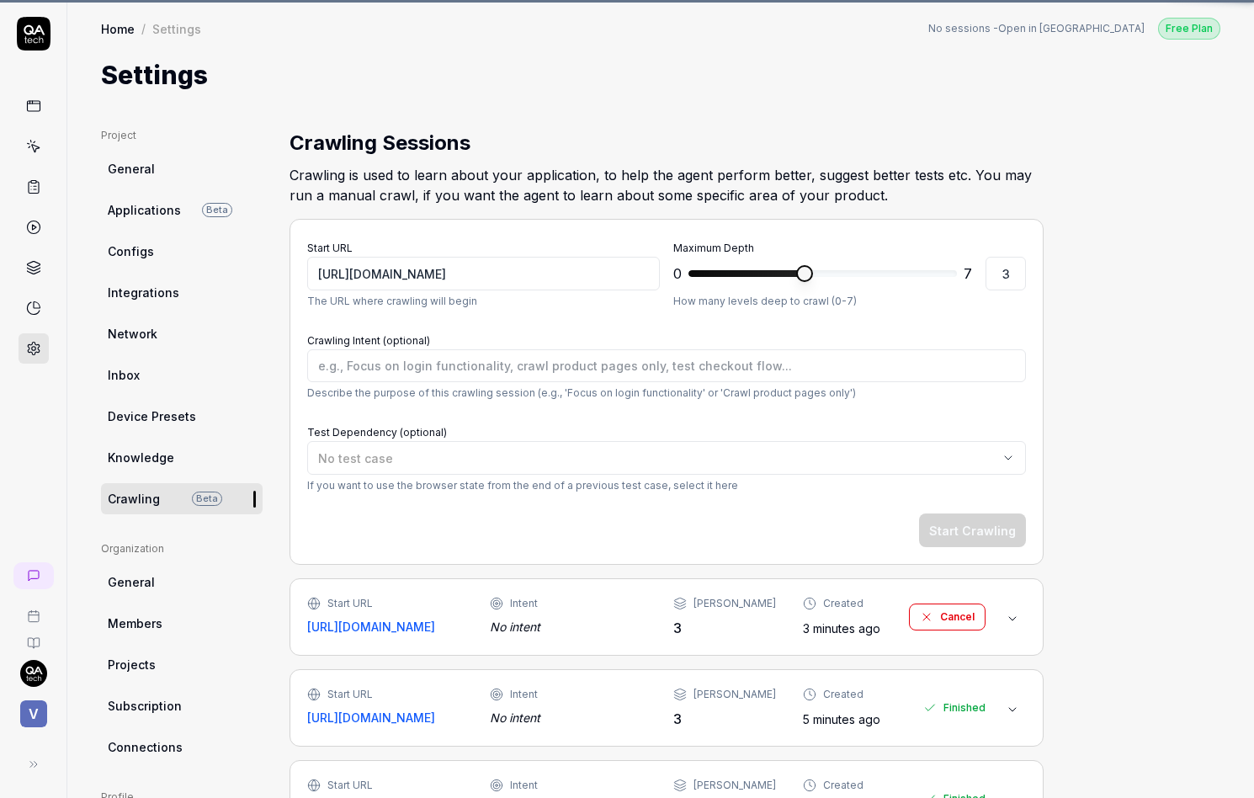
type textarea "*"
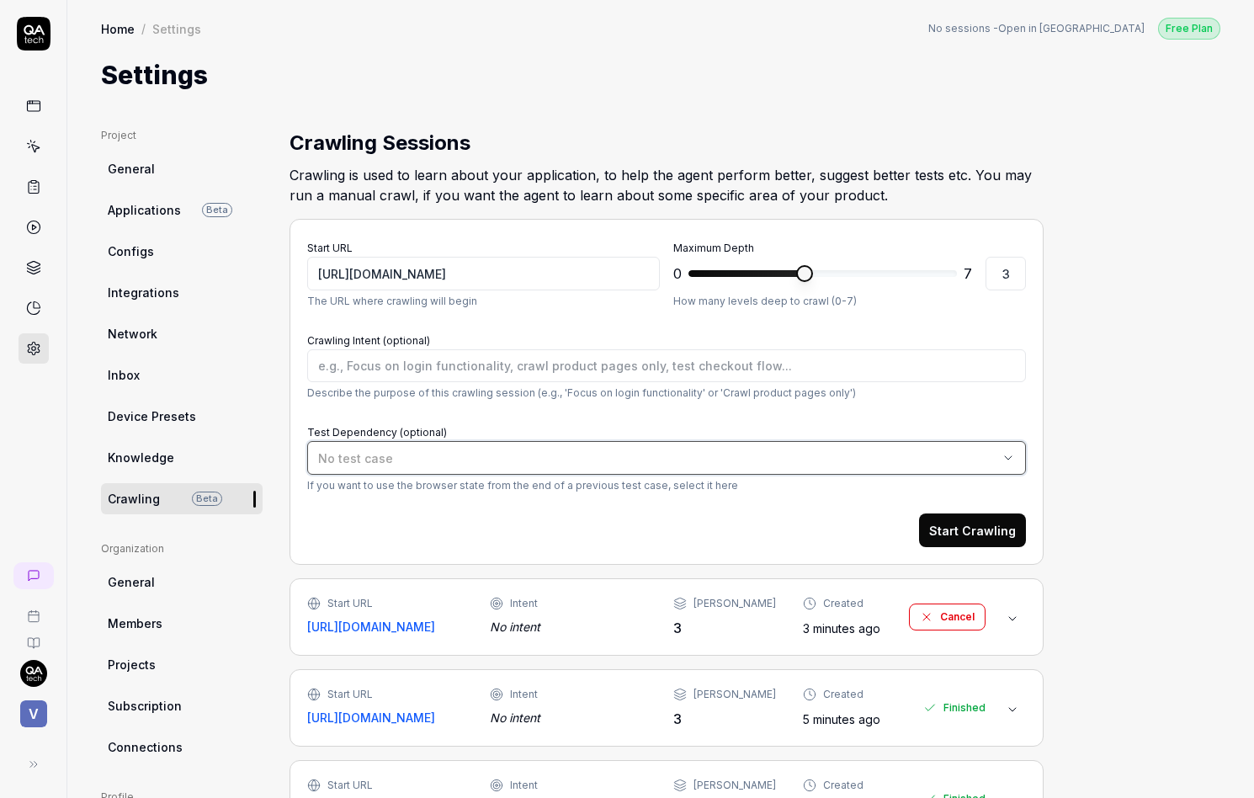
click at [357, 449] on div "No test case" at bounding box center [658, 458] width 680 height 18
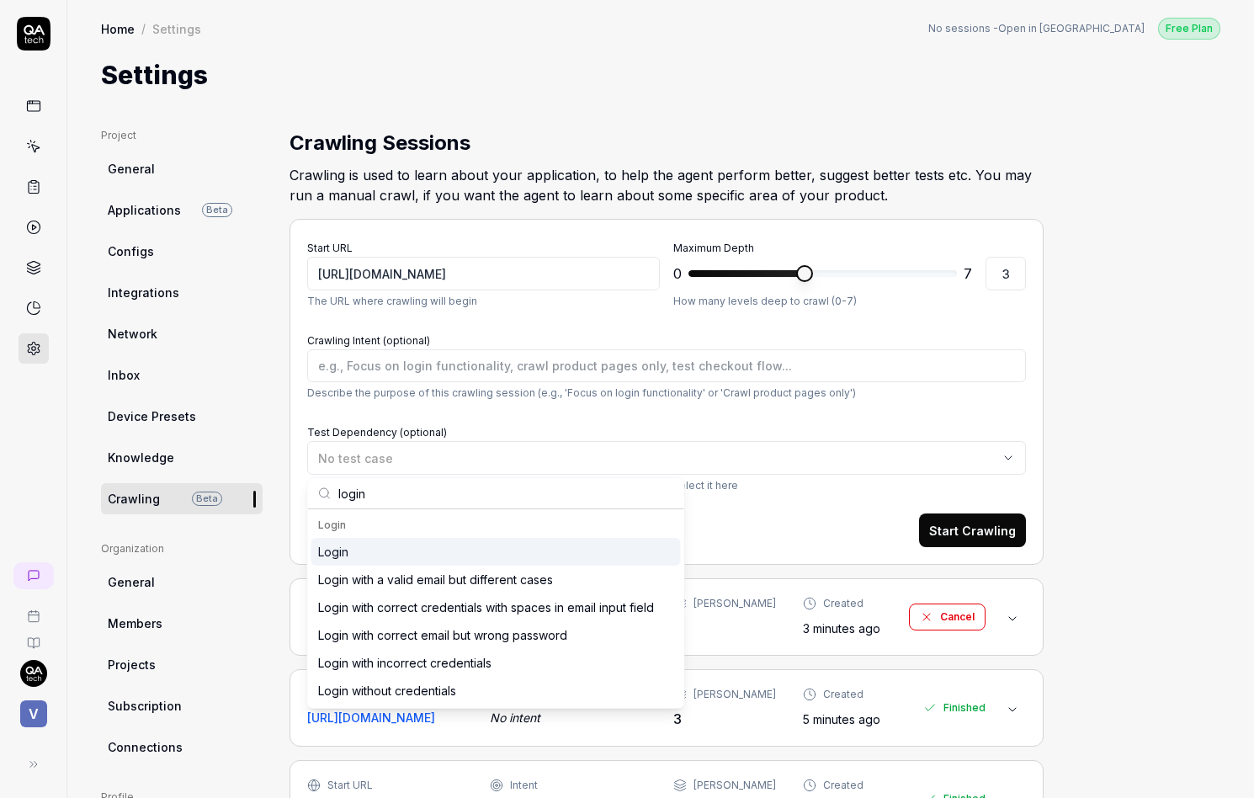
type input "login"
click at [347, 547] on div "Login" at bounding box center [333, 552] width 30 height 18
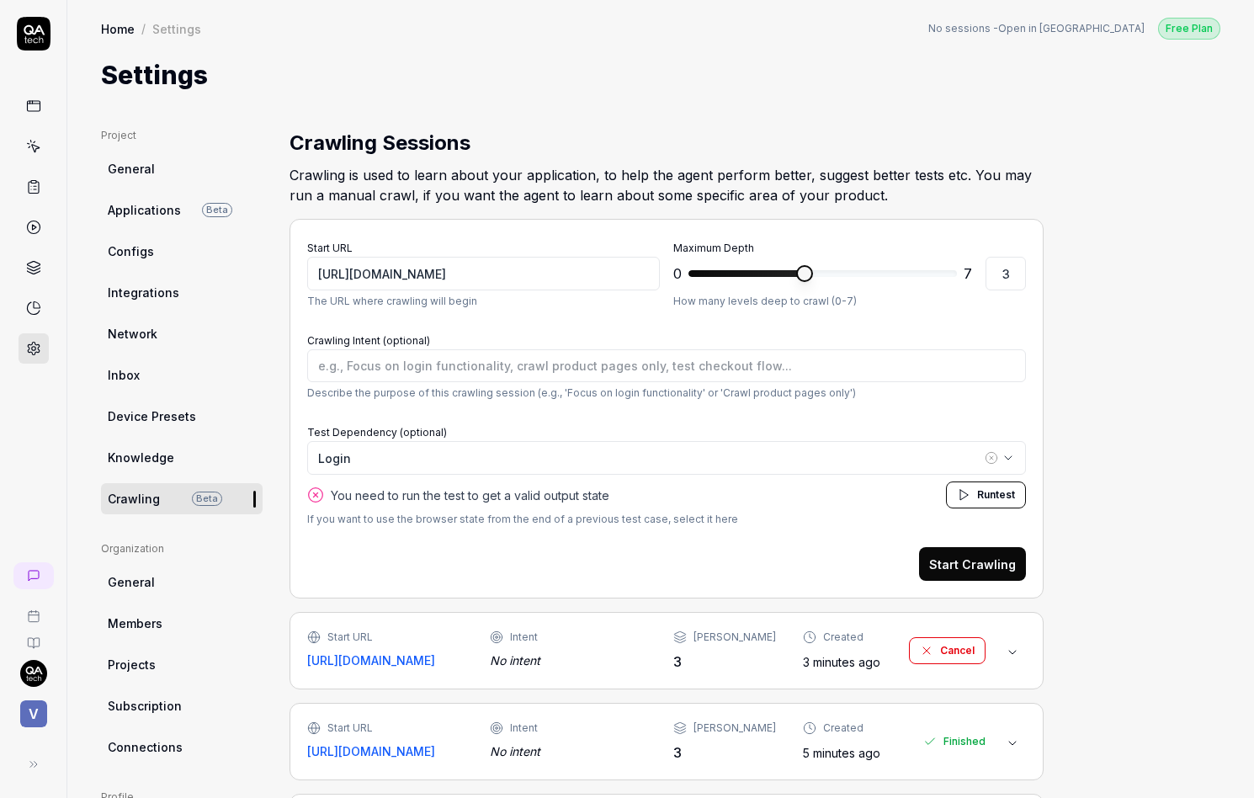
click at [977, 501] on span "Run test" at bounding box center [996, 494] width 38 height 15
type textarea "*"
click at [35, 226] on icon at bounding box center [33, 227] width 15 height 15
type textarea "*"
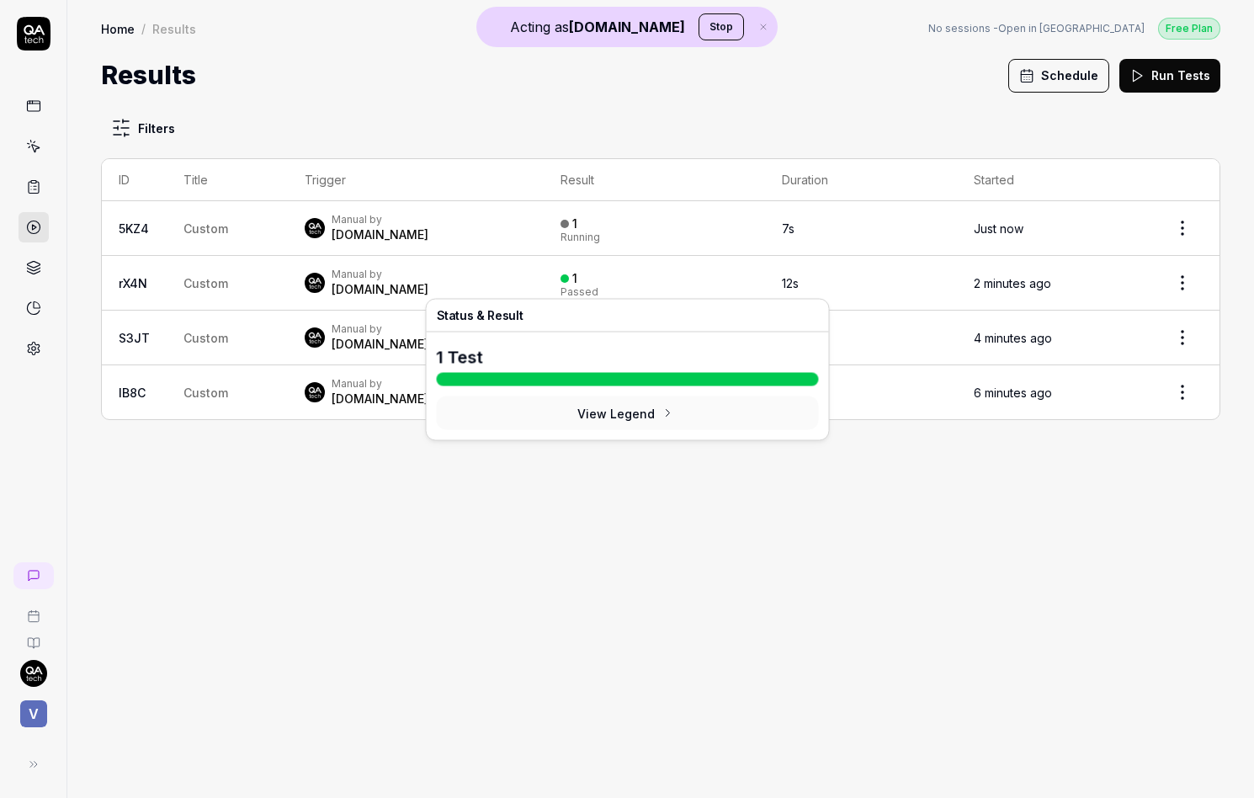
click at [719, 251] on td "1 Running" at bounding box center [654, 228] width 221 height 55
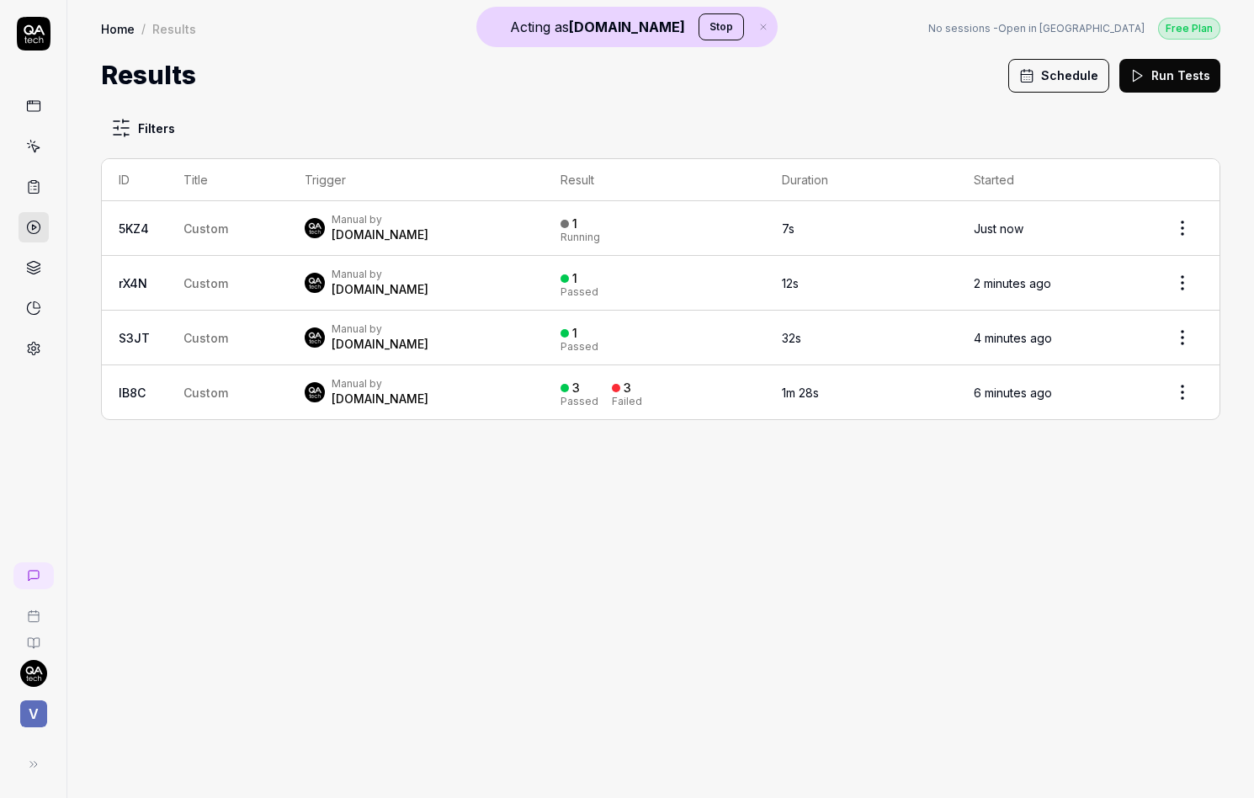
click at [719, 244] on td "1 Running" at bounding box center [654, 228] width 221 height 55
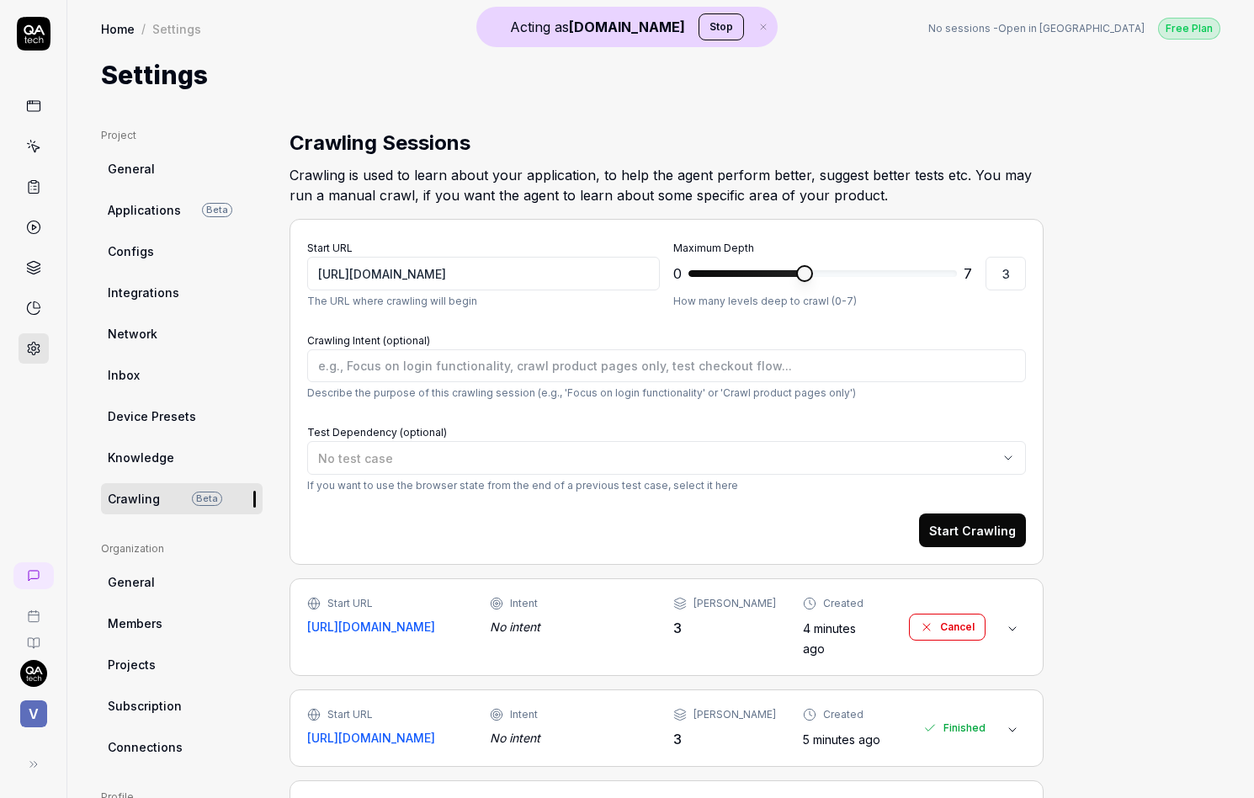
click at [556, 596] on div "Intent" at bounding box center [568, 603] width 156 height 15
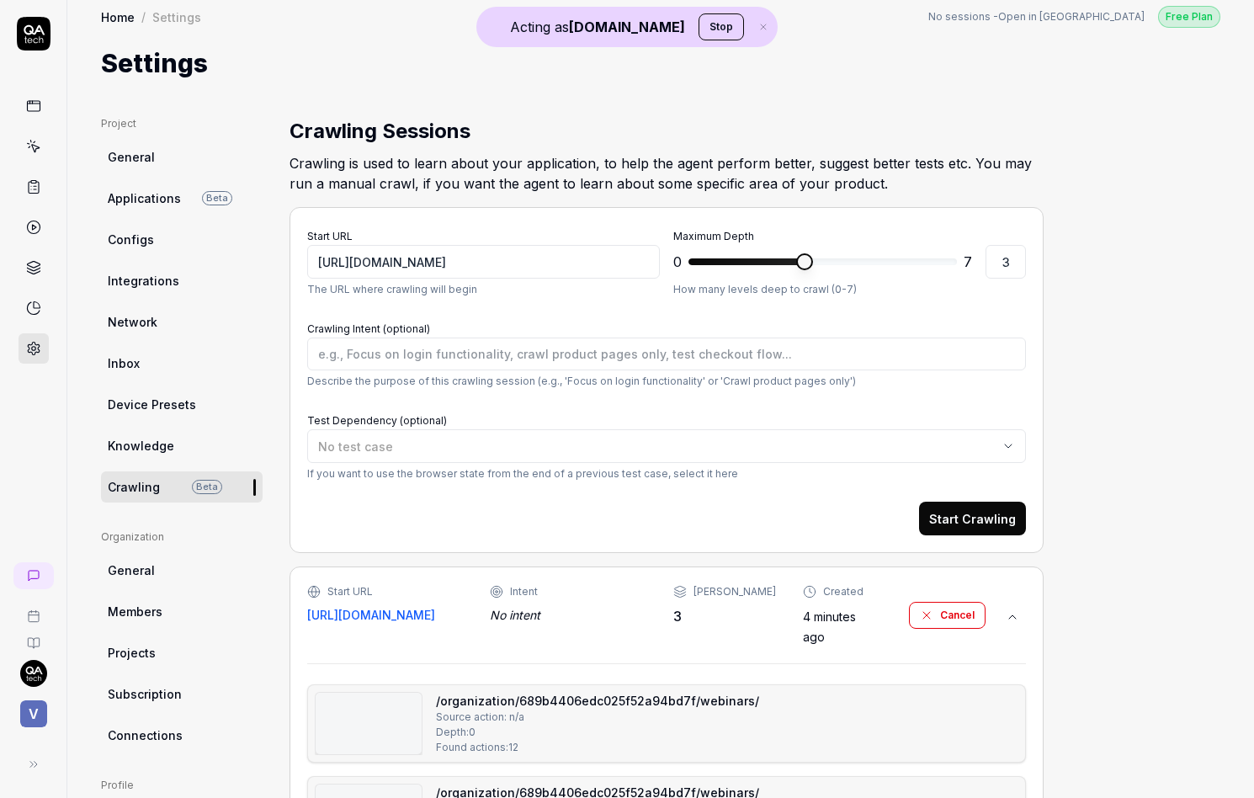
scroll to position [3, 0]
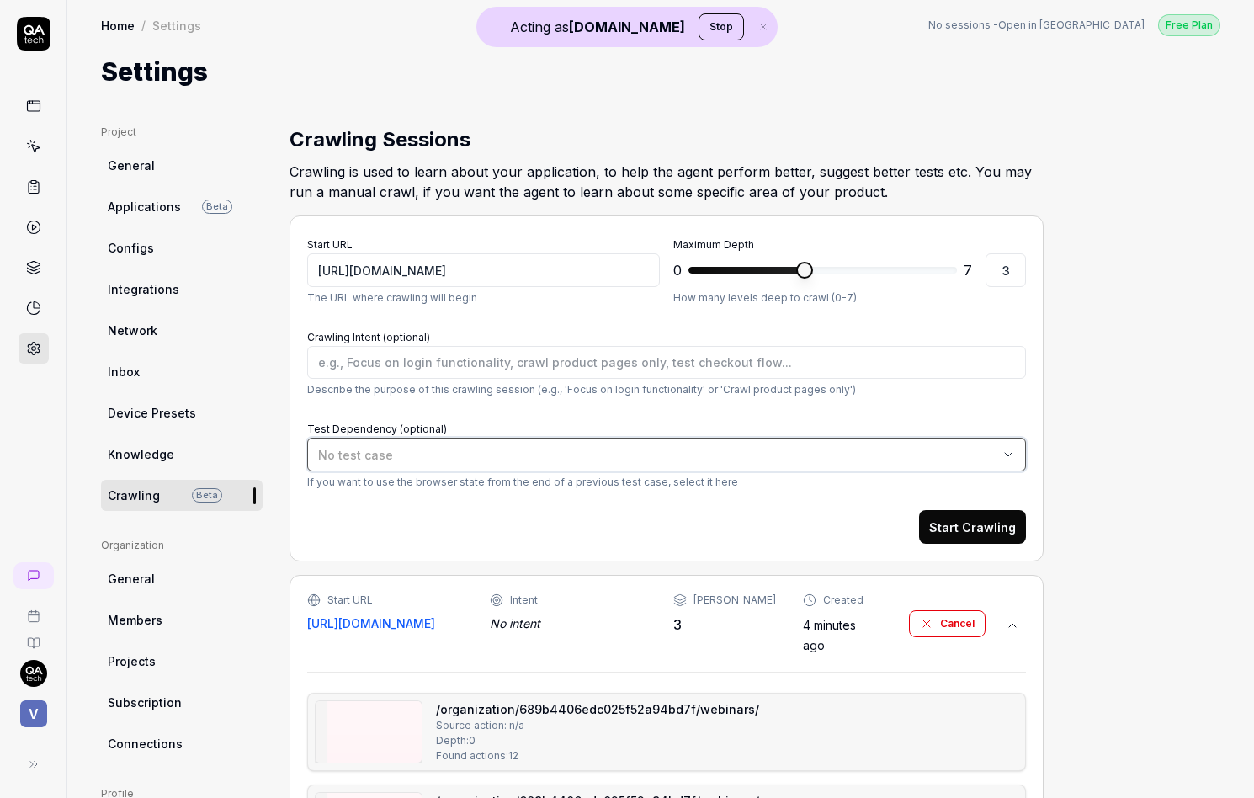
click at [478, 454] on div "No test case" at bounding box center [658, 455] width 680 height 18
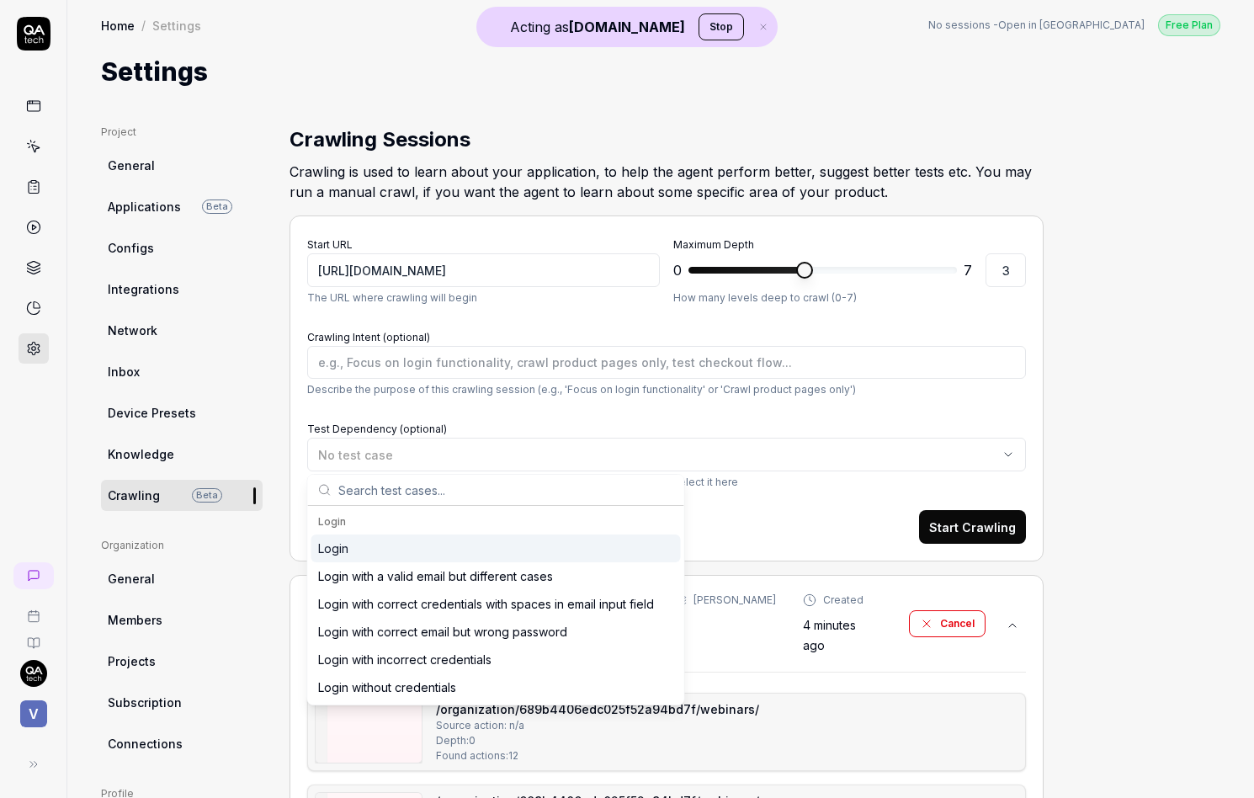
click at [385, 558] on div "Login" at bounding box center [495, 548] width 369 height 28
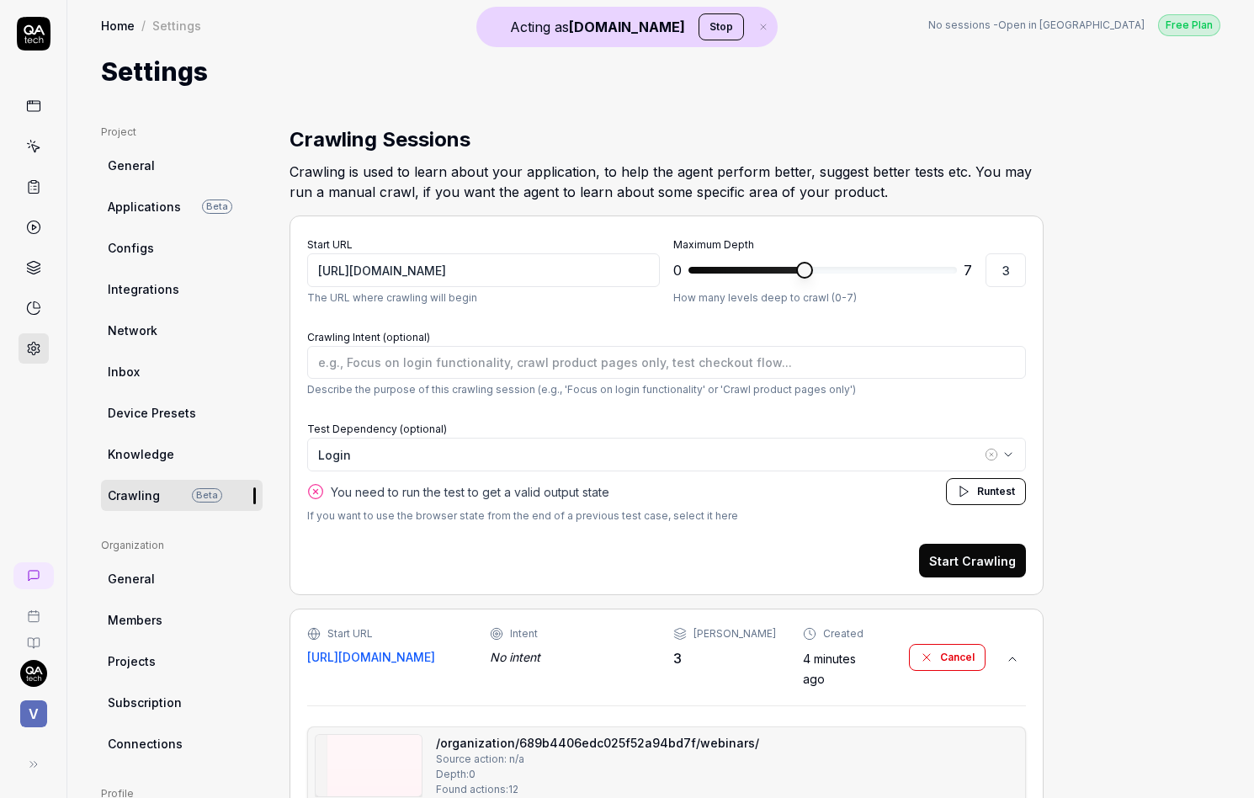
click at [585, 497] on span "You need to run the test to get a valid output state" at bounding box center [470, 492] width 279 height 18
drag, startPoint x: 585, startPoint y: 497, endPoint x: 338, endPoint y: 486, distance: 246.9
click at [338, 486] on span "You need to run the test to get a valid output state" at bounding box center [470, 492] width 279 height 18
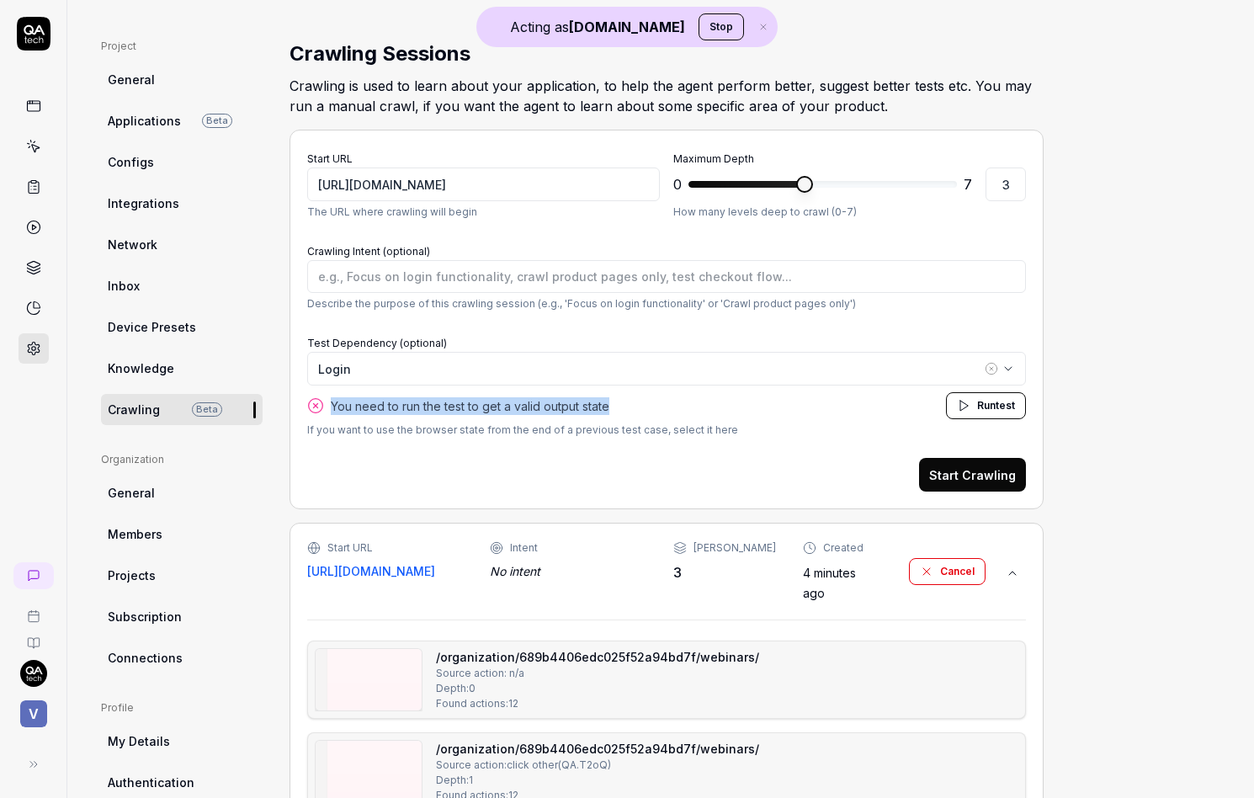
scroll to position [84, 0]
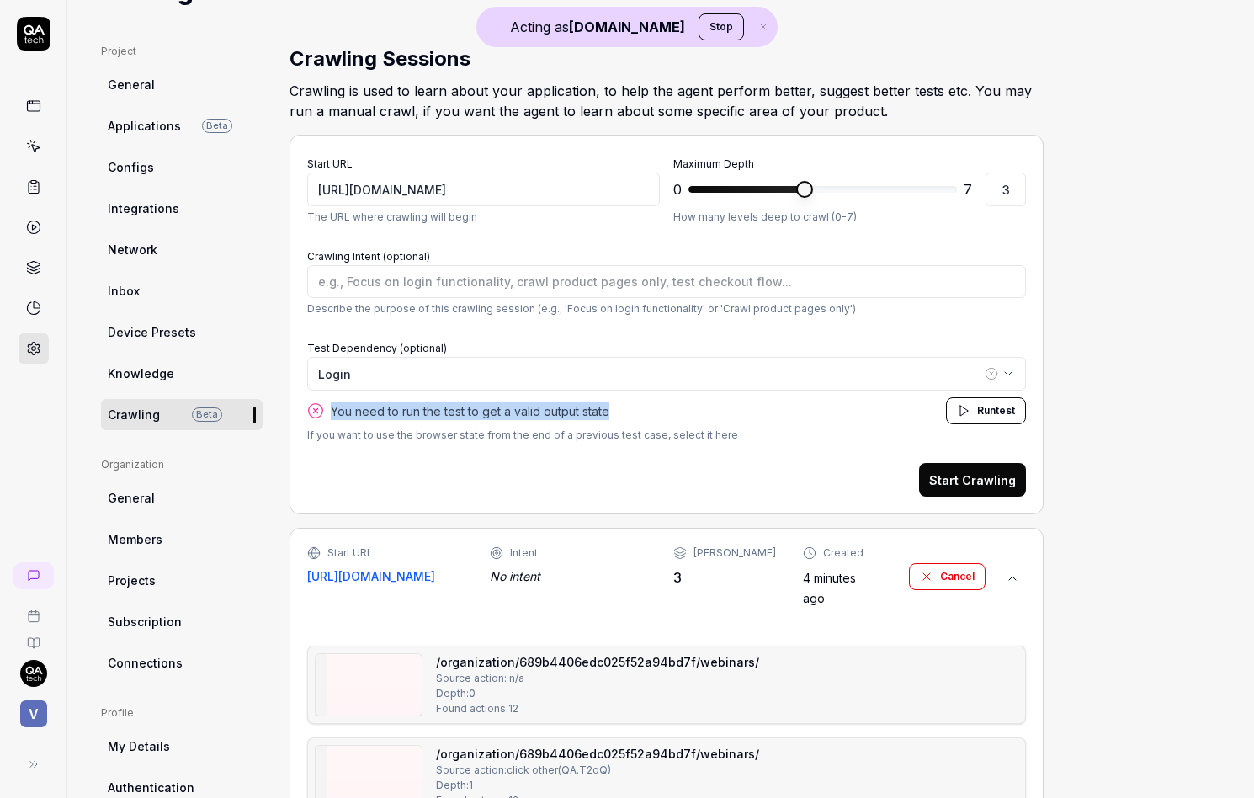
click at [988, 370] on icon "button" at bounding box center [991, 373] width 13 height 13
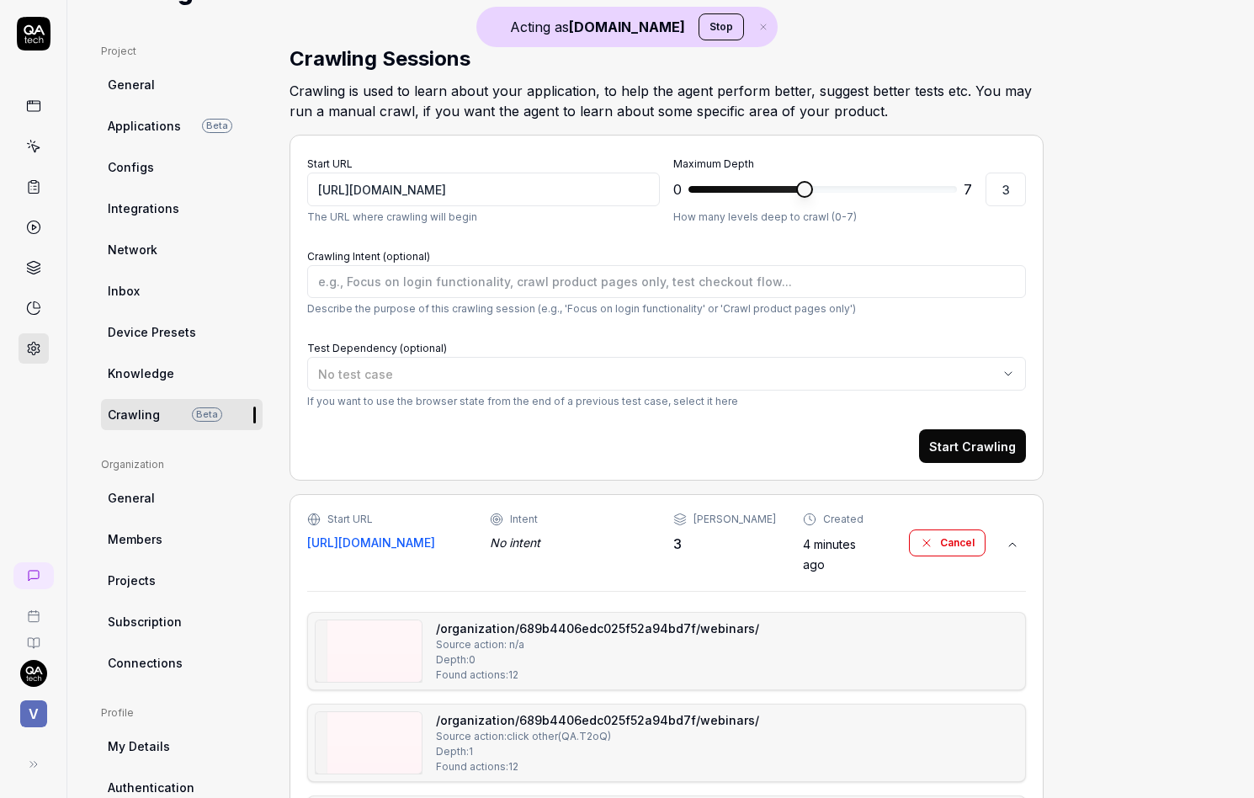
type textarea "*"
type input "0"
click at [688, 191] on span at bounding box center [696, 189] width 17 height 17
click at [999, 452] on button "Start Crawling" at bounding box center [972, 446] width 107 height 34
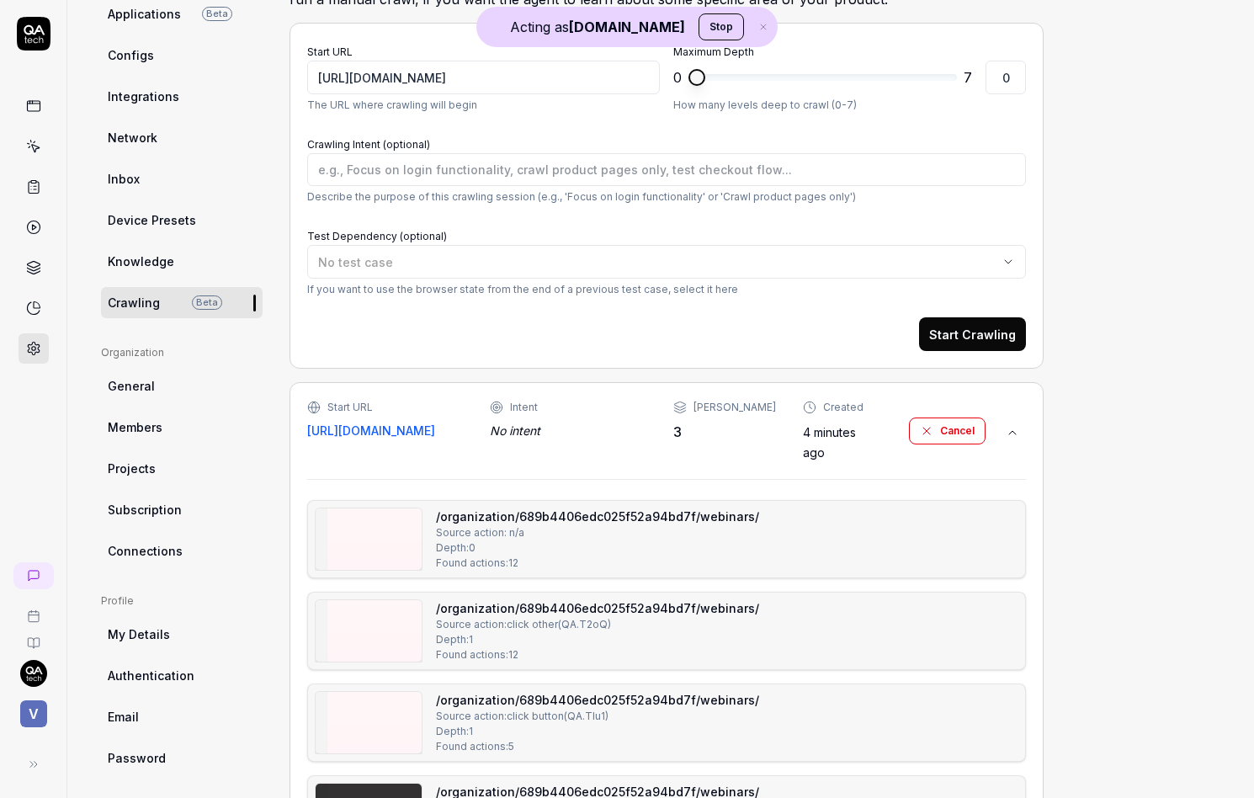
click at [665, 417] on div "Start URL https://app.univid.io Intent No intent Max Depth 3 Created 4 minutes …" at bounding box center [646, 431] width 678 height 62
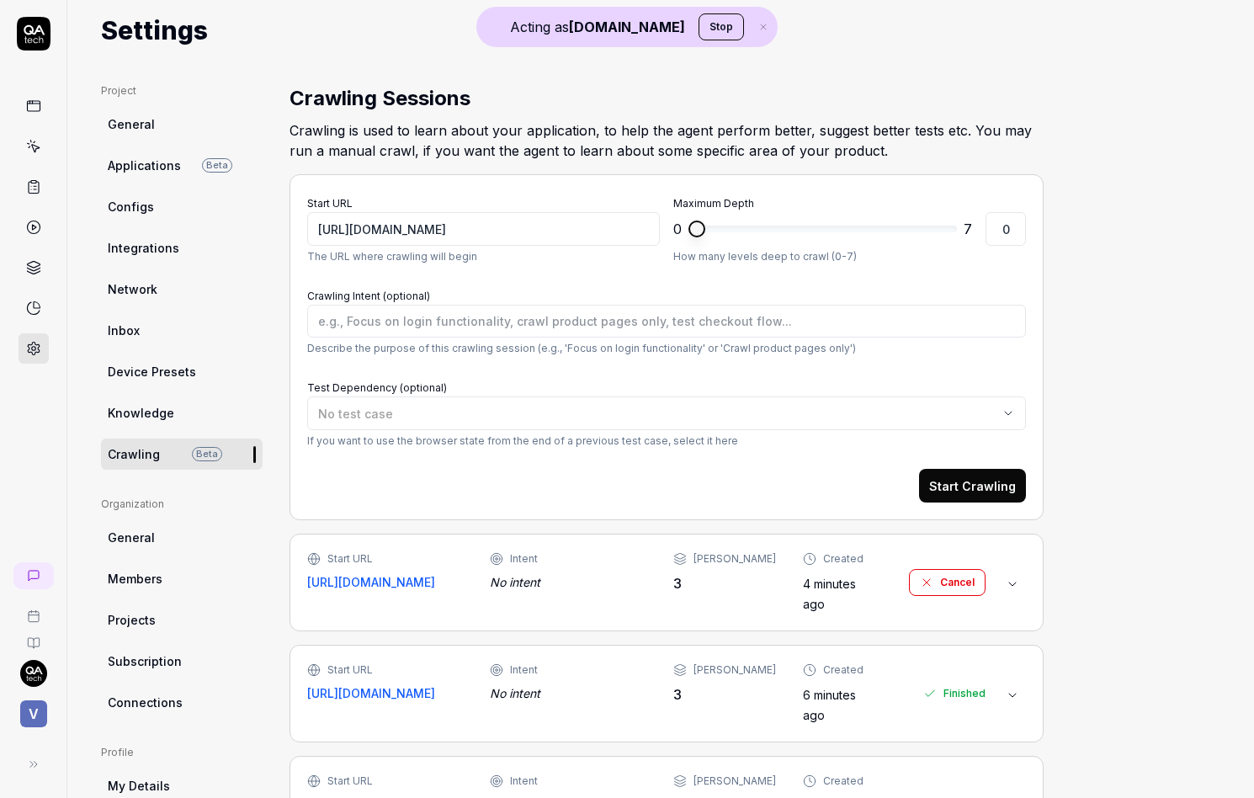
scroll to position [43, 0]
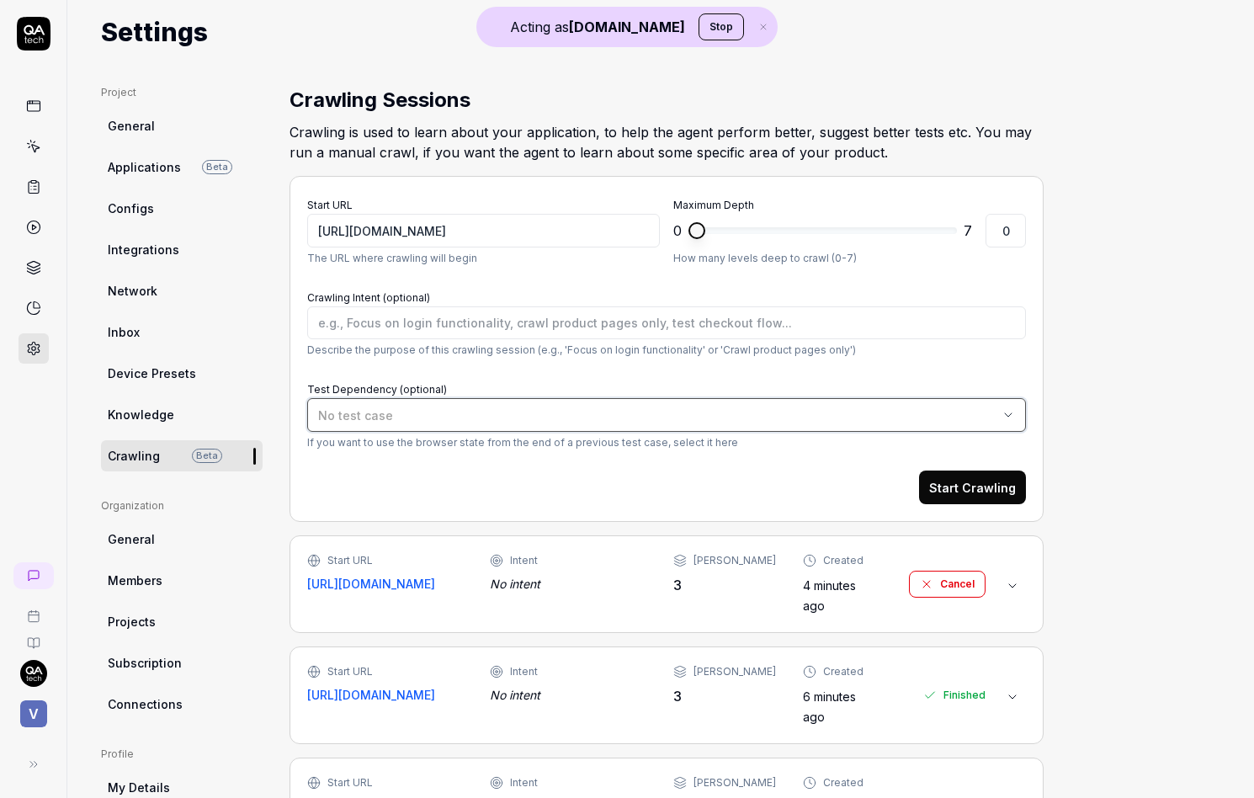
click at [422, 420] on div "No test case" at bounding box center [658, 415] width 680 height 18
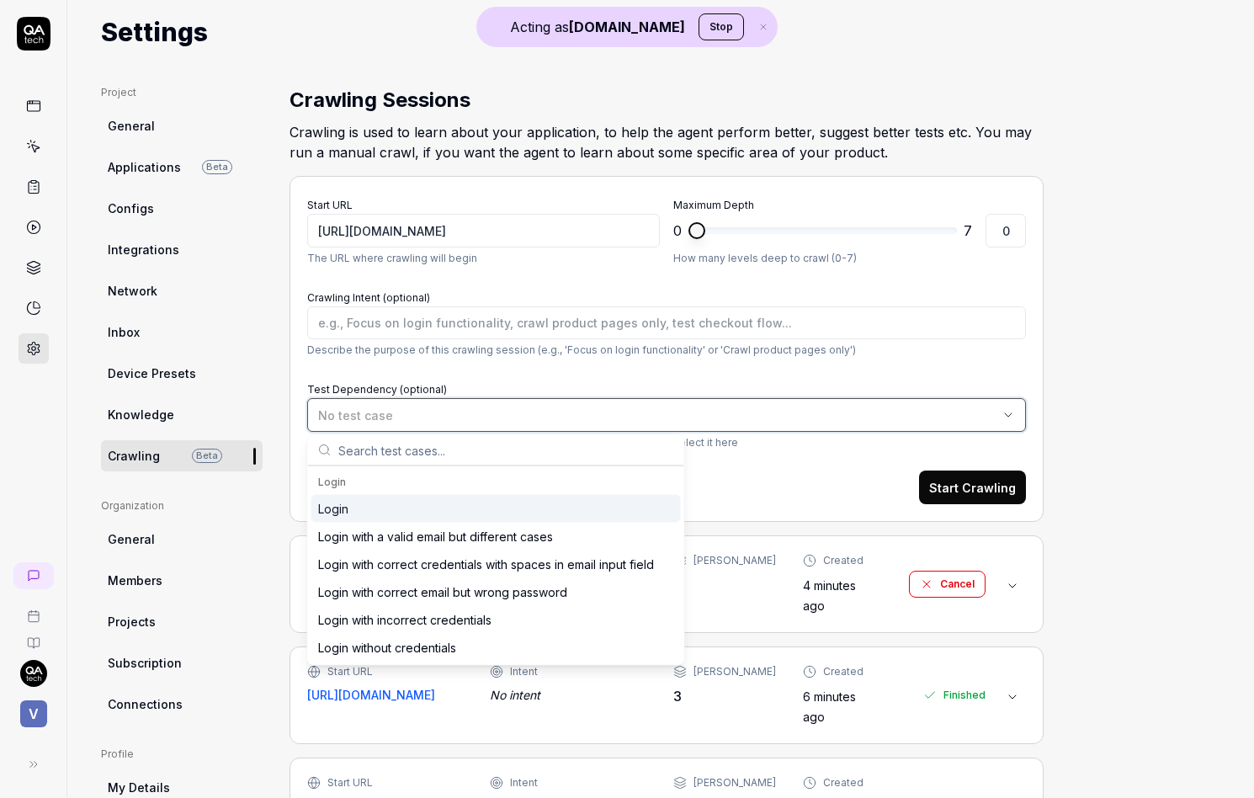
click at [422, 420] on div "No test case" at bounding box center [658, 415] width 680 height 18
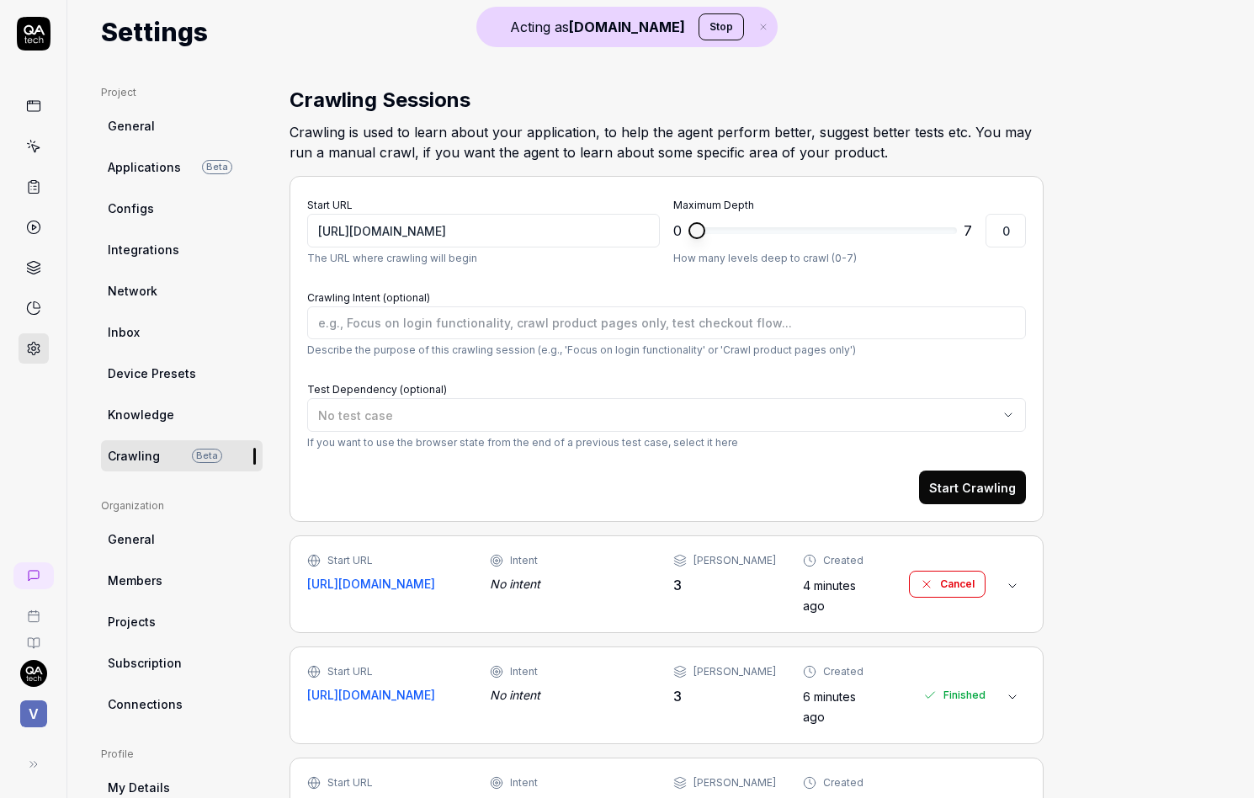
click at [514, 571] on div "Intent No intent" at bounding box center [568, 573] width 156 height 40
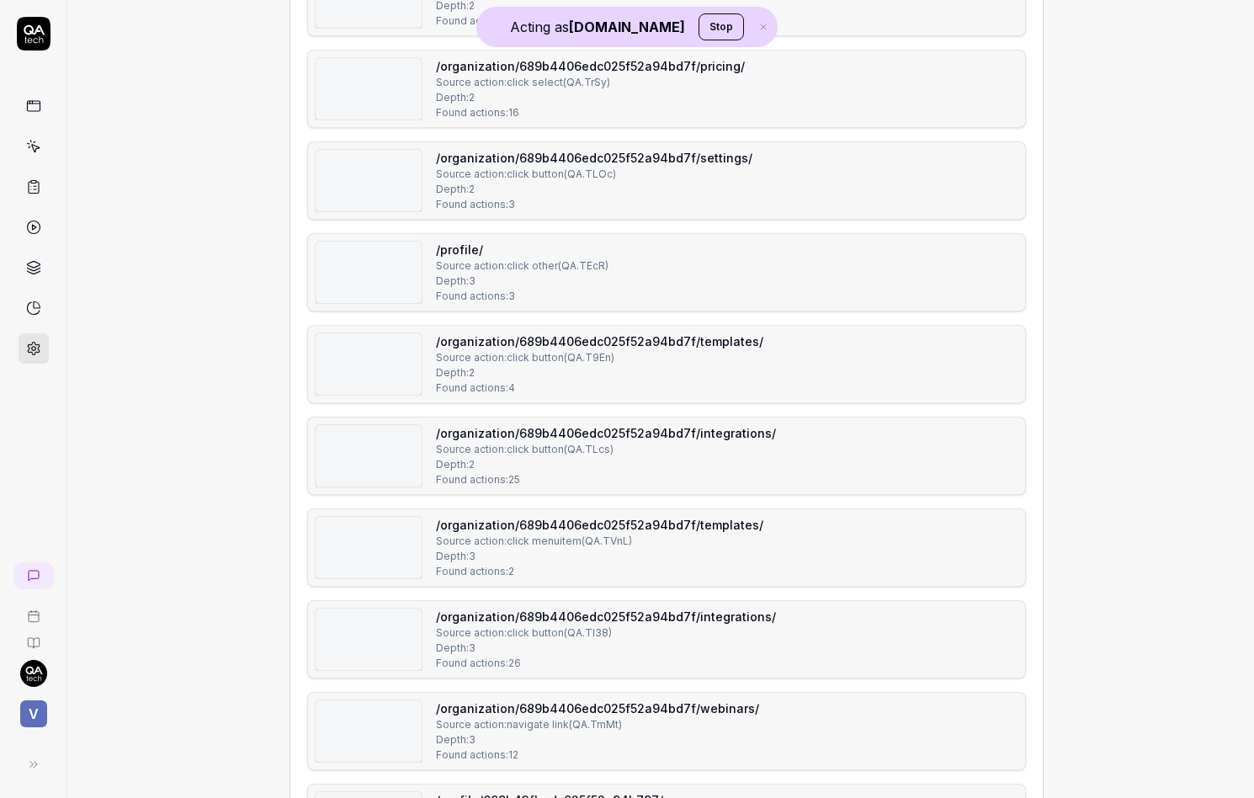
scroll to position [2629, 0]
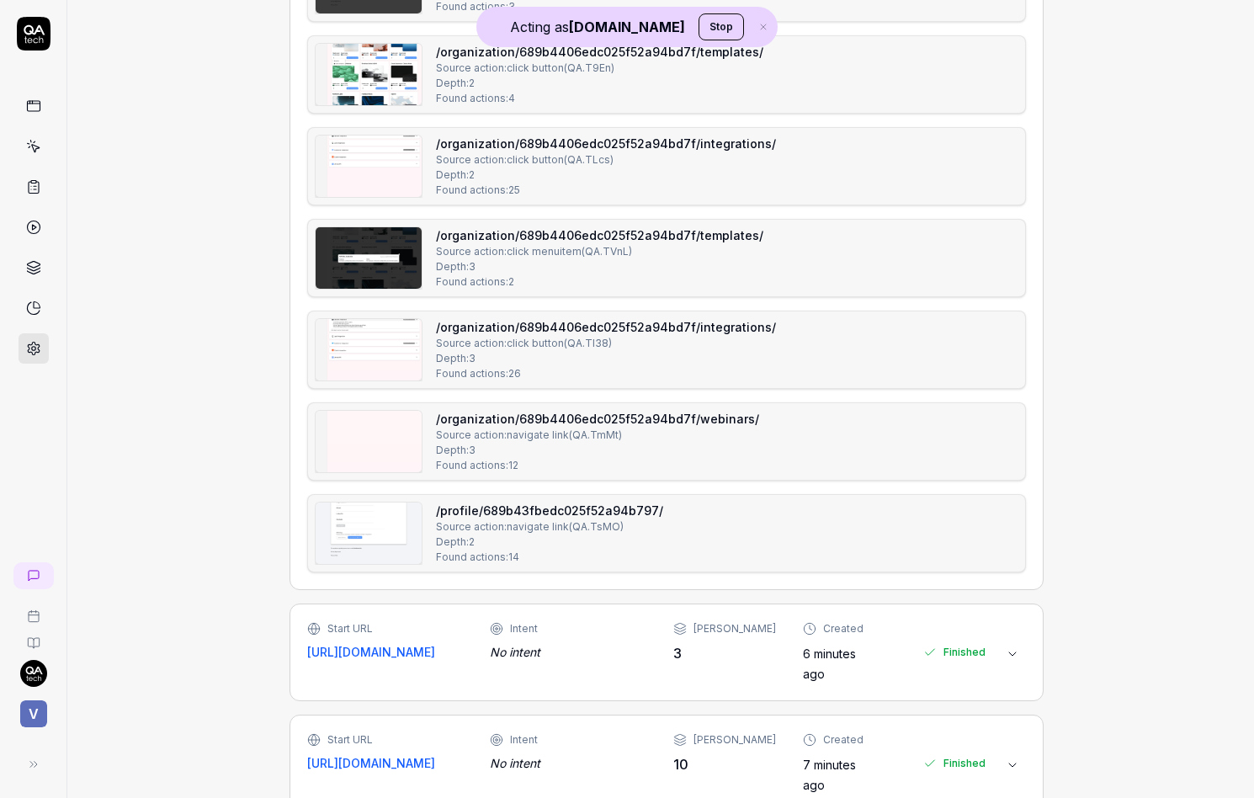
click at [370, 454] on img at bounding box center [369, 441] width 106 height 61
type textarea "*"
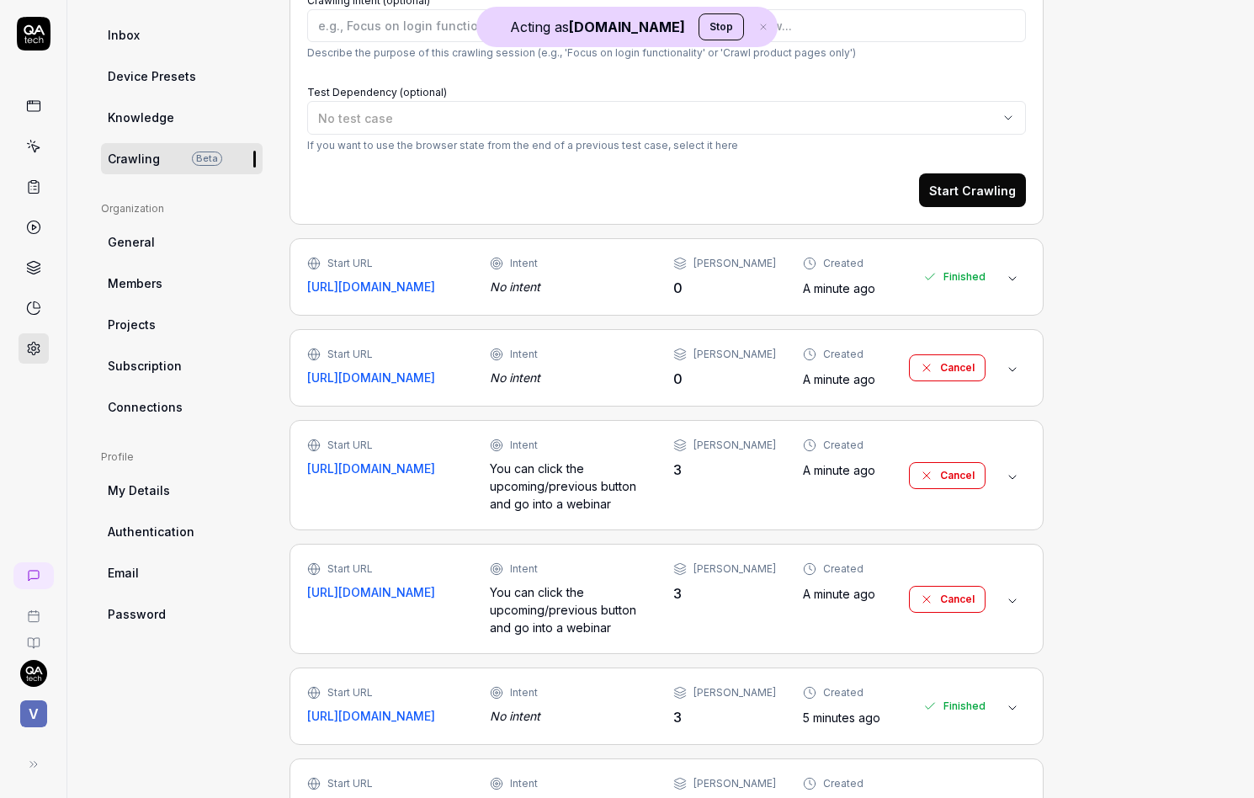
scroll to position [325, 0]
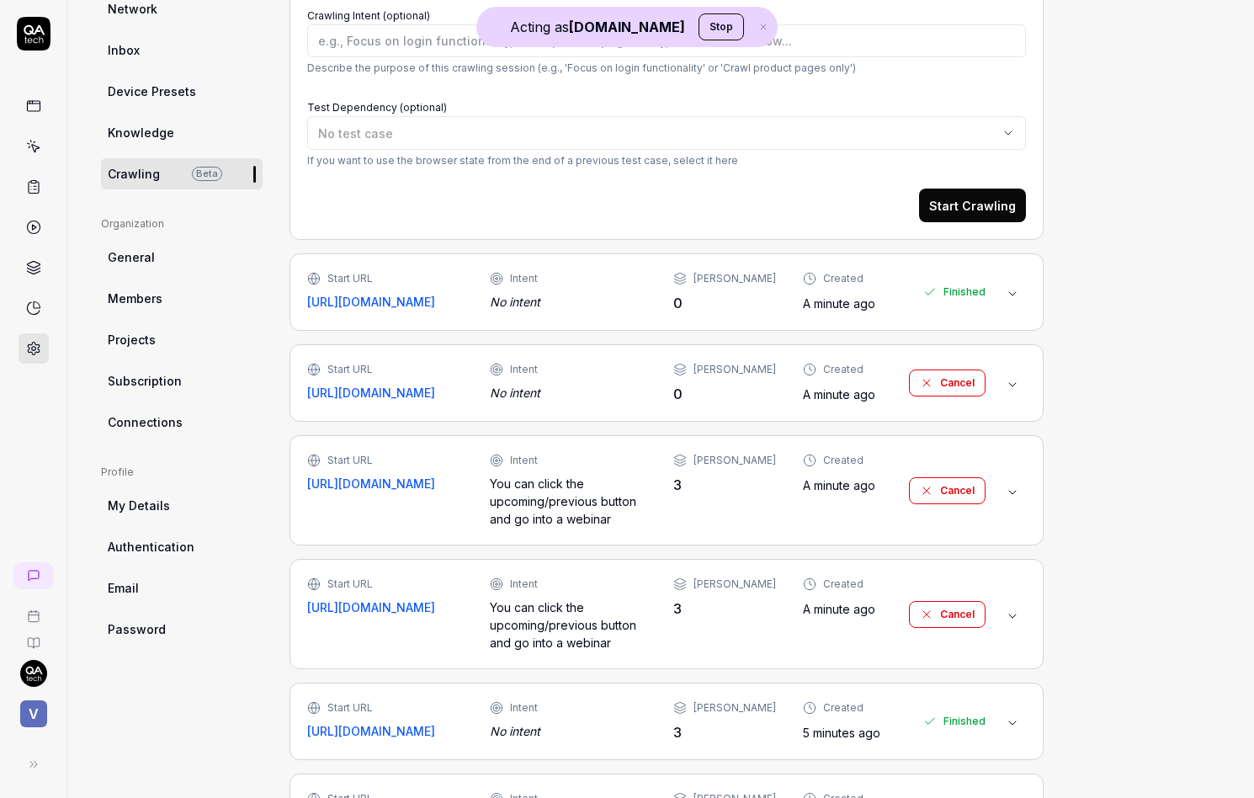
click at [714, 313] on div "Start URL https://app.univid.io Intent No intent Max Depth 0 Created A minute a…" at bounding box center [666, 291] width 754 height 77
click at [689, 295] on div "0" at bounding box center [724, 303] width 103 height 20
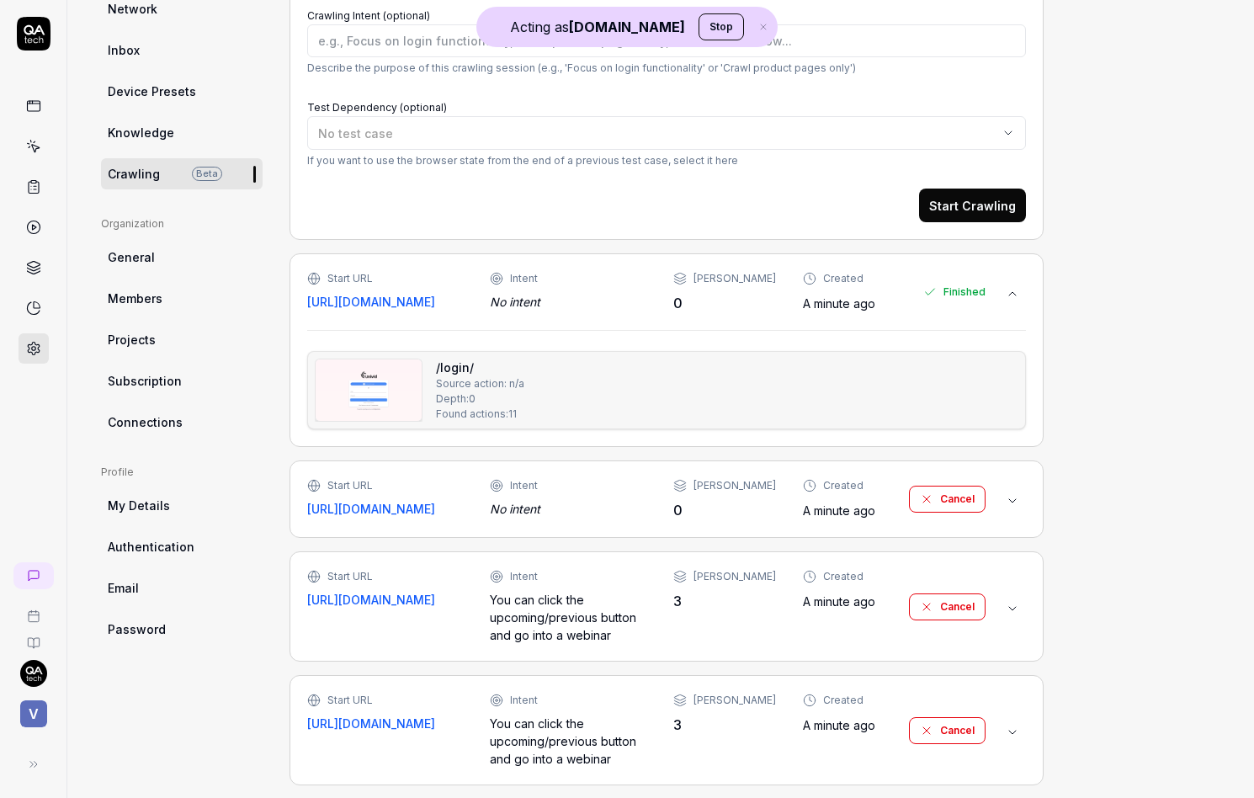
click at [587, 486] on div "Intent" at bounding box center [568, 485] width 156 height 15
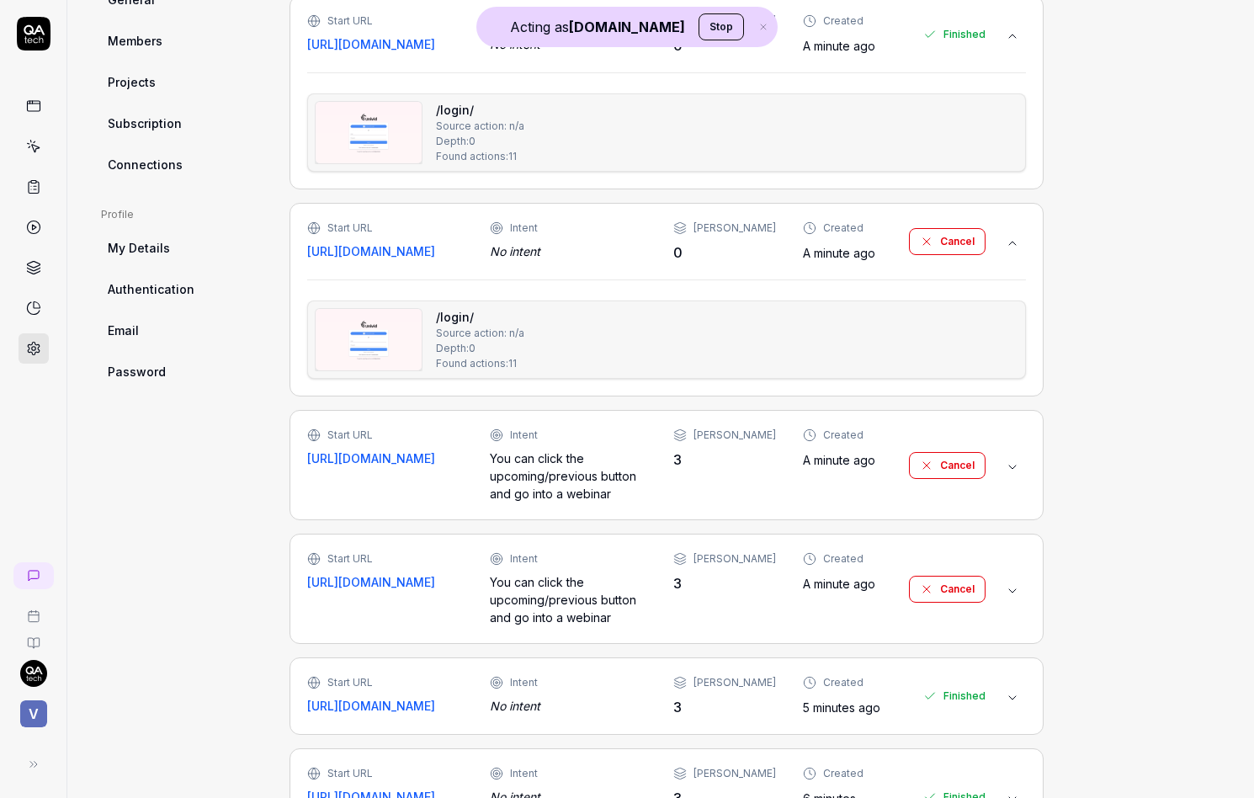
scroll to position [651, 0]
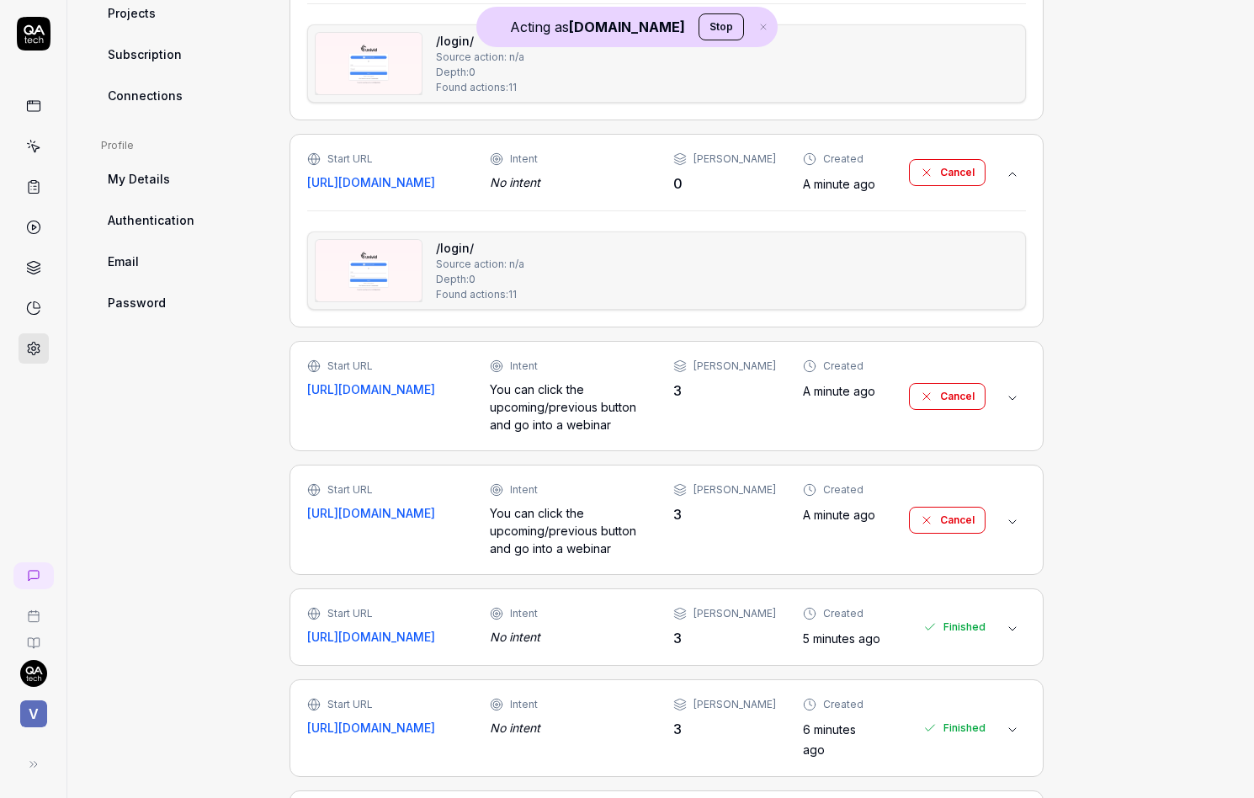
click at [642, 419] on div "You can click the upcoming/previous button and go into a webinar" at bounding box center [568, 406] width 156 height 53
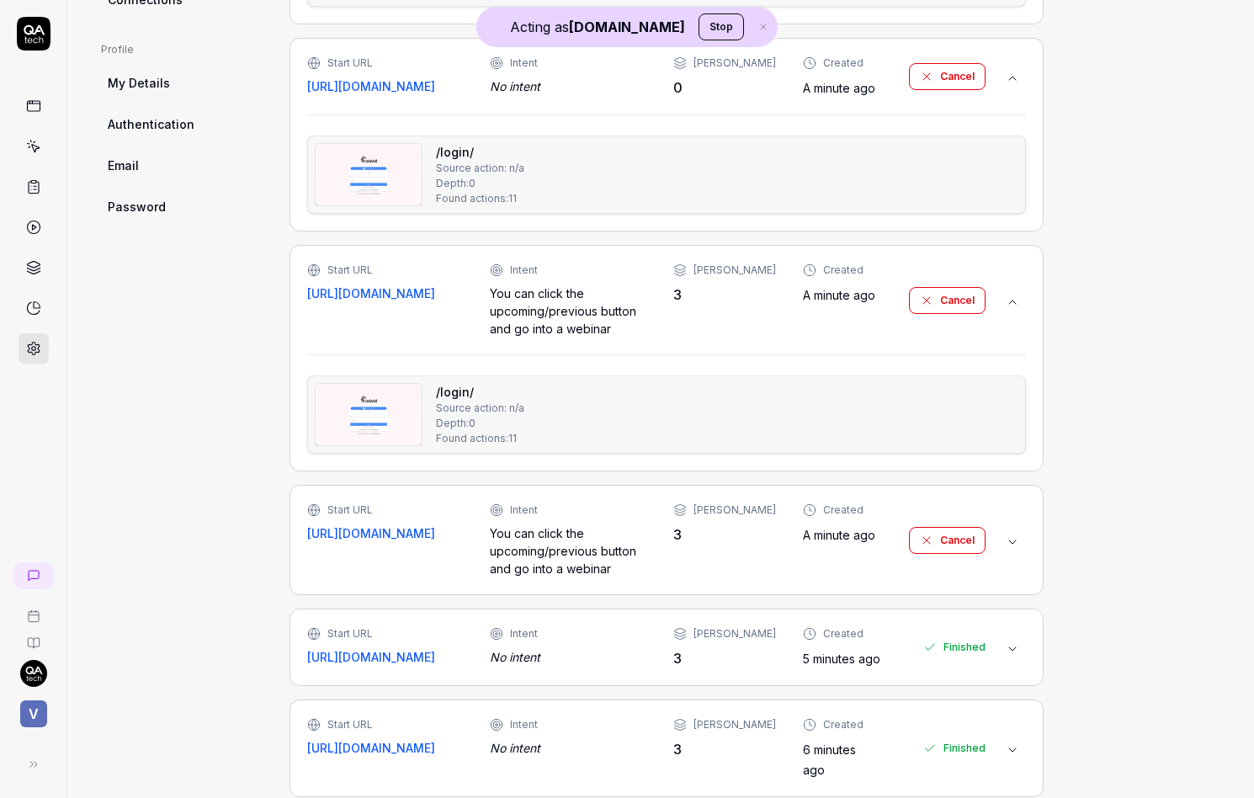
scroll to position [763, 0]
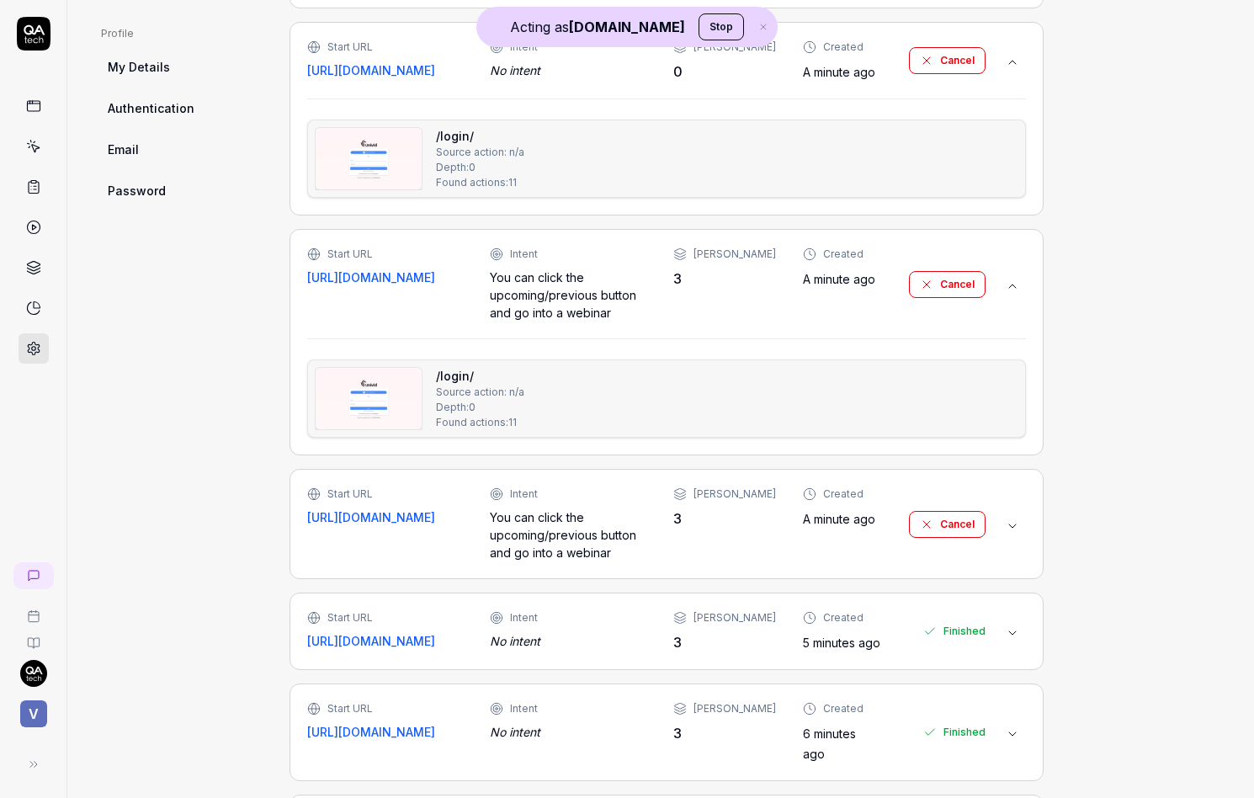
click at [385, 406] on img at bounding box center [369, 398] width 106 height 61
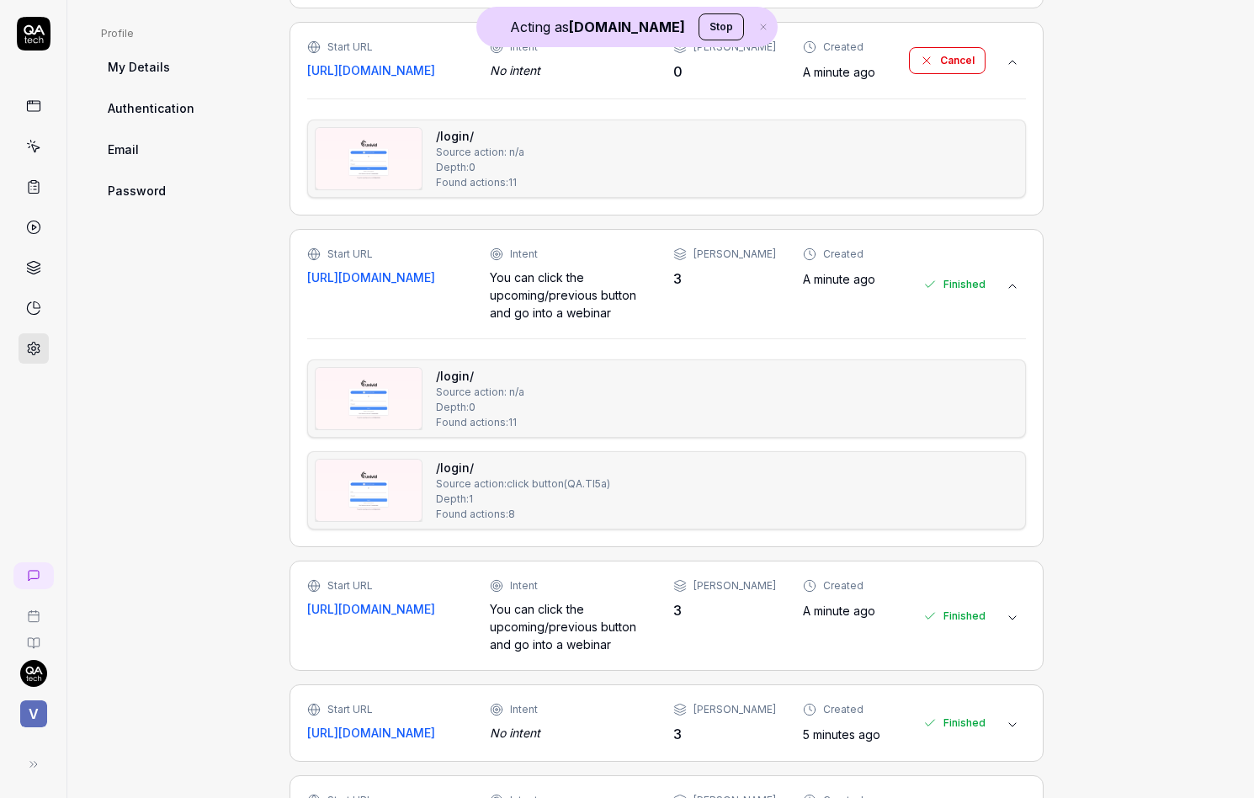
click at [523, 614] on div "You can click the upcoming/previous button and go into a webinar" at bounding box center [568, 626] width 156 height 53
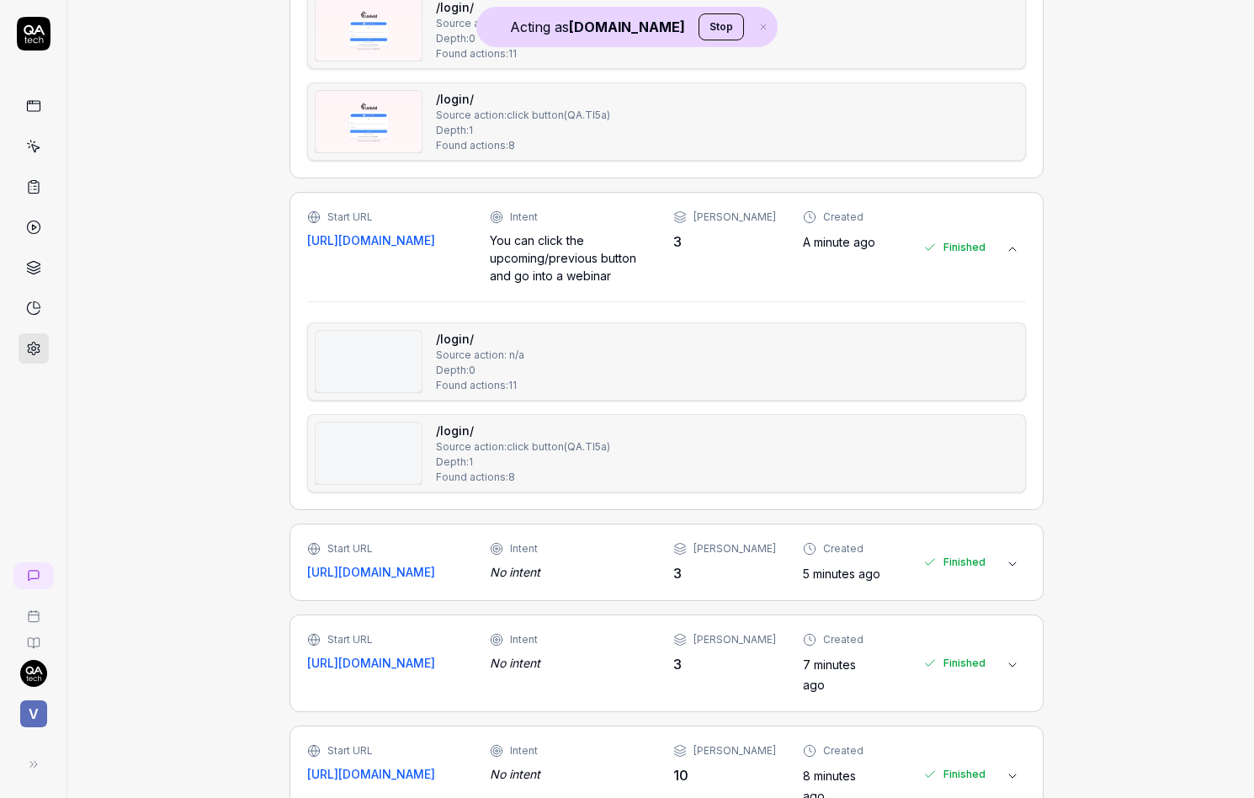
scroll to position [1143, 0]
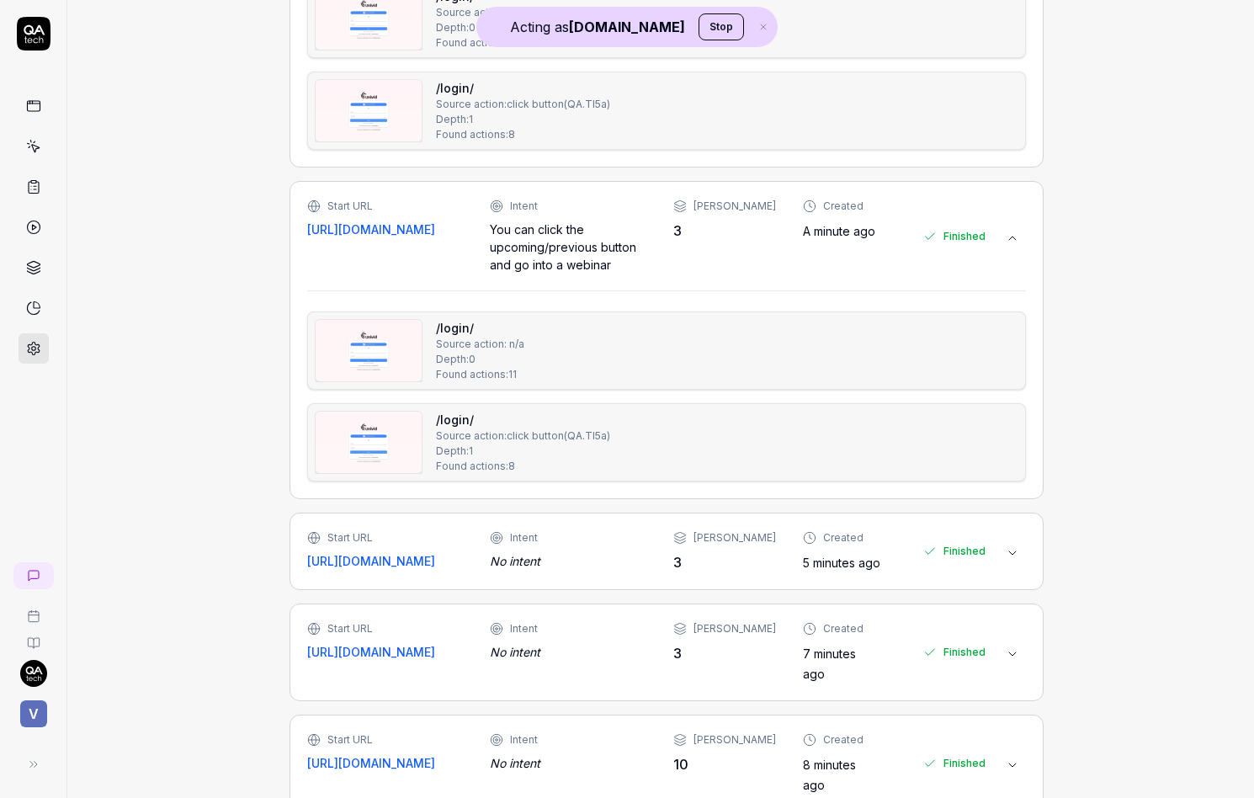
click at [572, 557] on div "No intent" at bounding box center [568, 561] width 156 height 18
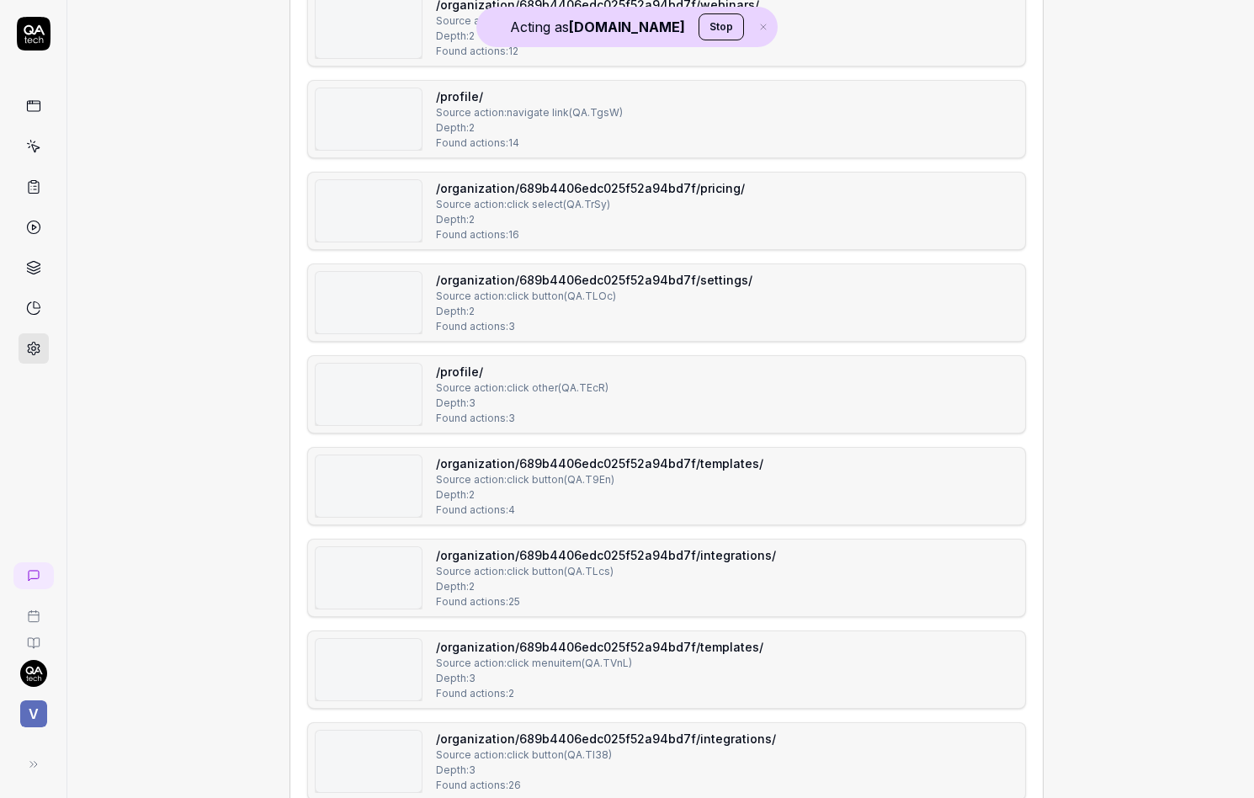
scroll to position [3277, 0]
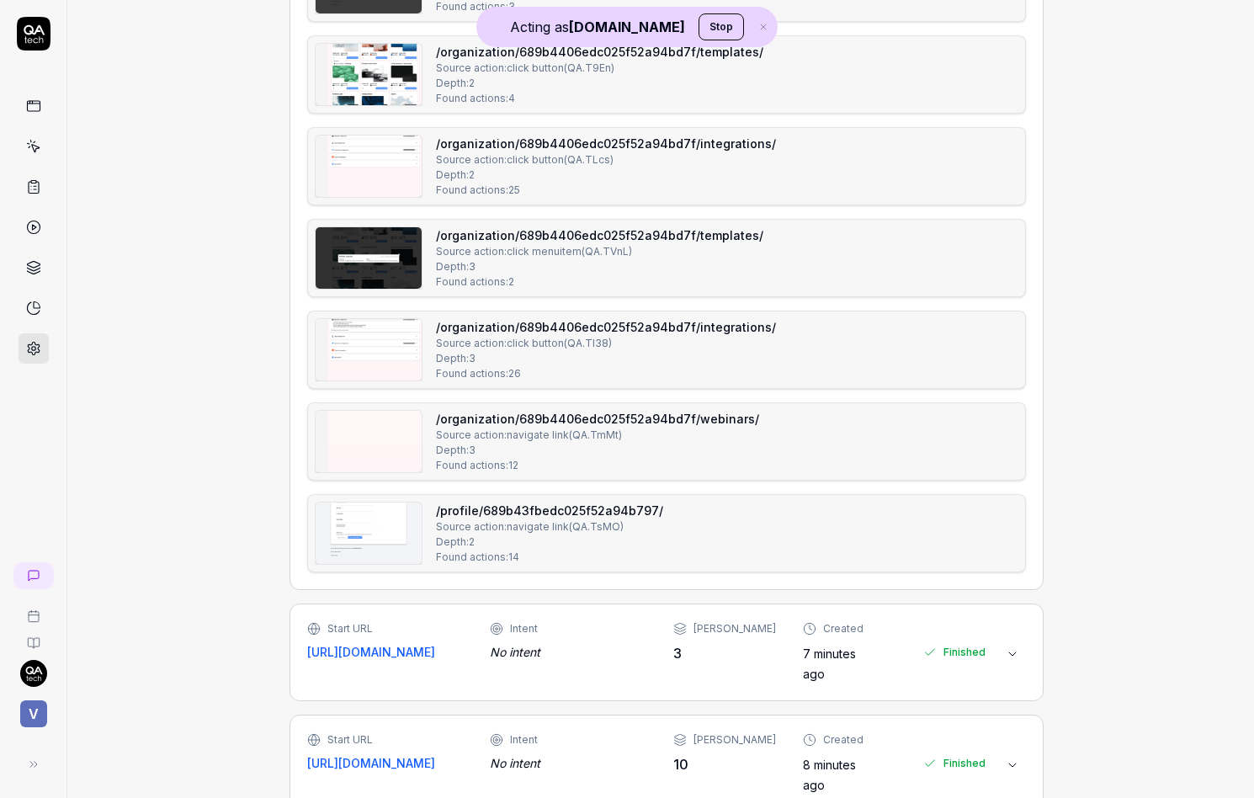
click at [348, 445] on img at bounding box center [369, 441] width 106 height 61
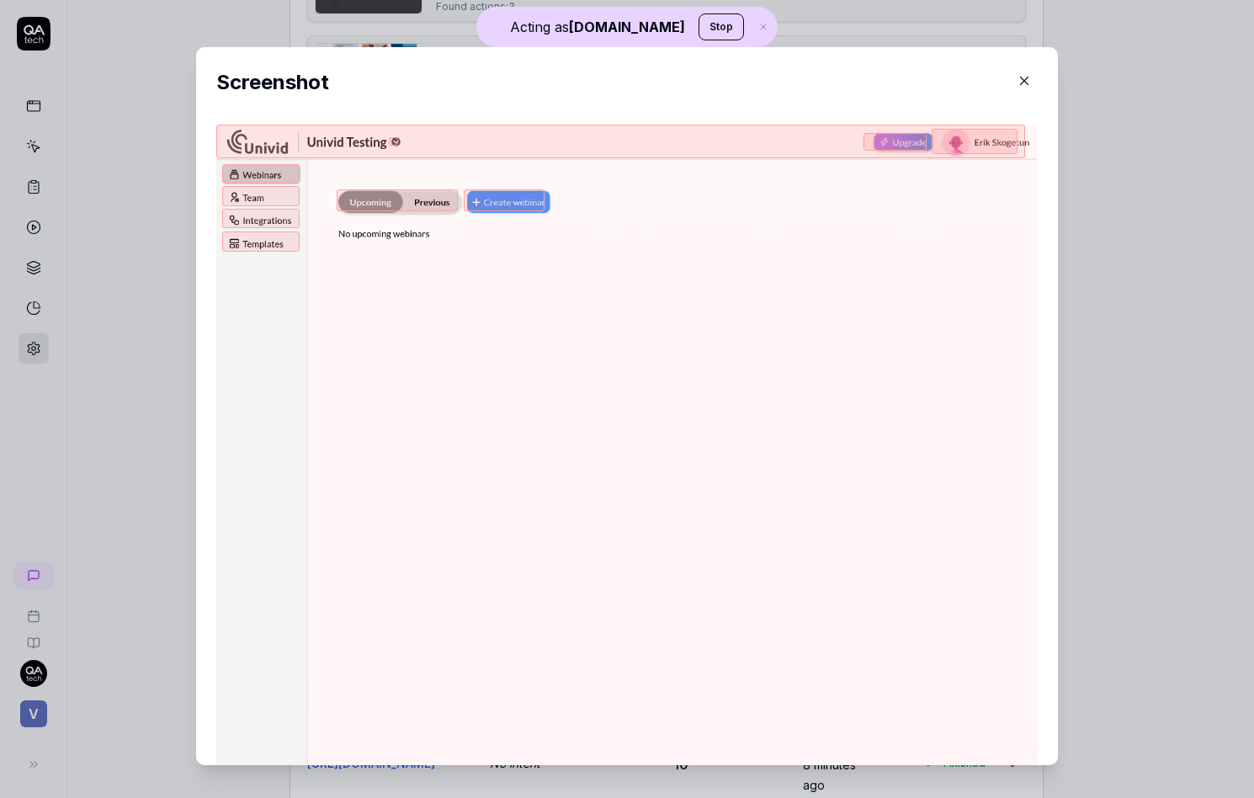
click at [174, 438] on div "​ Screenshot" at bounding box center [626, 406] width 929 height 758
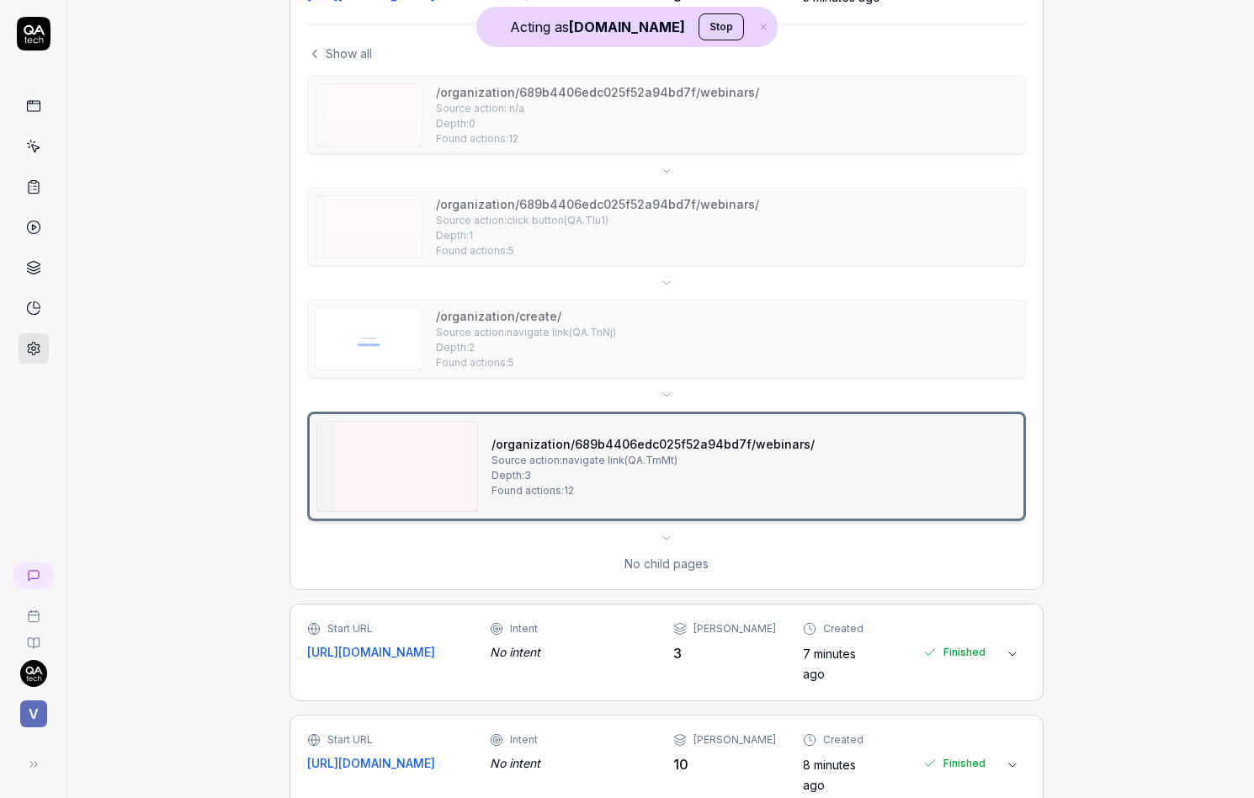
type textarea "*"
